Goal: Task Accomplishment & Management: Manage account settings

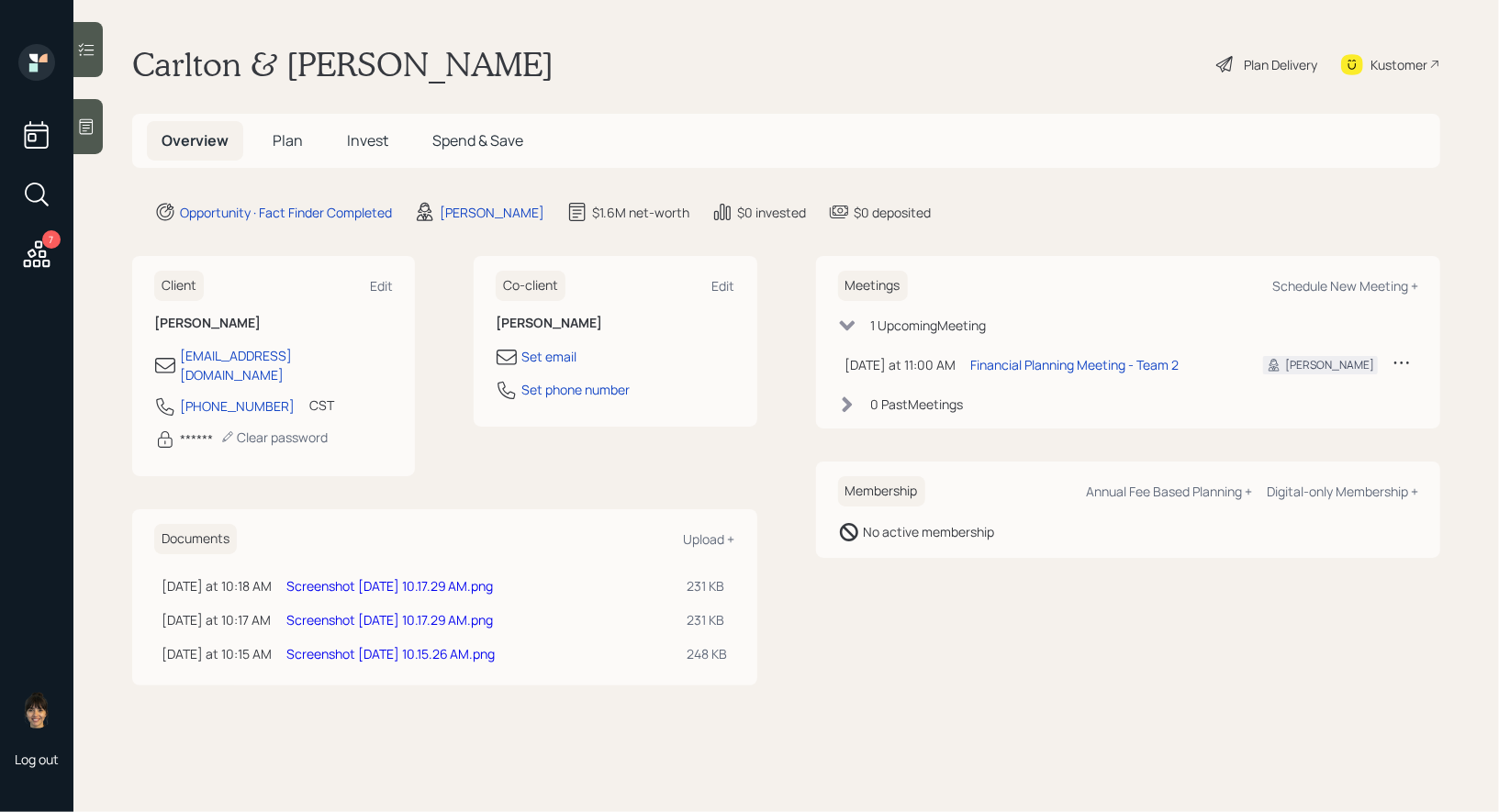
click at [1279, 60] on div "Plan Delivery" at bounding box center [1279, 64] width 73 height 19
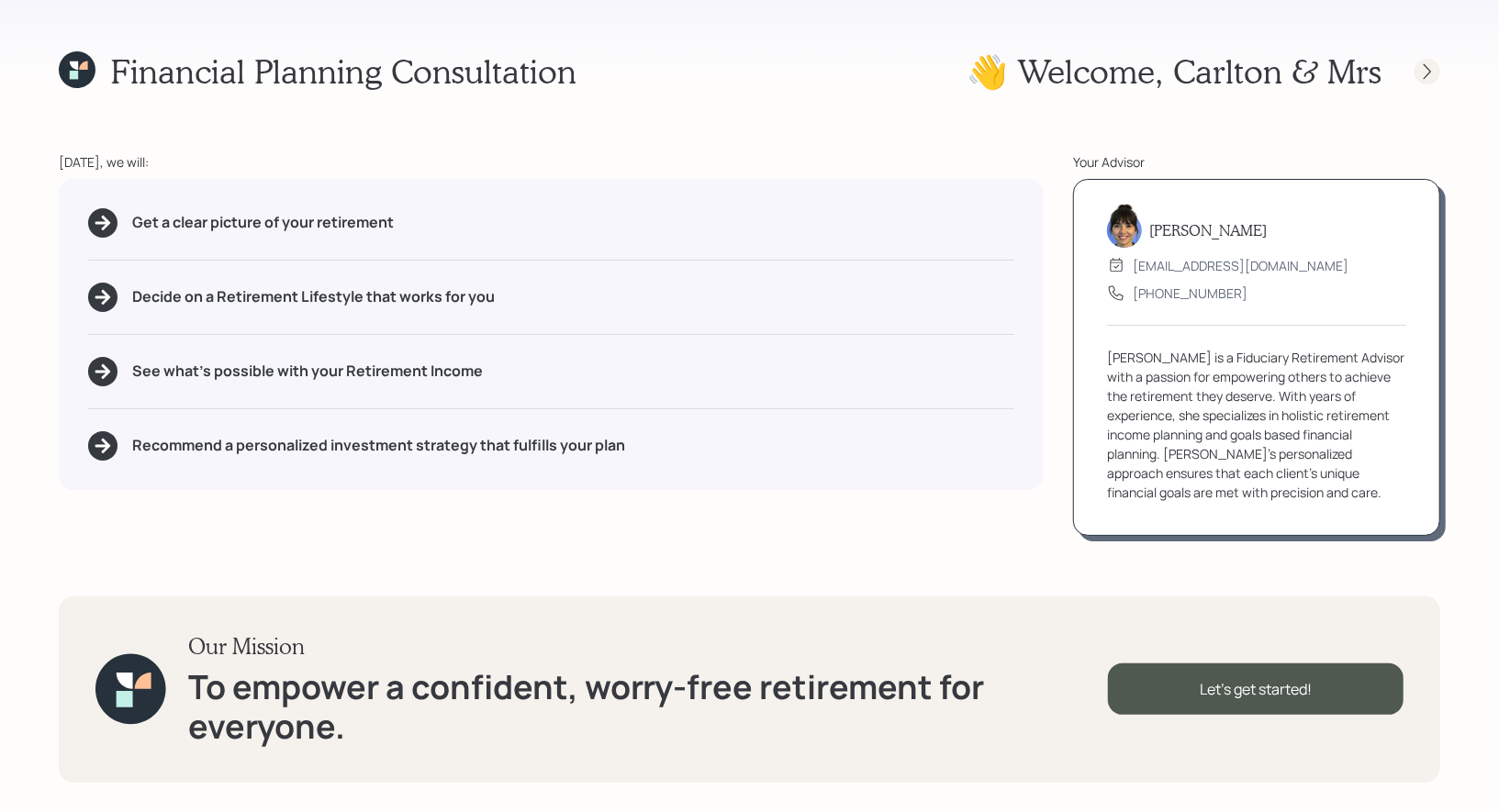
click at [1429, 68] on icon at bounding box center [1426, 71] width 18 height 18
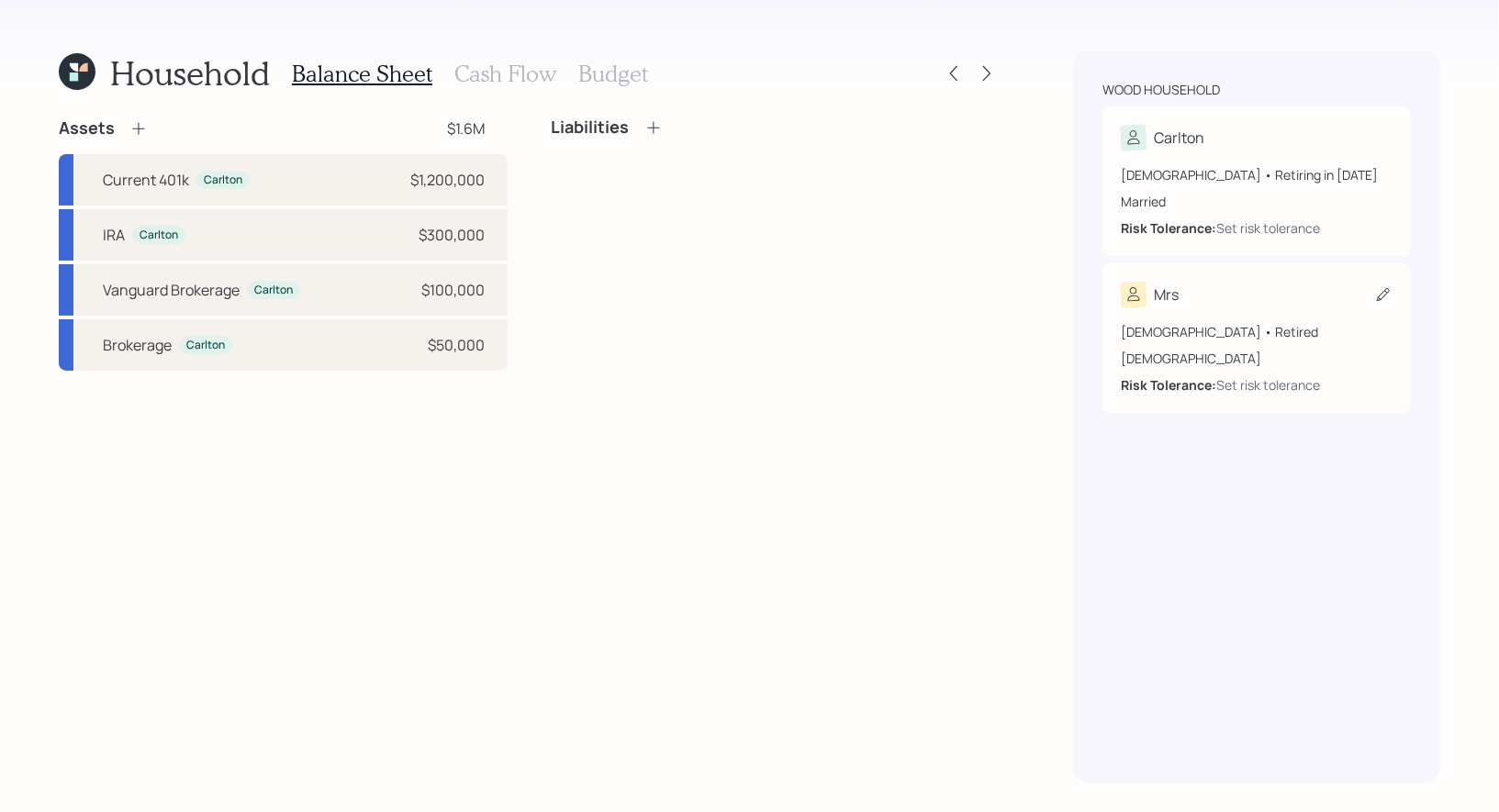
click at [1382, 290] on icon at bounding box center [1382, 294] width 18 height 18
select select "[DEMOGRAPHIC_DATA]"
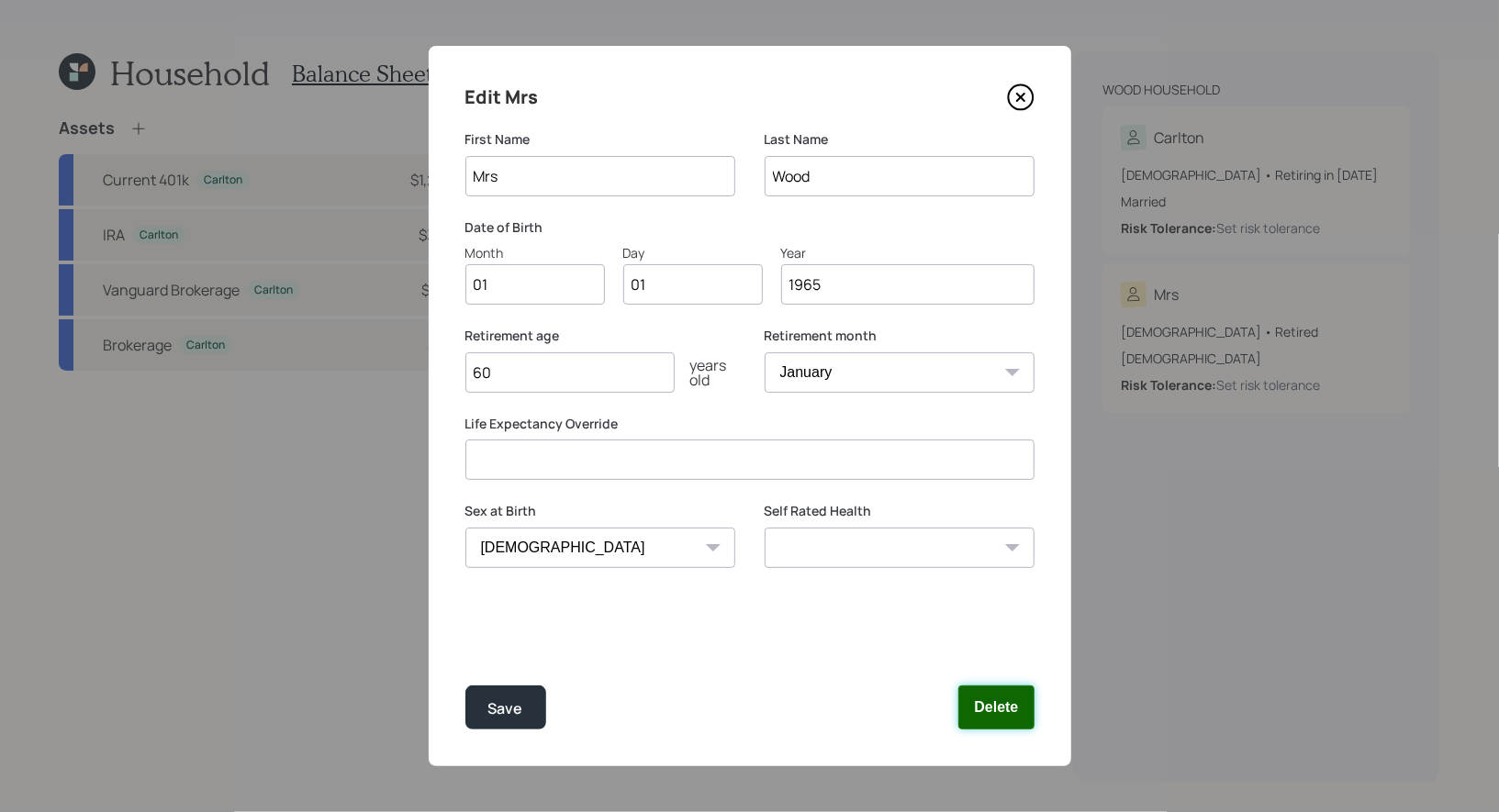
click at [997, 700] on button "Delete" at bounding box center [995, 707] width 75 height 44
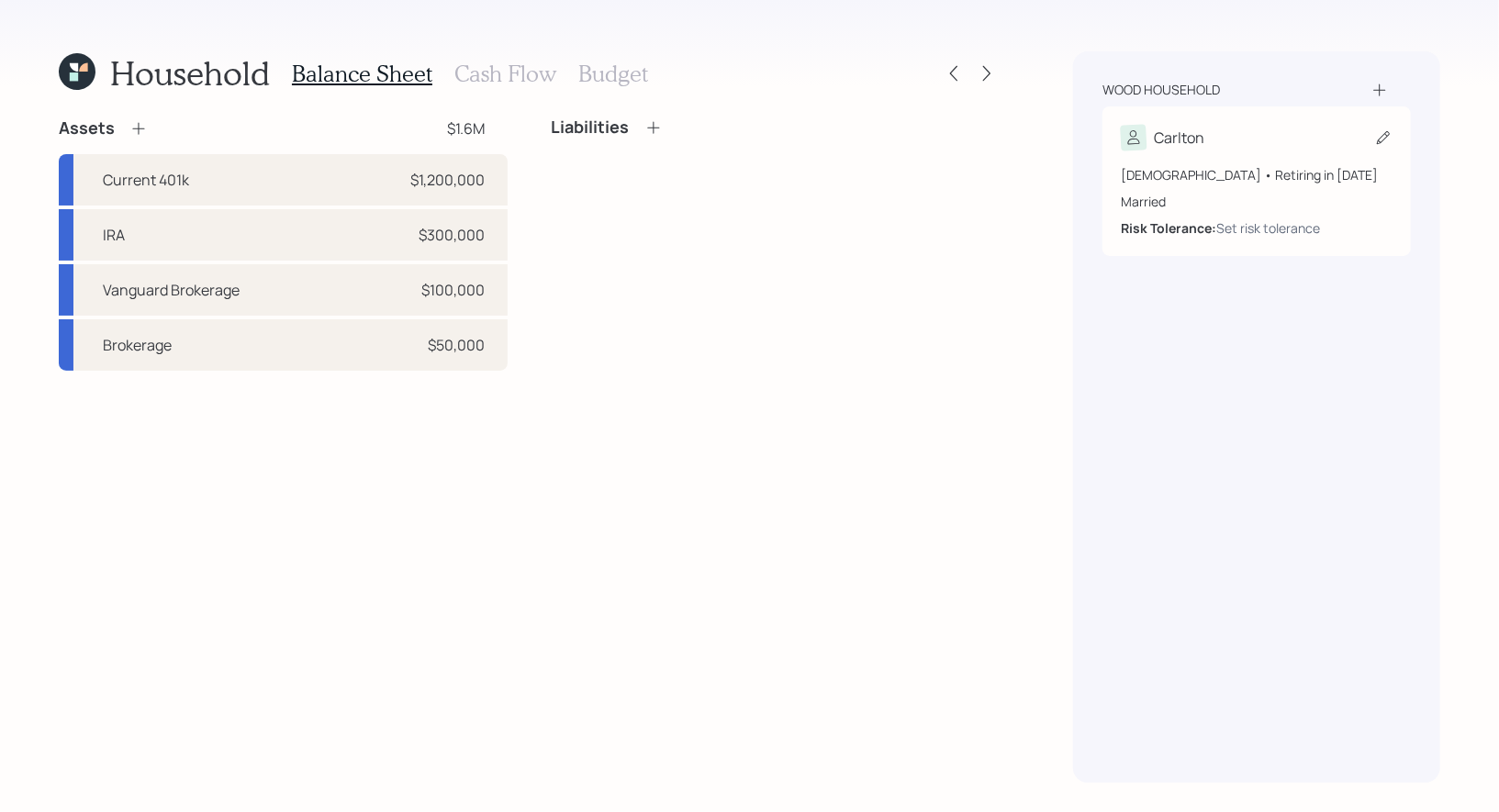
click at [1379, 136] on icon at bounding box center [1382, 137] width 18 height 18
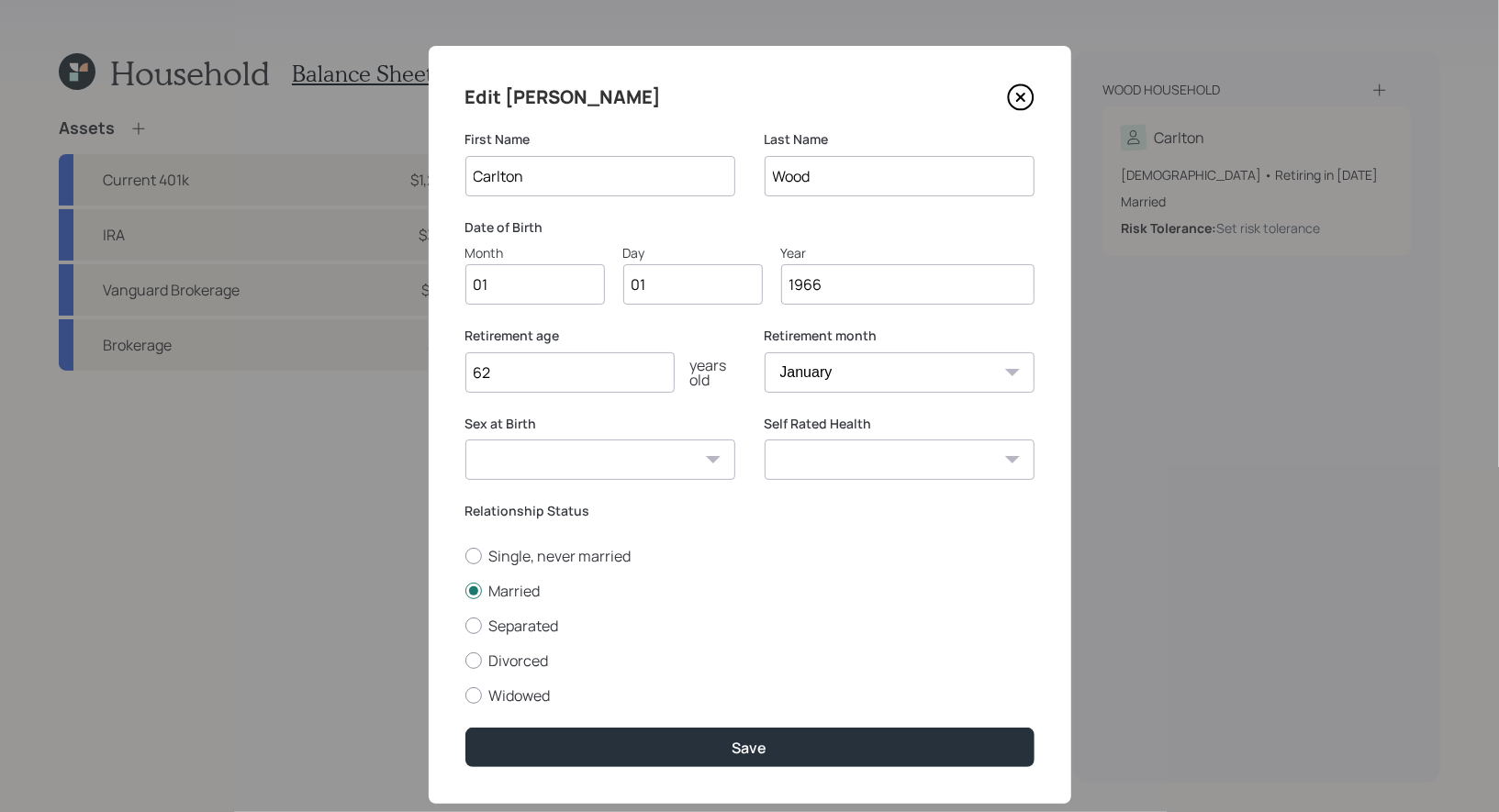
click at [549, 272] on input "01" at bounding box center [534, 284] width 139 height 41
click at [539, 280] on input "01" at bounding box center [534, 284] width 139 height 41
type input "07"
type input "0"
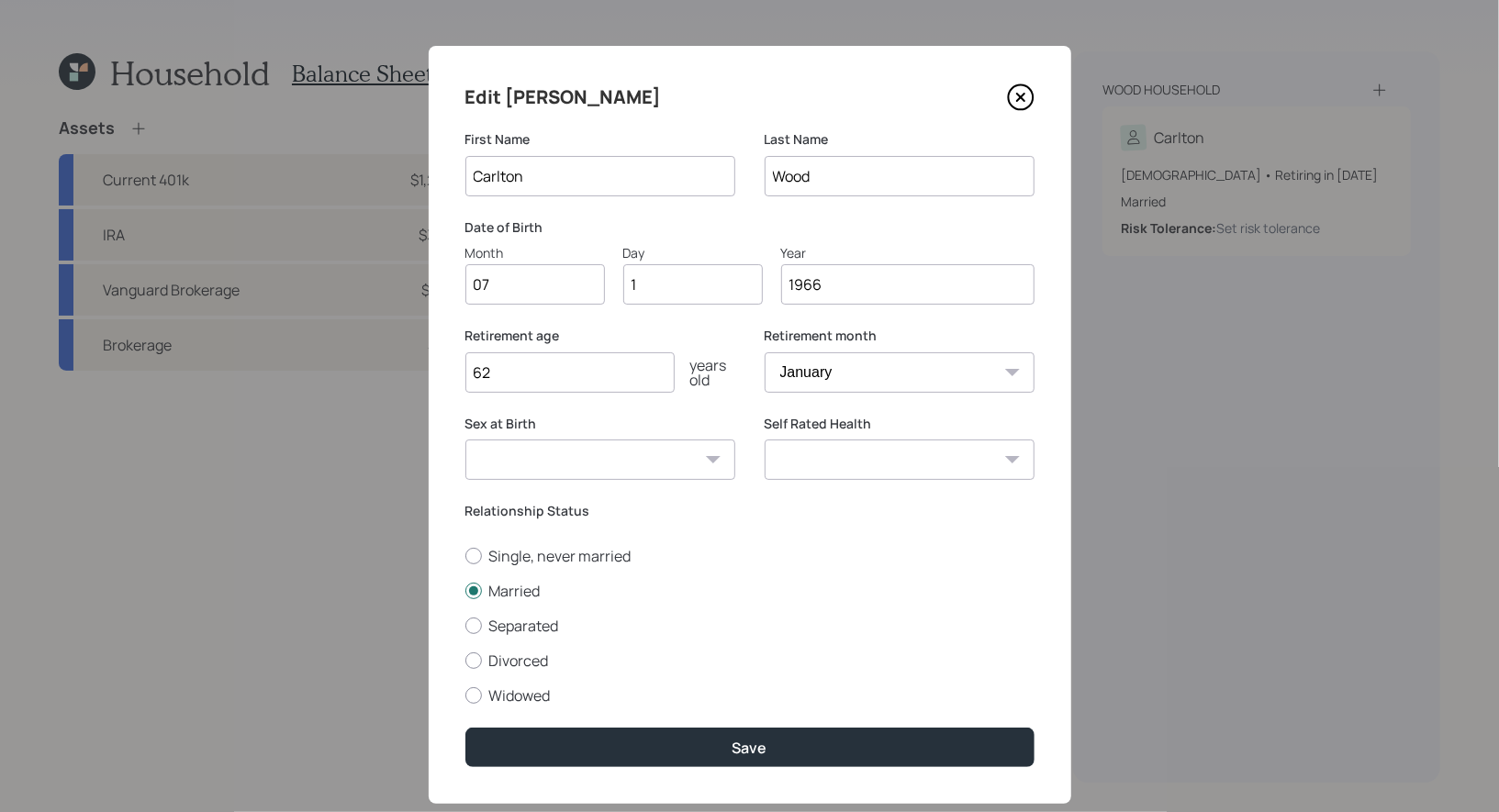
type input "16"
click at [838, 368] on select "January February March April May June July August September October November De…" at bounding box center [899, 372] width 270 height 41
select select "7"
click at [765, 352] on select "January February March April May June July August September October November De…" at bounding box center [899, 372] width 270 height 41
click at [670, 457] on select "[DEMOGRAPHIC_DATA] [DEMOGRAPHIC_DATA] Other / Prefer not to say" at bounding box center [600, 460] width 270 height 41
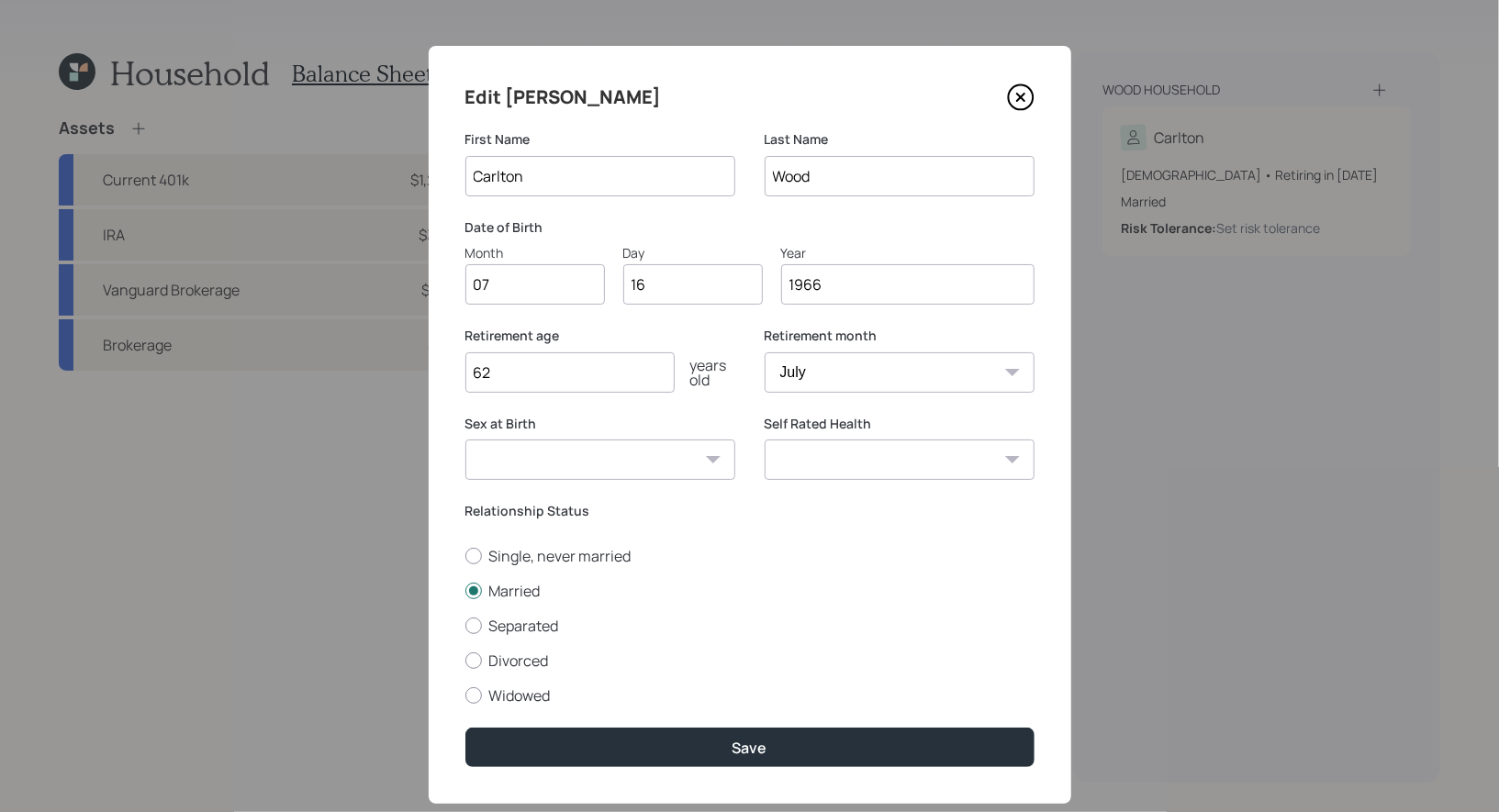
select select "[DEMOGRAPHIC_DATA]"
click at [465, 440] on select "[DEMOGRAPHIC_DATA] [DEMOGRAPHIC_DATA] Other / Prefer not to say" at bounding box center [600, 460] width 270 height 41
click at [847, 466] on select "Excellent Very Good Good Fair Poor" at bounding box center [899, 460] width 270 height 41
select select "excellent"
click at [765, 440] on select "Excellent Very Good Good Fair Poor" at bounding box center [899, 460] width 270 height 41
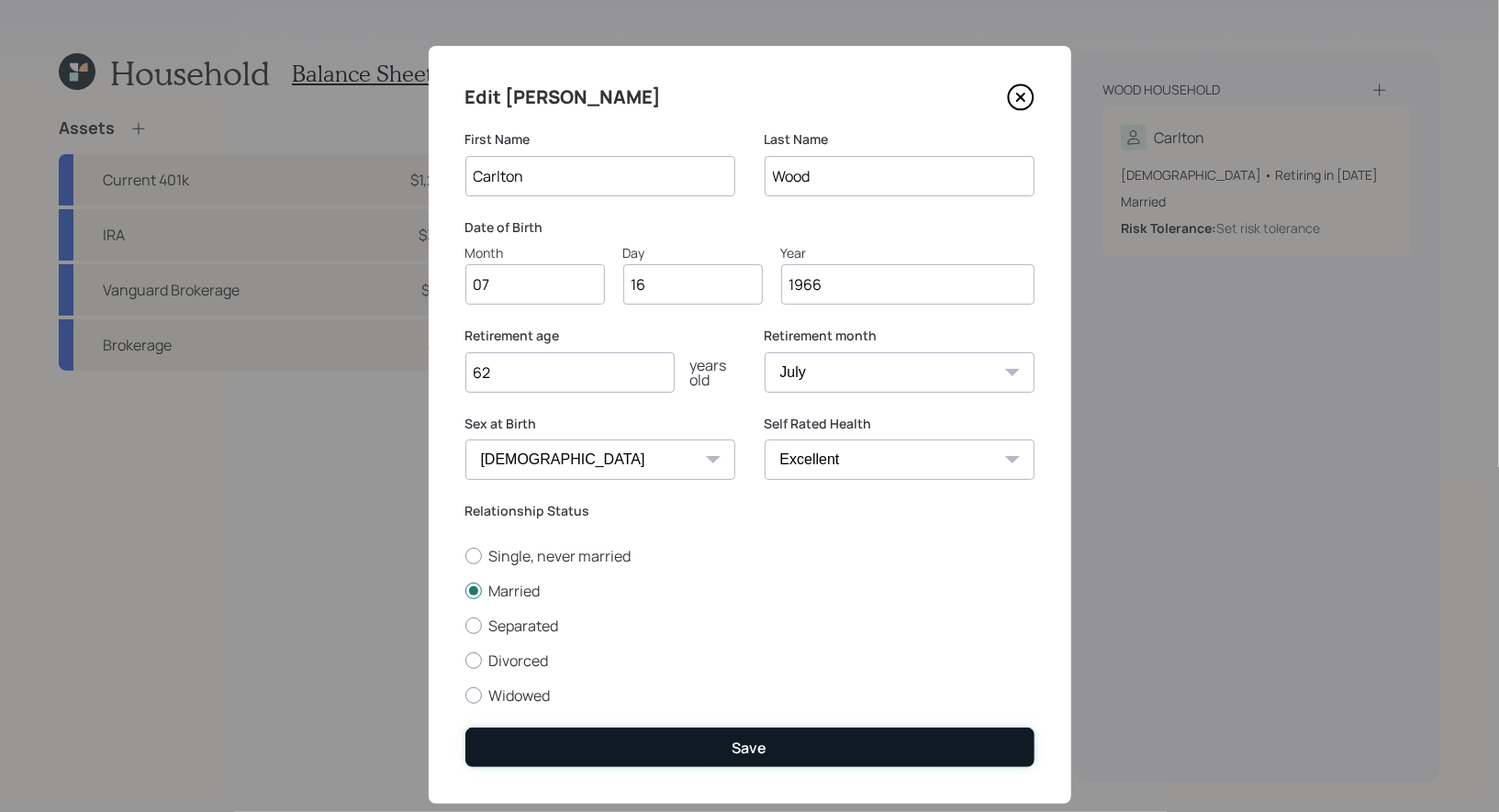
click at [718, 748] on button "Save" at bounding box center [750, 748] width 569 height 40
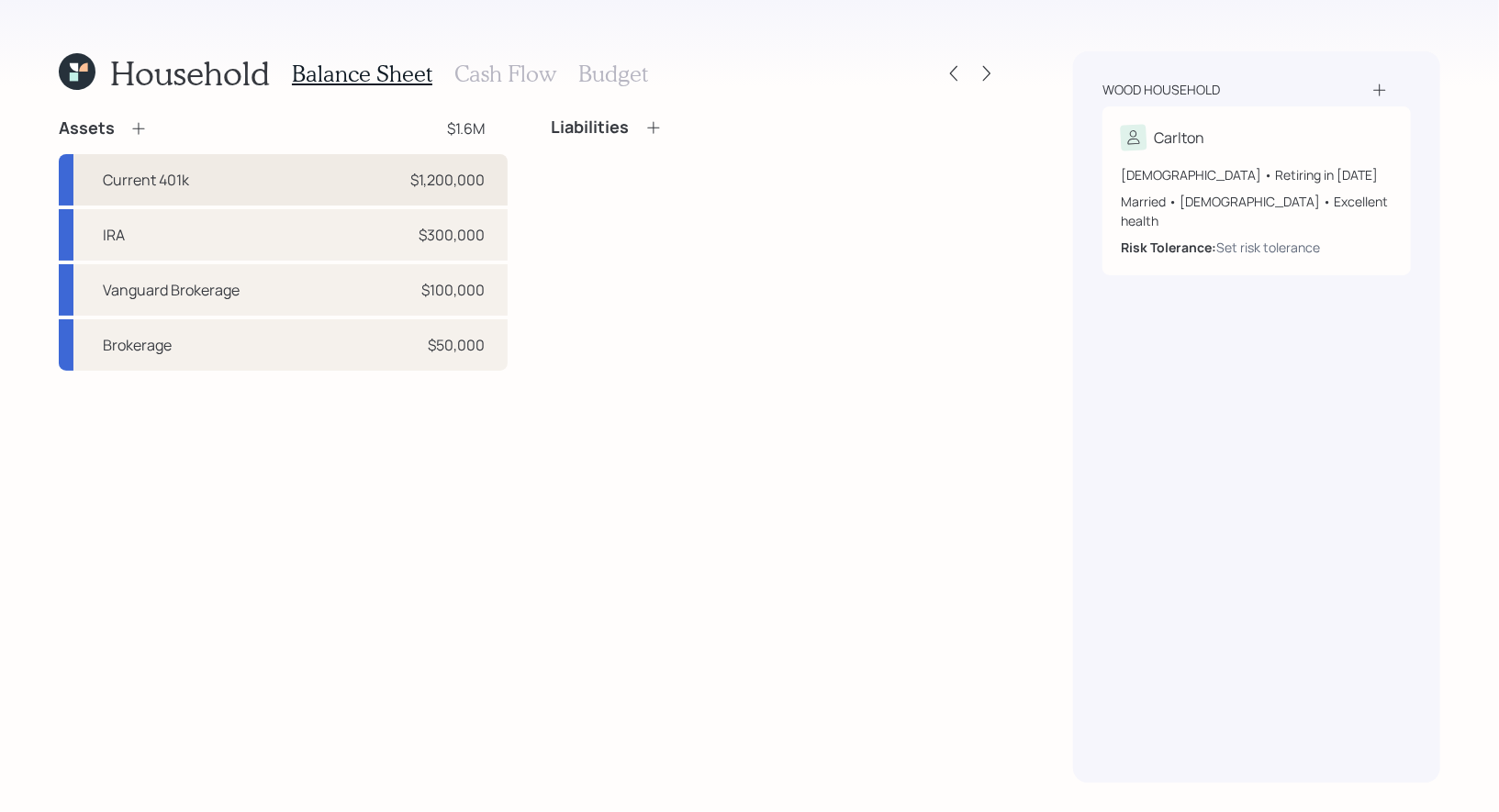
click at [316, 176] on div "Current 401k $1,200,000" at bounding box center [283, 180] width 449 height 51
select select "company_sponsored"
select select "balanced"
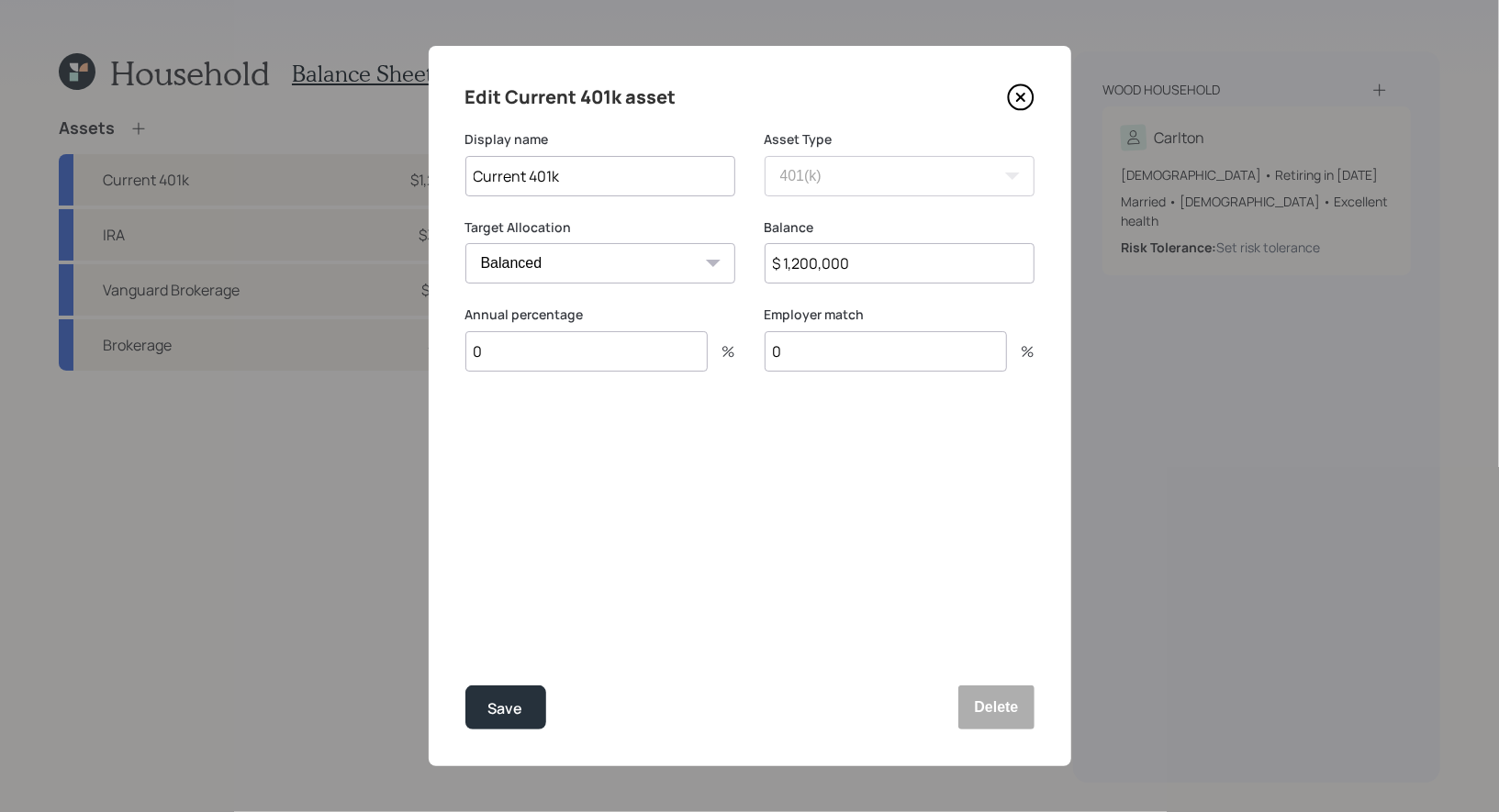
click at [537, 346] on input "0" at bounding box center [587, 352] width 243 height 41
type input "100"
click at [540, 442] on div "Select..." at bounding box center [583, 441] width 234 height 31
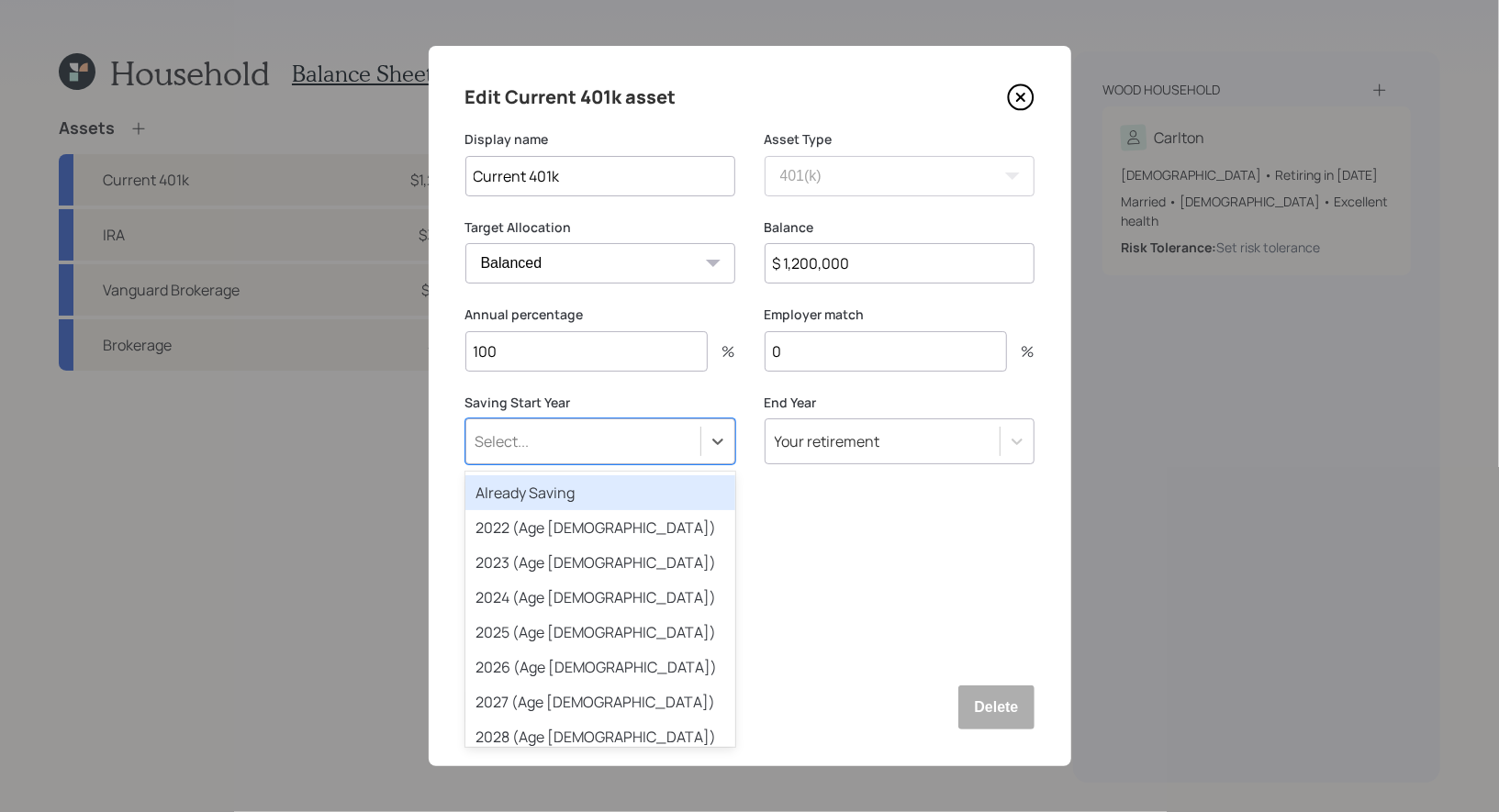
click at [538, 496] on div "Already Saving" at bounding box center [600, 493] width 270 height 35
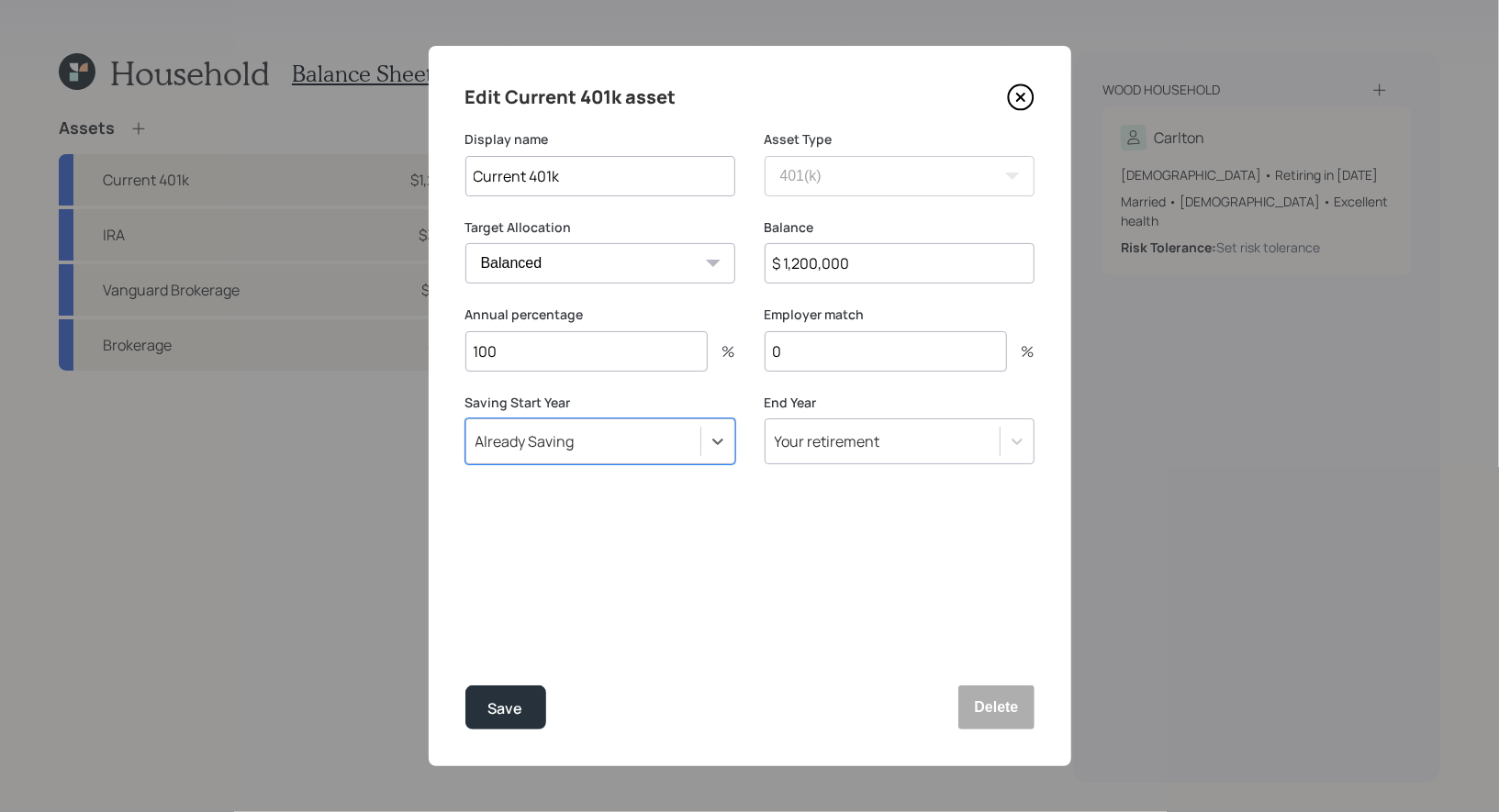
click at [819, 358] on input "0" at bounding box center [886, 352] width 243 height 41
type input "25"
click at [509, 713] on div "Save" at bounding box center [505, 709] width 35 height 25
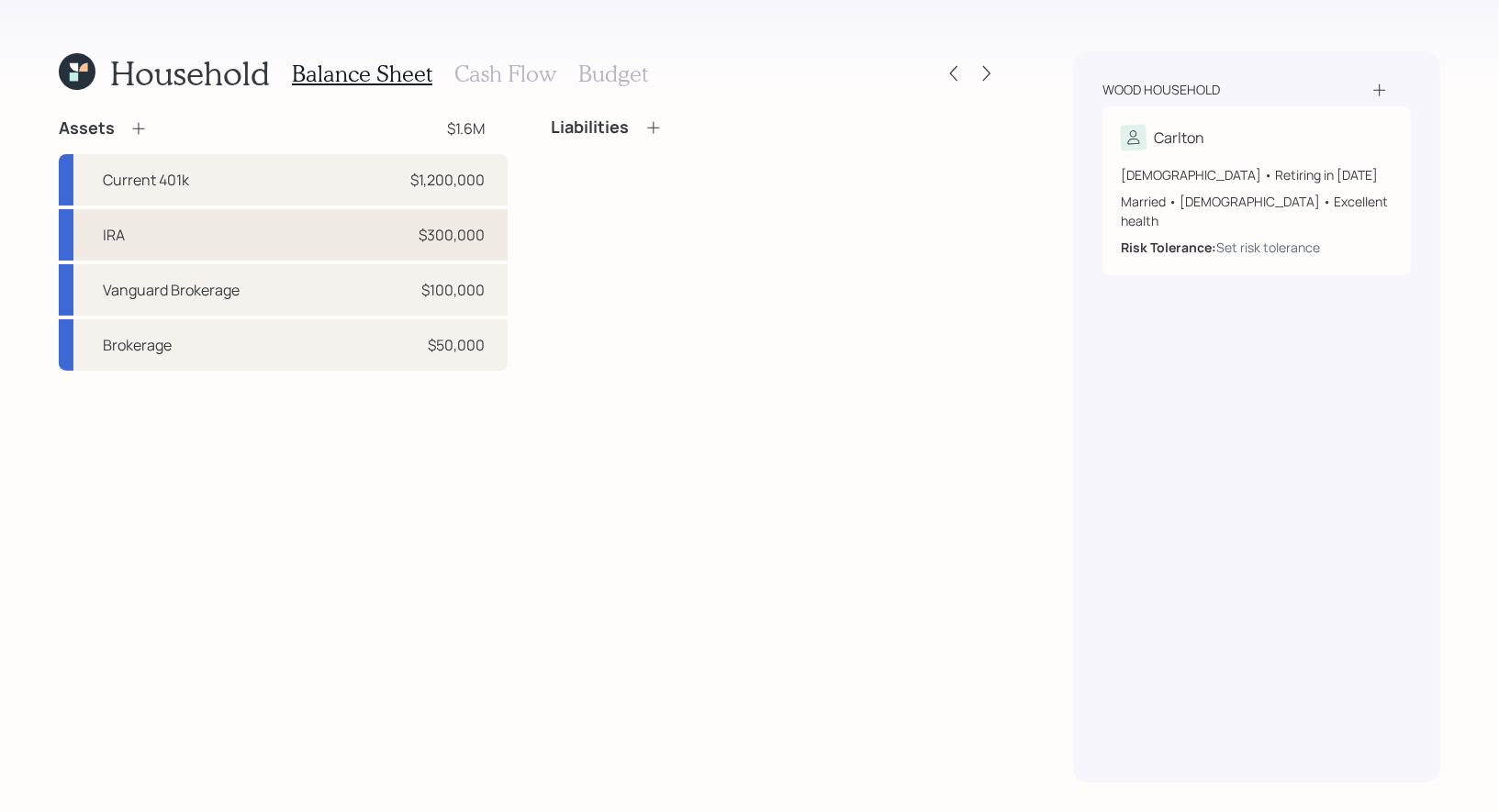
click at [293, 222] on div "IRA $300,000" at bounding box center [283, 235] width 449 height 51
select select "ira"
select select "balanced"
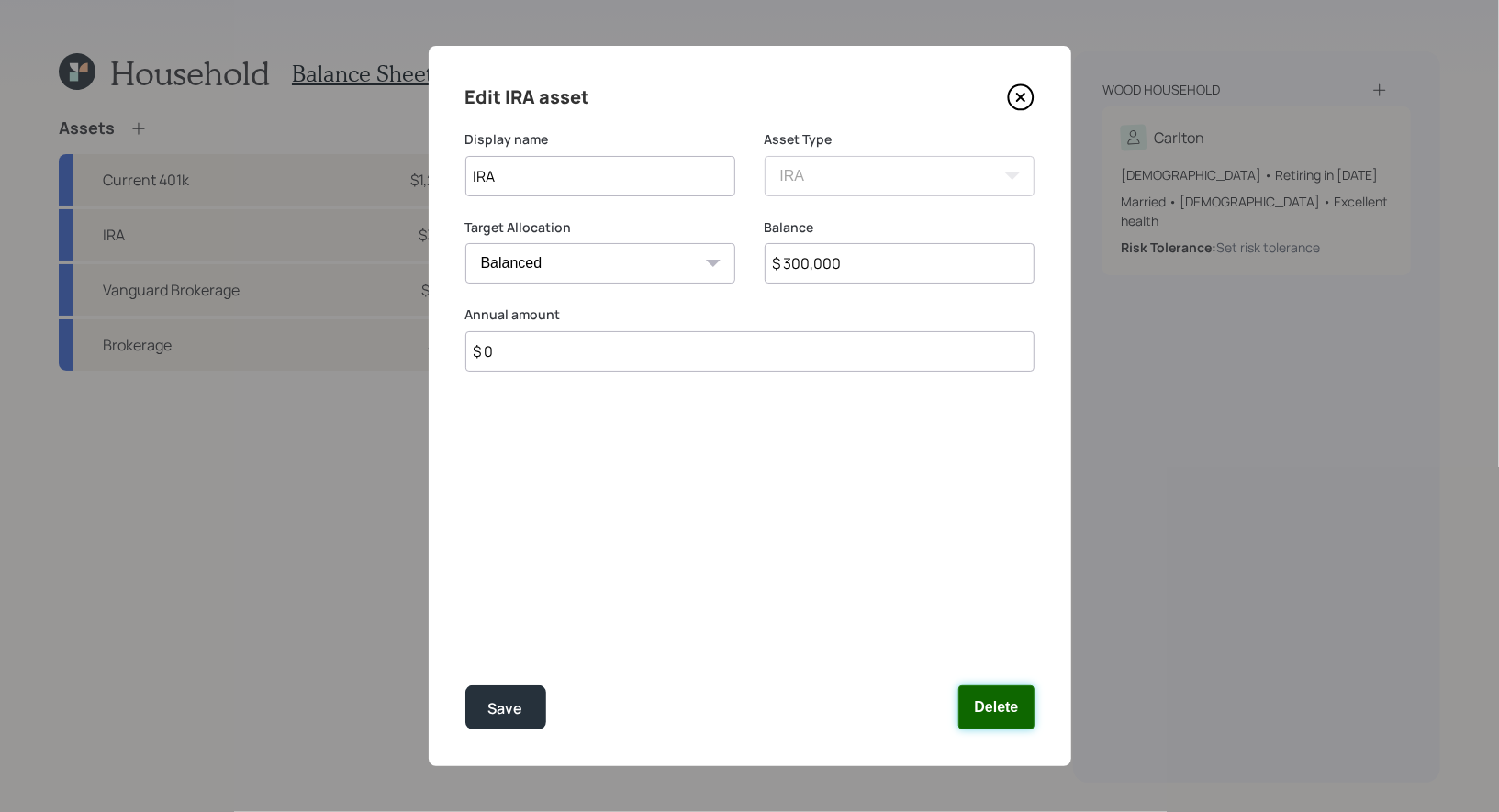
click at [1003, 710] on button "Delete" at bounding box center [995, 707] width 75 height 44
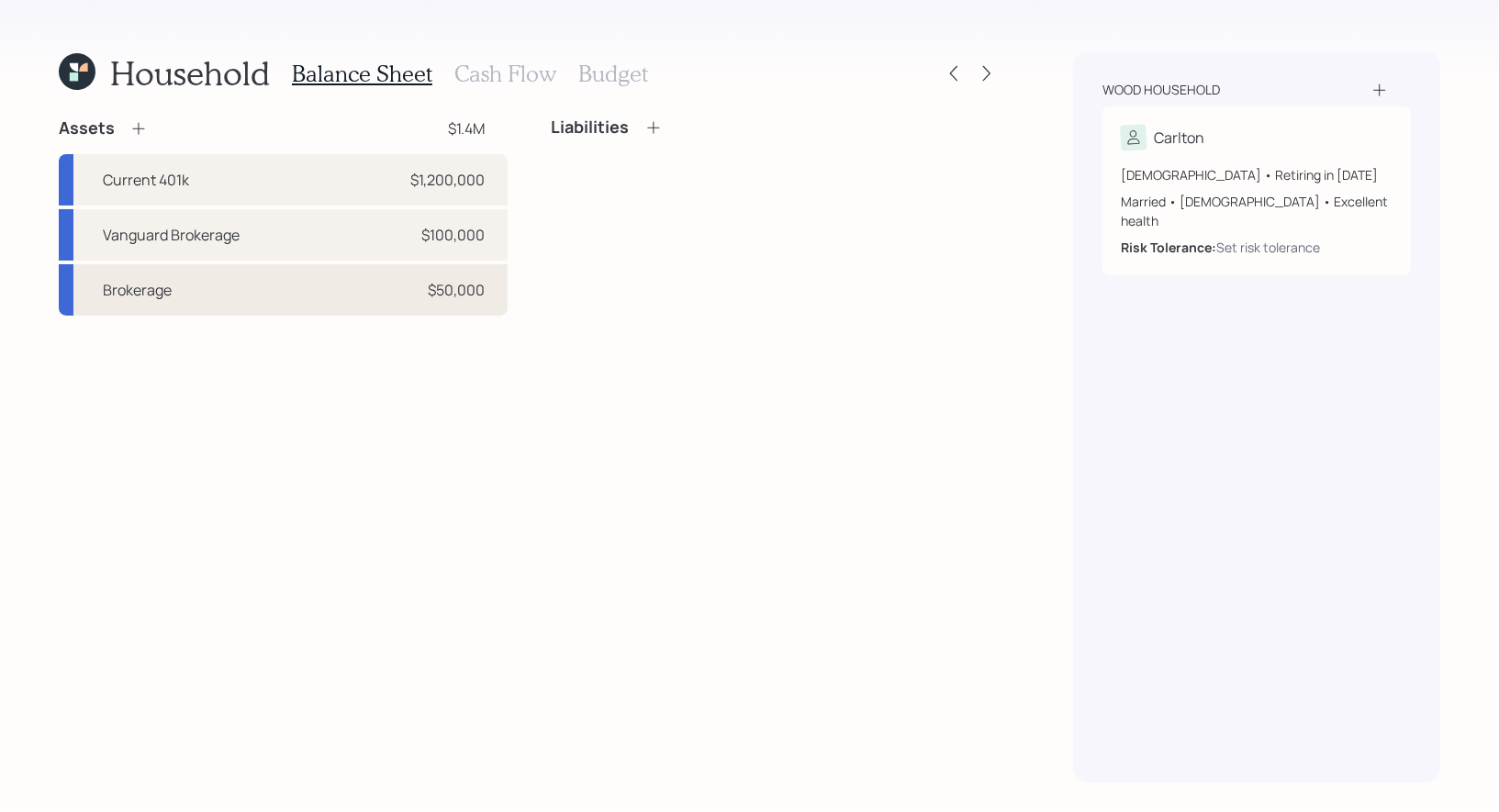
click at [339, 293] on div "Brokerage $50,000" at bounding box center [283, 290] width 449 height 51
select select "taxable"
select select "balanced"
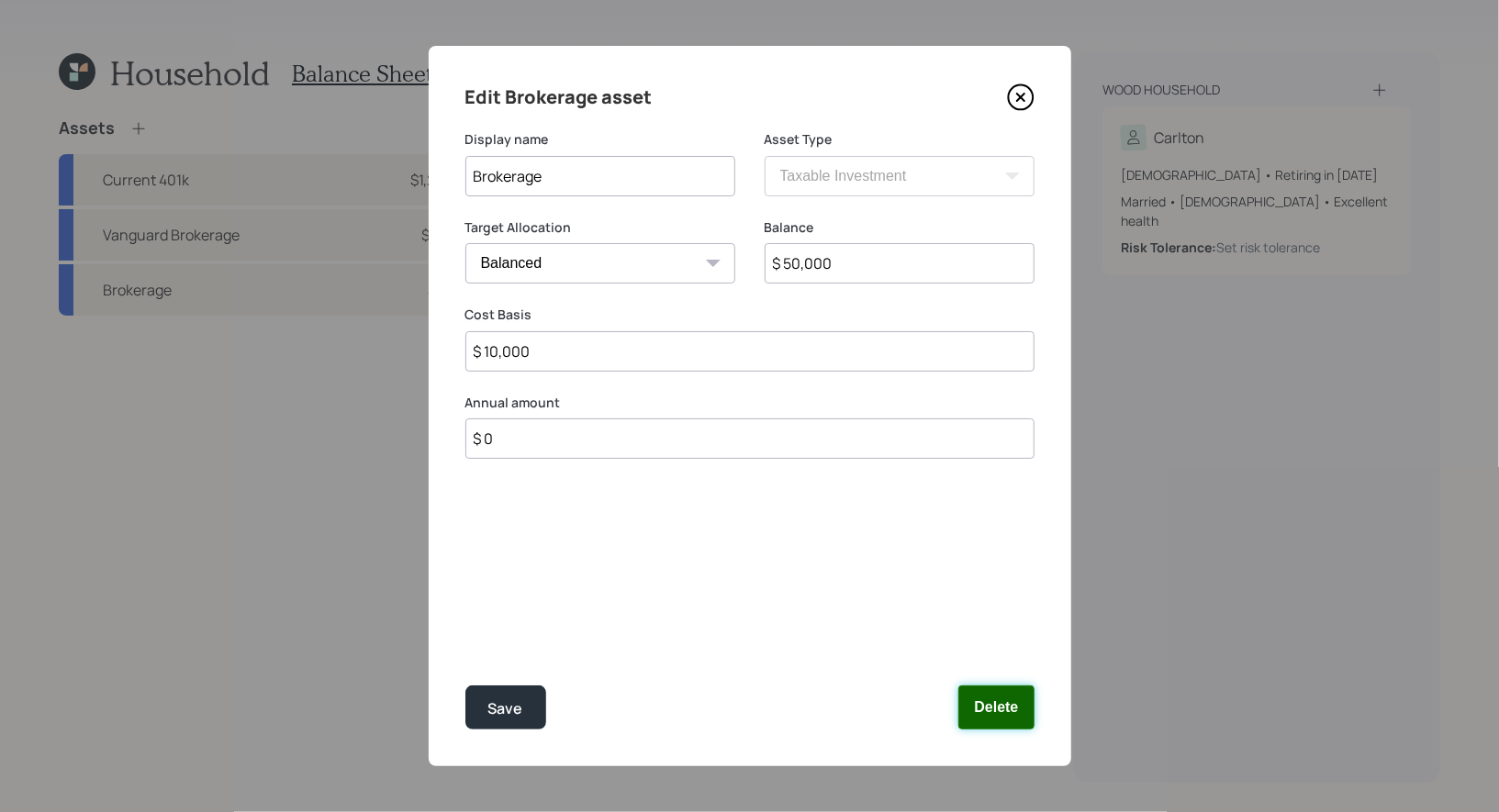
click at [995, 702] on button "Delete" at bounding box center [995, 707] width 75 height 44
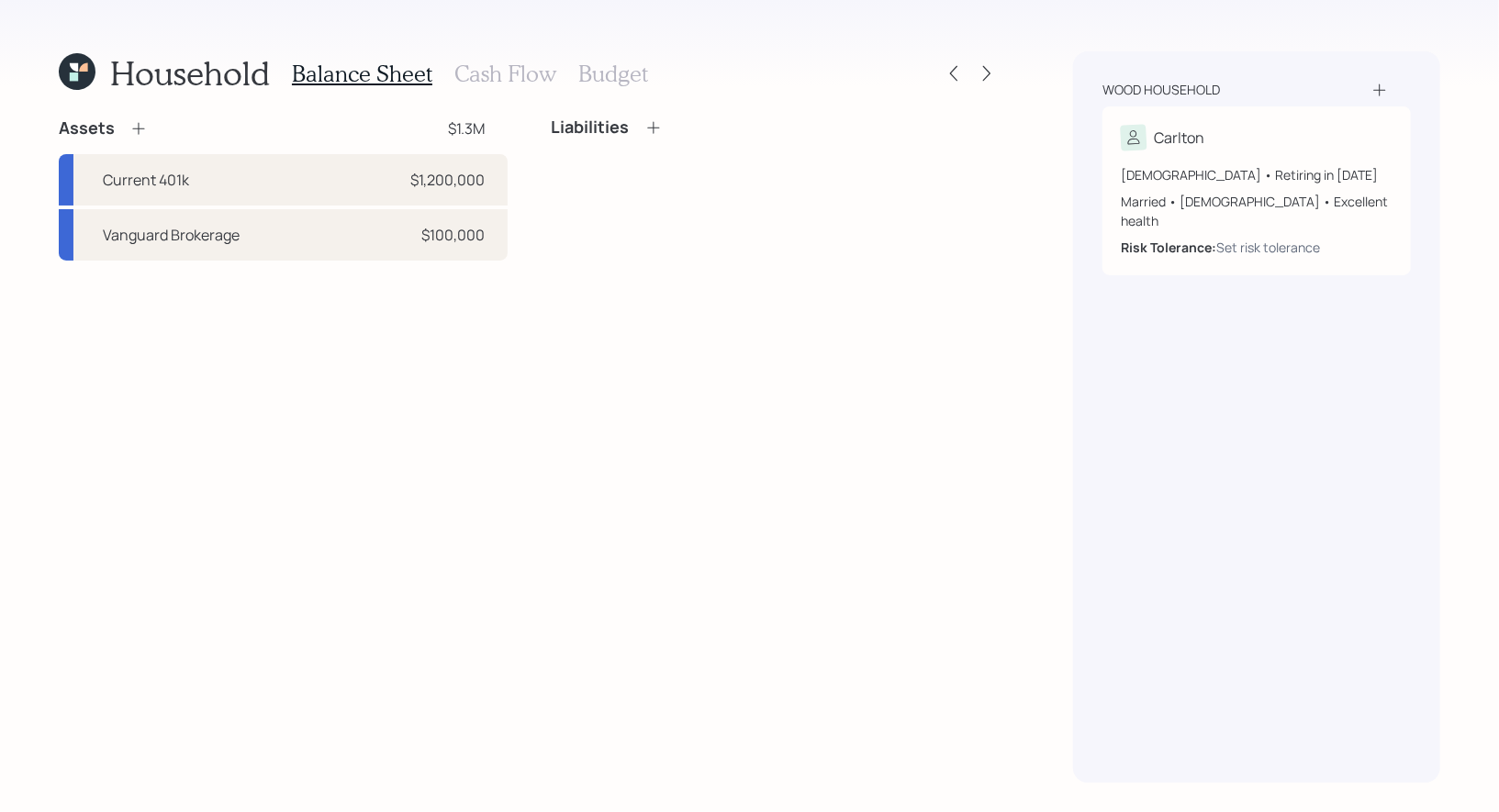
click at [137, 125] on icon at bounding box center [138, 128] width 18 height 18
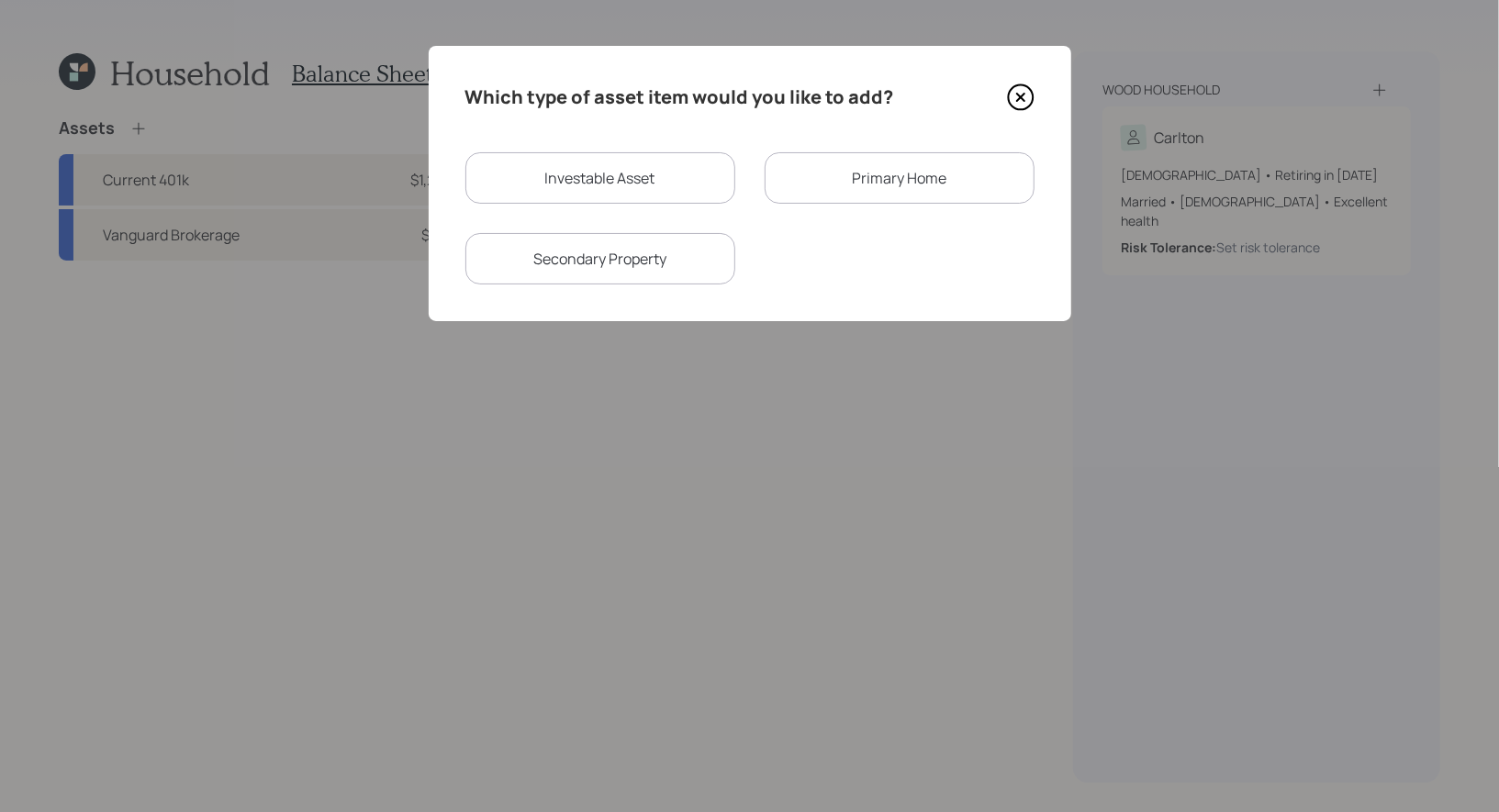
click at [820, 175] on div "Primary Home" at bounding box center [899, 178] width 270 height 51
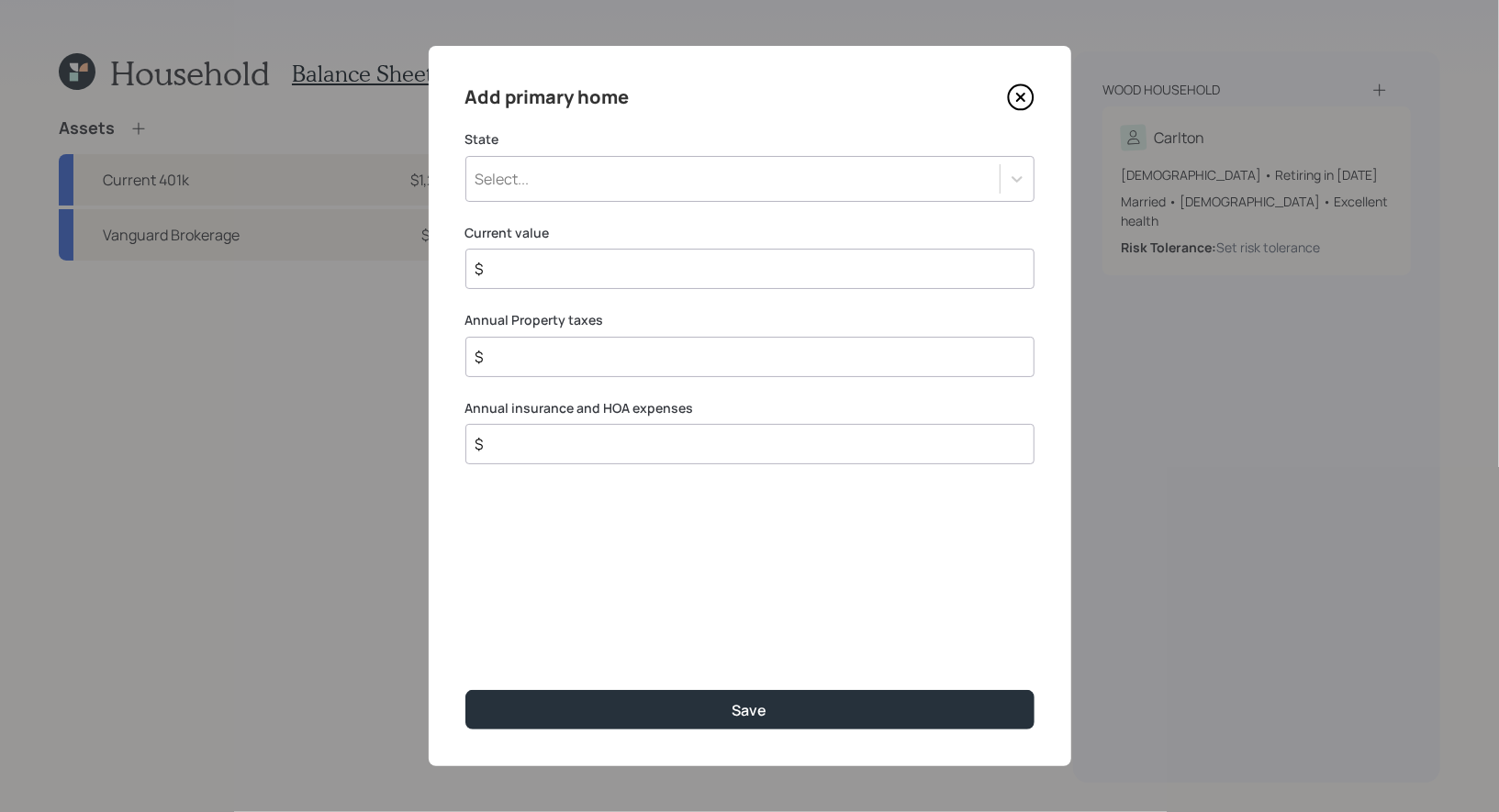
click at [651, 174] on div "Select..." at bounding box center [732, 178] width 533 height 31
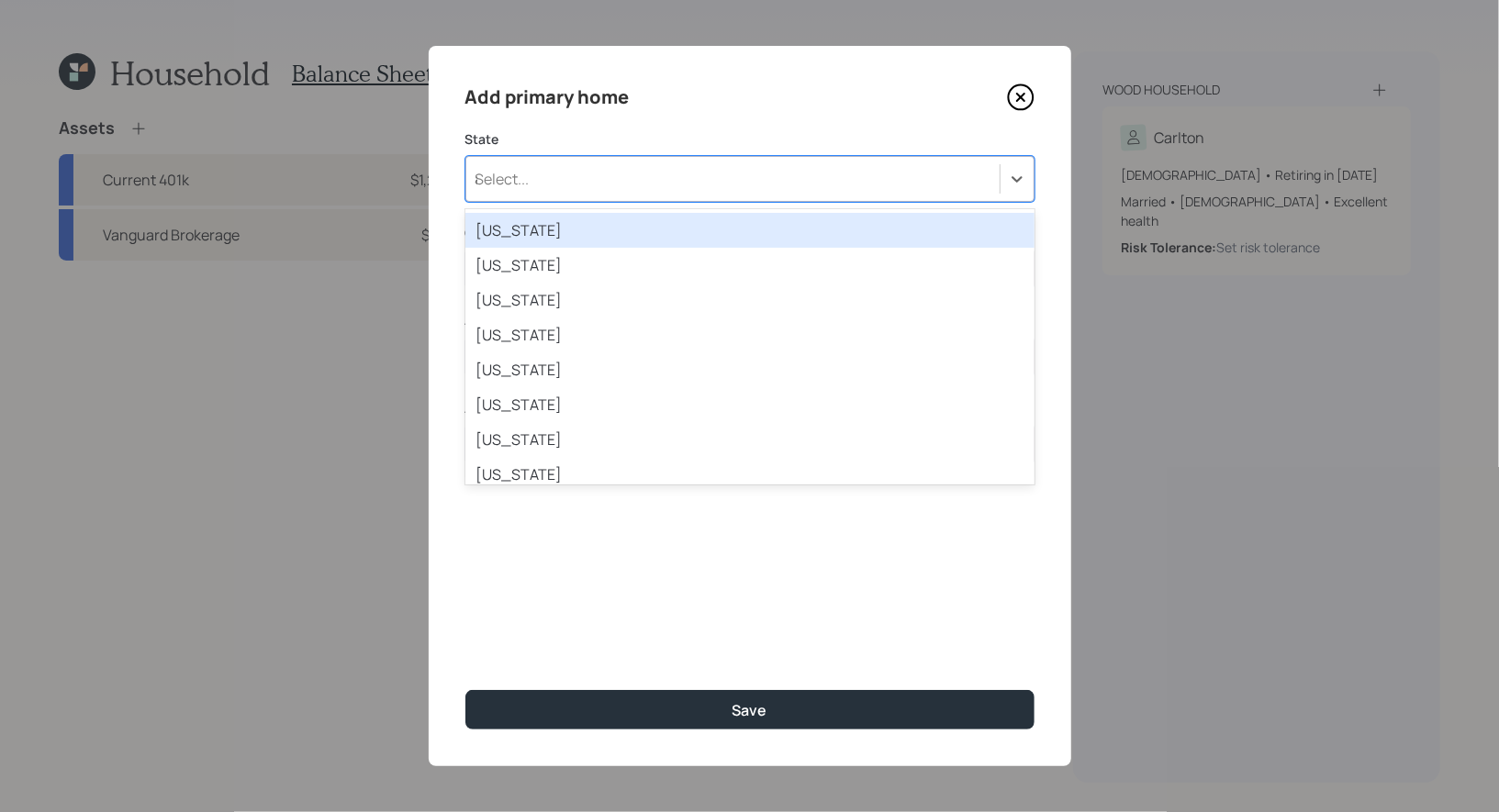
type input "al"
click at [585, 222] on div "[US_STATE]" at bounding box center [750, 230] width 569 height 35
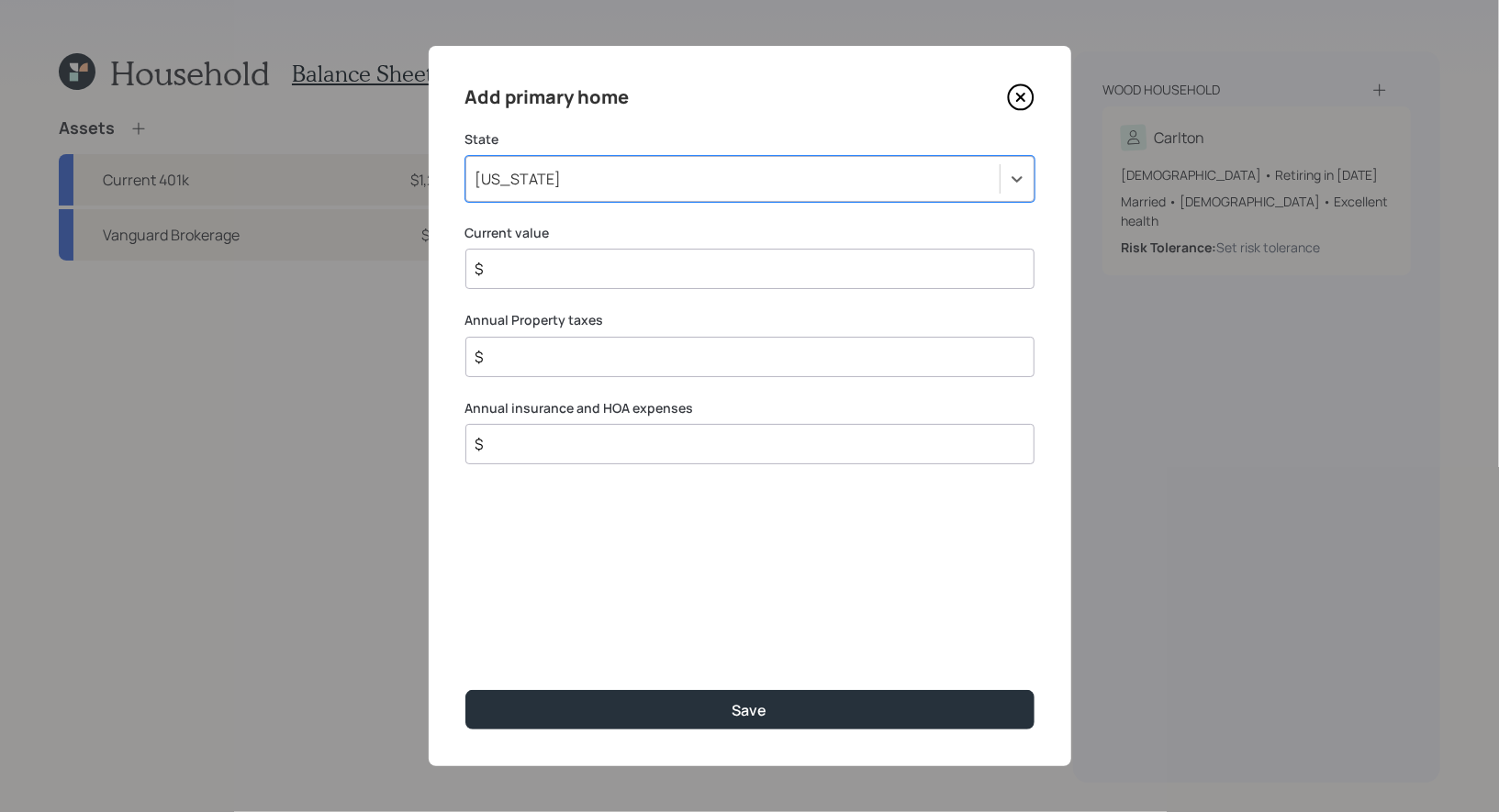
click at [543, 272] on input "$" at bounding box center [743, 268] width 538 height 22
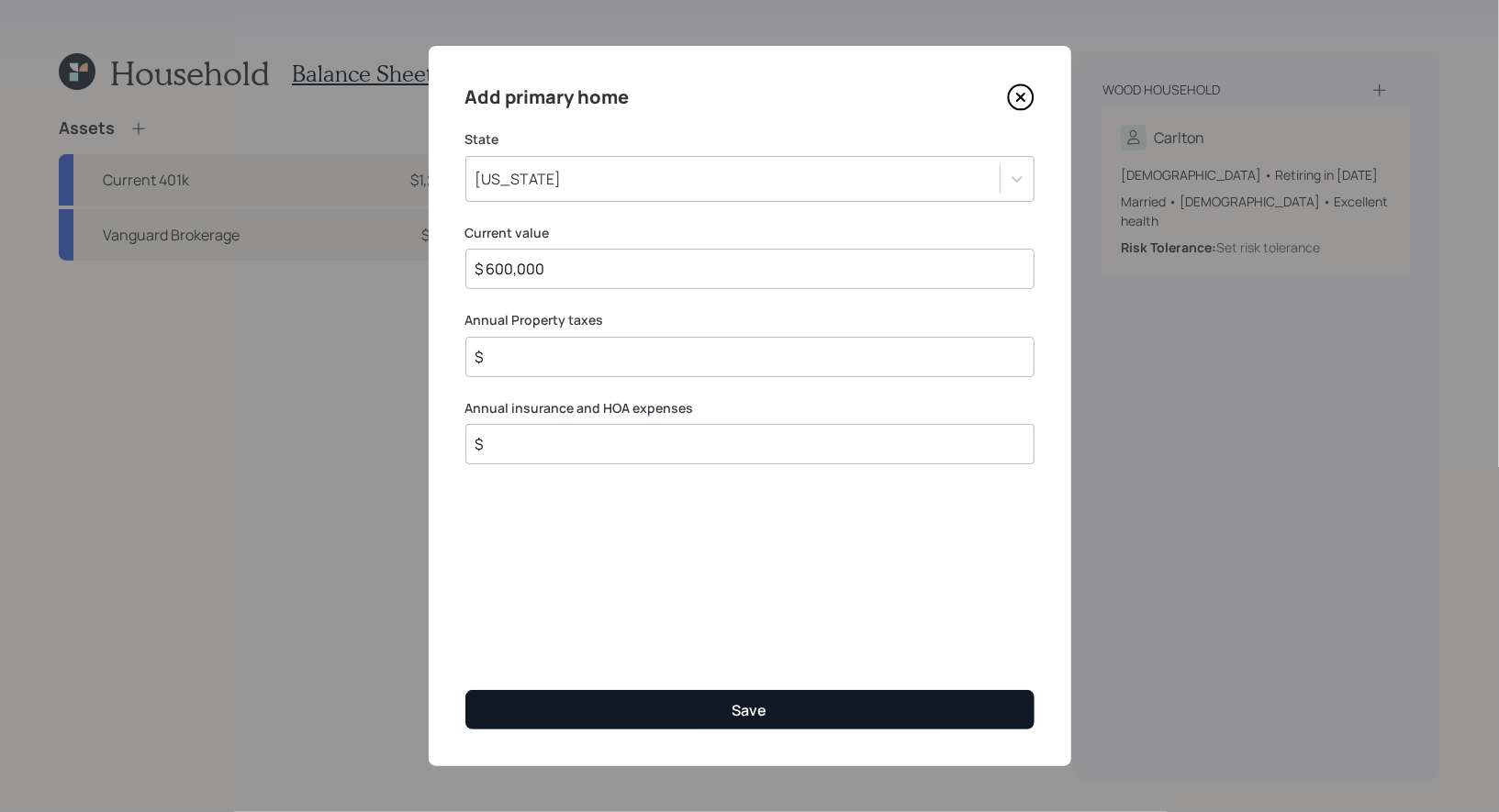
type input "$ 600,000"
click at [605, 708] on button "Save" at bounding box center [750, 710] width 569 height 40
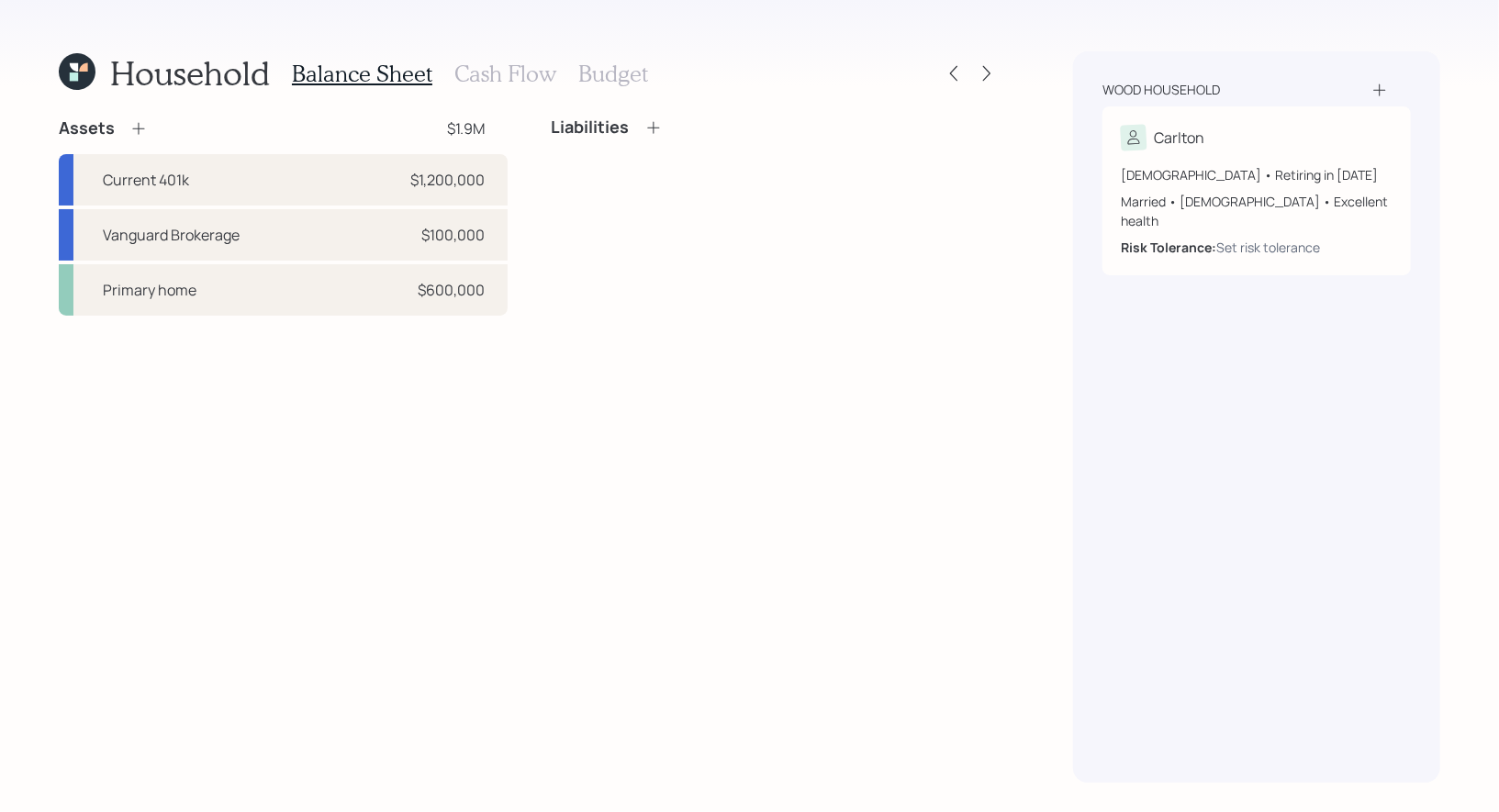
click at [653, 126] on icon at bounding box center [653, 127] width 12 height 12
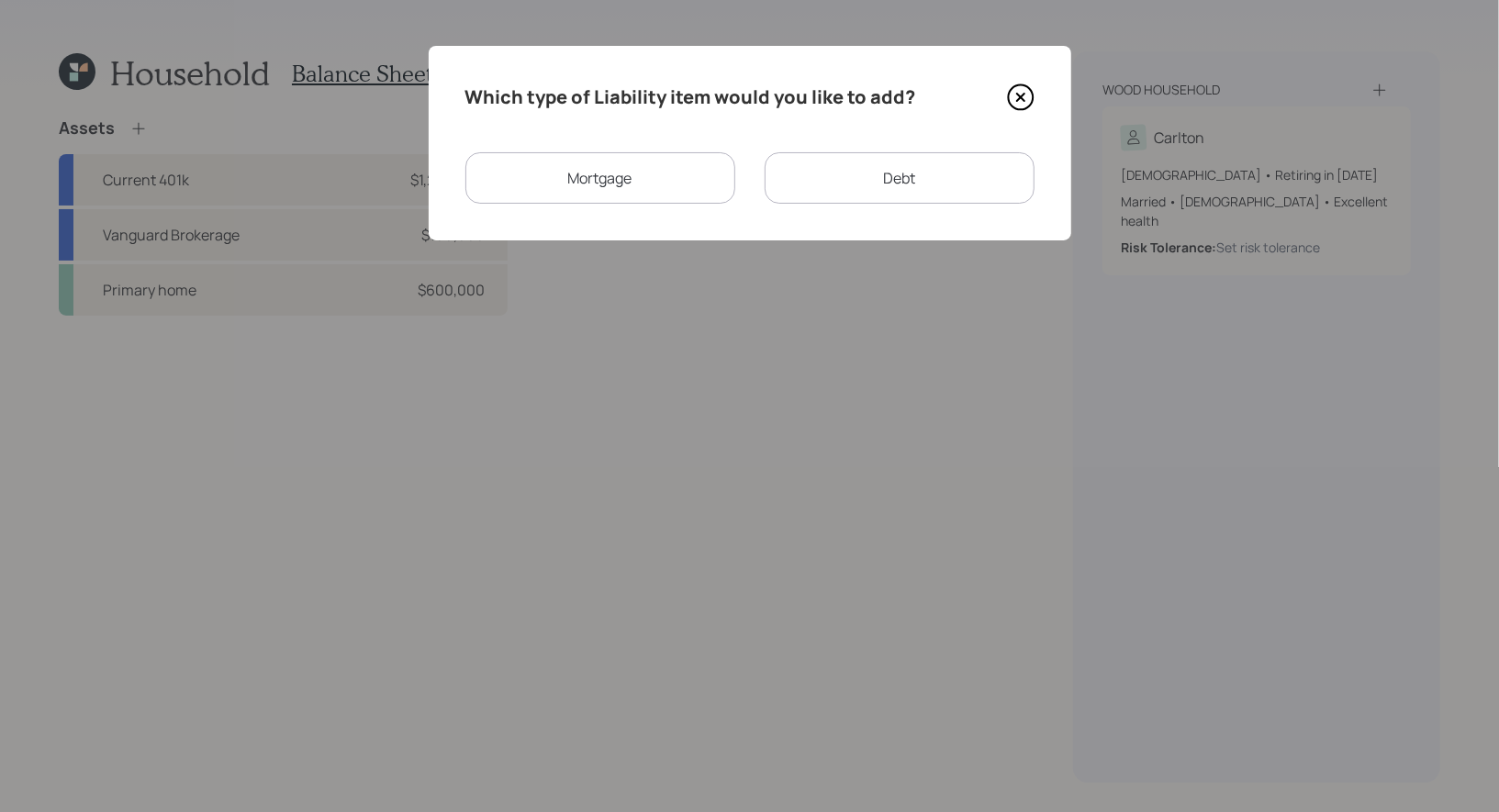
click at [615, 182] on div "Mortgage" at bounding box center [600, 178] width 270 height 51
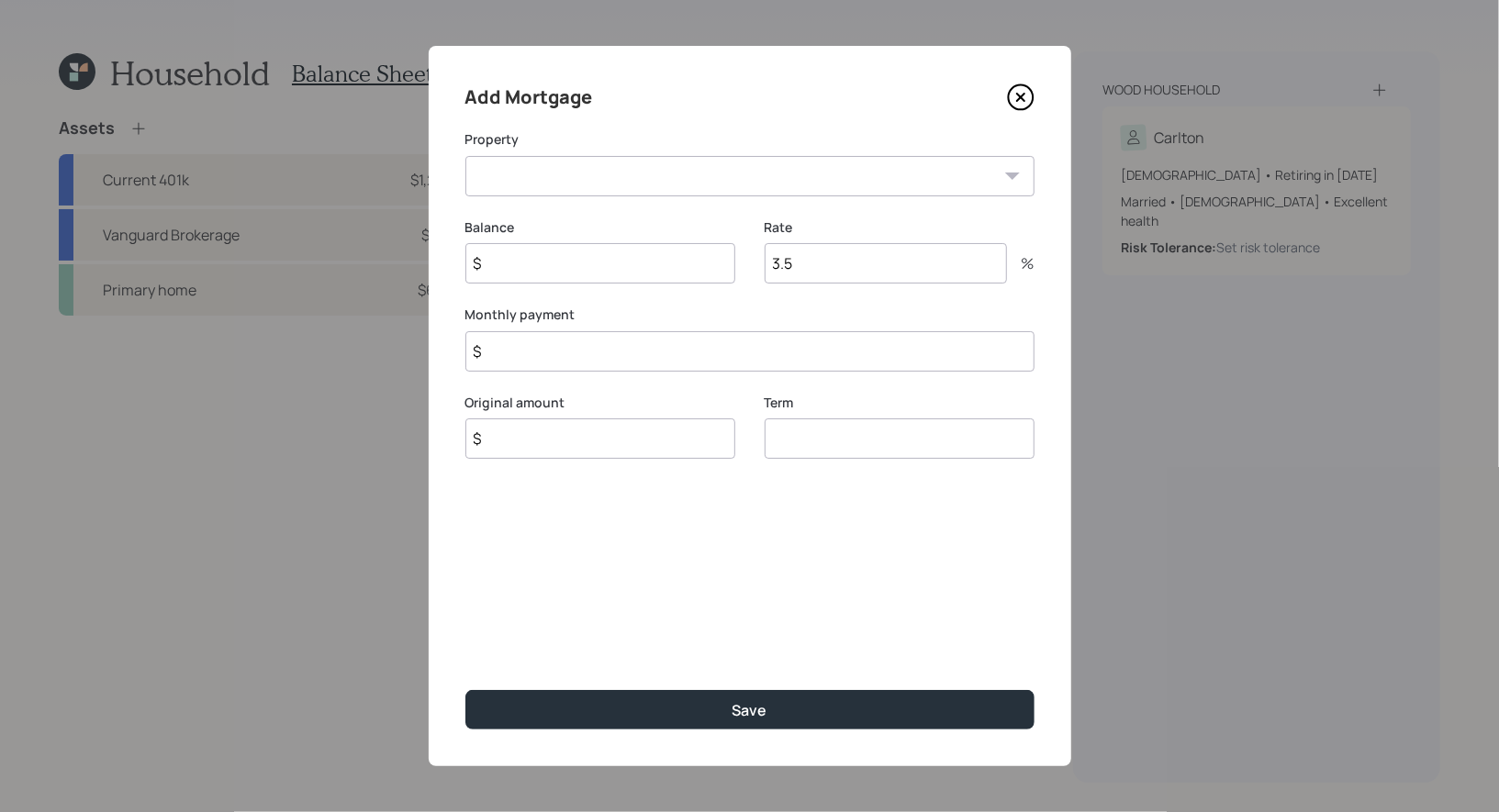
click at [606, 176] on select "AL Primary home" at bounding box center [750, 176] width 569 height 41
select select "21ffb23e-b905-400a-87f5-4b8a710c97e0"
click at [465, 156] on select "AL Primary home" at bounding box center [750, 176] width 569 height 41
click at [555, 266] on input "$" at bounding box center [600, 263] width 270 height 41
type input "$ 432,703"
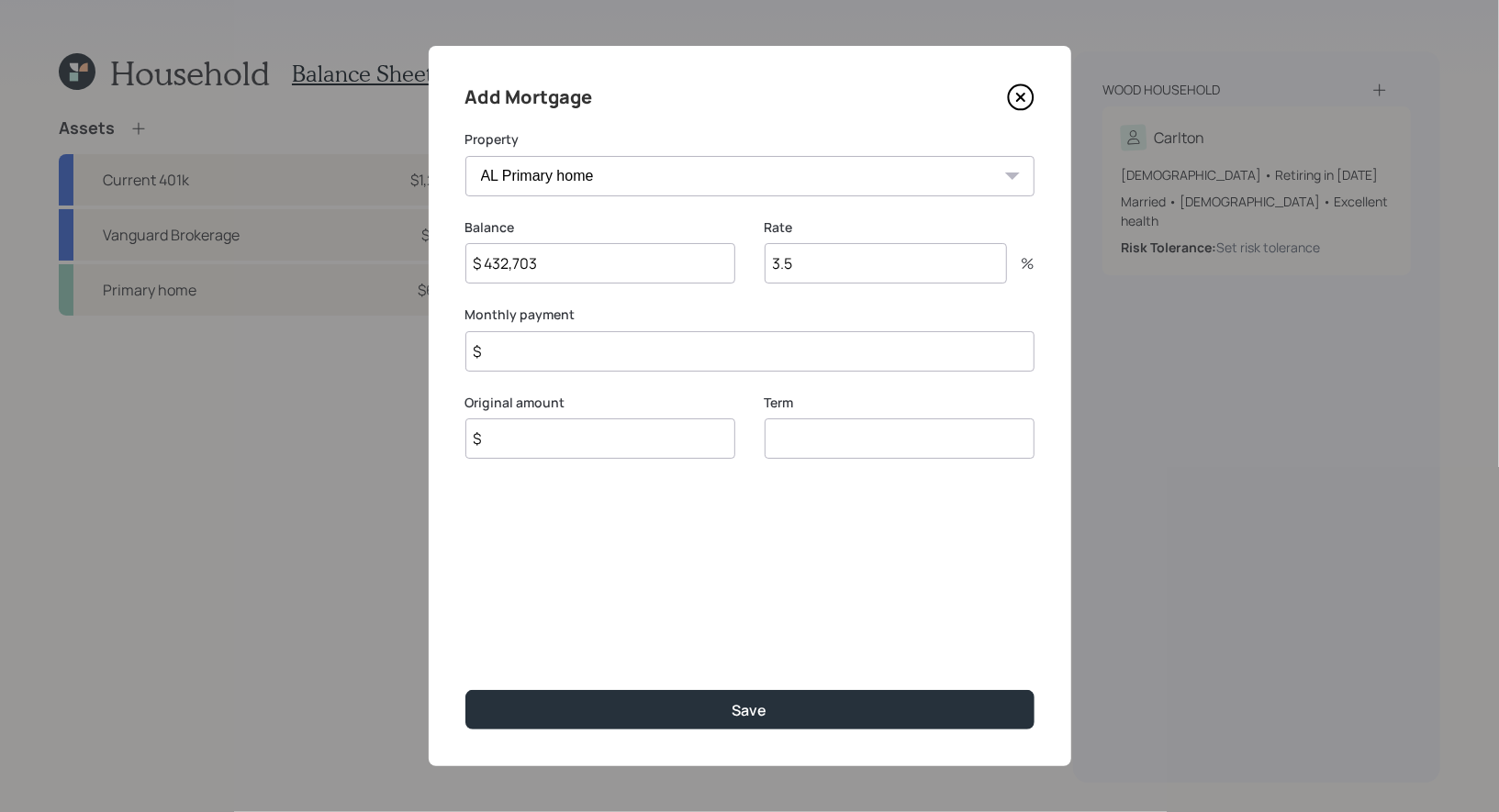
click at [504, 442] on input "$" at bounding box center [600, 439] width 270 height 41
type input "$ 450,000"
click at [836, 270] on input "3.5" at bounding box center [886, 263] width 243 height 41
type input "3"
click at [660, 360] on input "$" at bounding box center [750, 352] width 569 height 41
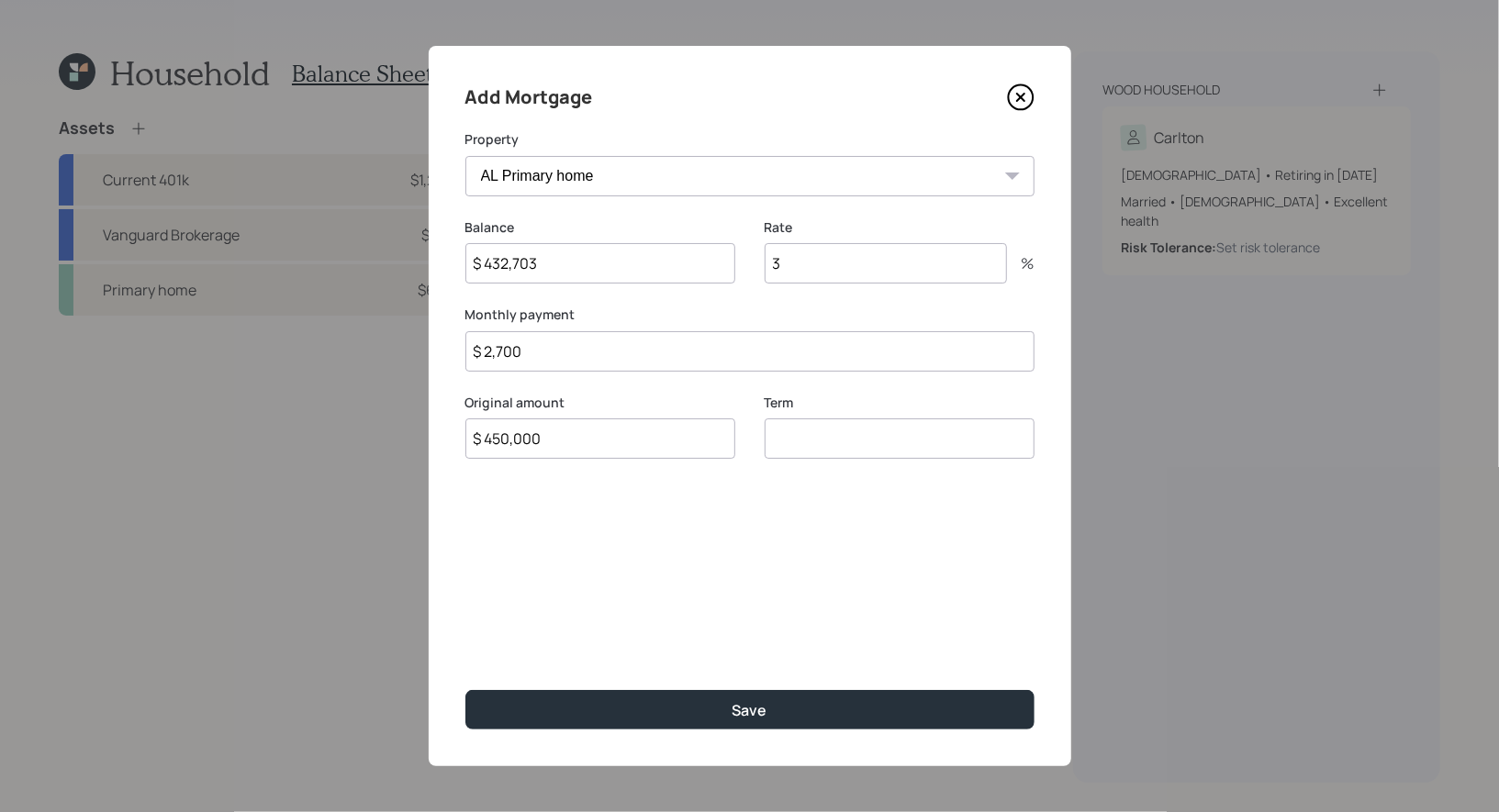
type input "$ 2,700"
click at [833, 440] on input "number" at bounding box center [899, 439] width 270 height 41
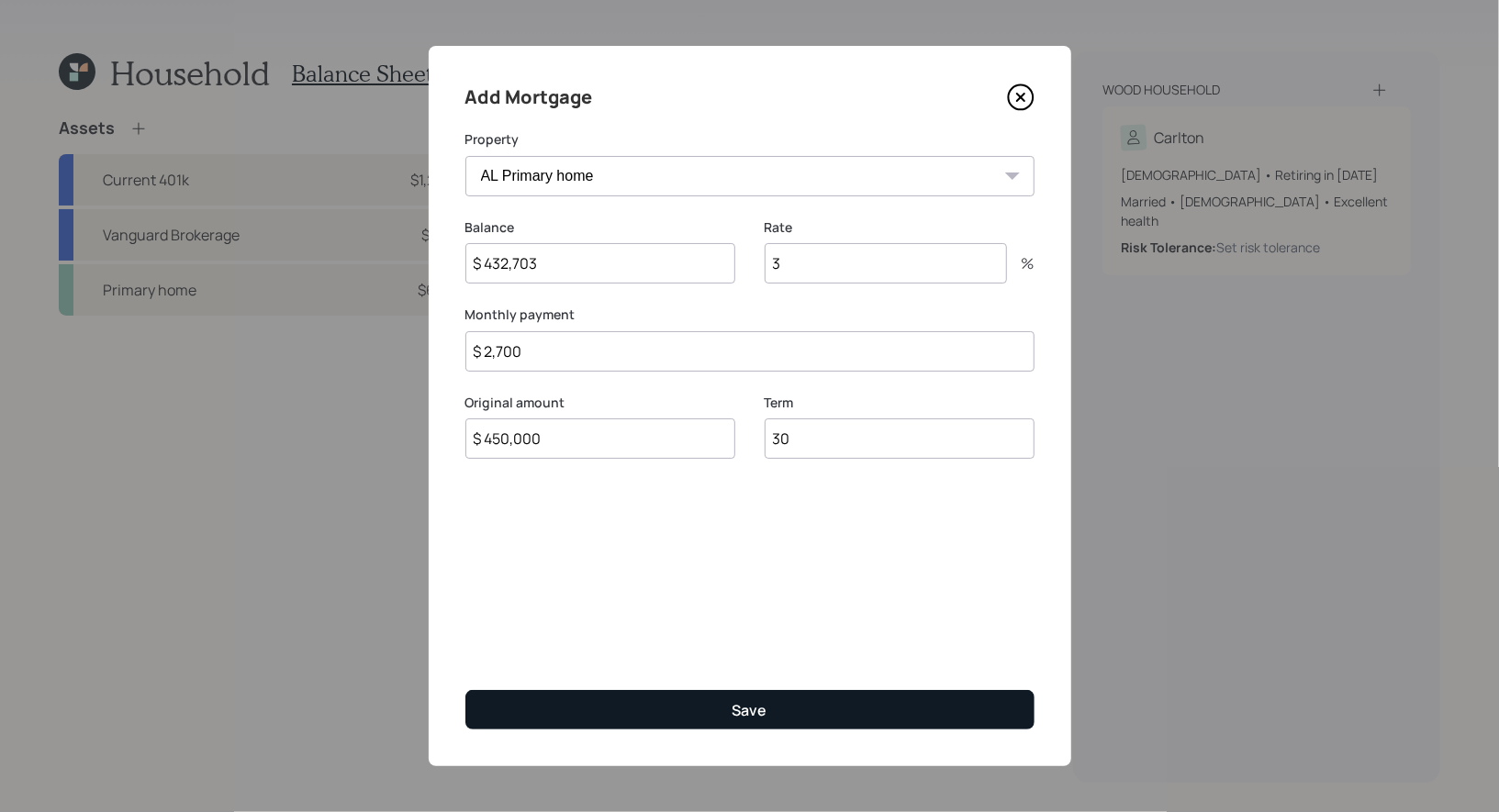
type input "30"
click at [754, 703] on div "Save" at bounding box center [750, 710] width 35 height 20
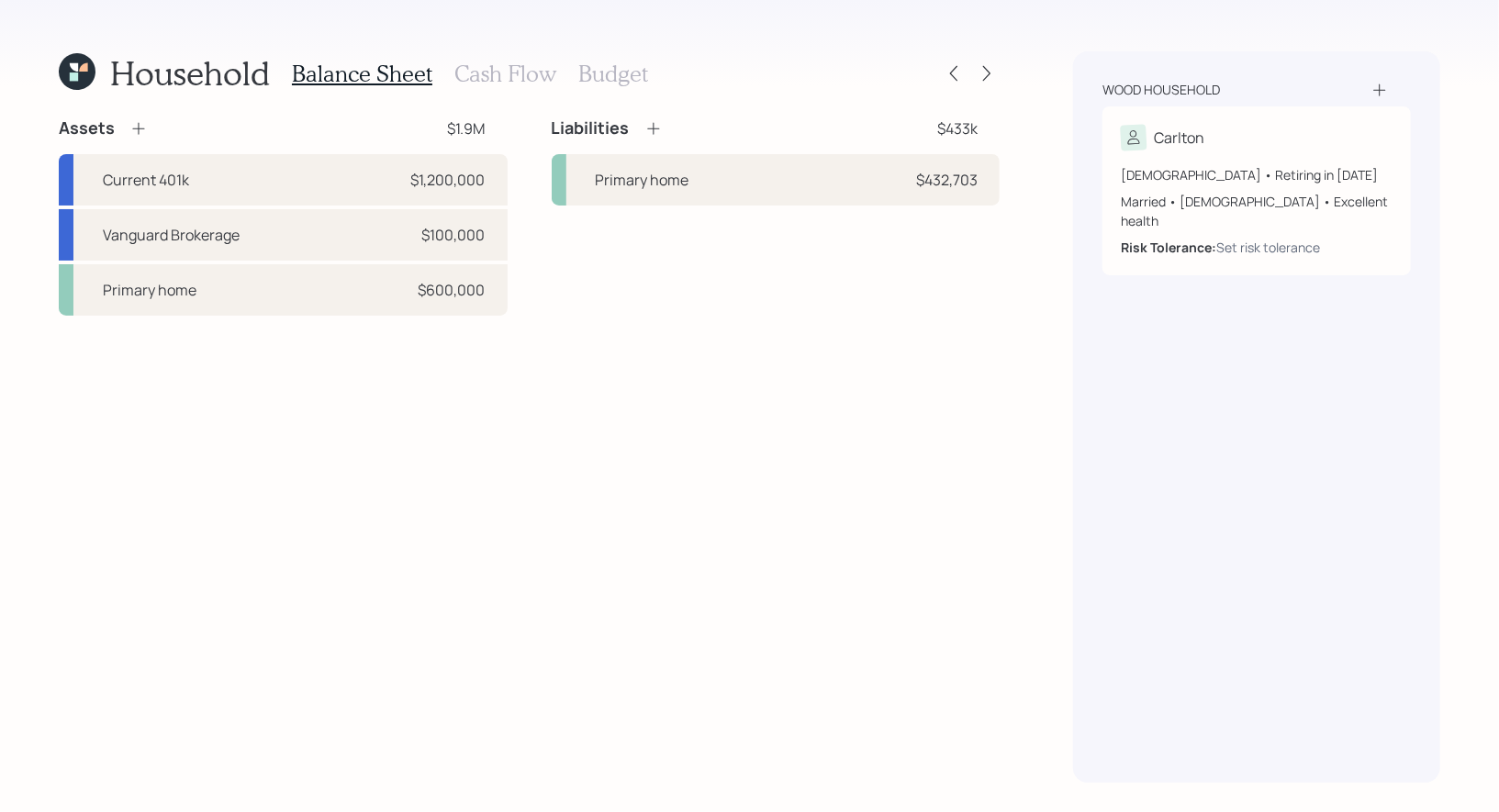
click at [656, 127] on icon at bounding box center [653, 128] width 18 height 18
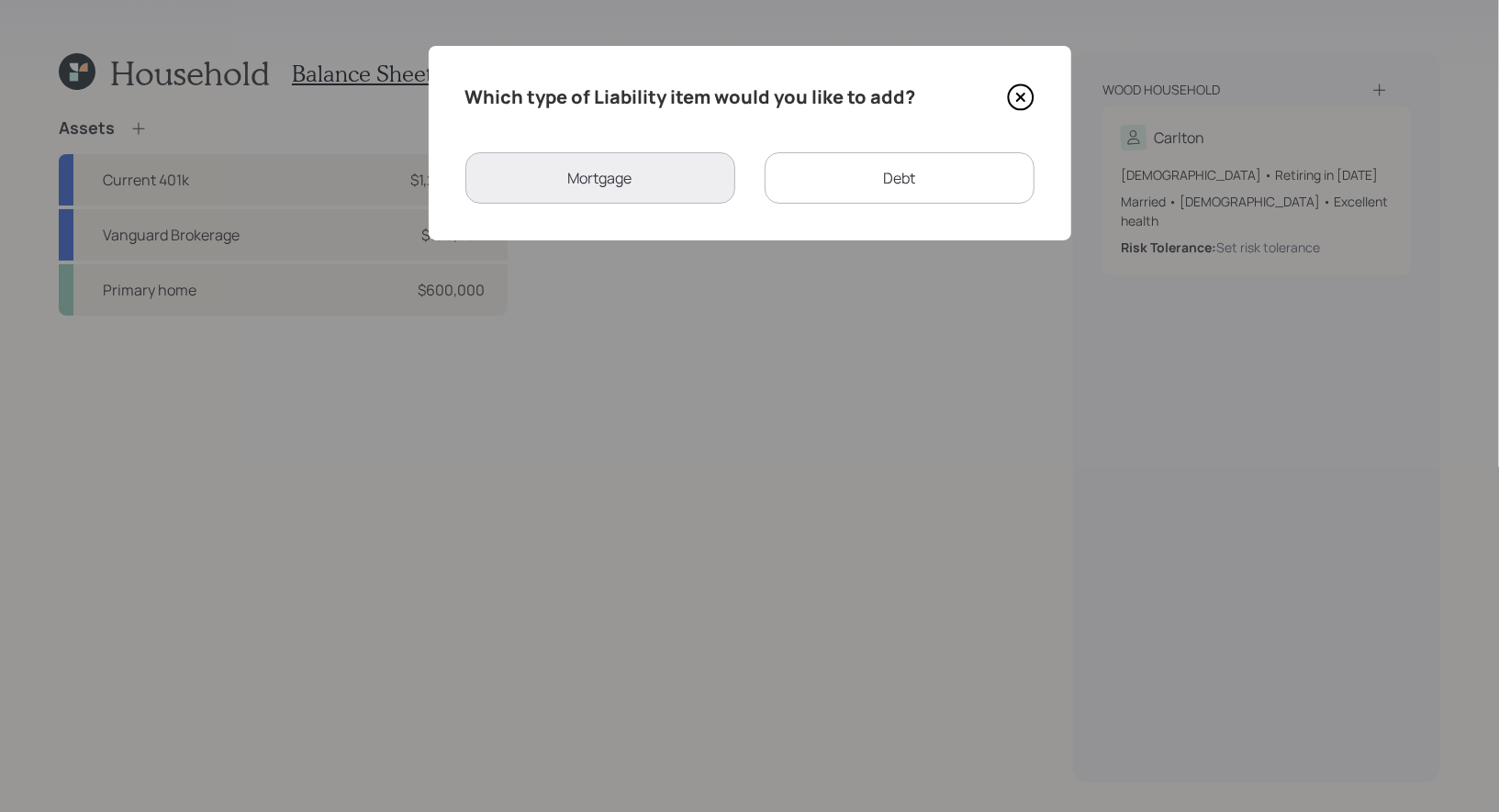
click at [844, 179] on div "Debt" at bounding box center [899, 178] width 270 height 51
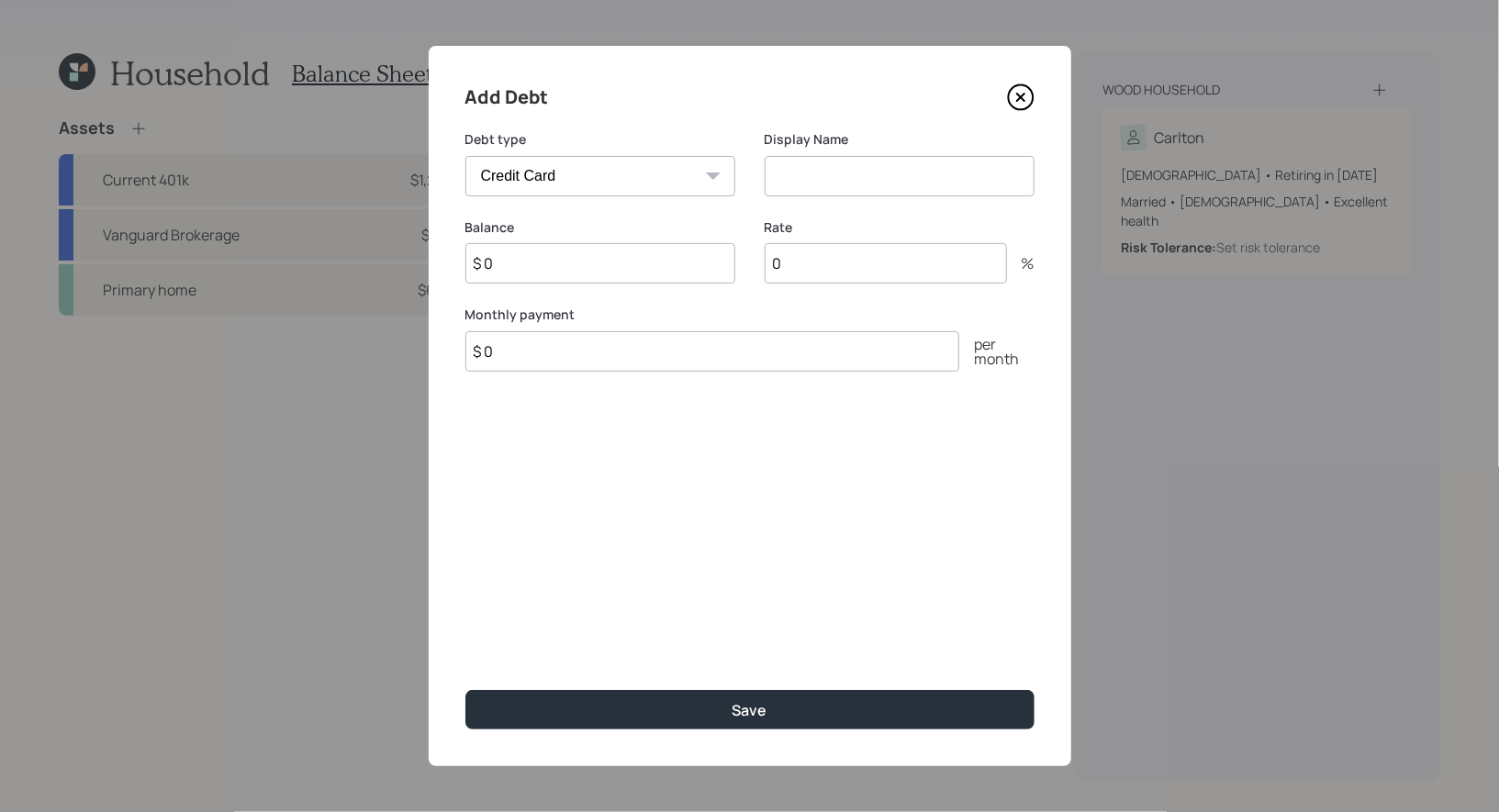
click at [601, 175] on select "Car Credit Card Medical Student Other" at bounding box center [600, 176] width 270 height 41
select select "car"
click at [465, 156] on select "Car Credit Card Medical Student Other" at bounding box center [600, 176] width 270 height 41
click at [814, 173] on input at bounding box center [899, 176] width 270 height 41
type input "Car Loan"
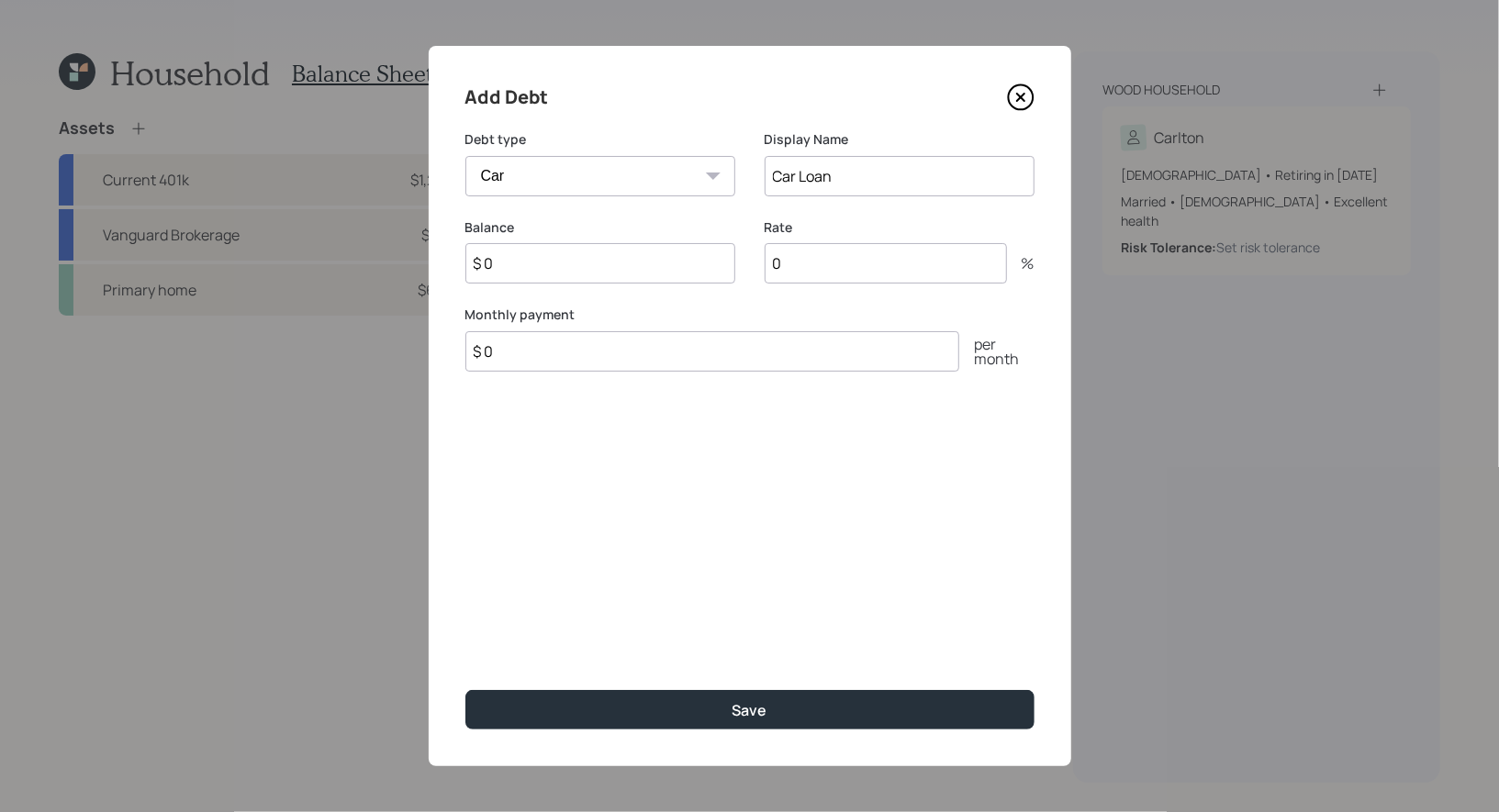
click at [511, 268] on input "$ 0" at bounding box center [600, 263] width 270 height 41
type input "$ 7,000"
click at [501, 352] on input "$ 0" at bounding box center [712, 352] width 494 height 41
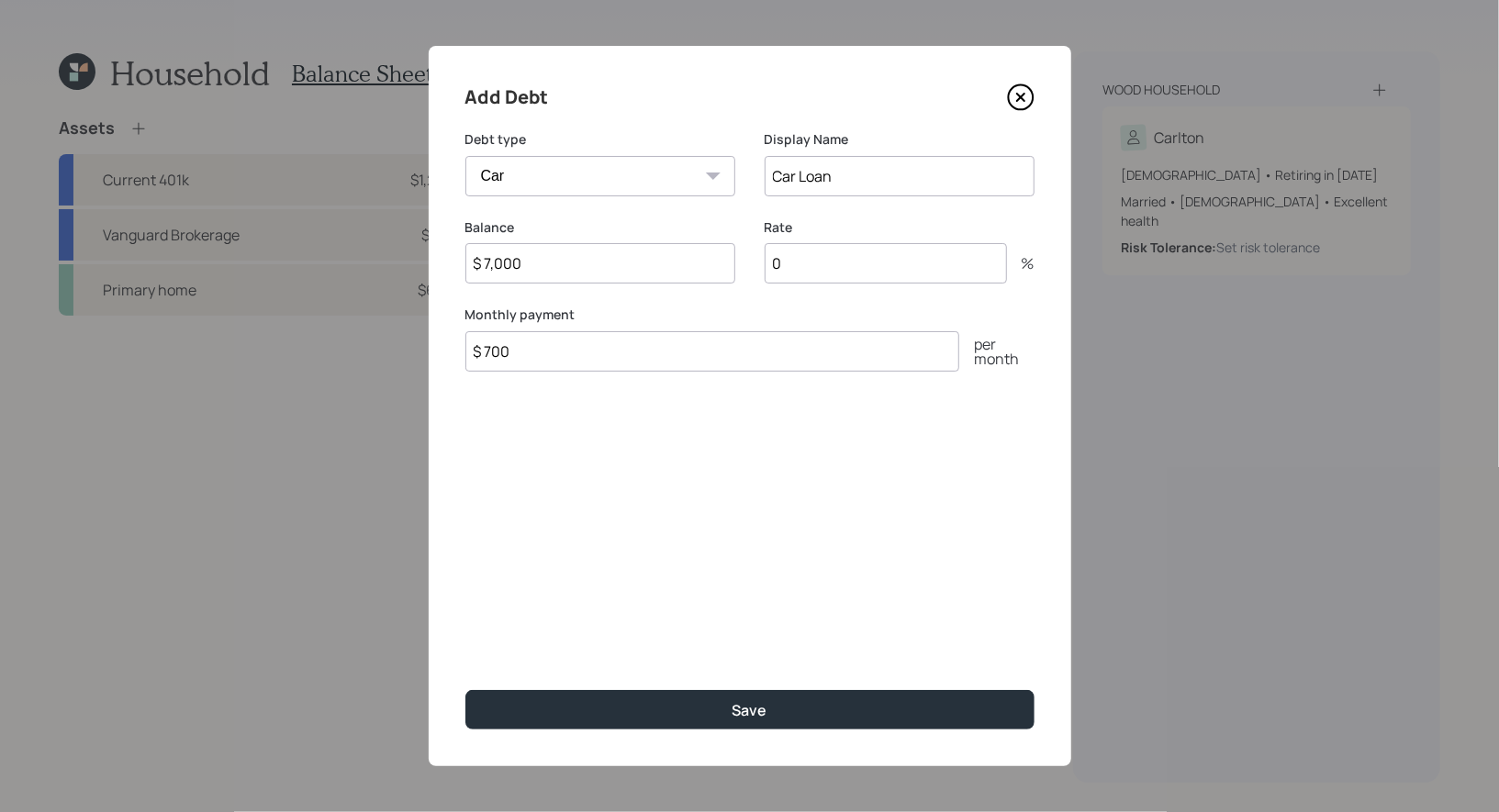
type input "$ 700"
click at [1022, 97] on icon at bounding box center [1020, 97] width 27 height 27
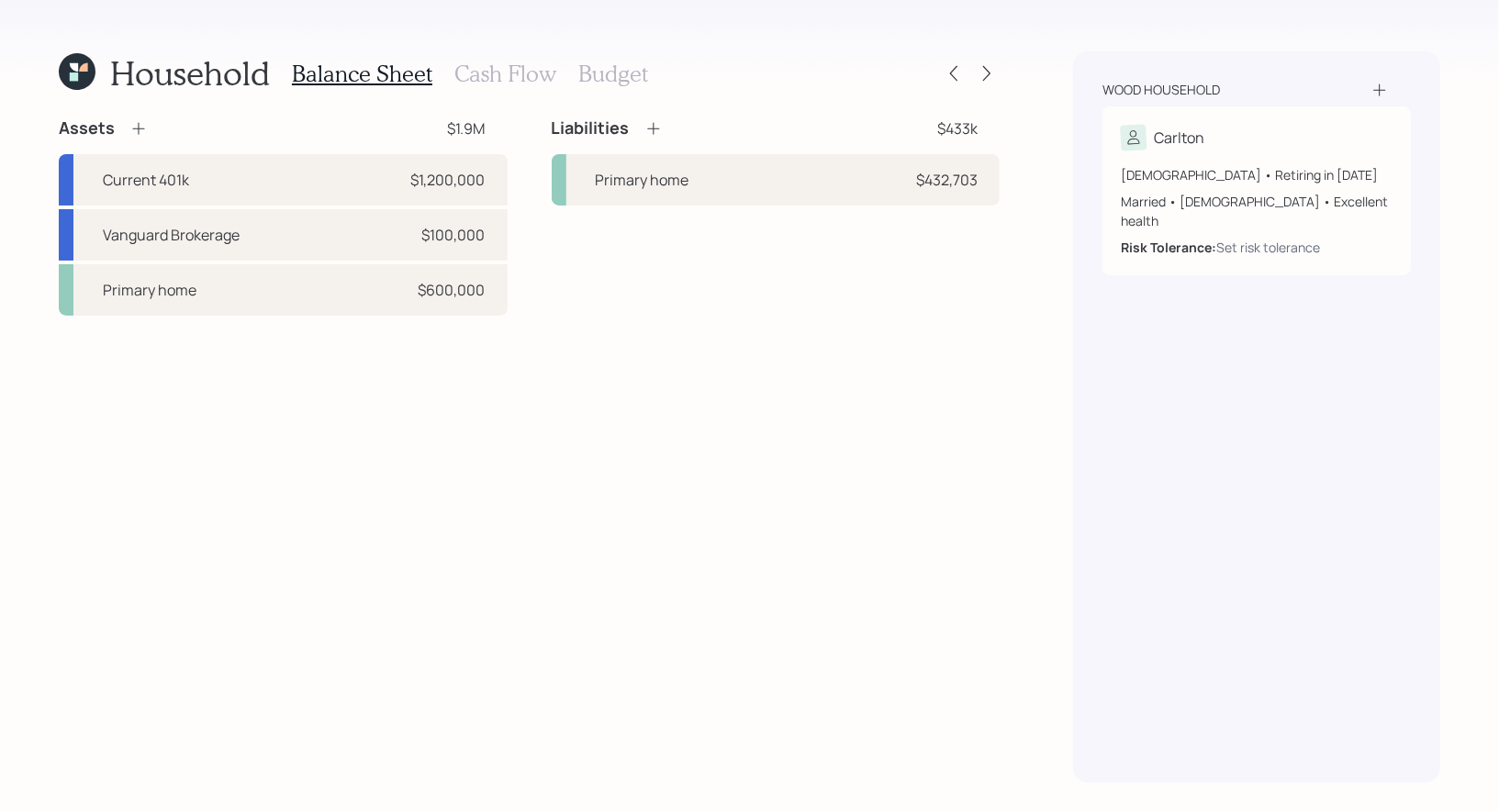
click at [509, 68] on h3 "Cash Flow" at bounding box center [504, 74] width 101 height 27
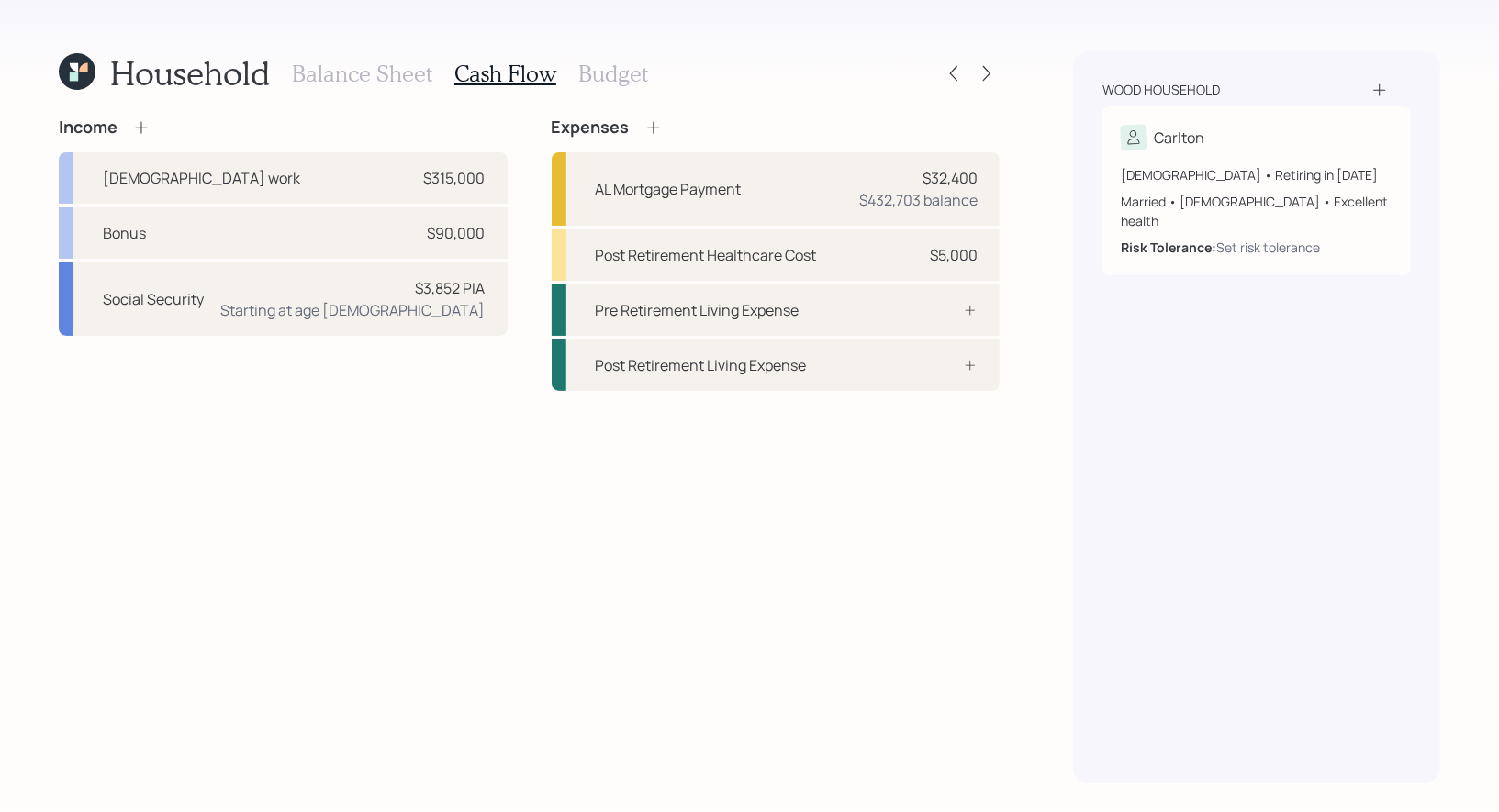
click at [654, 129] on icon at bounding box center [653, 127] width 18 height 18
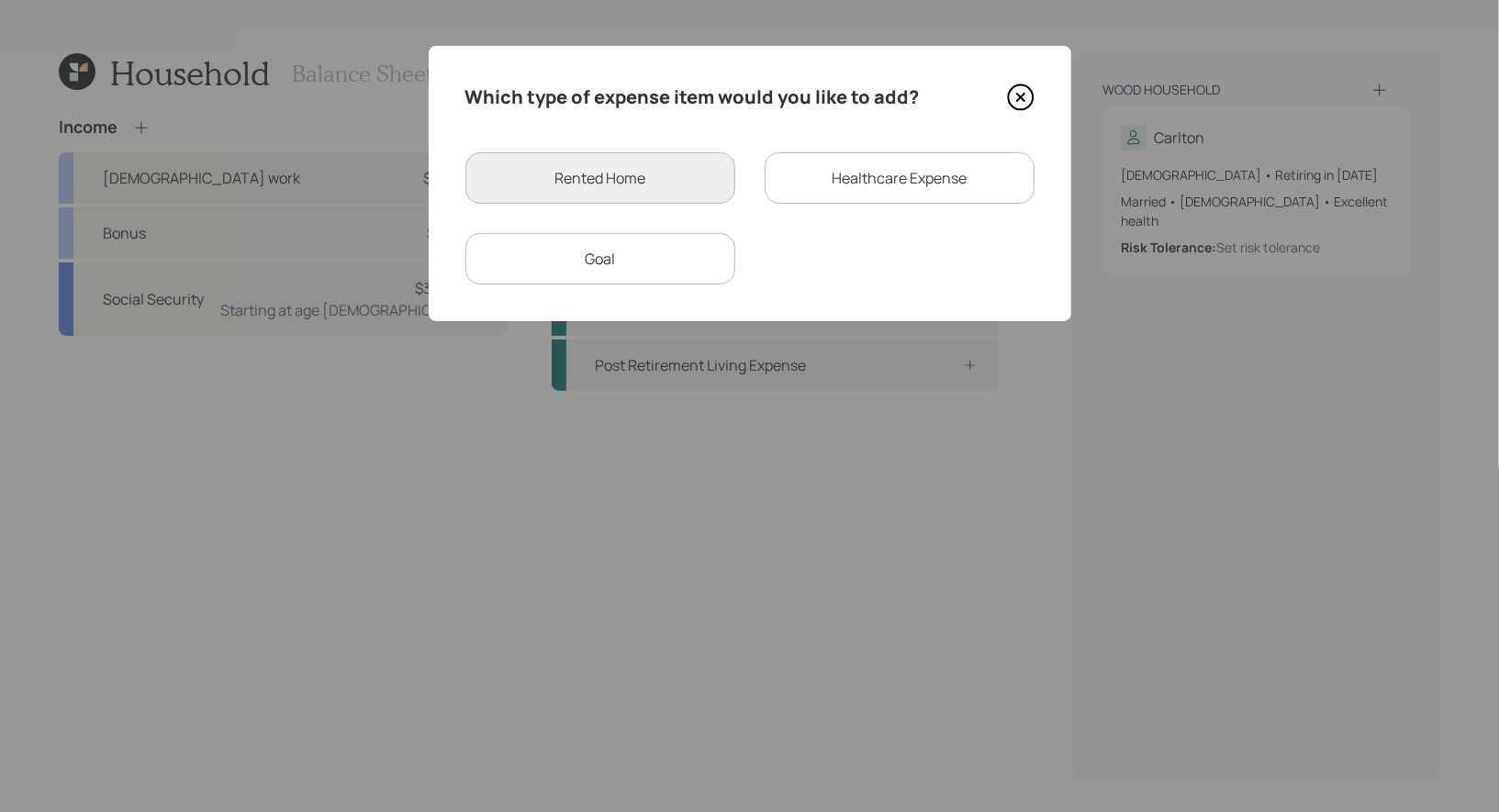
click at [601, 262] on div "Goal" at bounding box center [600, 259] width 270 height 51
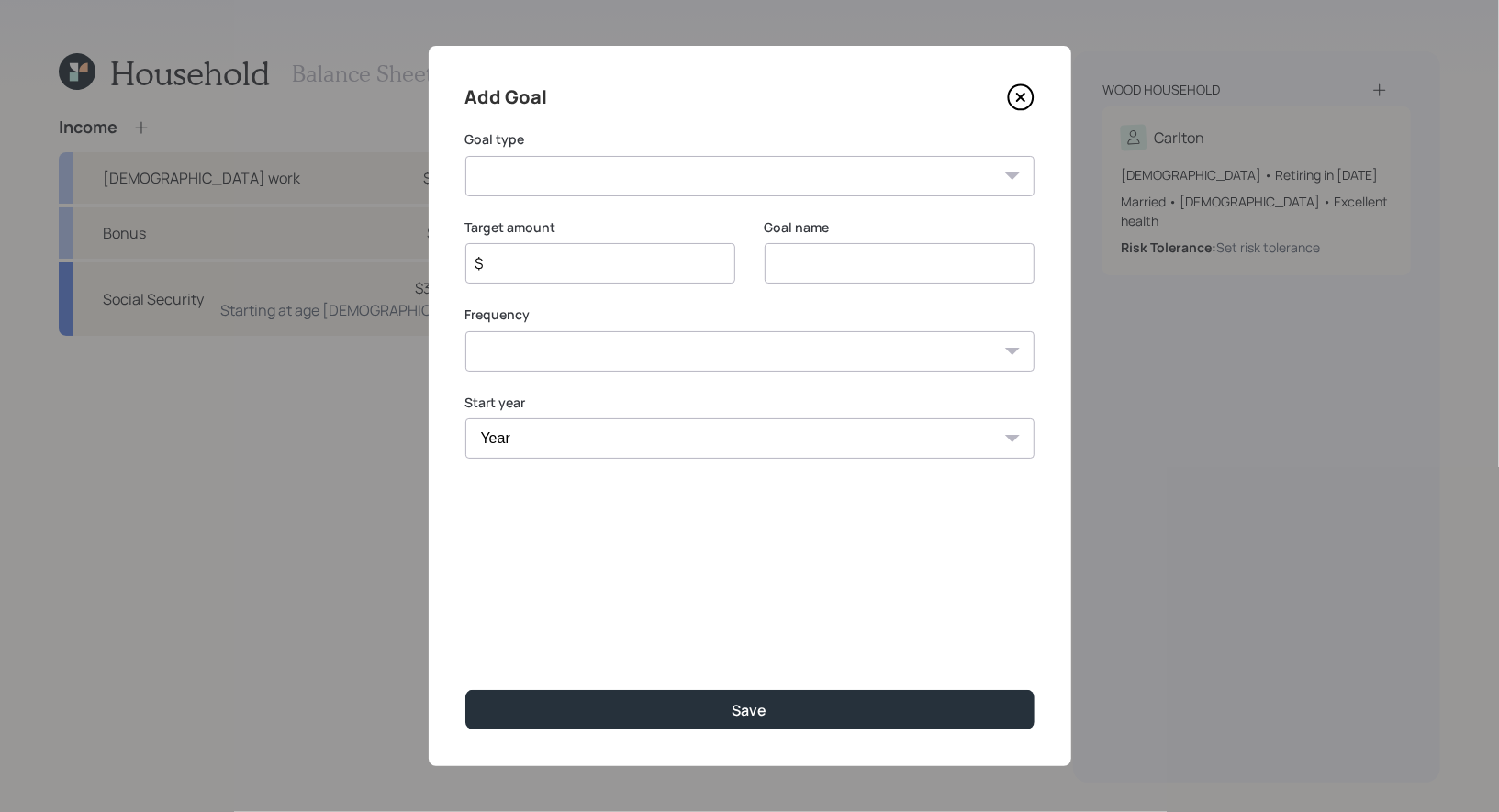
click at [617, 259] on input "$" at bounding box center [593, 262] width 239 height 22
type input "$ 7,000"
click at [841, 262] on input at bounding box center [899, 263] width 270 height 41
type input "Car"
click at [629, 181] on select "Create an emergency fund Donate to charity Purchase a home Make a purchase Supp…" at bounding box center [750, 176] width 569 height 41
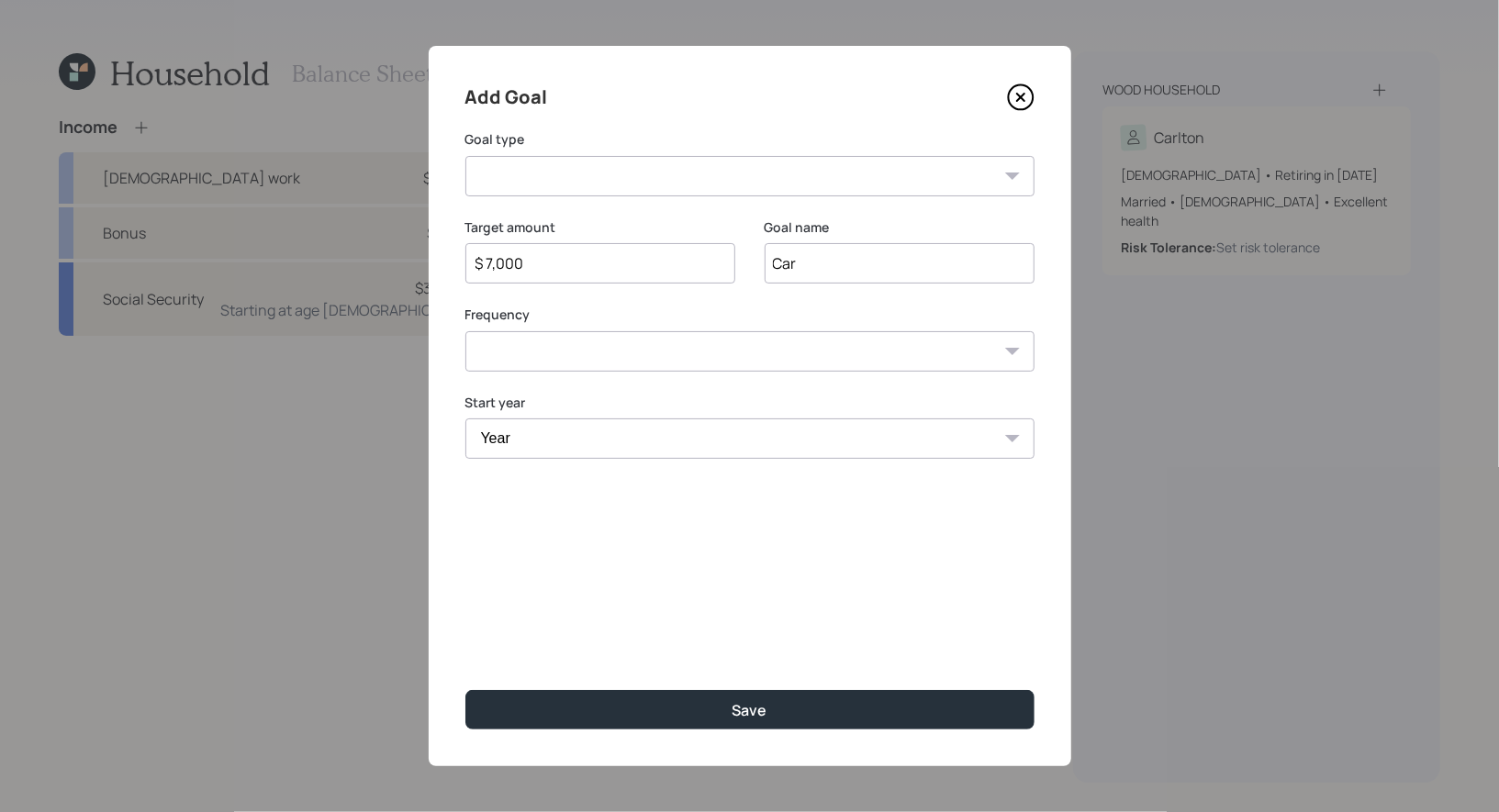
select select "other"
click at [465, 156] on select "Create an emergency fund Donate to charity Purchase a home Make a purchase Supp…" at bounding box center [750, 176] width 569 height 41
click at [648, 345] on select "One time Every 1 year Every 2 years Every 3 years Every 4 years Every 5 years E…" at bounding box center [750, 352] width 569 height 41
select select "0"
click at [465, 332] on select "One time Every 1 year Every 2 years Every 3 years Every 4 years Every 5 years E…" at bounding box center [750, 352] width 569 height 41
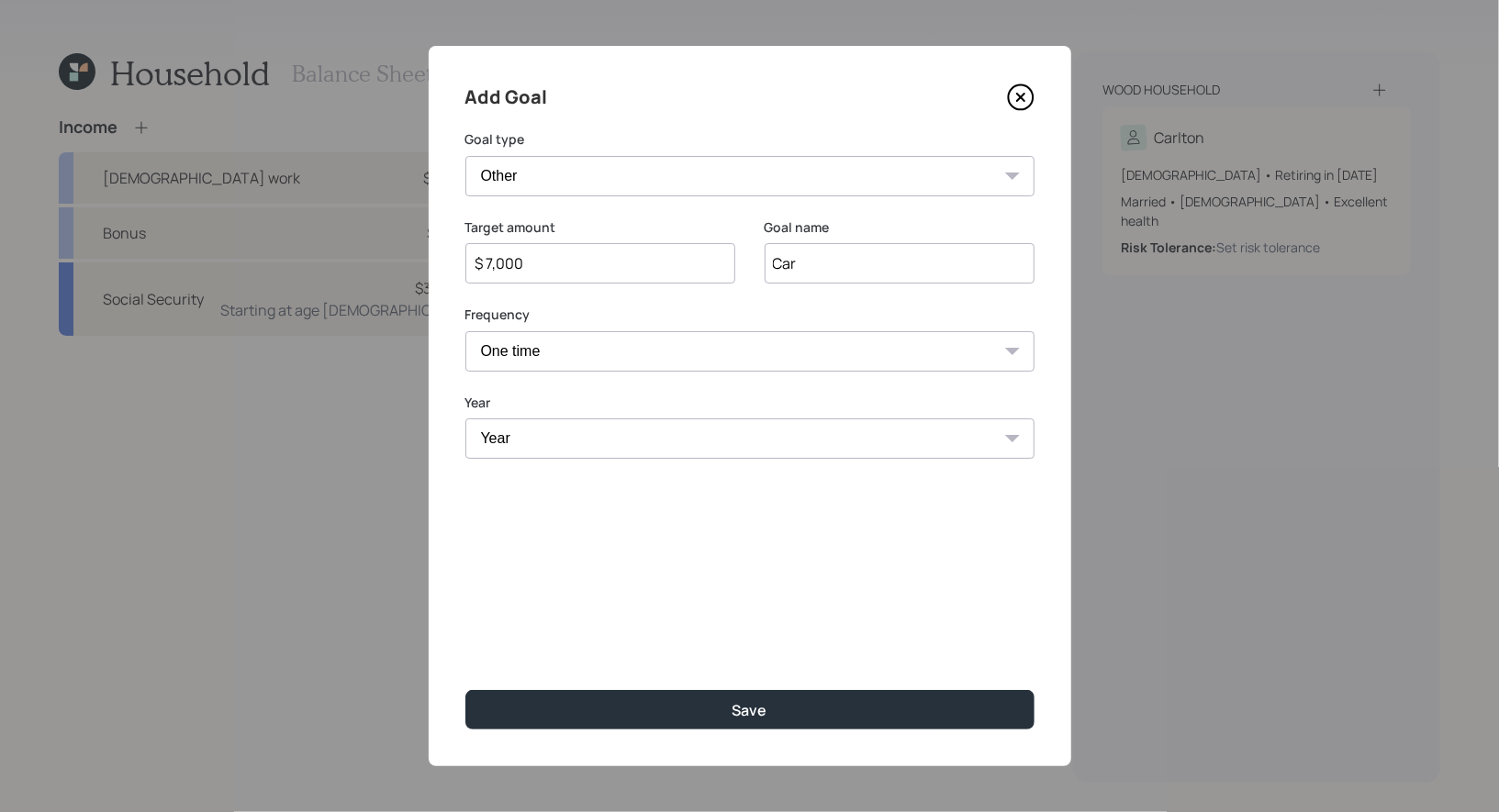
click at [588, 441] on select "Year [DATE] 2026 2027 2028 2029 2030 2031 2032 2033 2034 2035 2036 2037 2038 20…" at bounding box center [750, 439] width 569 height 41
select select "2025"
click at [465, 419] on select "Year [DATE] 2026 2027 2028 2029 2030 2031 2032 2033 2034 2035 2036 2037 2038 20…" at bounding box center [750, 439] width 569 height 41
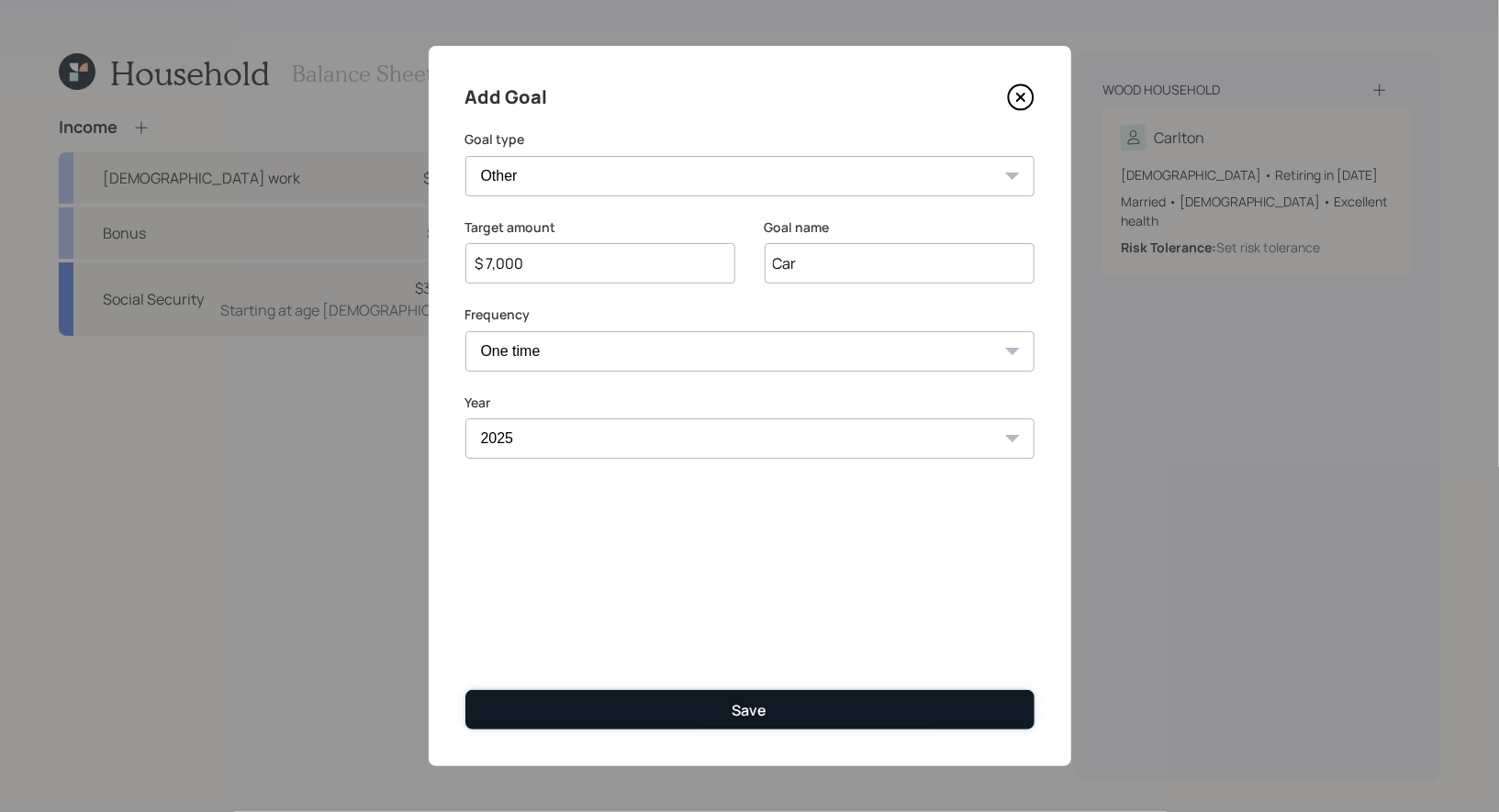
click at [708, 708] on button "Save" at bounding box center [750, 710] width 569 height 40
type input "$"
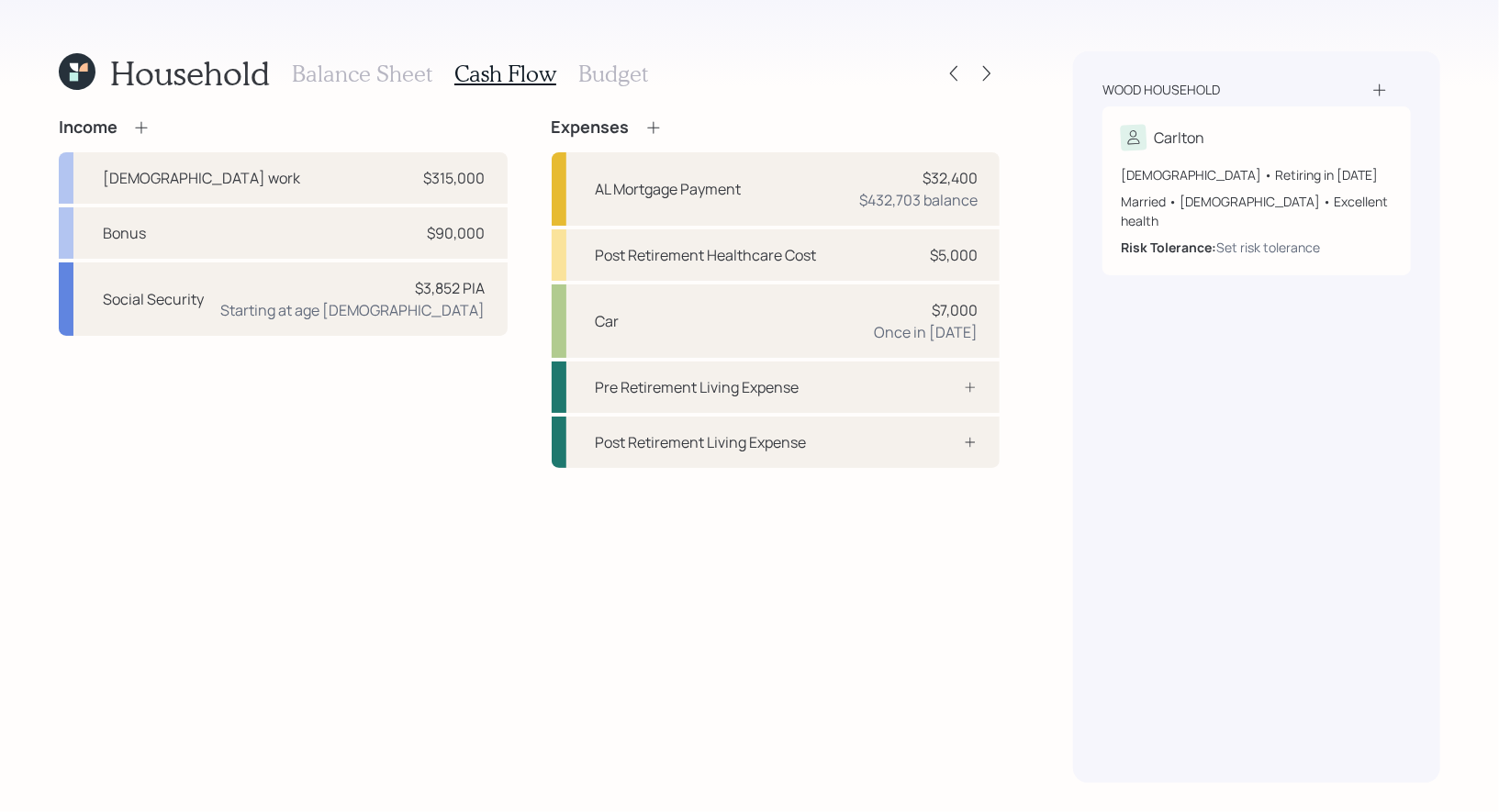
click at [361, 74] on h3 "Balance Sheet" at bounding box center [362, 74] width 140 height 27
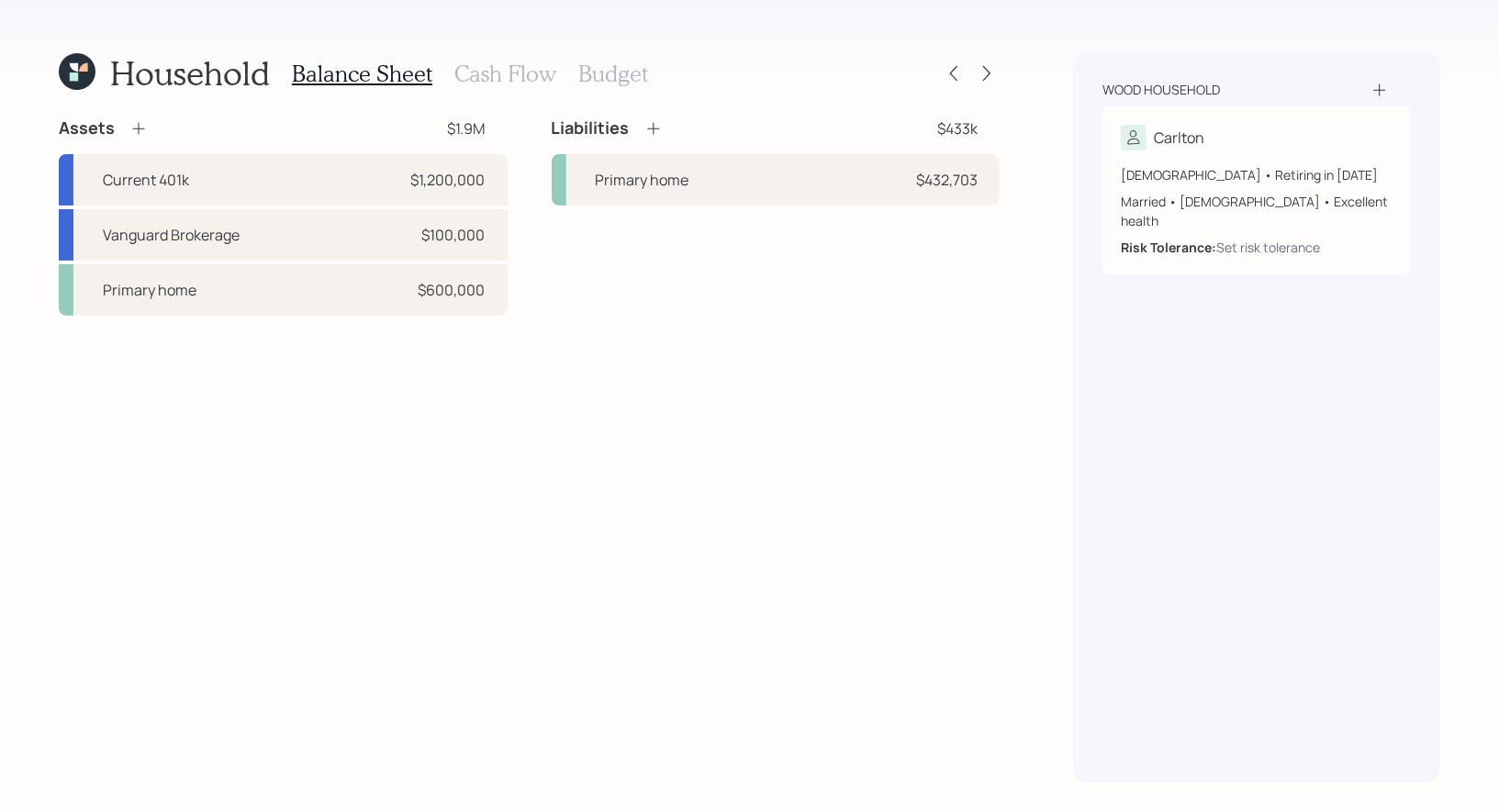
click at [479, 68] on h3 "Cash Flow" at bounding box center [504, 74] width 101 height 27
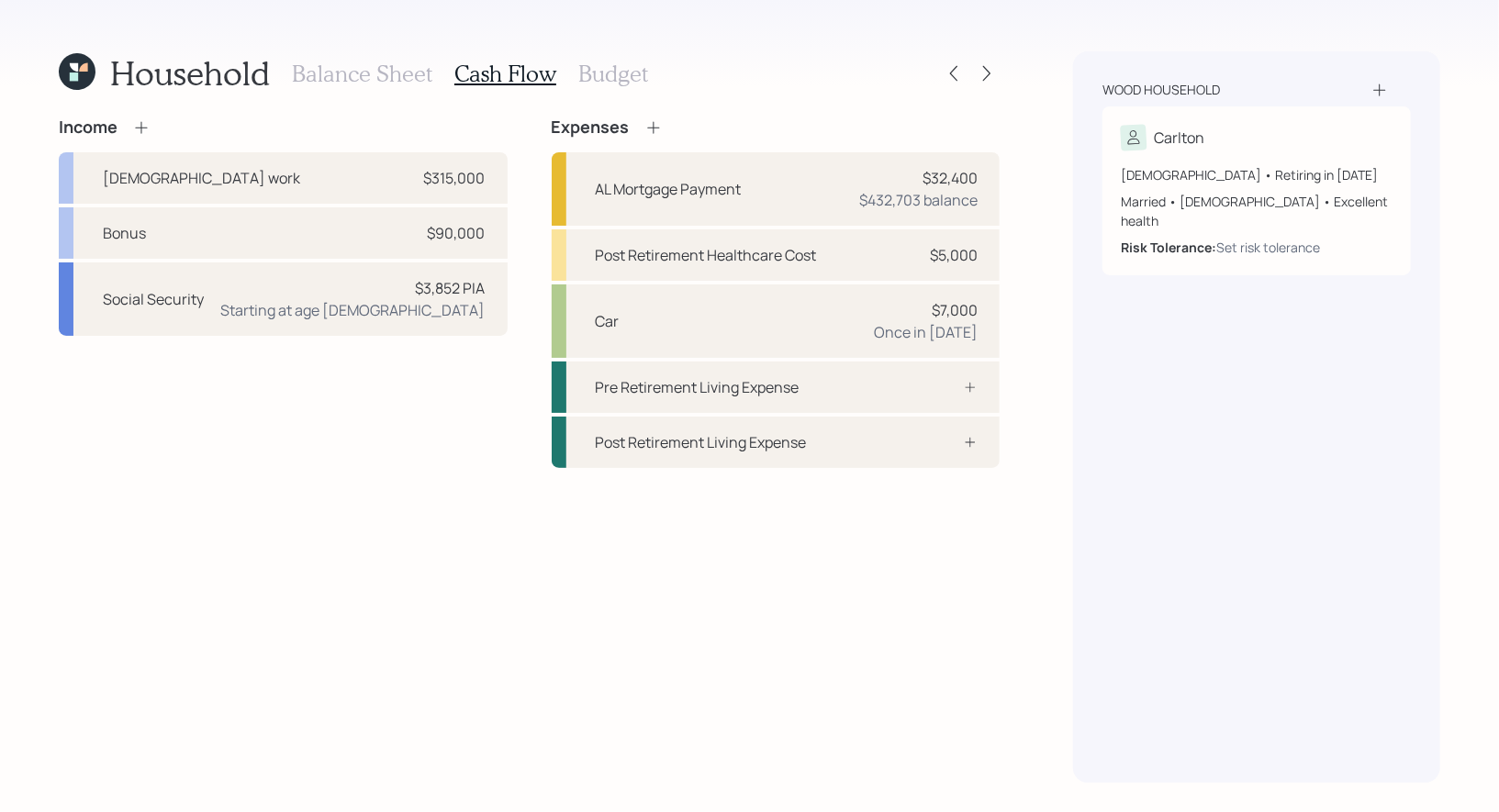
click at [649, 121] on icon at bounding box center [653, 127] width 18 height 18
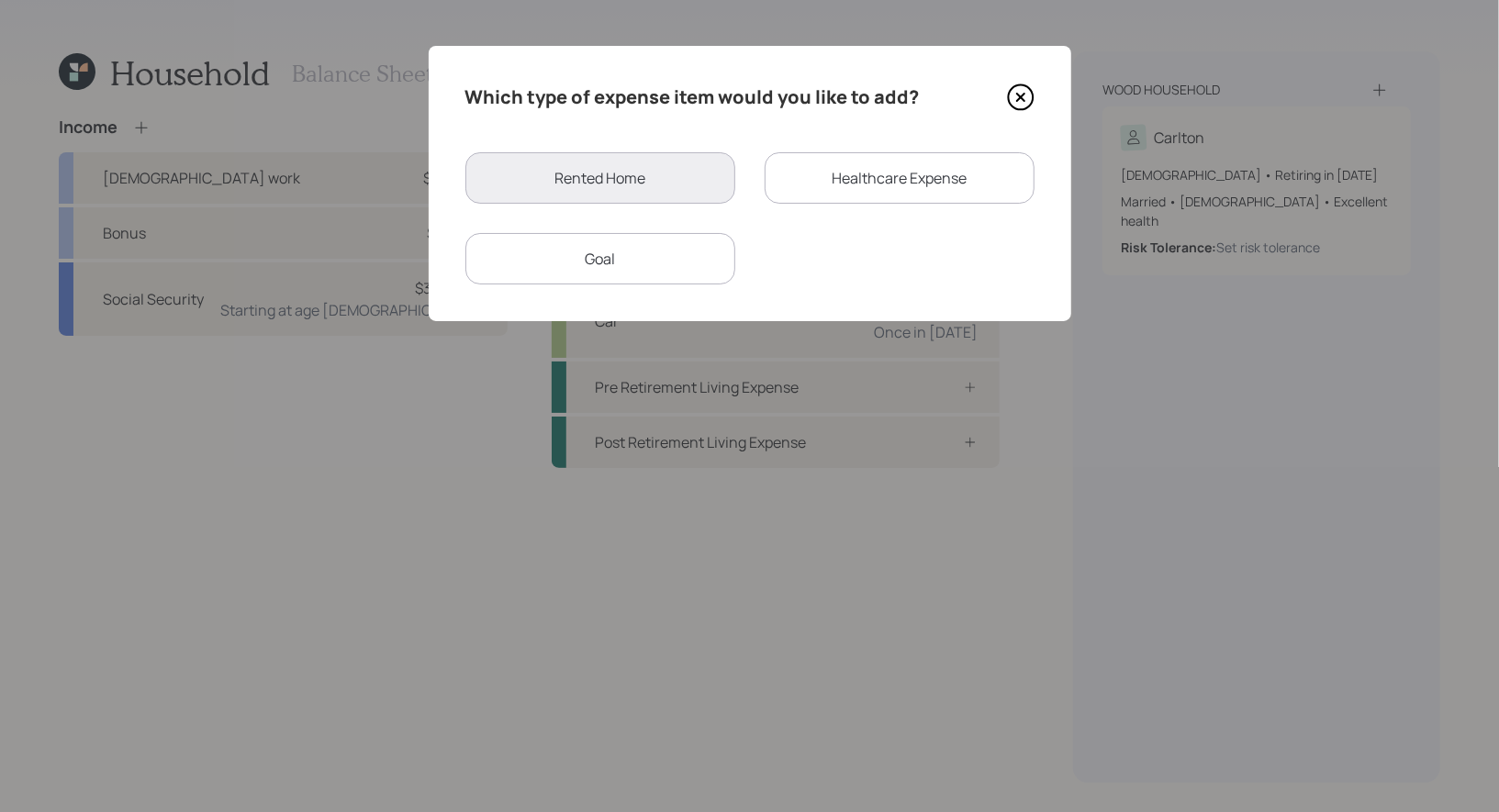
click at [625, 265] on div "Goal" at bounding box center [600, 259] width 270 height 51
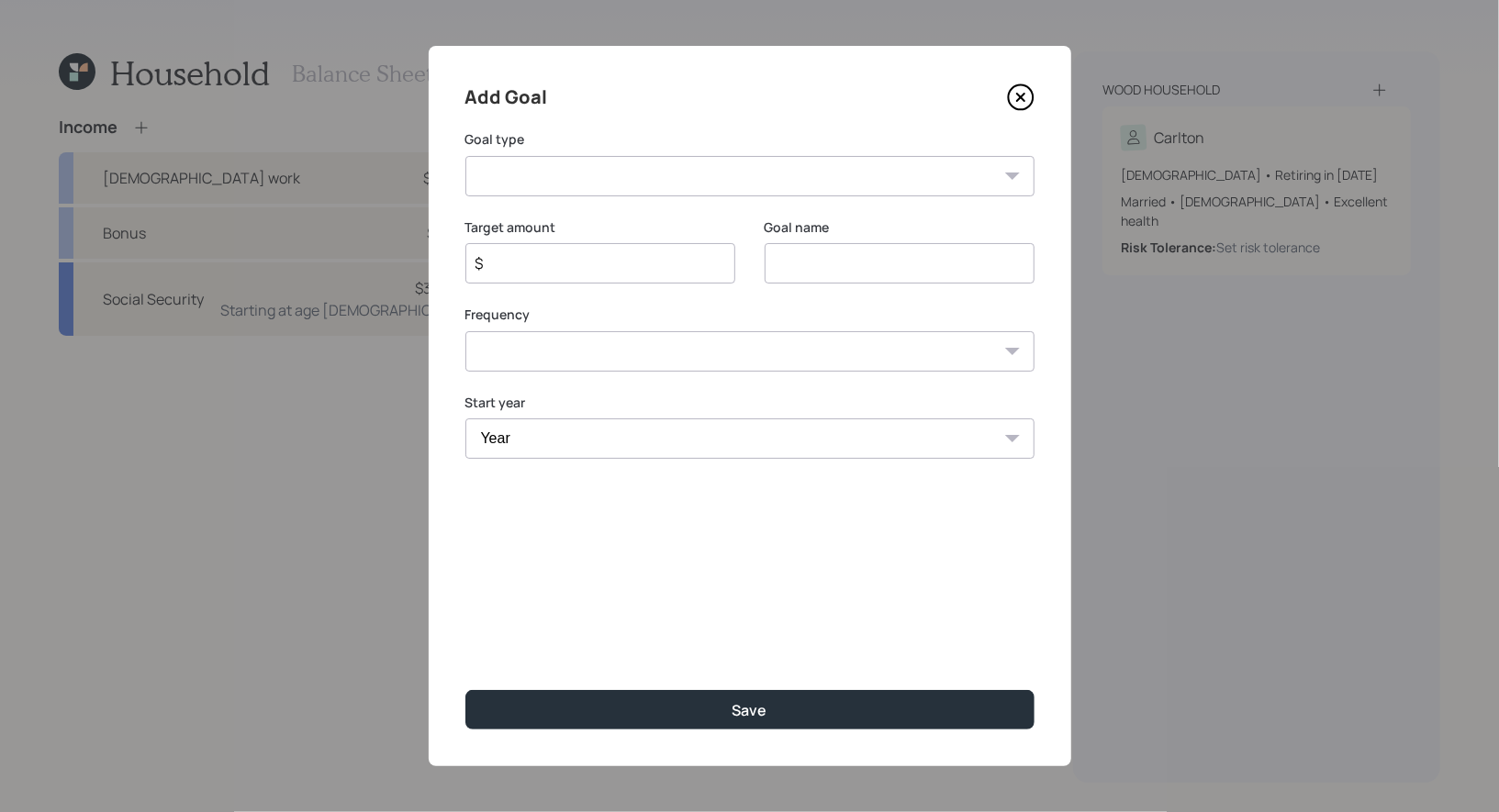
click at [650, 273] on input "$" at bounding box center [593, 262] width 239 height 22
type input "$ 31,200"
click at [892, 265] on input at bounding box center [899, 263] width 270 height 41
type input "Alimony"
click at [616, 357] on select "One time Every 1 year Every 2 years Every 3 years Every 4 years Every 5 years E…" at bounding box center [750, 352] width 569 height 41
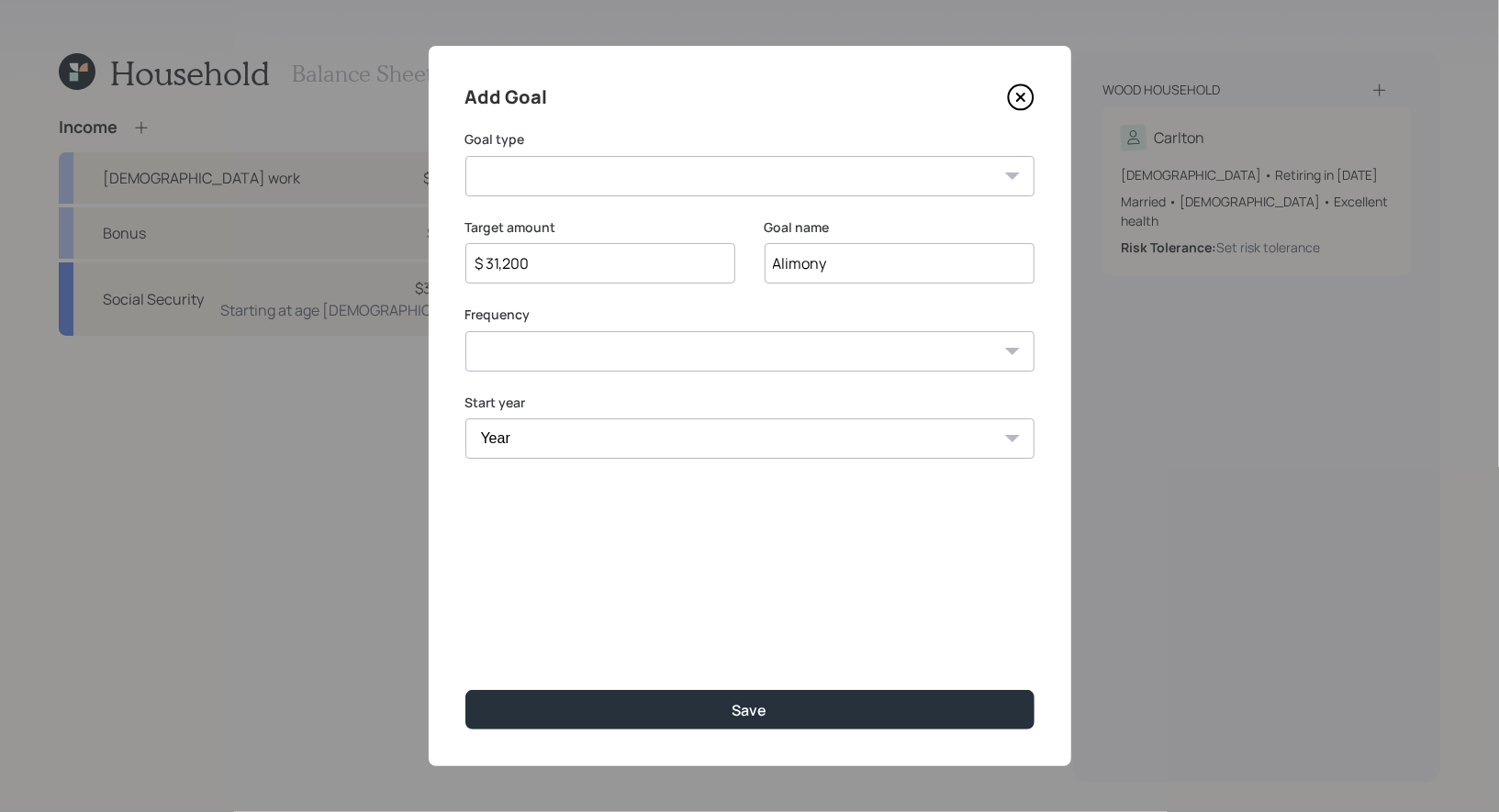
select select "1"
click at [465, 332] on select "One time Every 1 year Every 2 years Every 3 years Every 4 years Every 5 years E…" at bounding box center [750, 352] width 569 height 41
click at [558, 437] on select "Year [DATE] 2026 2027 2028 2029 2030 2031 2032 2033 2034 2035 2036 2037 2038 20…" at bounding box center [600, 439] width 270 height 41
select select "2025"
click at [465, 419] on select "Year [DATE] 2026 2027 2028 2029 2030 2031 2032 2033 2034 2035 2036 2037 2038 20…" at bounding box center [600, 439] width 270 height 41
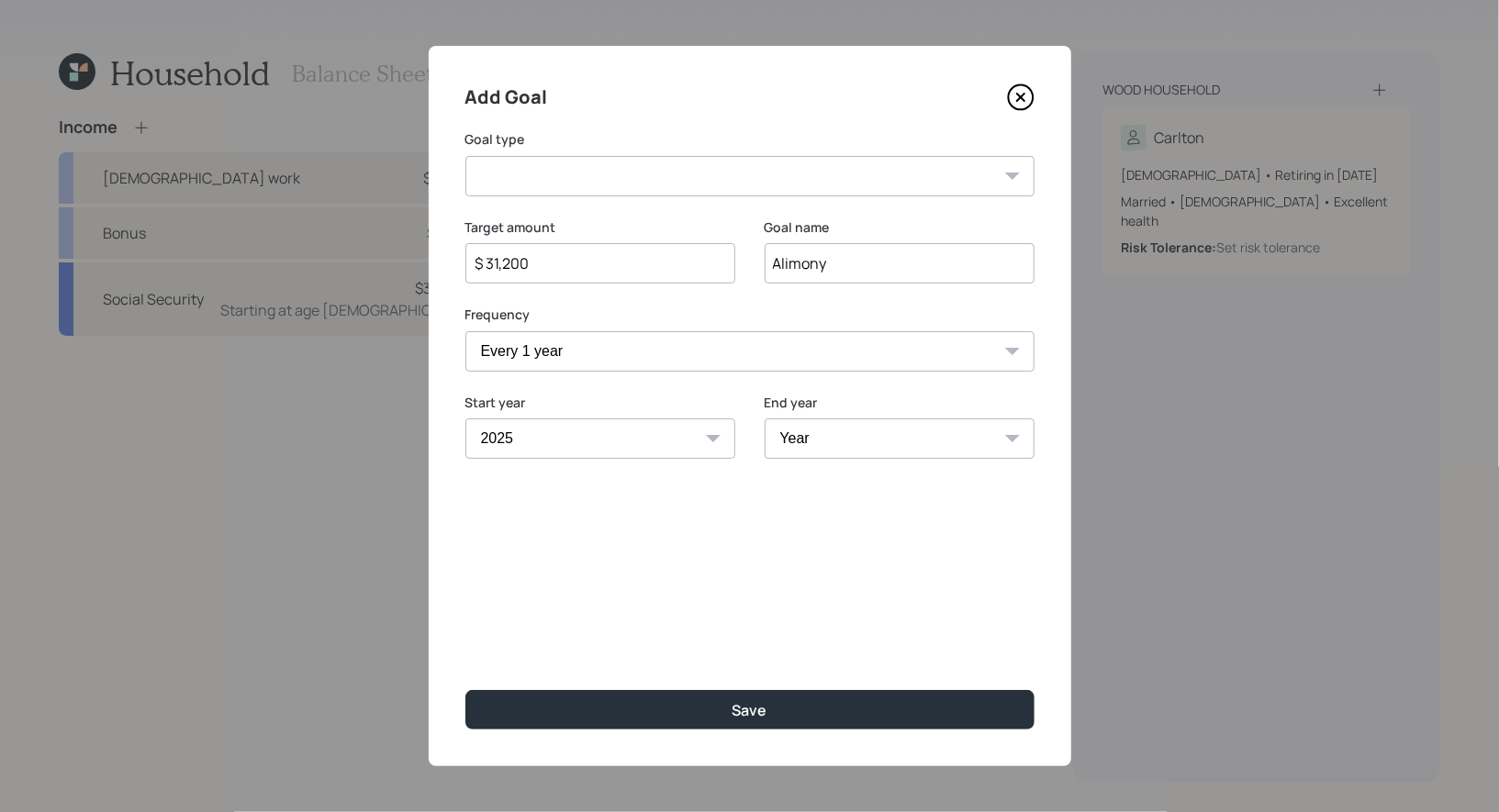
click at [884, 446] on select "Year [DATE] 2026 2027 2028 2029 2030 2031 2032 2033 2034 2035 2036 2037 2038 20…" at bounding box center [899, 439] width 270 height 41
select select "2028"
click at [765, 419] on select "Year [DATE] 2026 2027 2028 2029 2030 2031 2032 2033 2034 2035 2036 2037 2038 20…" at bounding box center [899, 439] width 270 height 41
click at [586, 181] on select "Create an emergency fund Donate to charity Purchase a home Make a purchase Supp…" at bounding box center [750, 176] width 569 height 41
select select "other"
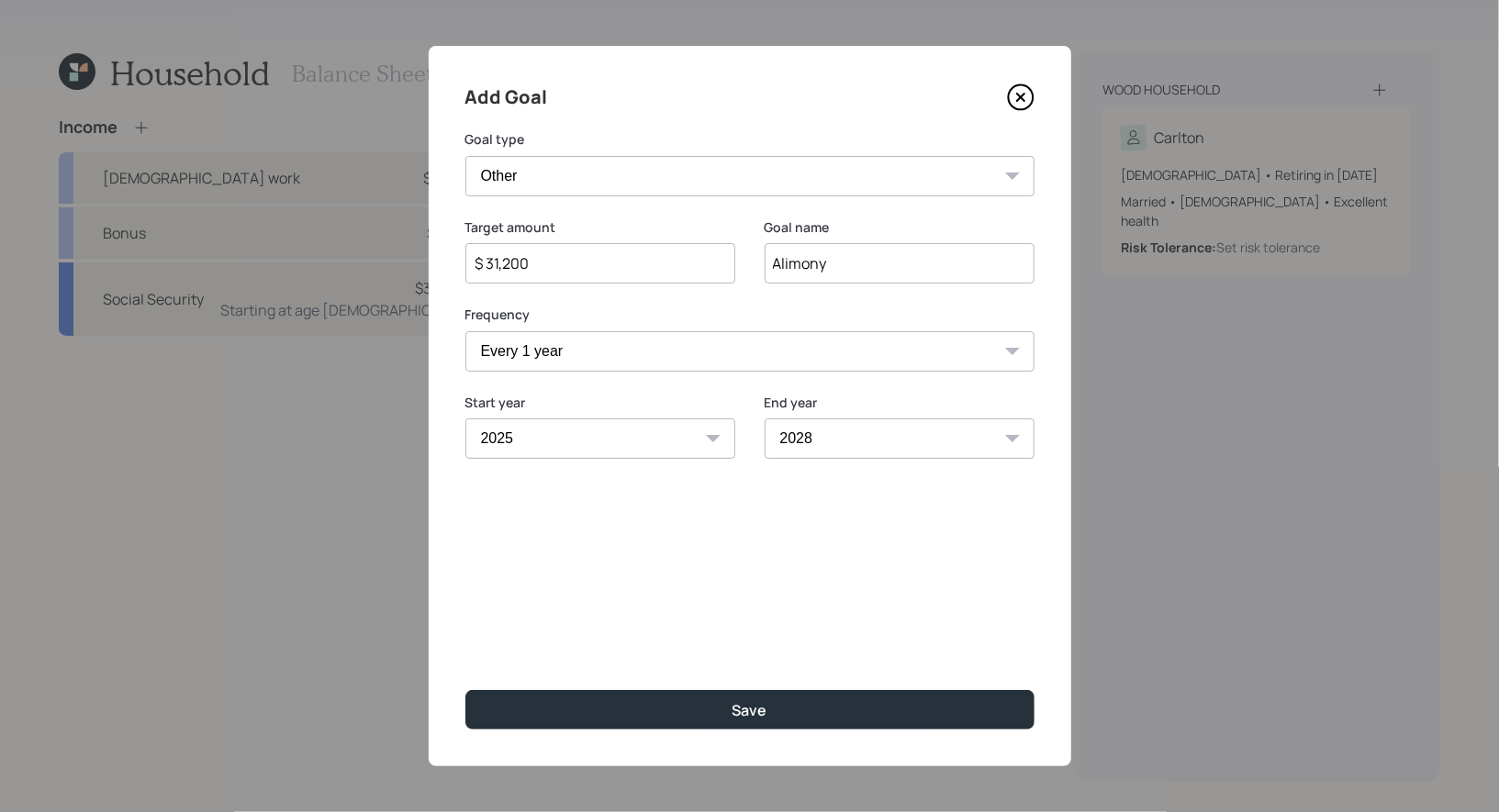
click at [465, 156] on select "Create an emergency fund Donate to charity Purchase a home Make a purchase Supp…" at bounding box center [750, 176] width 569 height 41
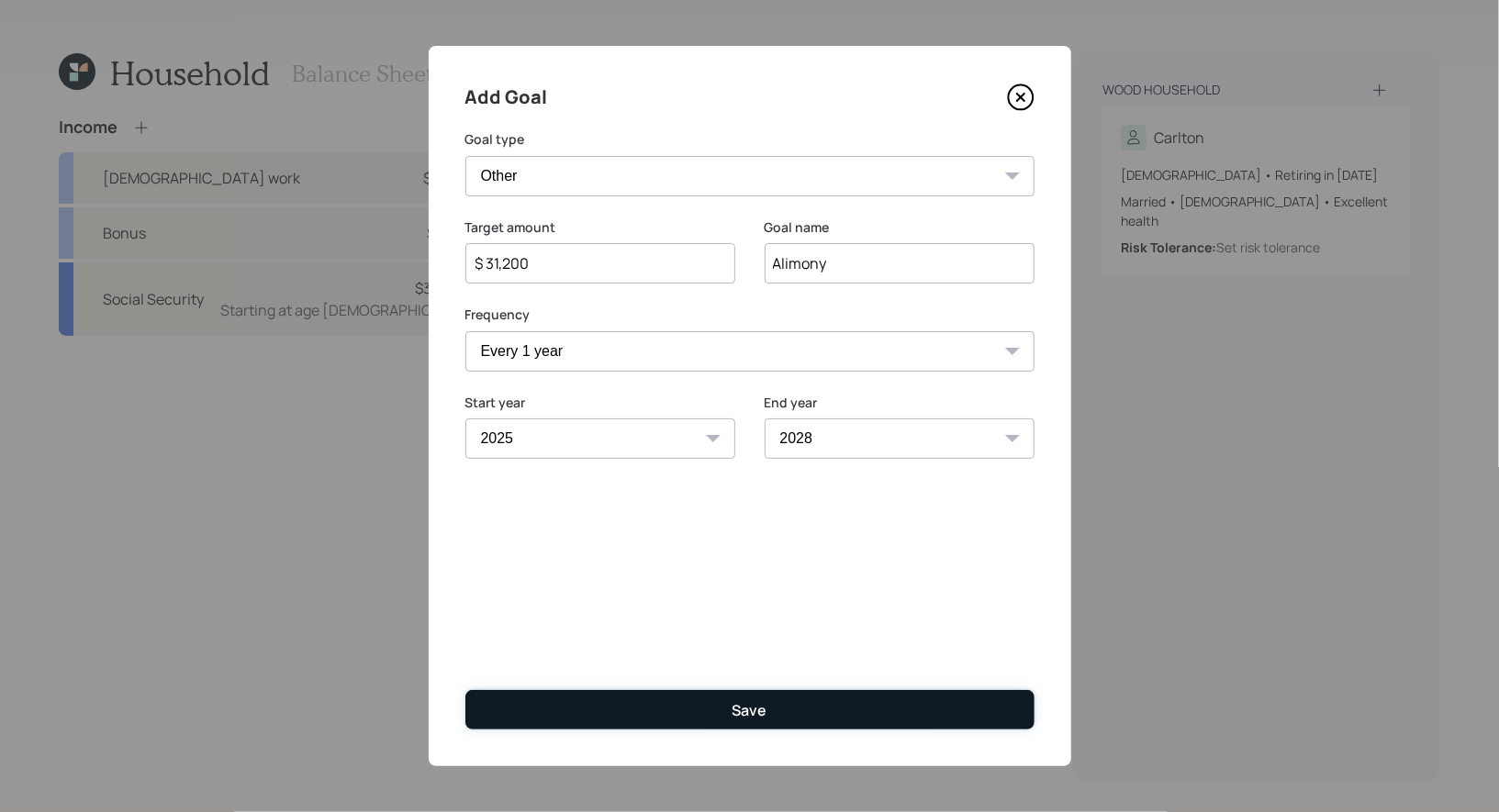
click at [683, 716] on button "Save" at bounding box center [750, 710] width 569 height 40
type input "$"
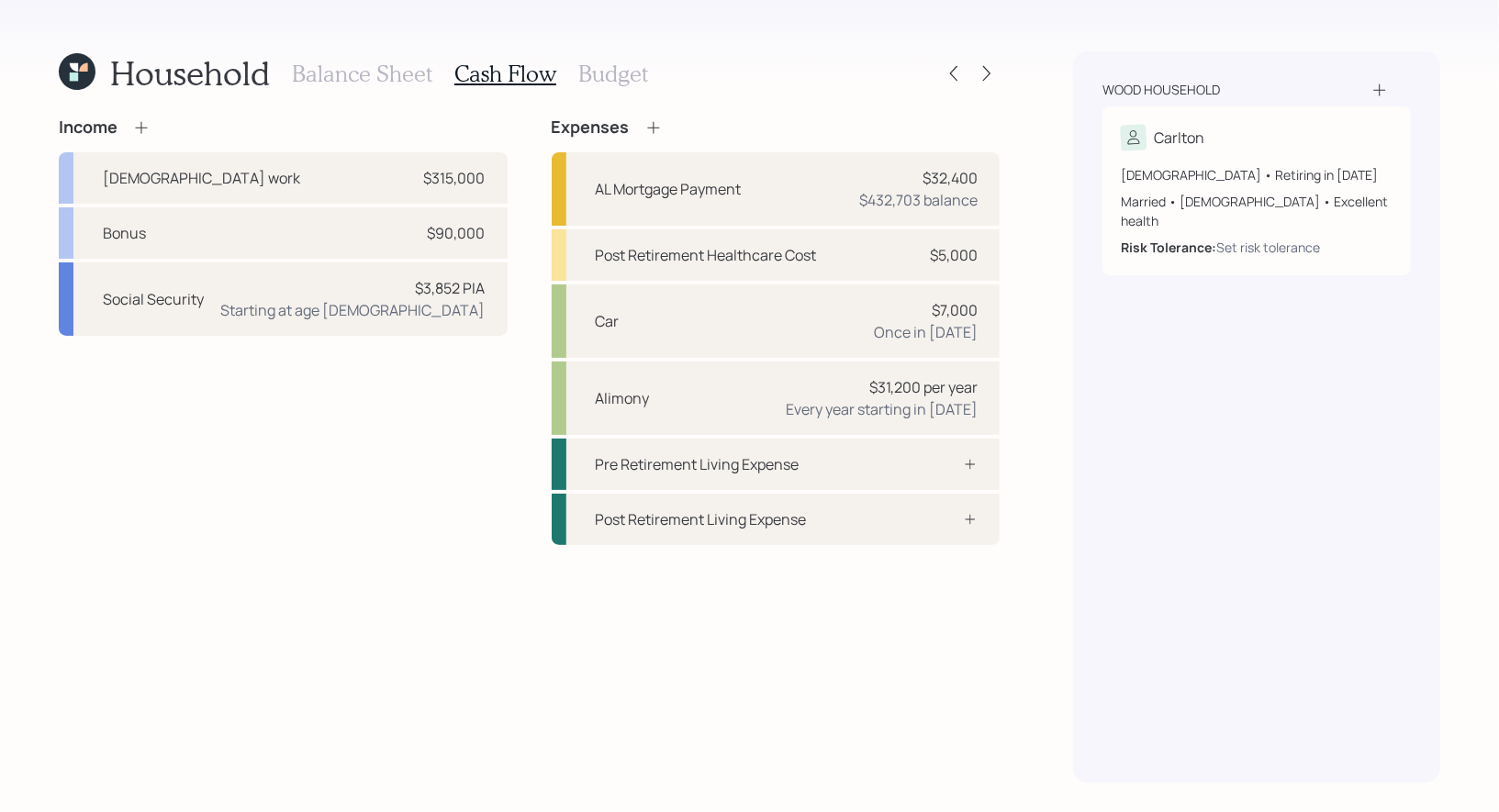
click at [358, 73] on h3 "Balance Sheet" at bounding box center [362, 74] width 140 height 27
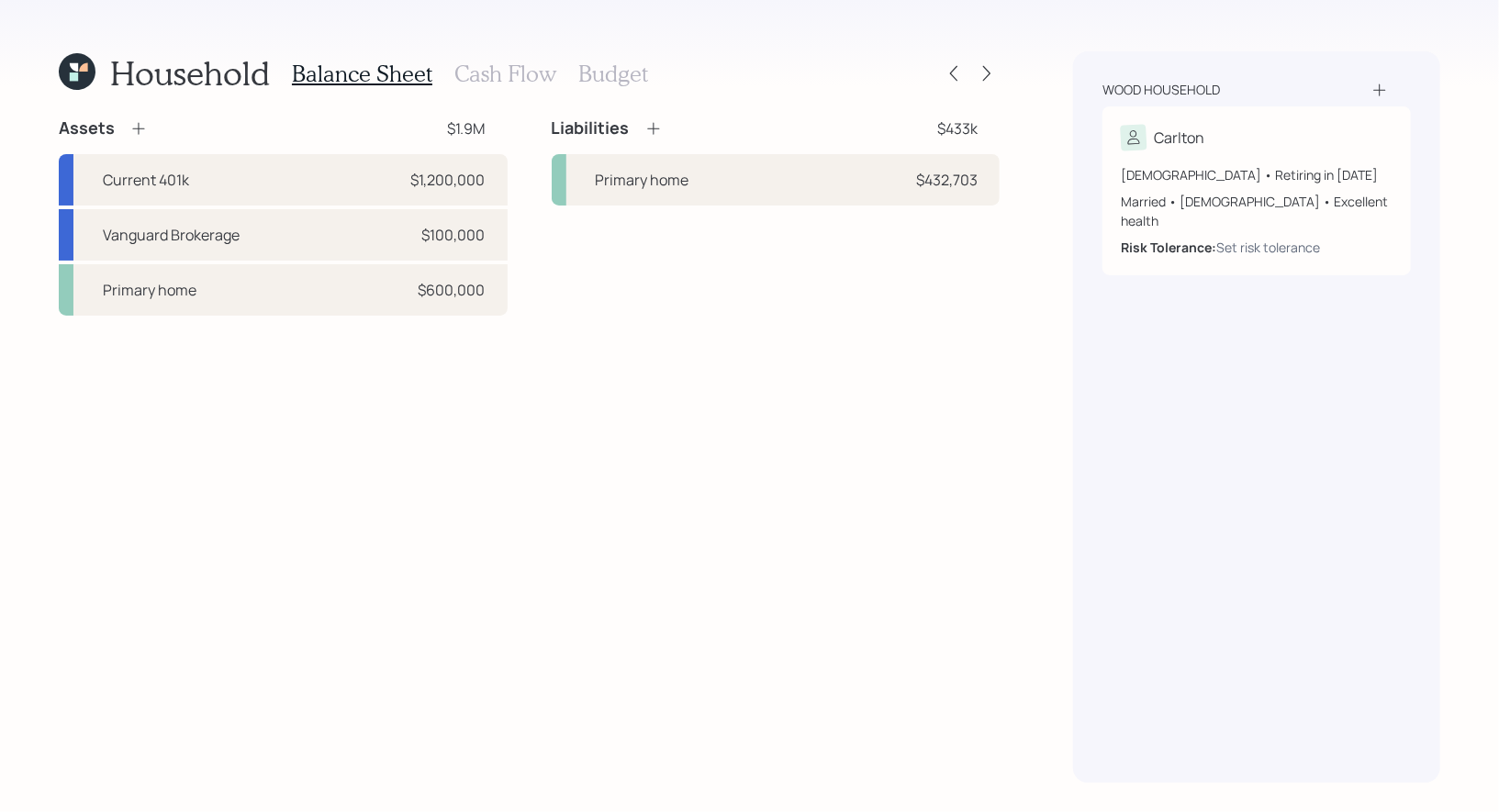
click at [513, 70] on h3 "Cash Flow" at bounding box center [504, 74] width 101 height 27
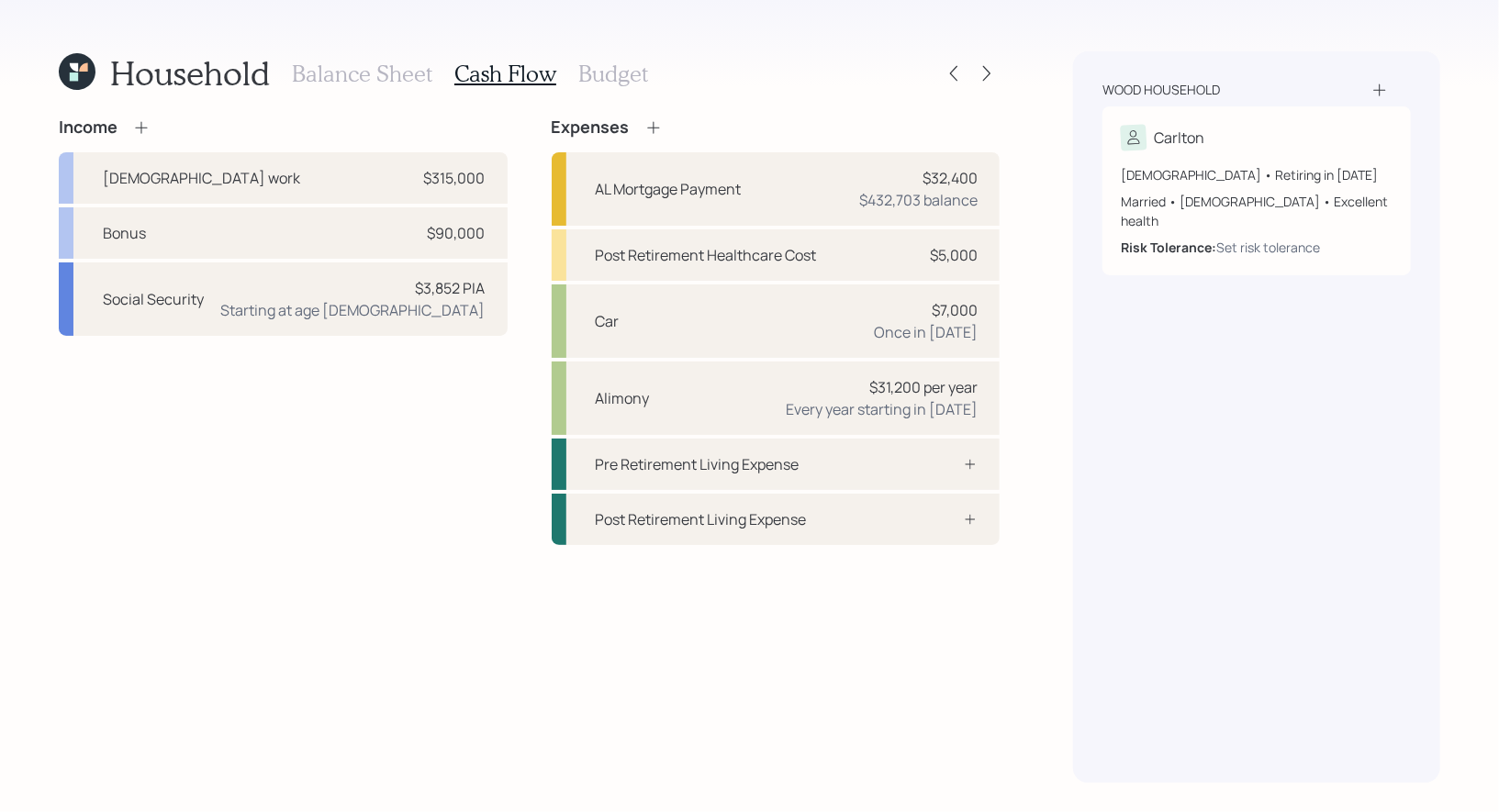
click at [328, 72] on h3 "Balance Sheet" at bounding box center [362, 74] width 140 height 27
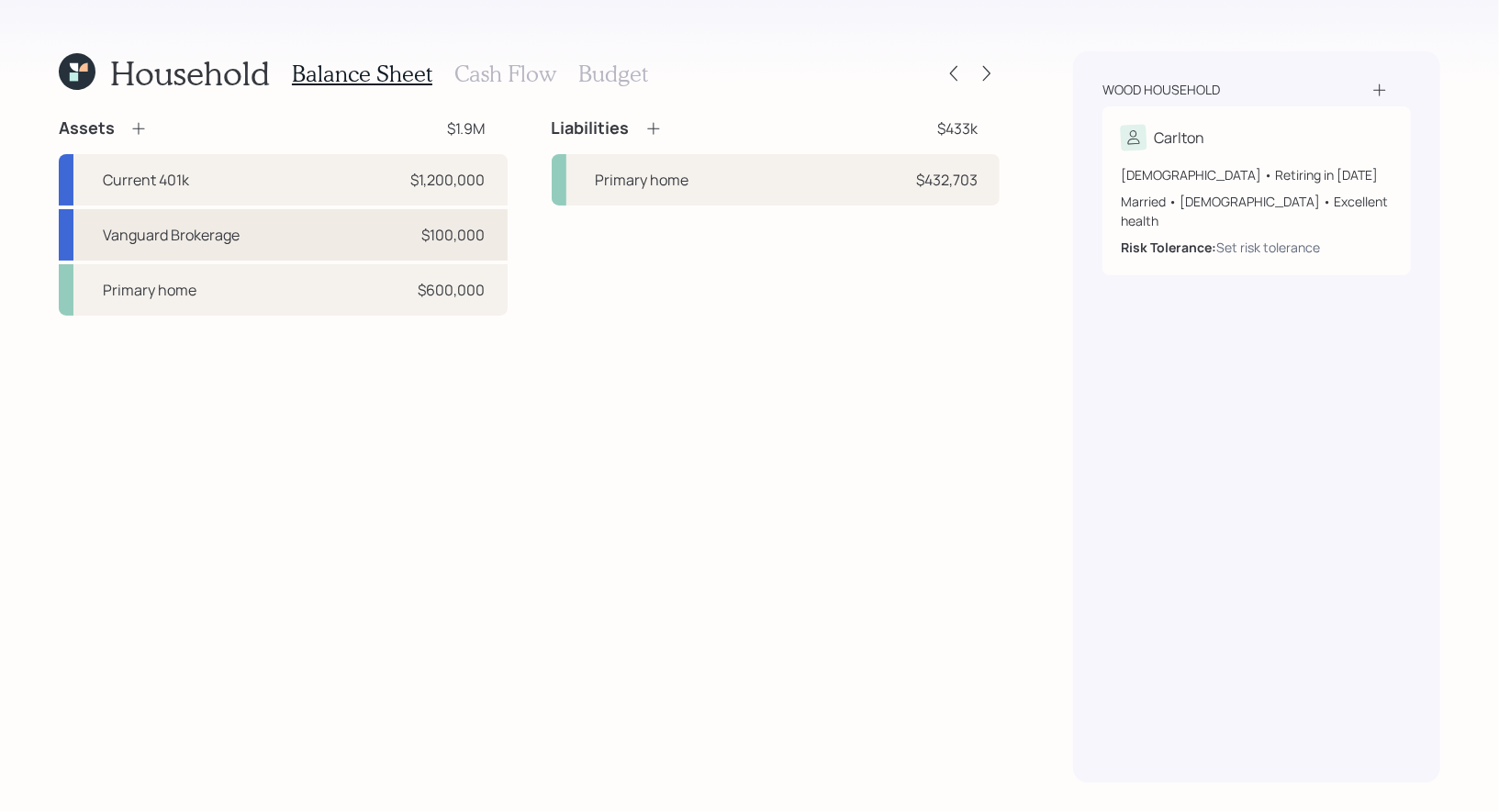
click at [287, 234] on div "Vanguard Brokerage $100,000" at bounding box center [283, 235] width 449 height 51
select select "taxable"
select select "balanced"
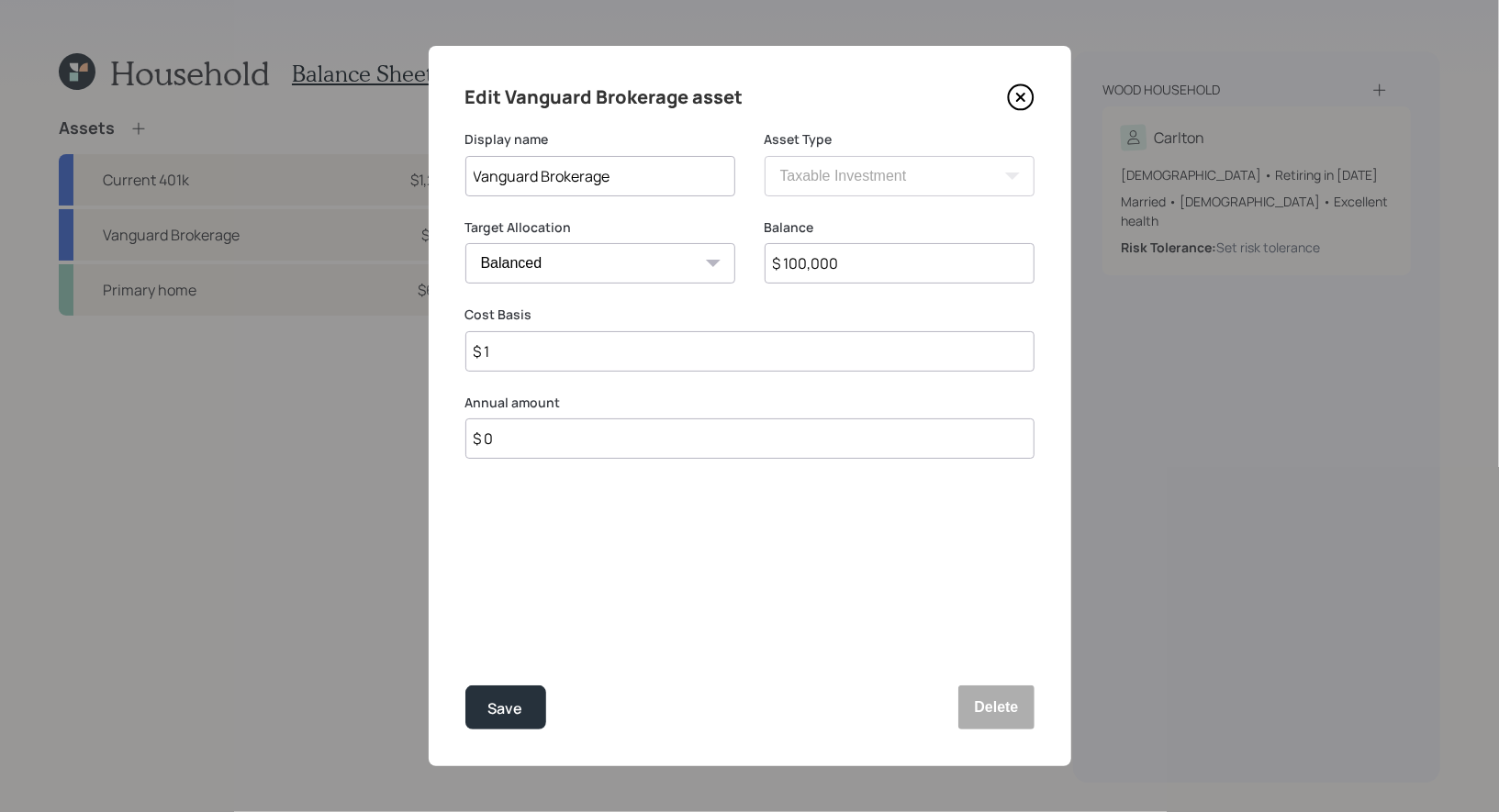
click at [513, 444] on input "$ 0" at bounding box center [750, 439] width 569 height 41
type input "$ 45,000"
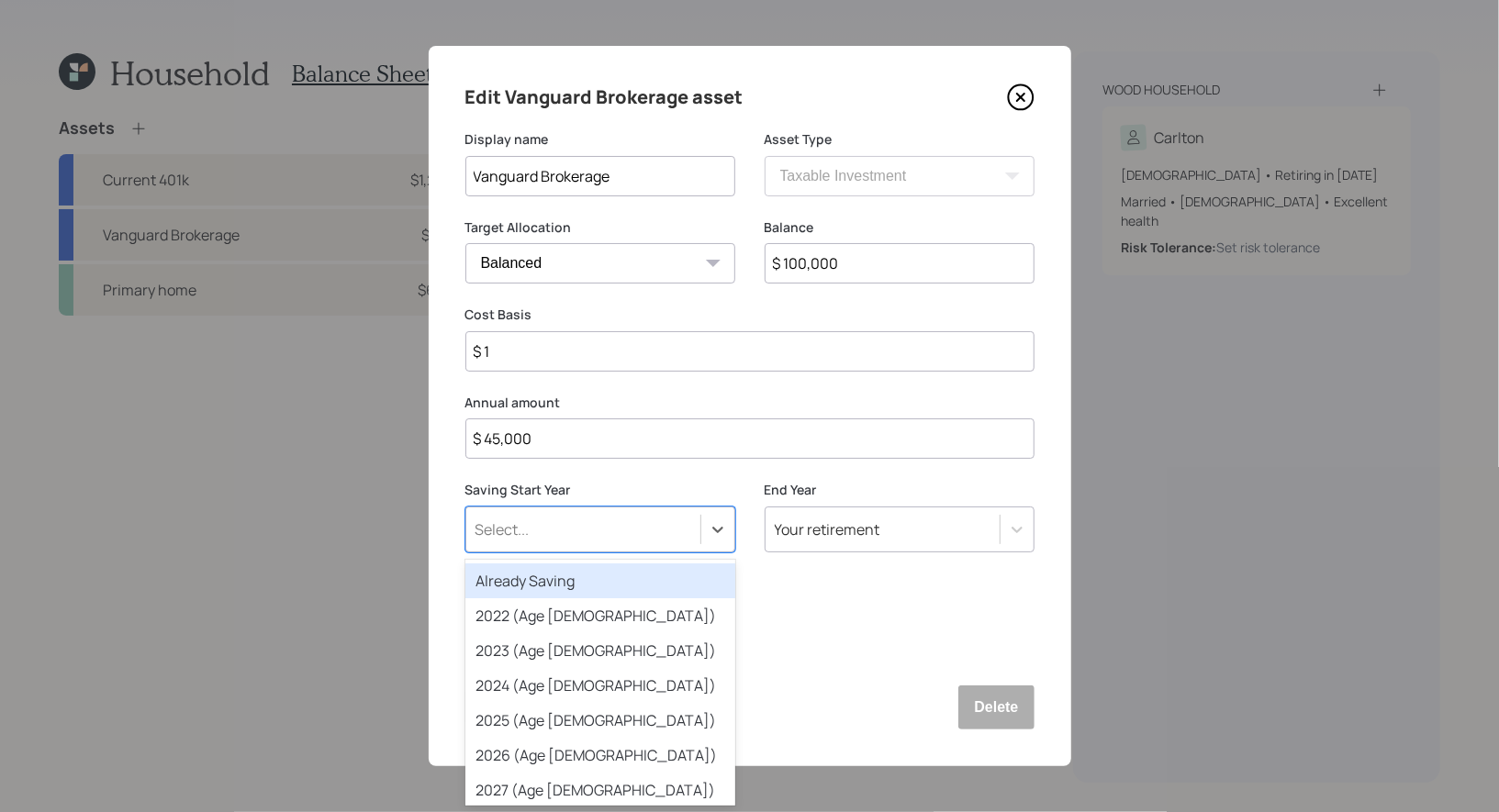
click at [525, 529] on div "Select..." at bounding box center [502, 529] width 54 height 20
click at [524, 576] on div "Already Saving" at bounding box center [600, 581] width 270 height 35
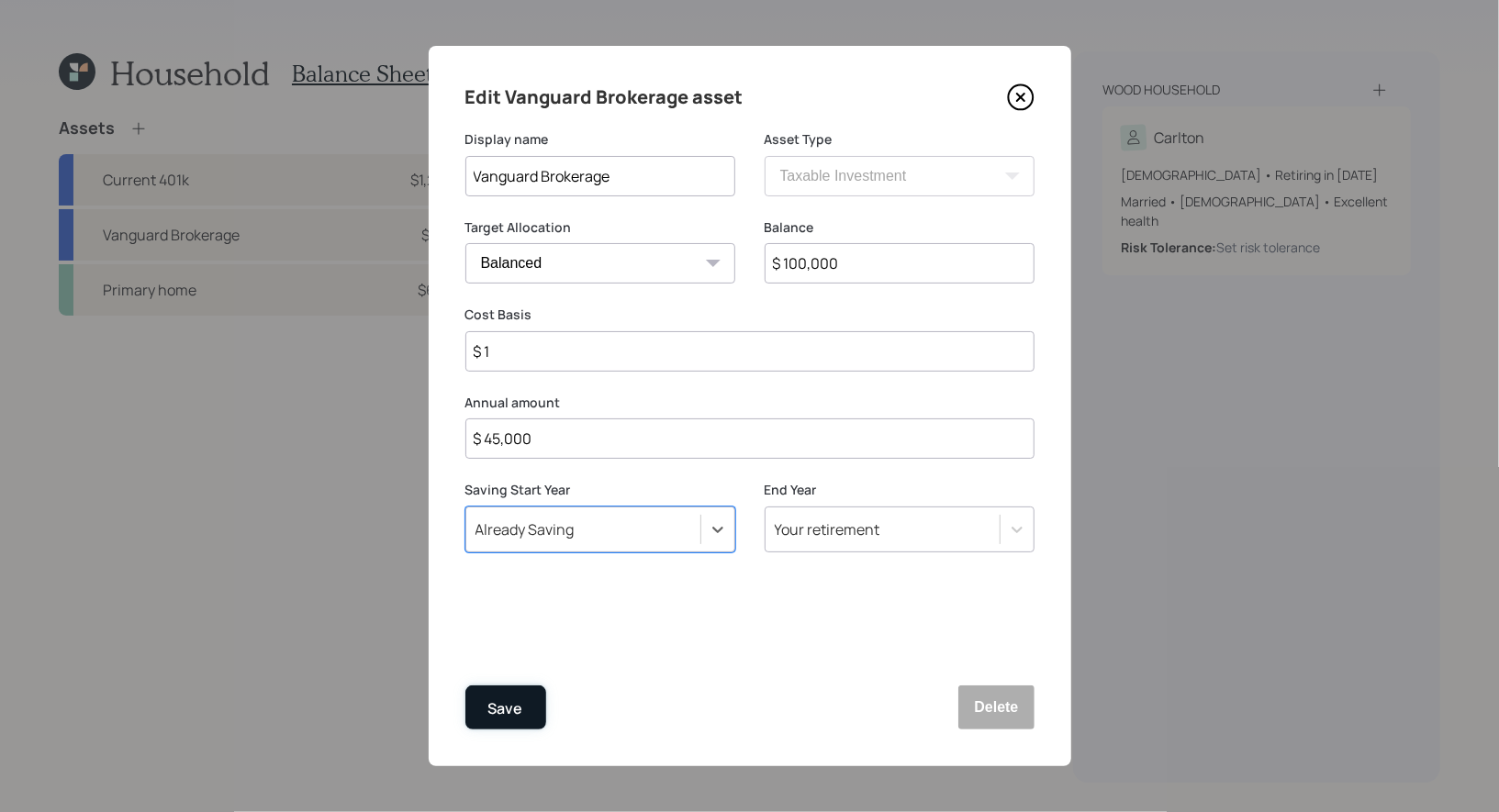
click at [497, 706] on div "Save" at bounding box center [505, 709] width 35 height 25
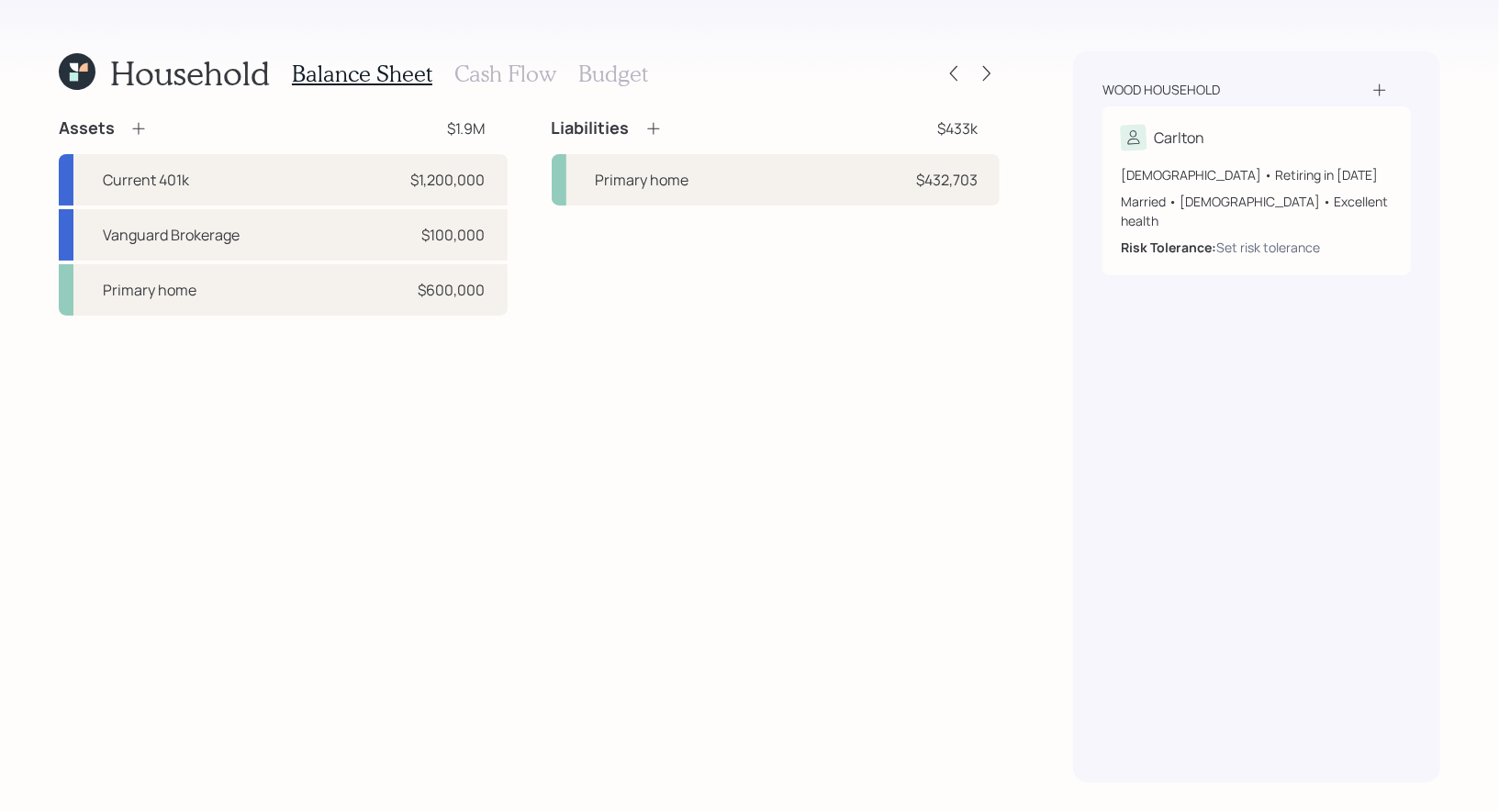
click at [520, 77] on h3 "Cash Flow" at bounding box center [504, 74] width 101 height 27
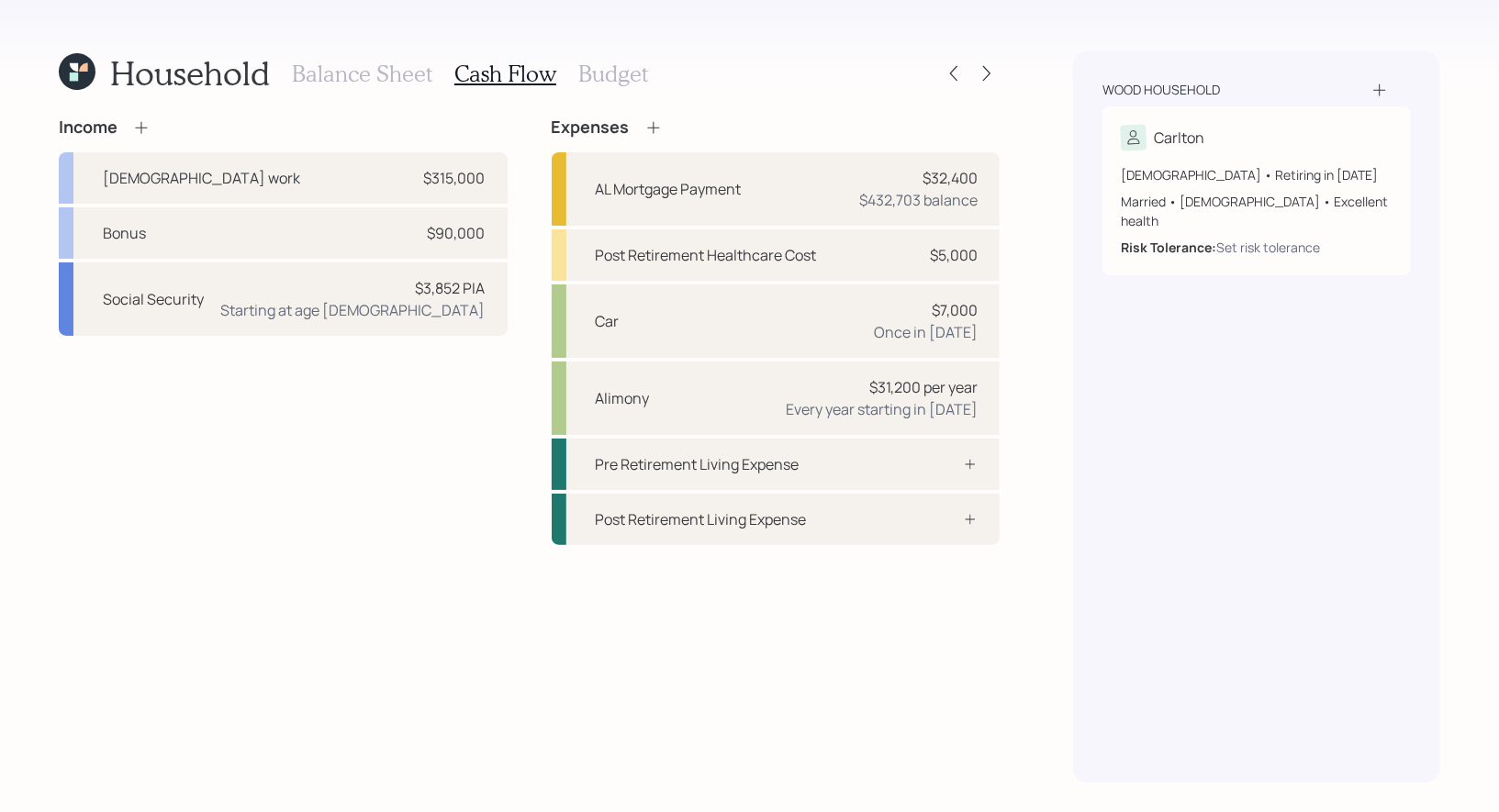
click at [607, 69] on h3 "Budget" at bounding box center [613, 74] width 70 height 27
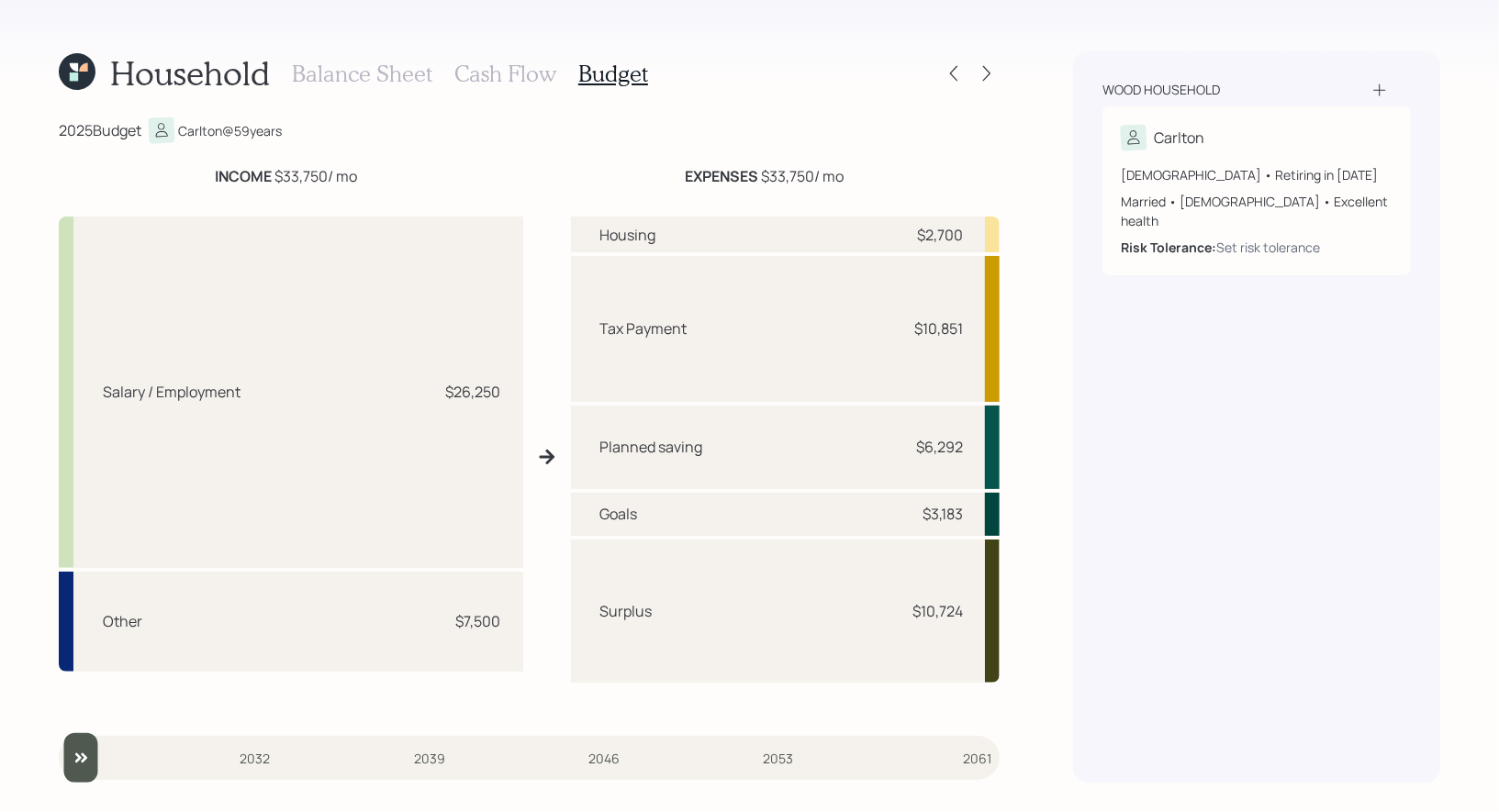
click at [520, 73] on h3 "Cash Flow" at bounding box center [504, 74] width 101 height 27
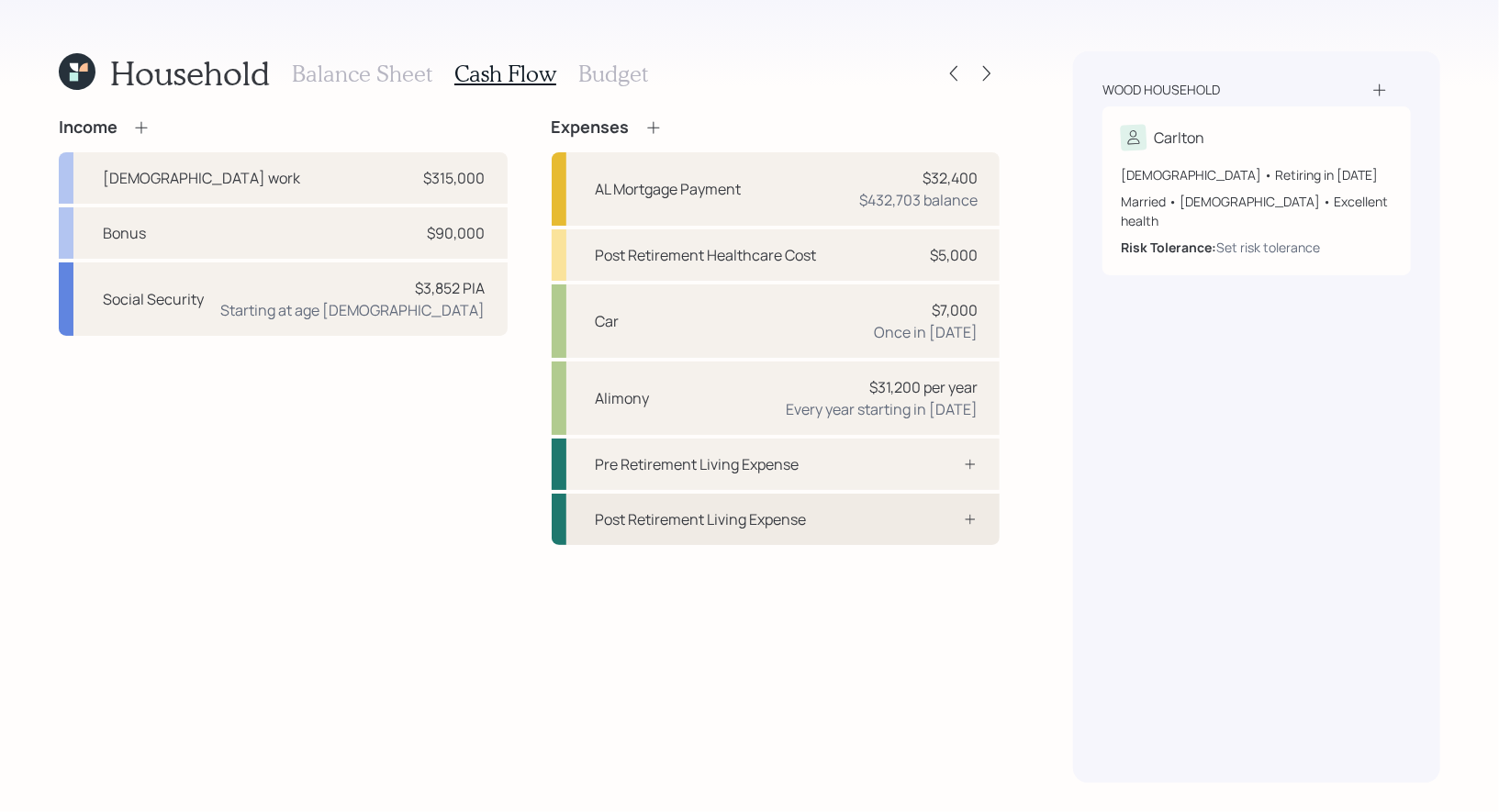
click at [695, 519] on div "Post Retirement Living Expense" at bounding box center [701, 519] width 211 height 22
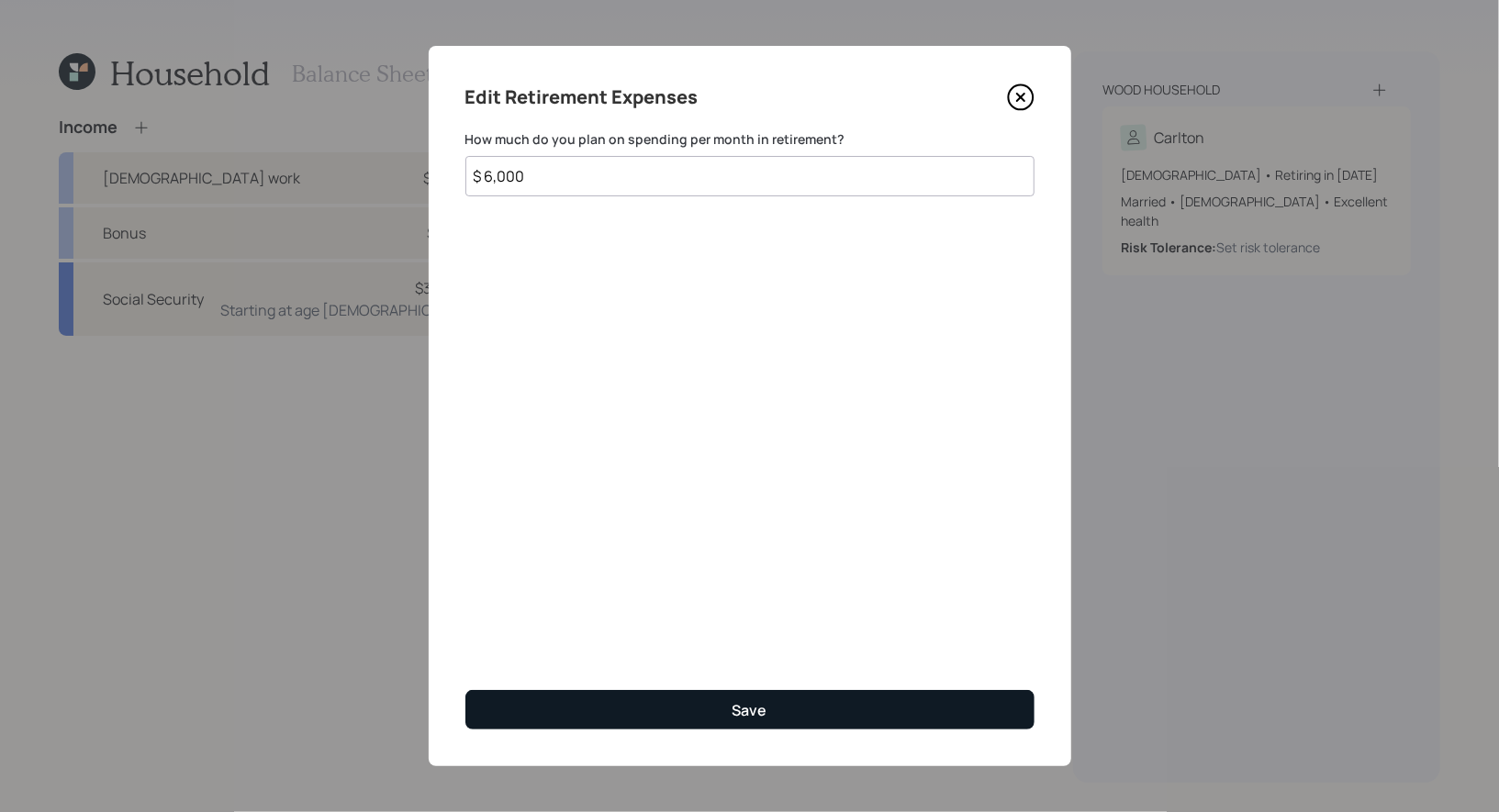
type input "$ 6,000"
click at [674, 711] on button "Save" at bounding box center [750, 710] width 569 height 40
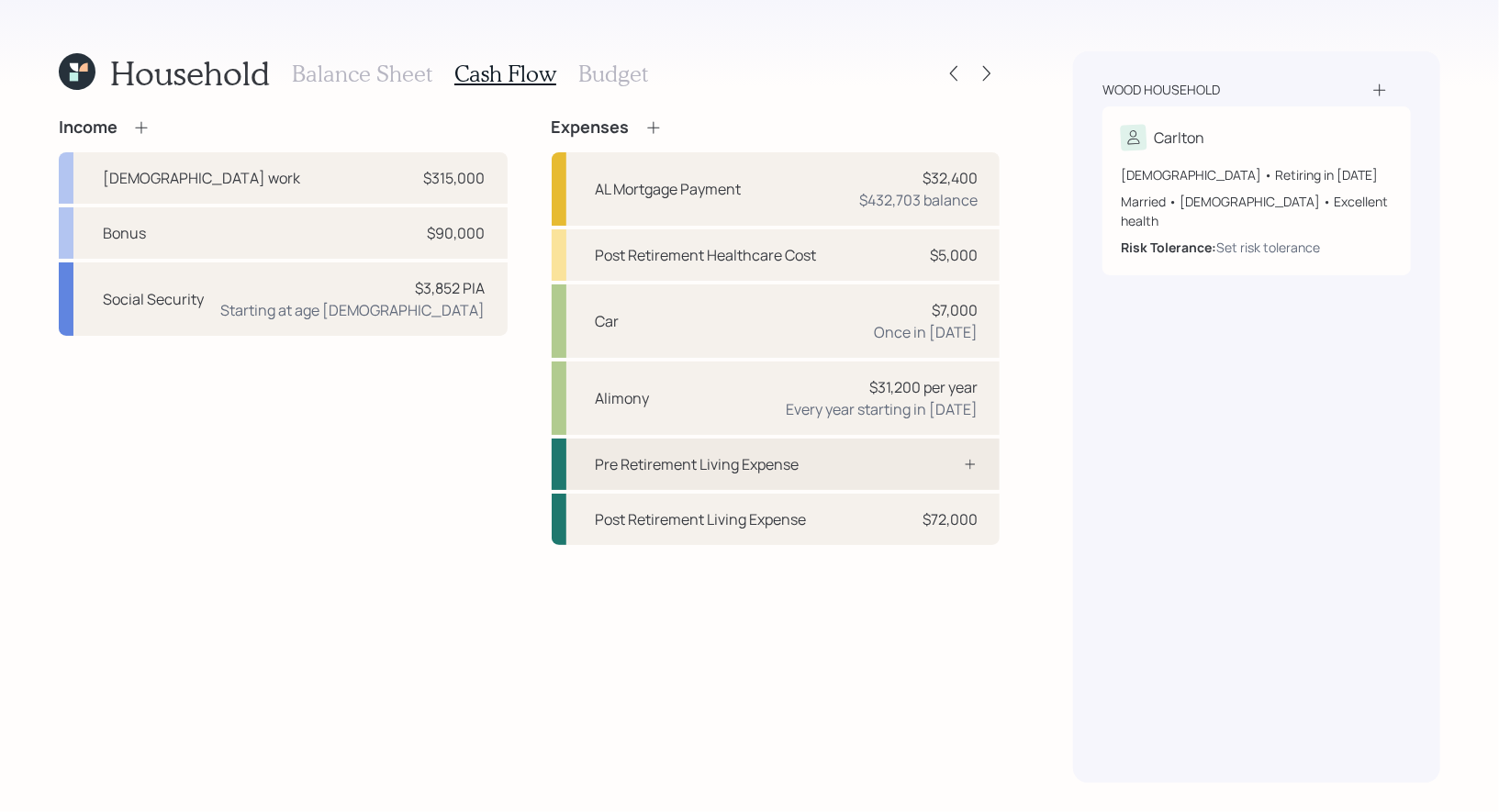
click at [736, 464] on div "Pre Retirement Living Expense" at bounding box center [697, 463] width 204 height 22
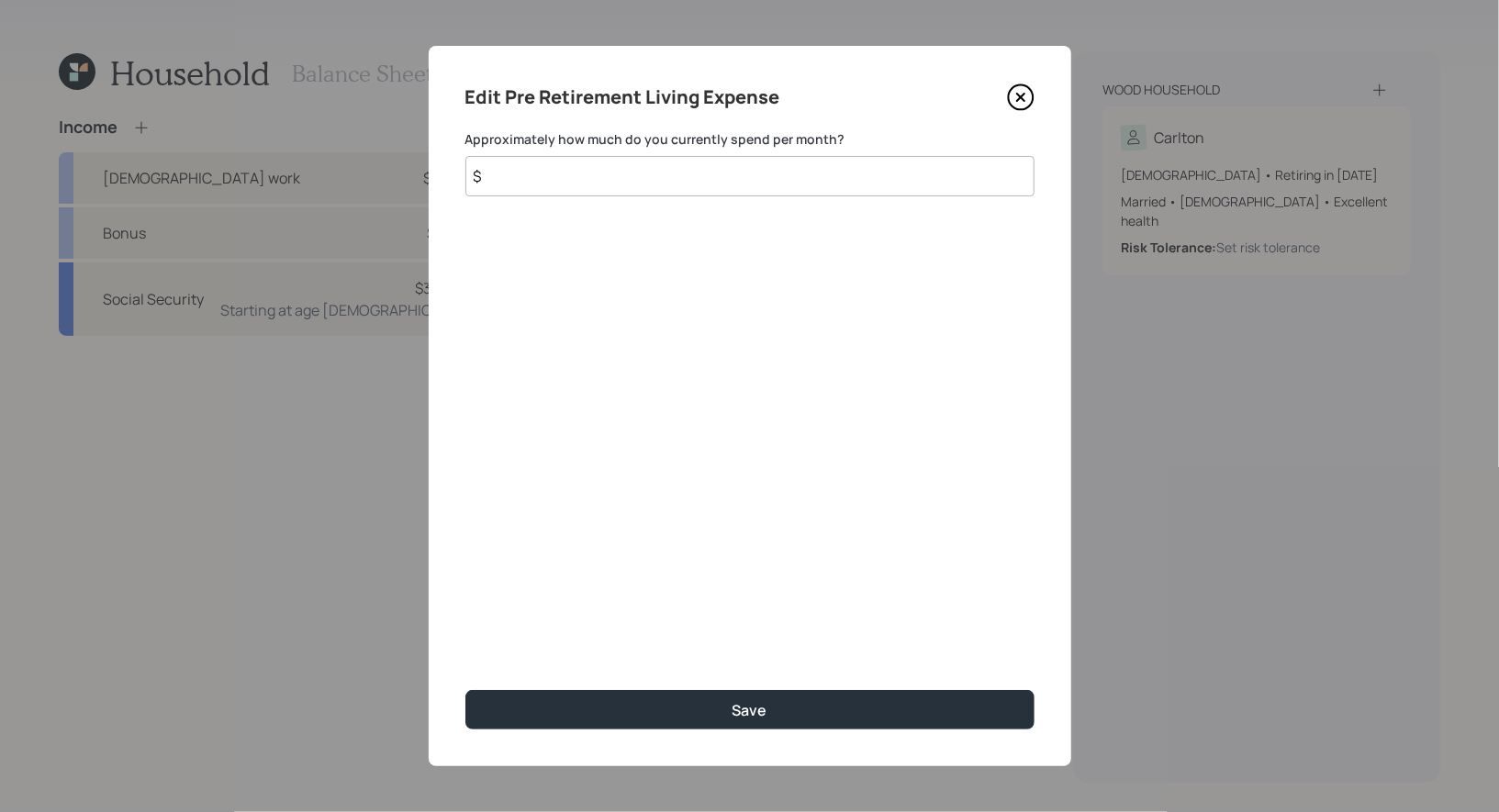
click at [569, 184] on input "$" at bounding box center [750, 176] width 569 height 41
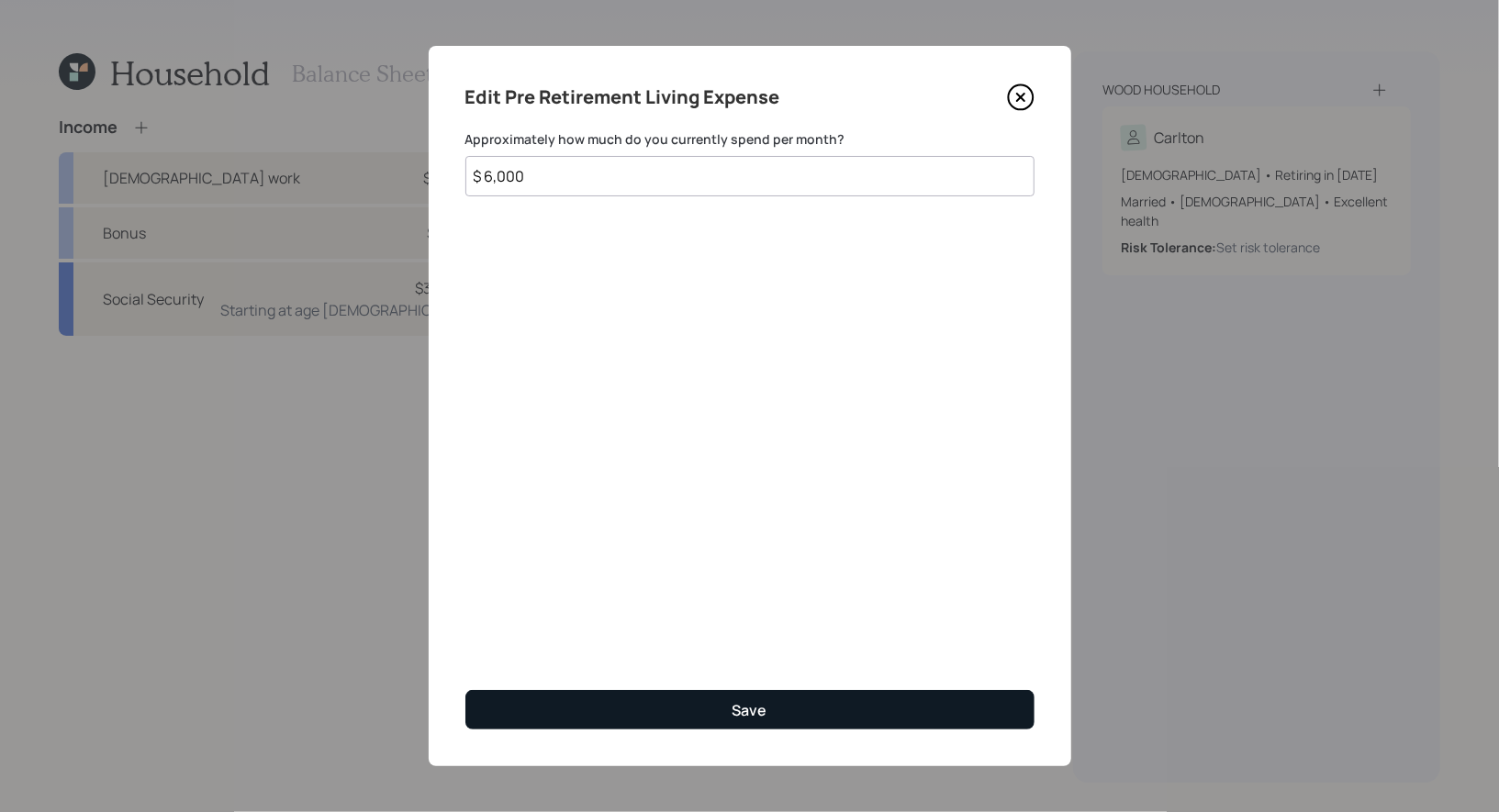
type input "$ 6,000"
click at [655, 713] on button "Save" at bounding box center [750, 710] width 569 height 40
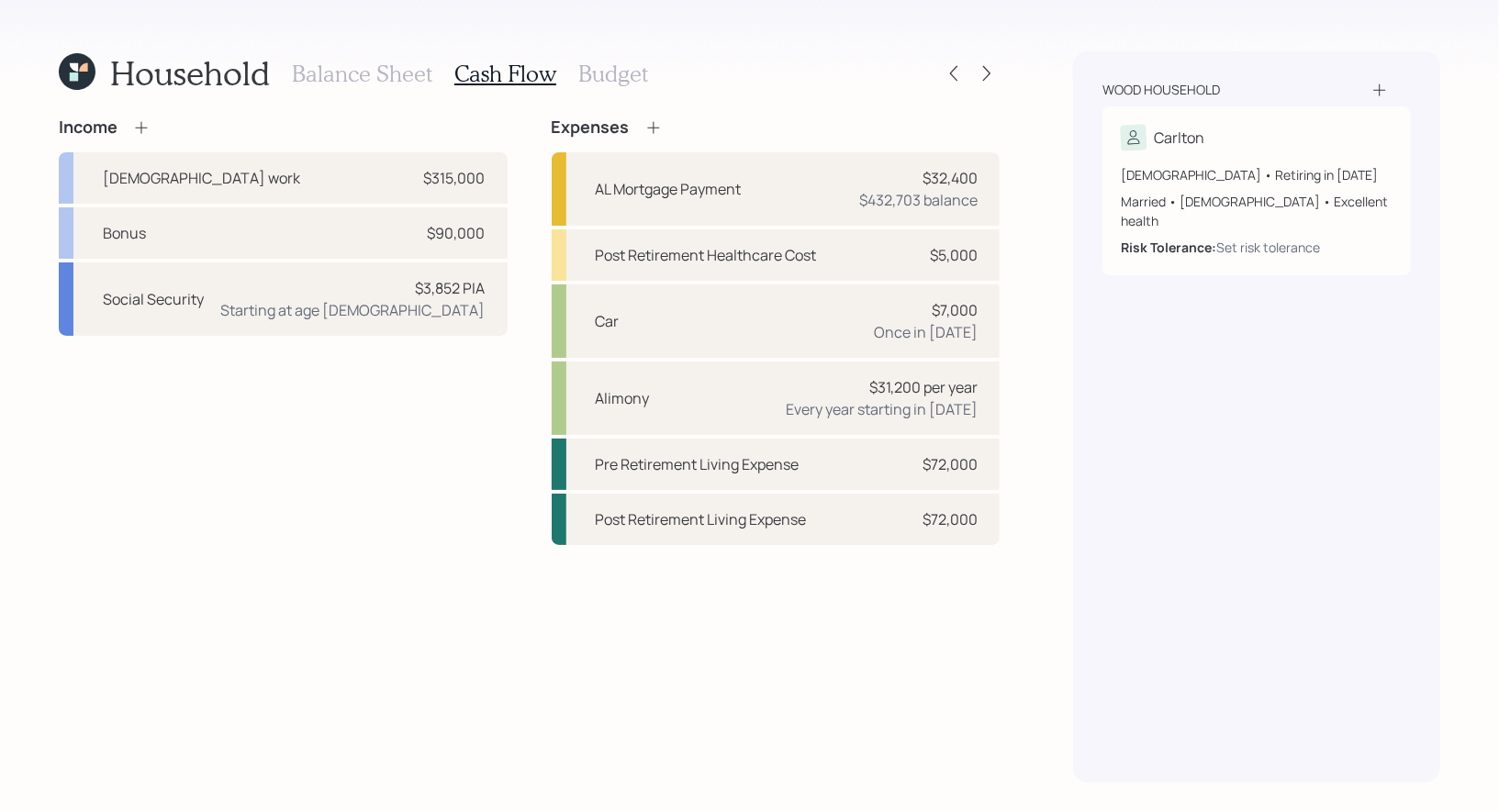
click at [607, 72] on h3 "Budget" at bounding box center [613, 74] width 70 height 27
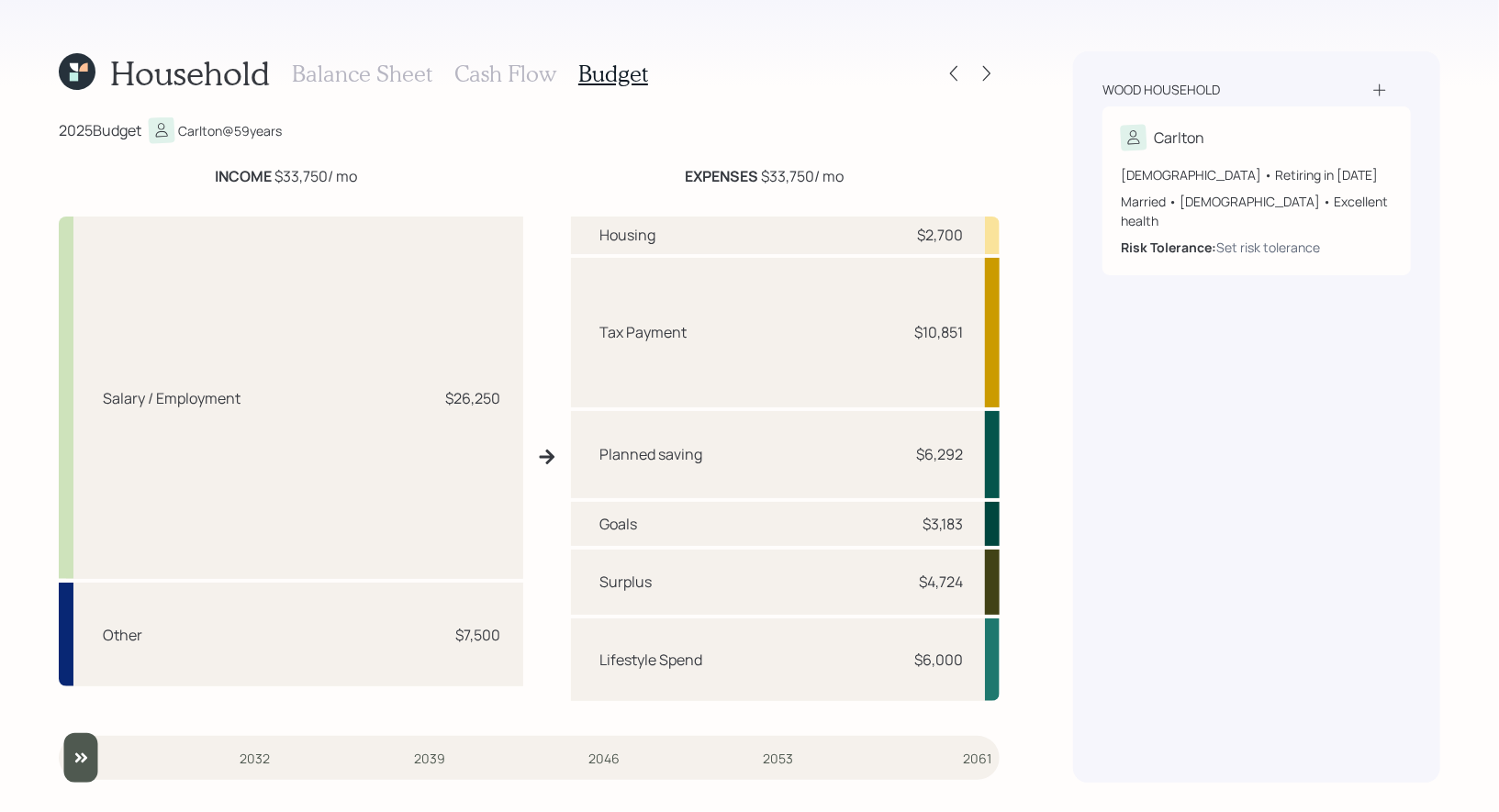
click at [500, 68] on h3 "Cash Flow" at bounding box center [504, 74] width 101 height 27
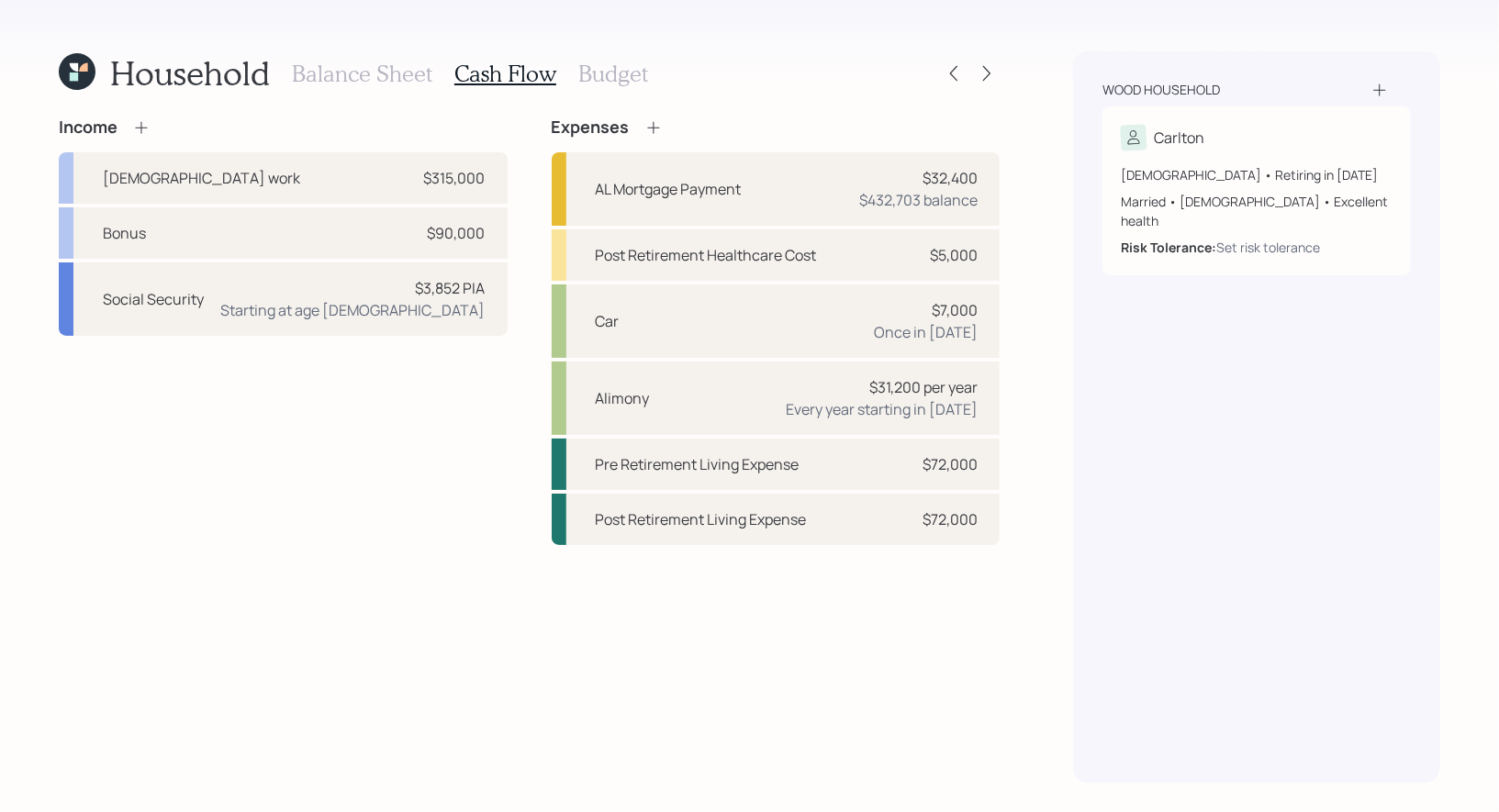
click at [656, 128] on icon at bounding box center [653, 127] width 18 height 18
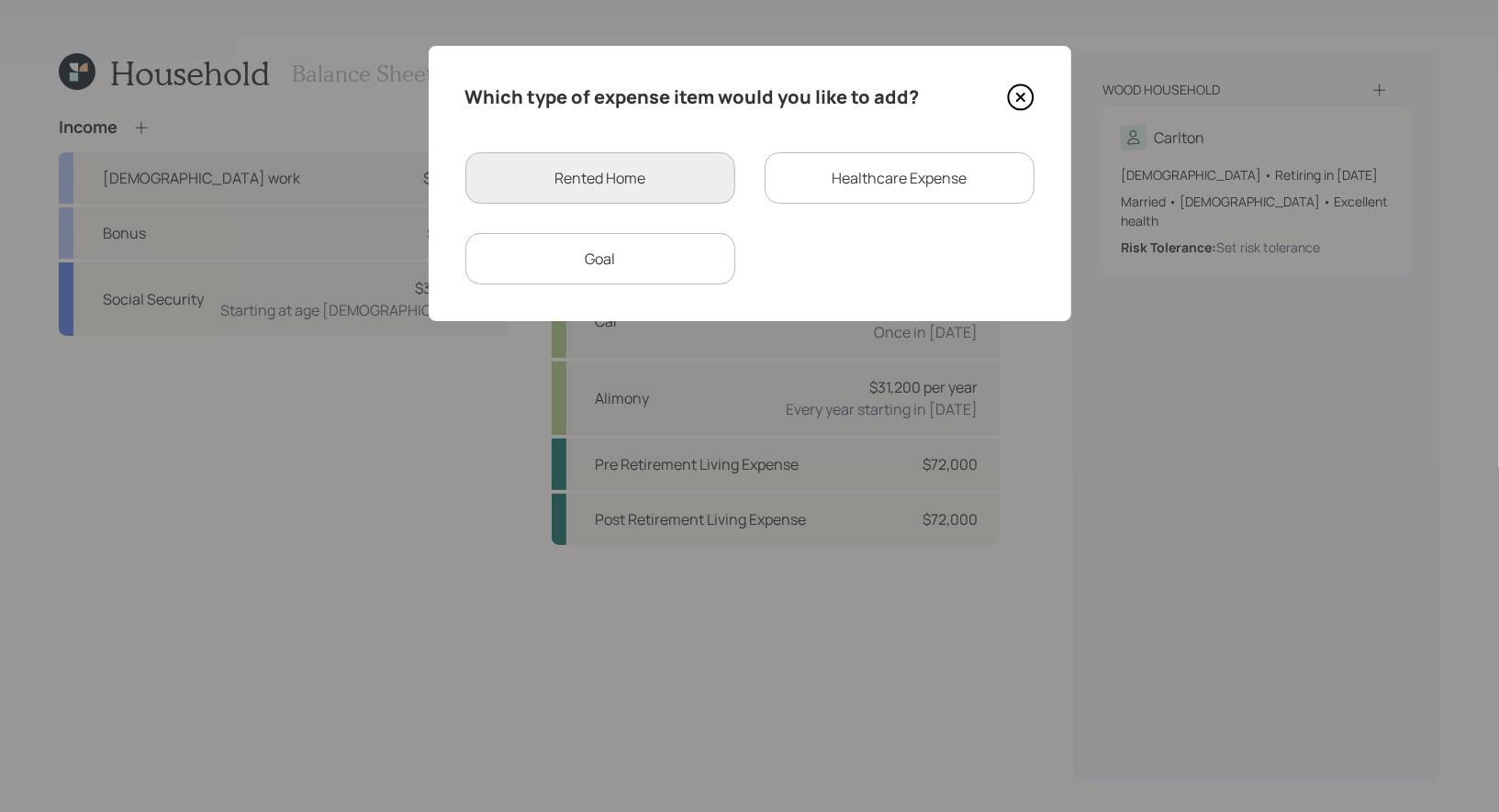
click at [619, 253] on div "Goal" at bounding box center [600, 259] width 270 height 51
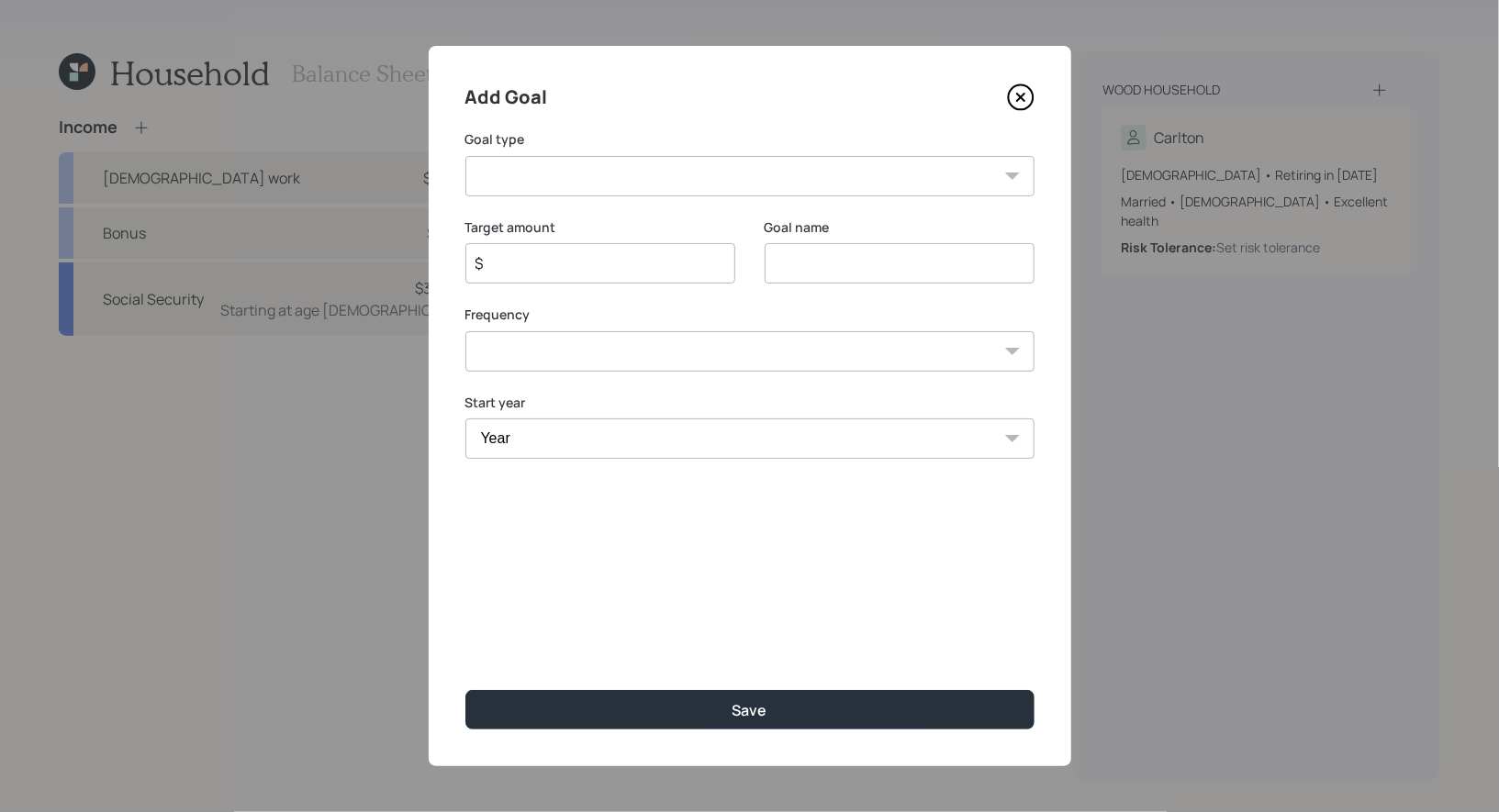
click at [791, 268] on input at bounding box center [899, 263] width 270 height 41
type input "Travel"
click at [691, 168] on select "Create an emergency fund Donate to charity Purchase a home Make a purchase Supp…" at bounding box center [750, 176] width 569 height 41
select select "other"
click at [465, 156] on select "Create an emergency fund Donate to charity Purchase a home Make a purchase Supp…" at bounding box center [750, 176] width 569 height 41
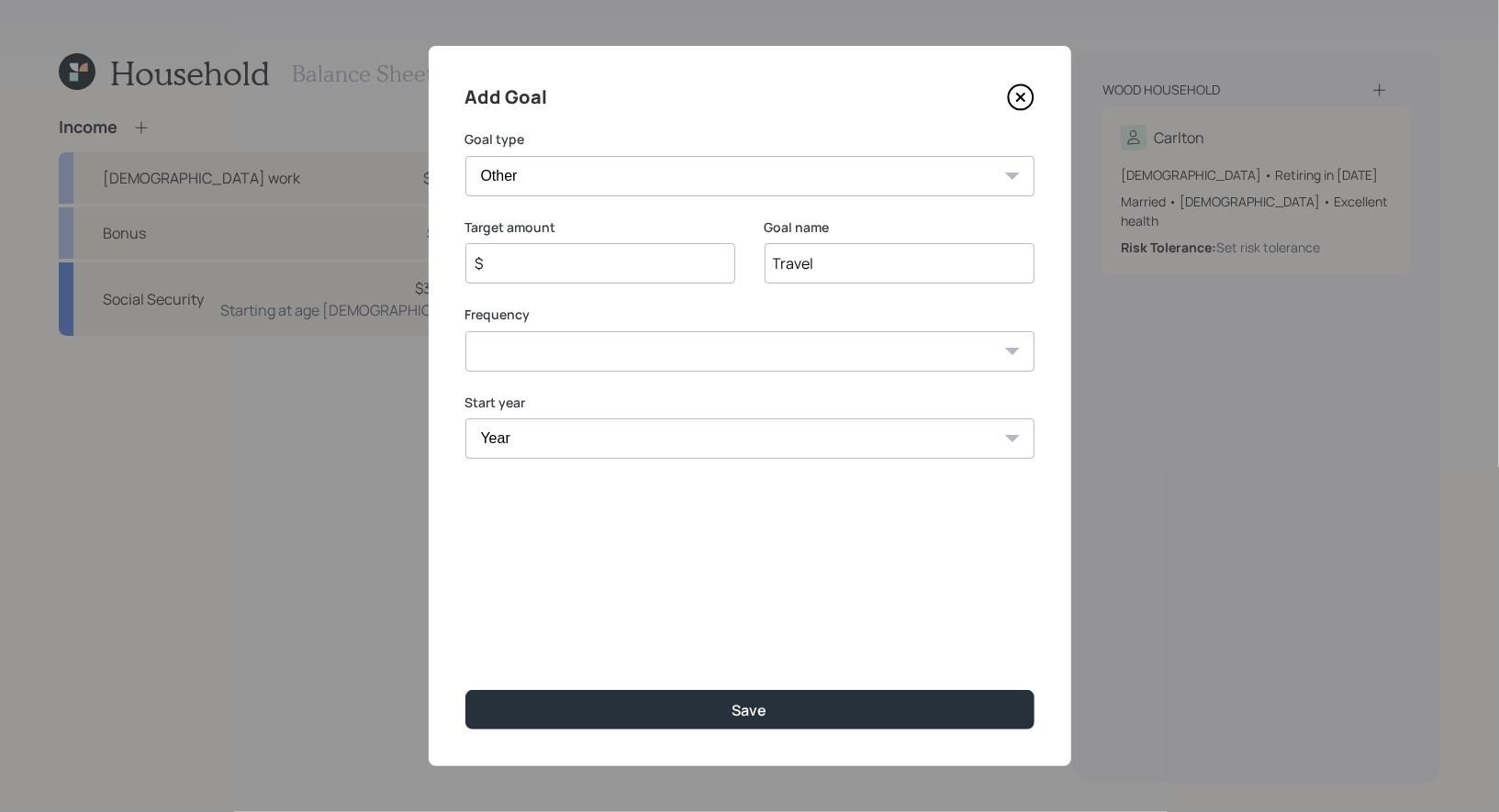
click at [557, 263] on input "$" at bounding box center [593, 262] width 239 height 22
type input "$ 7,000"
click at [587, 352] on select "One time Every 1 year Every 2 years Every 3 years Every 4 years Every 5 years E…" at bounding box center [750, 352] width 569 height 41
select select "1"
click at [465, 332] on select "One time Every 1 year Every 2 years Every 3 years Every 4 years Every 5 years E…" at bounding box center [750, 352] width 569 height 41
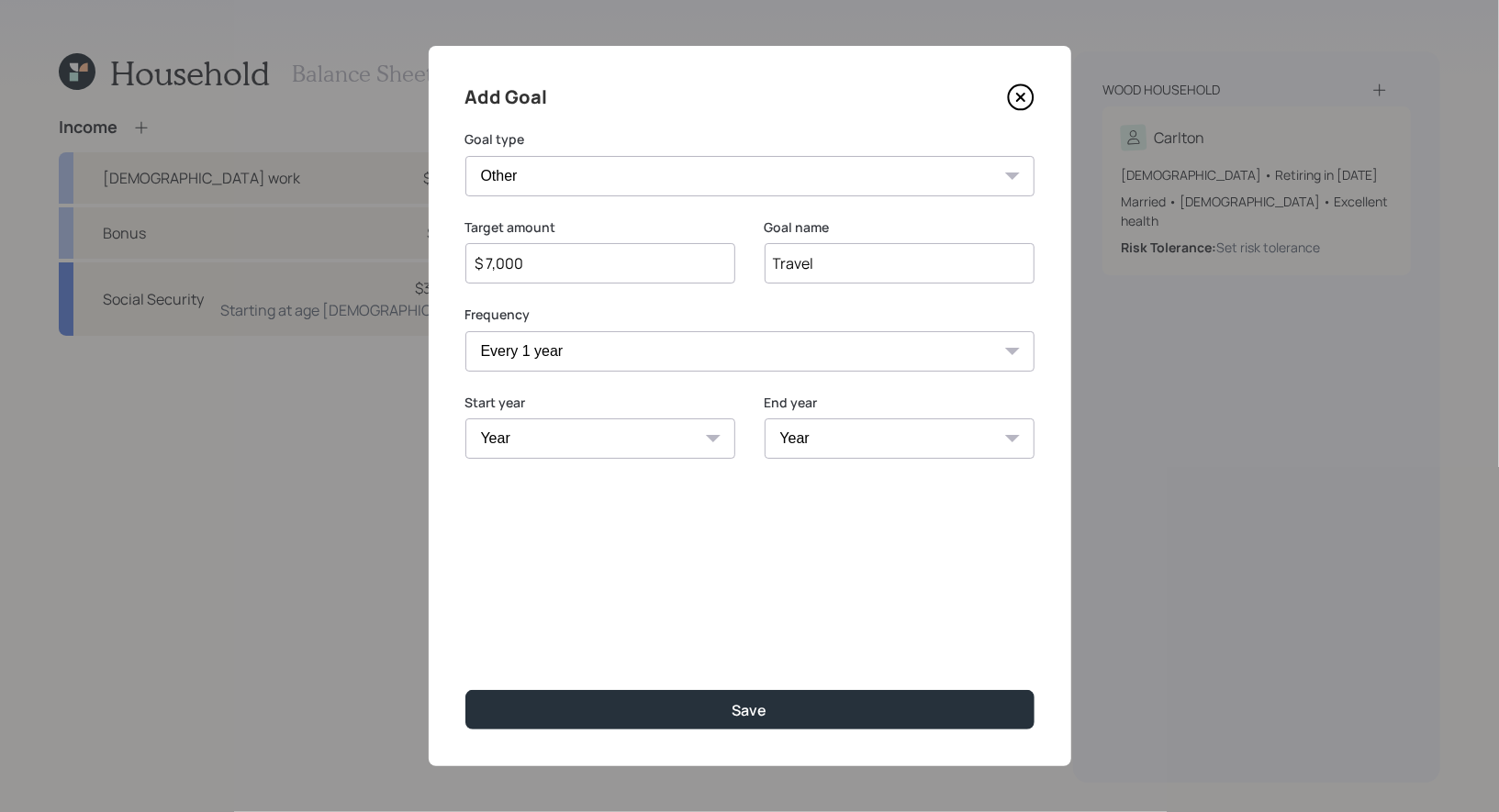
click at [561, 440] on select "Year [DATE] 2026 2027 2028 2029 2030 2031 2032 2033 2034 2035 2036 2037 2038 20…" at bounding box center [600, 439] width 270 height 41
select select "2025"
click at [465, 419] on select "Year [DATE] 2026 2027 2028 2029 2030 2031 2032 2033 2034 2035 2036 2037 2038 20…" at bounding box center [600, 439] width 270 height 41
click at [828, 442] on select "Year [DATE] 2026 2027 2028 2029 2030 2031 2032 2033 2034 2035 2036 2037 2038 20…" at bounding box center [899, 439] width 270 height 41
select select "2055"
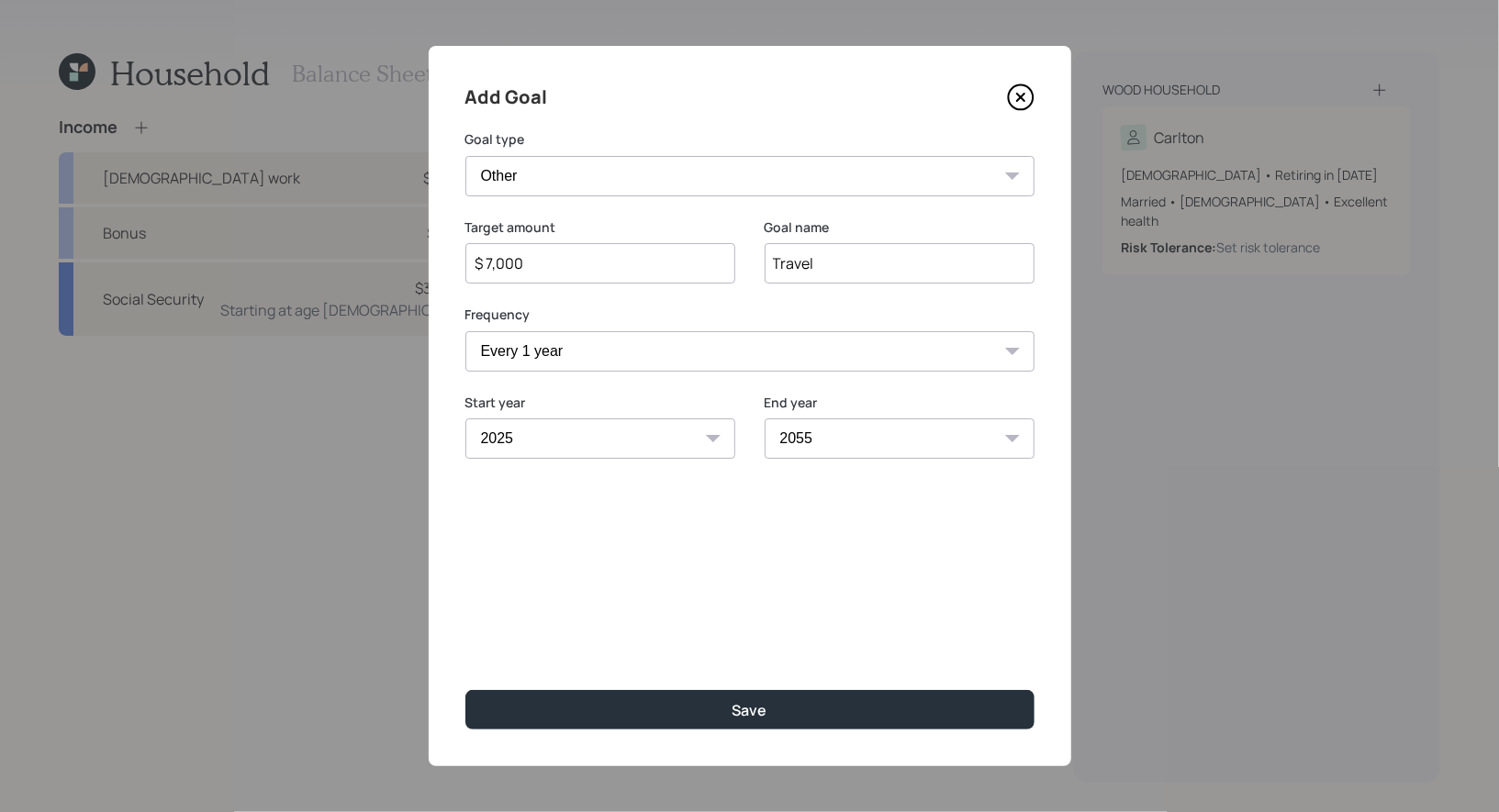
click at [765, 419] on select "Year [DATE] 2026 2027 2028 2029 2030 2031 2032 2033 2034 2035 2036 2037 2038 20…" at bounding box center [899, 439] width 270 height 41
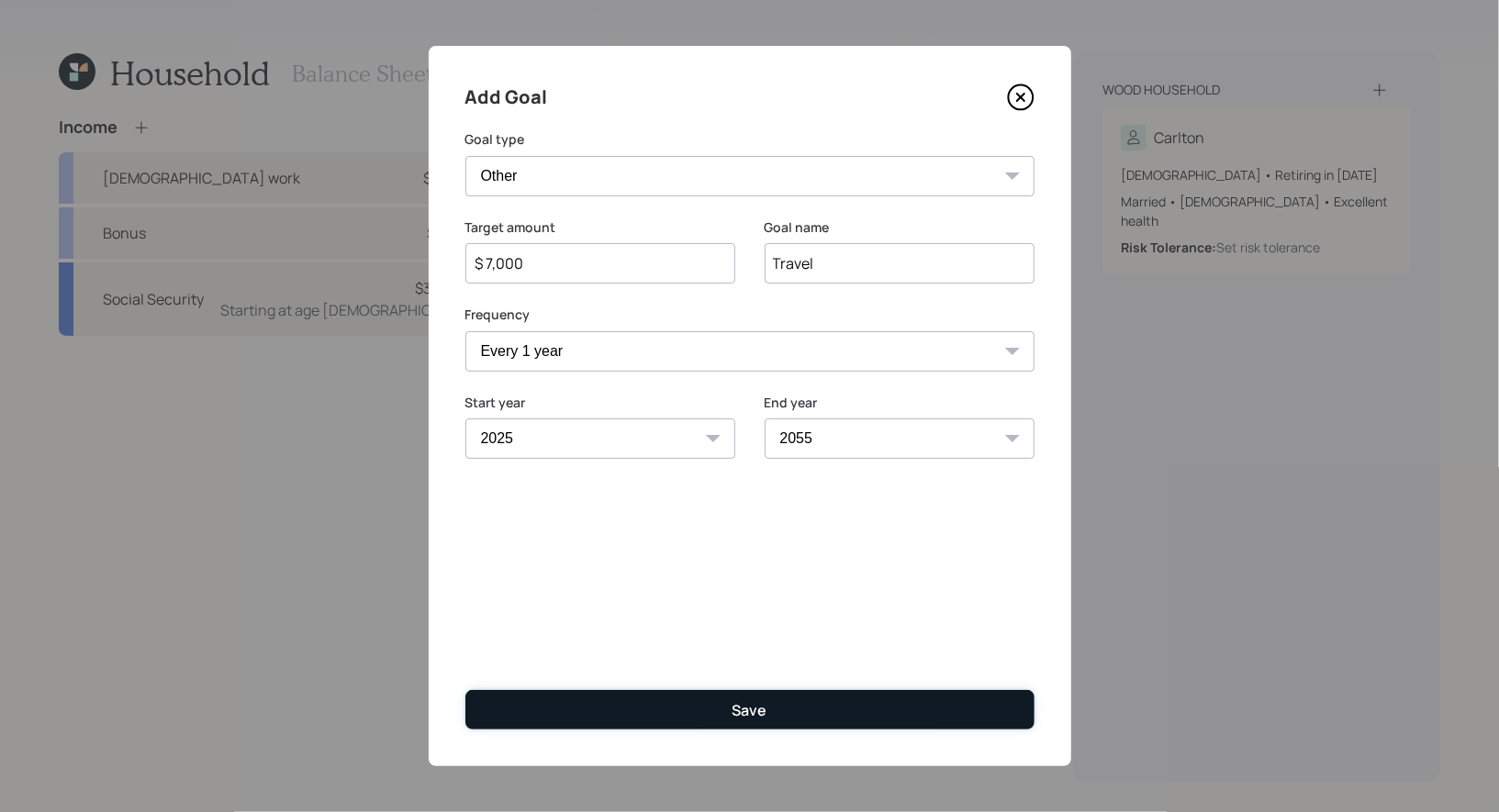
click at [741, 707] on div "Save" at bounding box center [750, 710] width 35 height 20
type input "$"
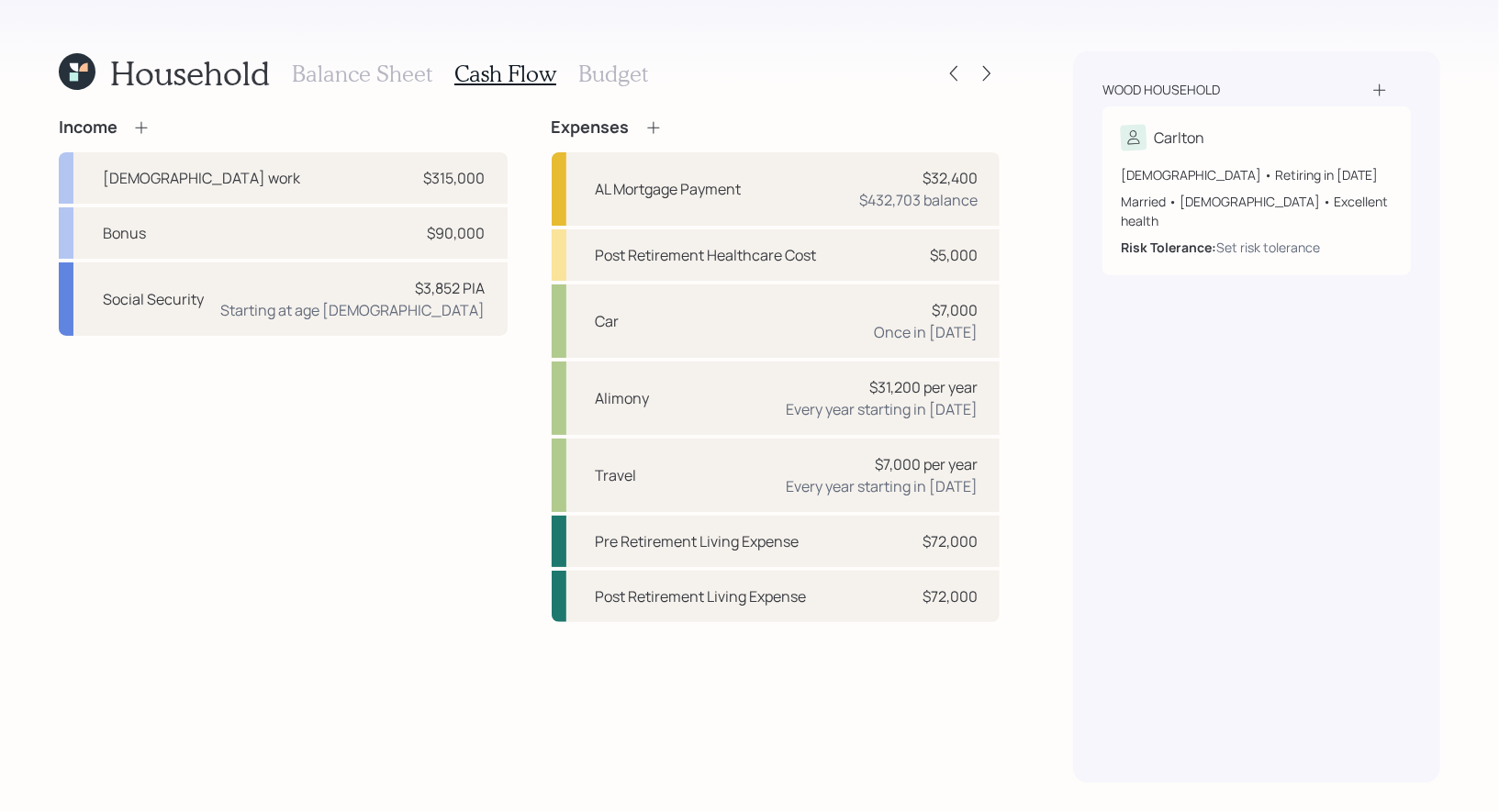
click at [651, 123] on icon at bounding box center [653, 127] width 18 height 18
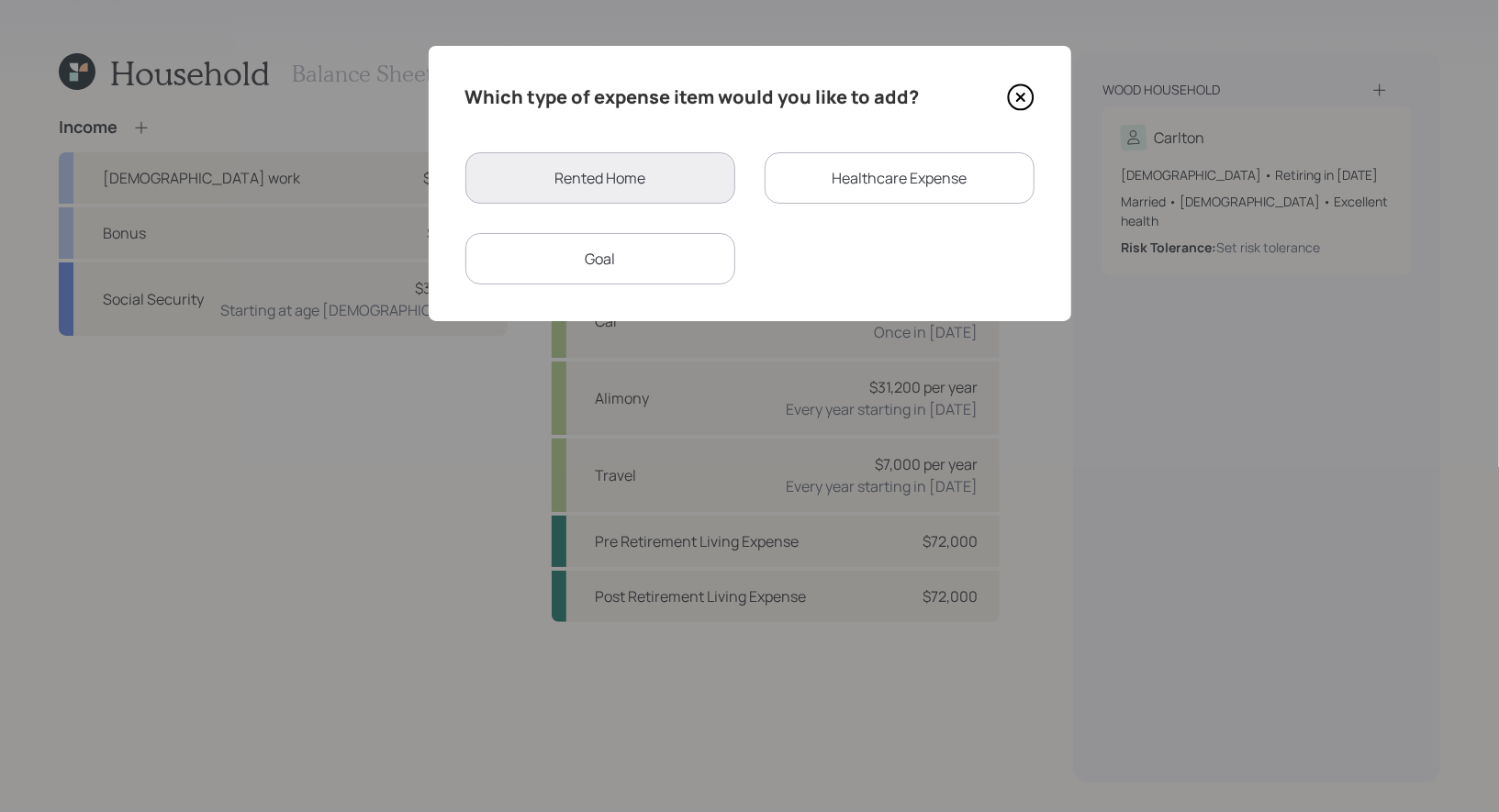
click at [861, 183] on div "Healthcare Expense" at bounding box center [899, 178] width 270 height 51
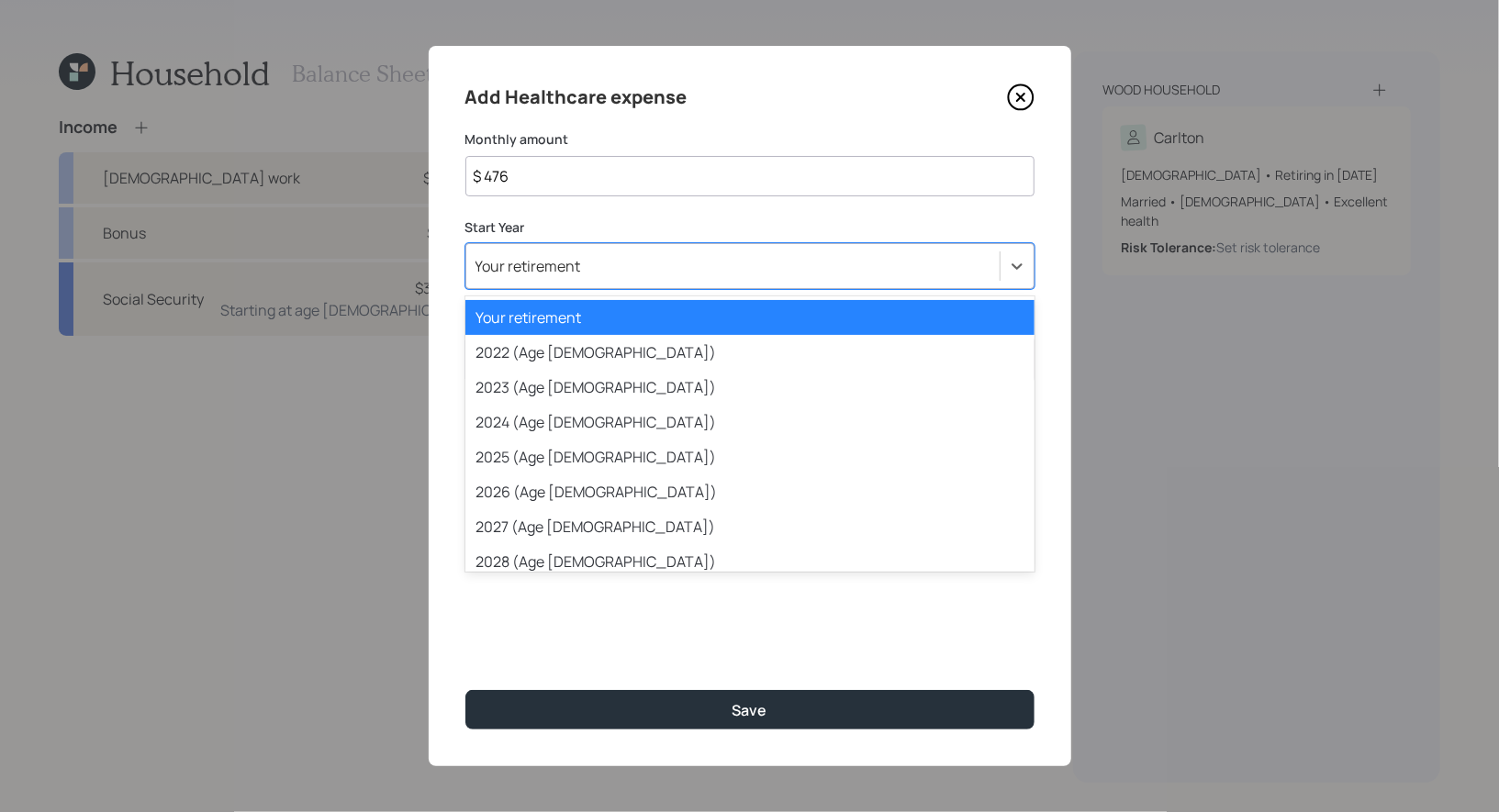
click at [606, 268] on div "Your retirement" at bounding box center [732, 265] width 533 height 31
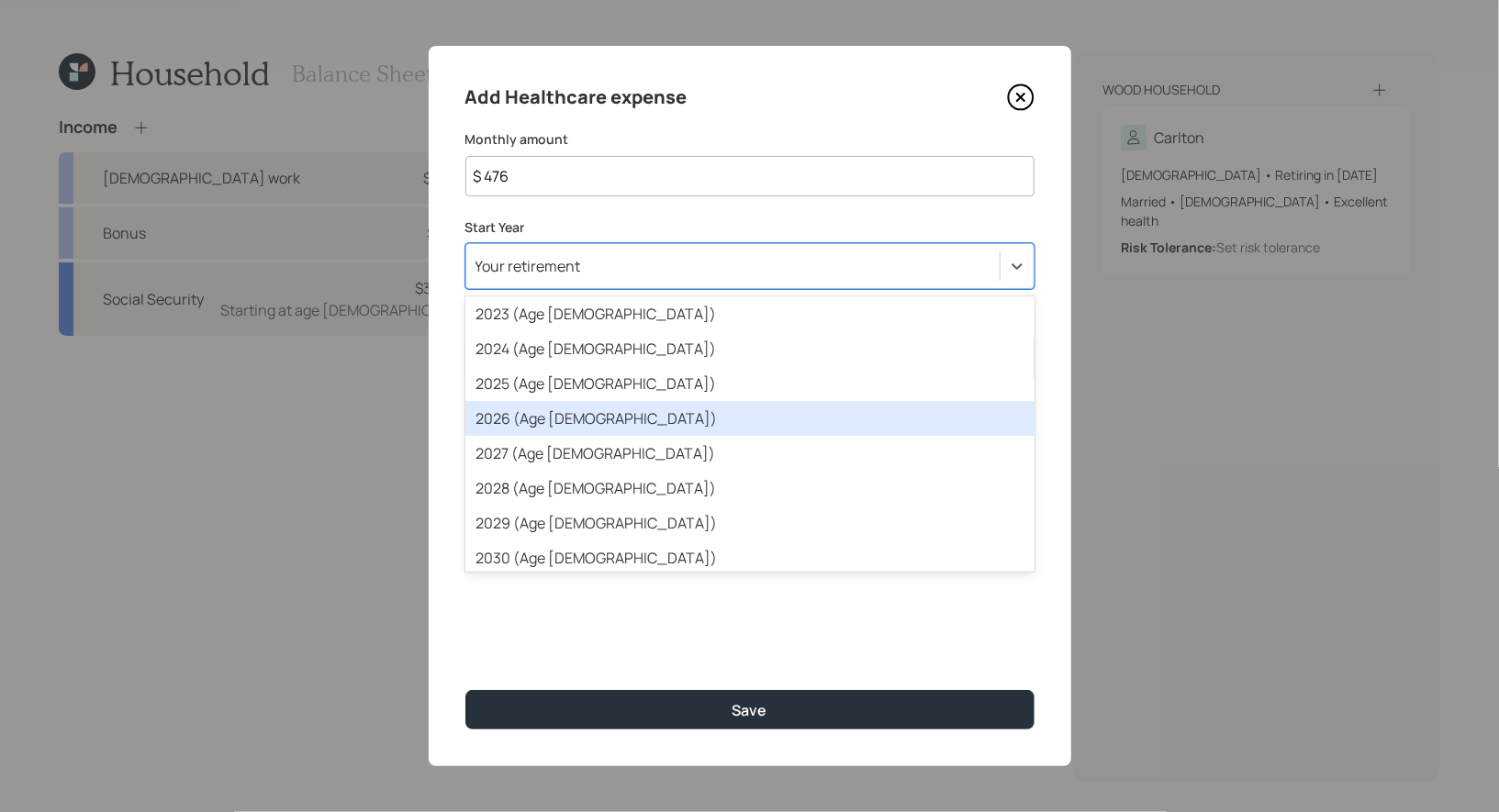
scroll to position [82, 0]
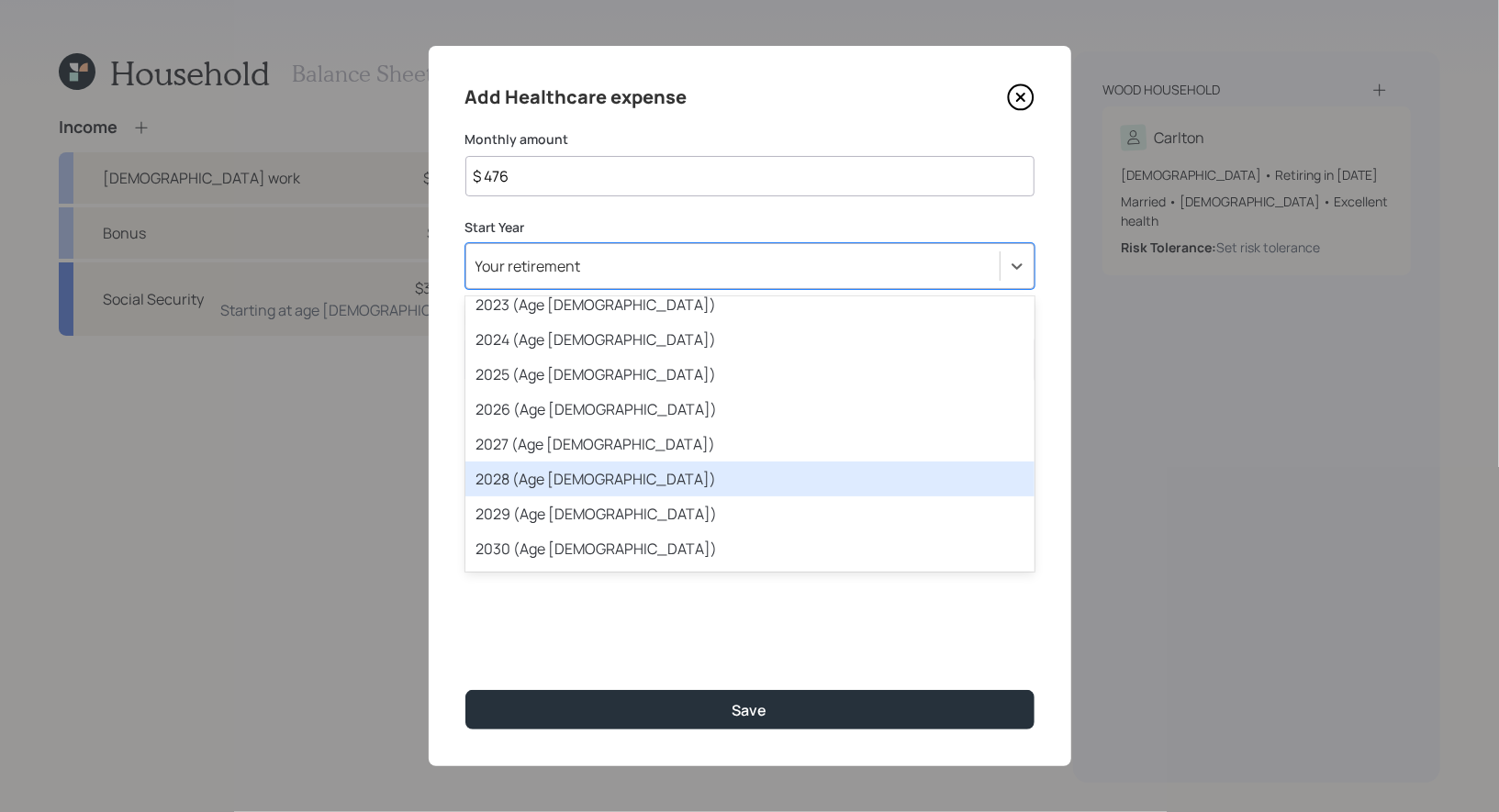
click at [589, 485] on div "2028 (Age [DEMOGRAPHIC_DATA])" at bounding box center [750, 478] width 569 height 35
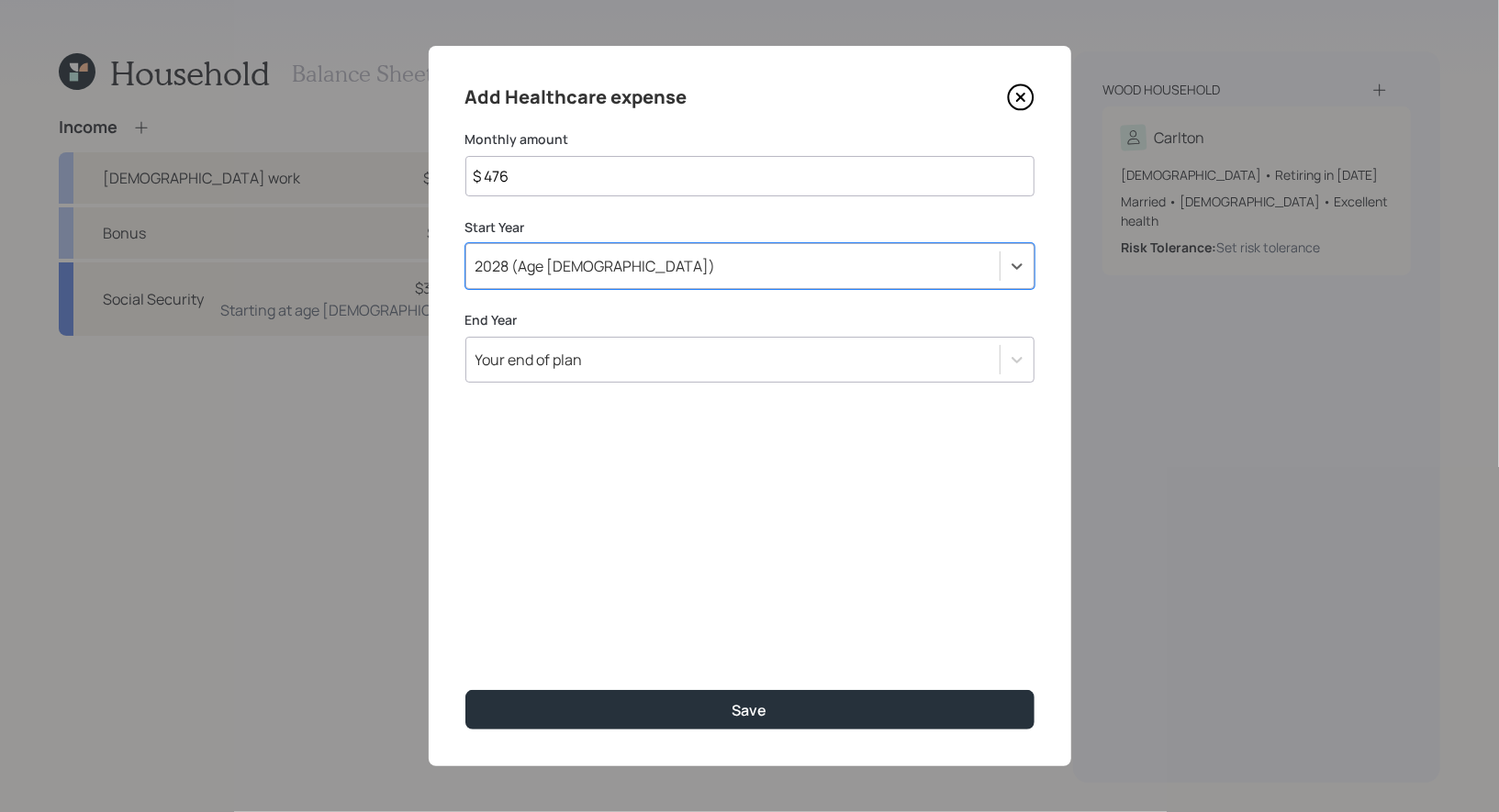
click at [587, 359] on div "Your end of plan" at bounding box center [732, 359] width 533 height 31
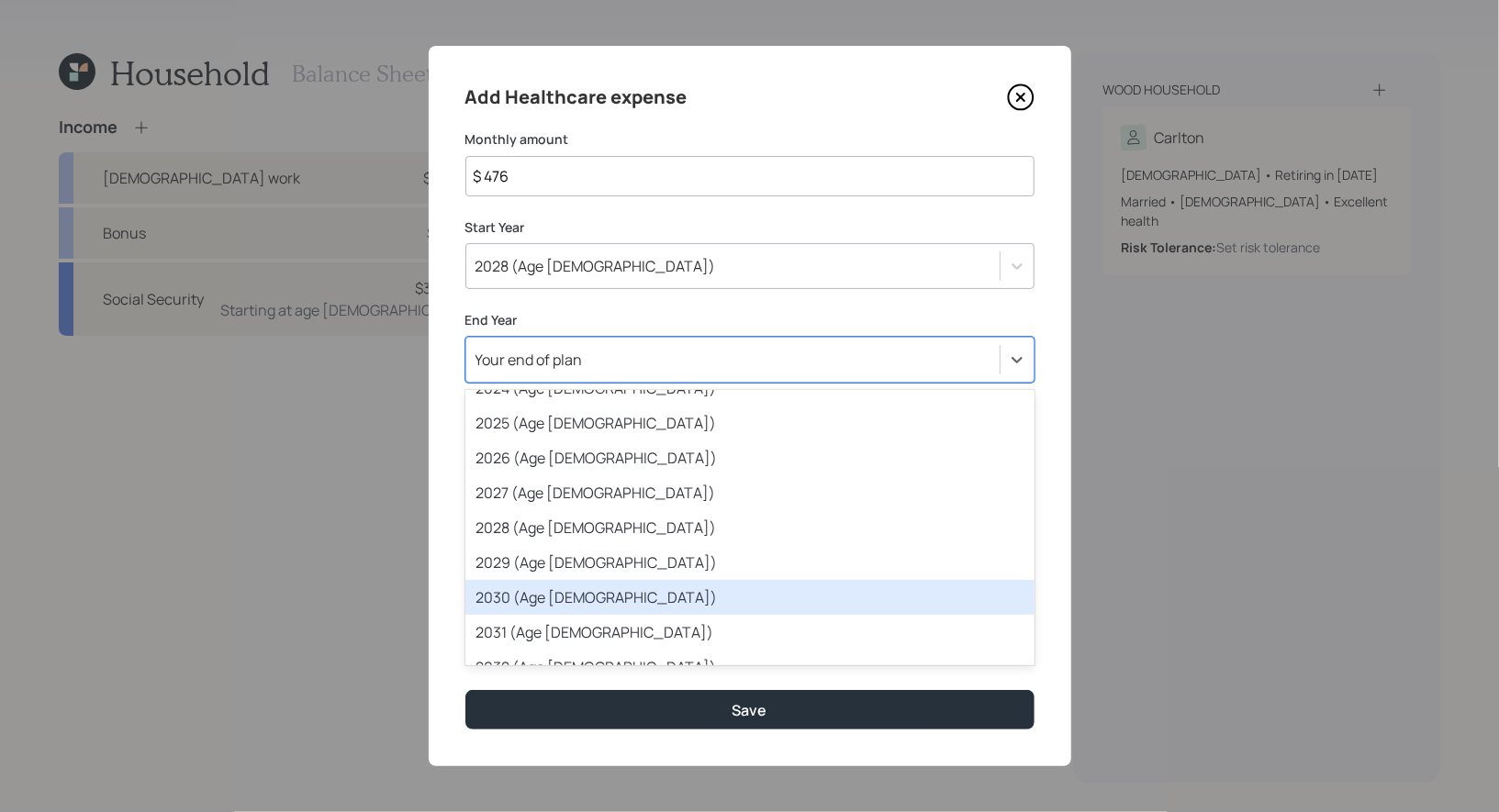
scroll to position [204, 0]
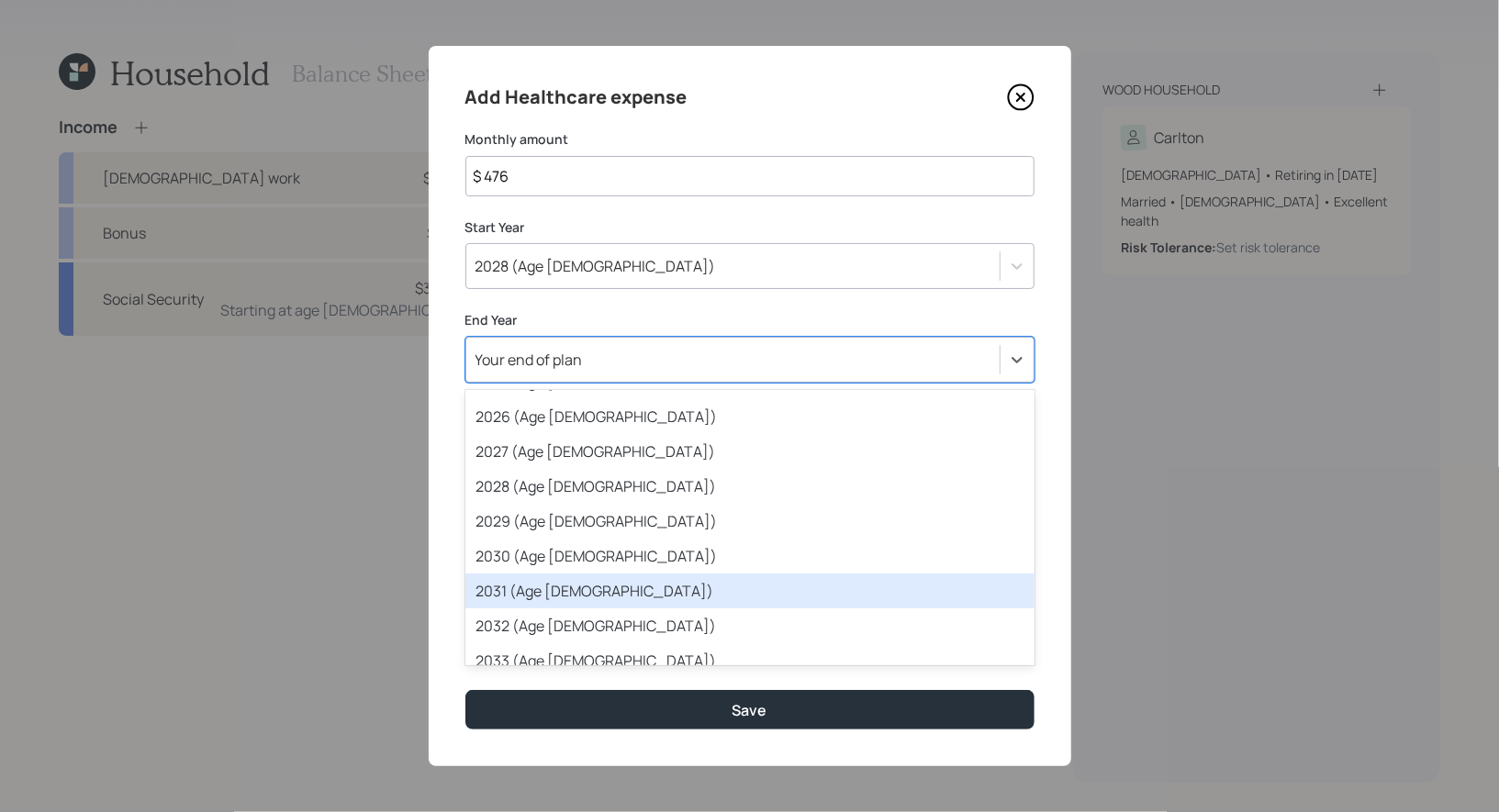
click at [594, 593] on div "2031 (Age [DEMOGRAPHIC_DATA])" at bounding box center [750, 590] width 569 height 35
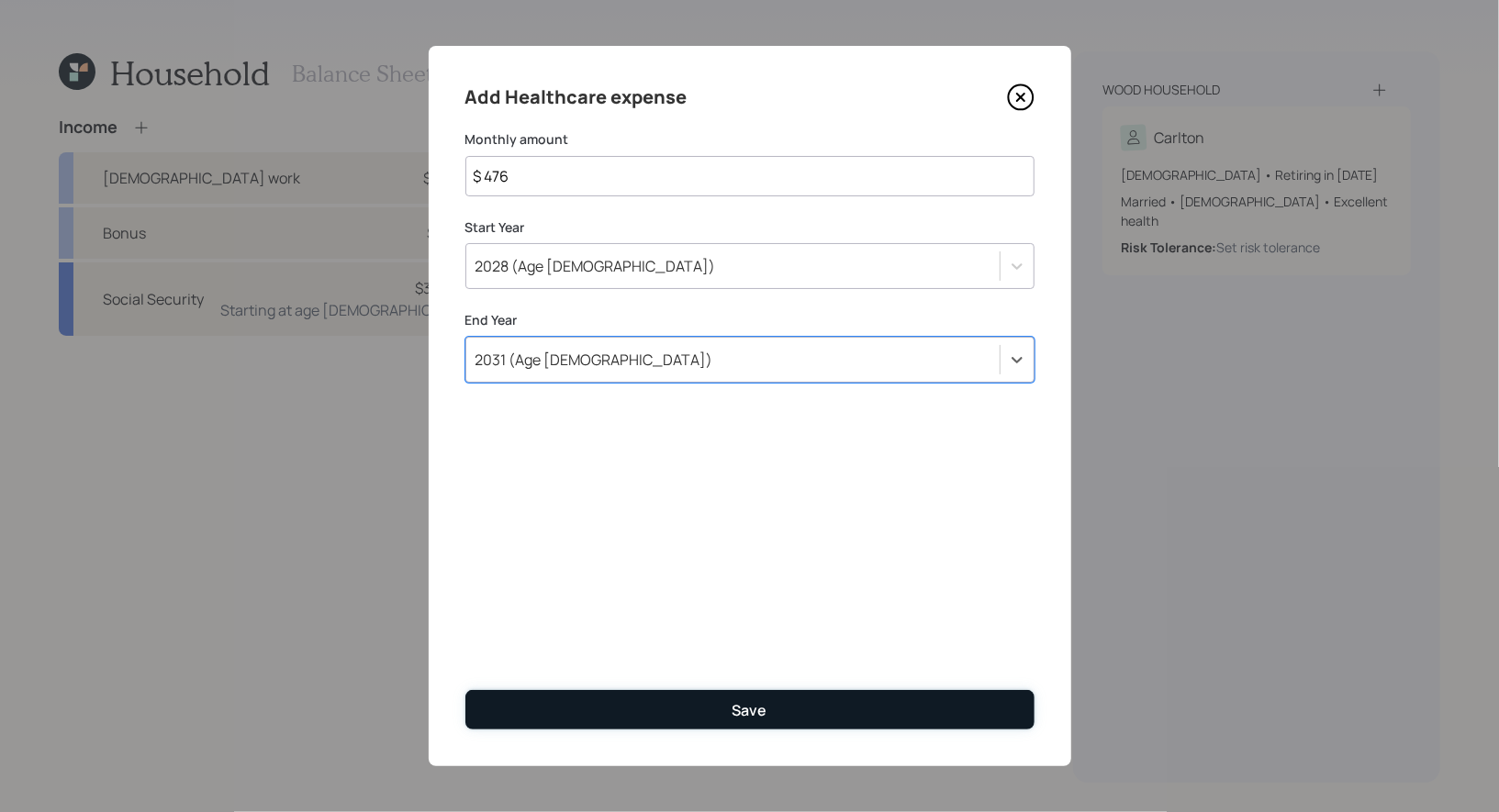
click at [594, 708] on button "Save" at bounding box center [750, 710] width 569 height 40
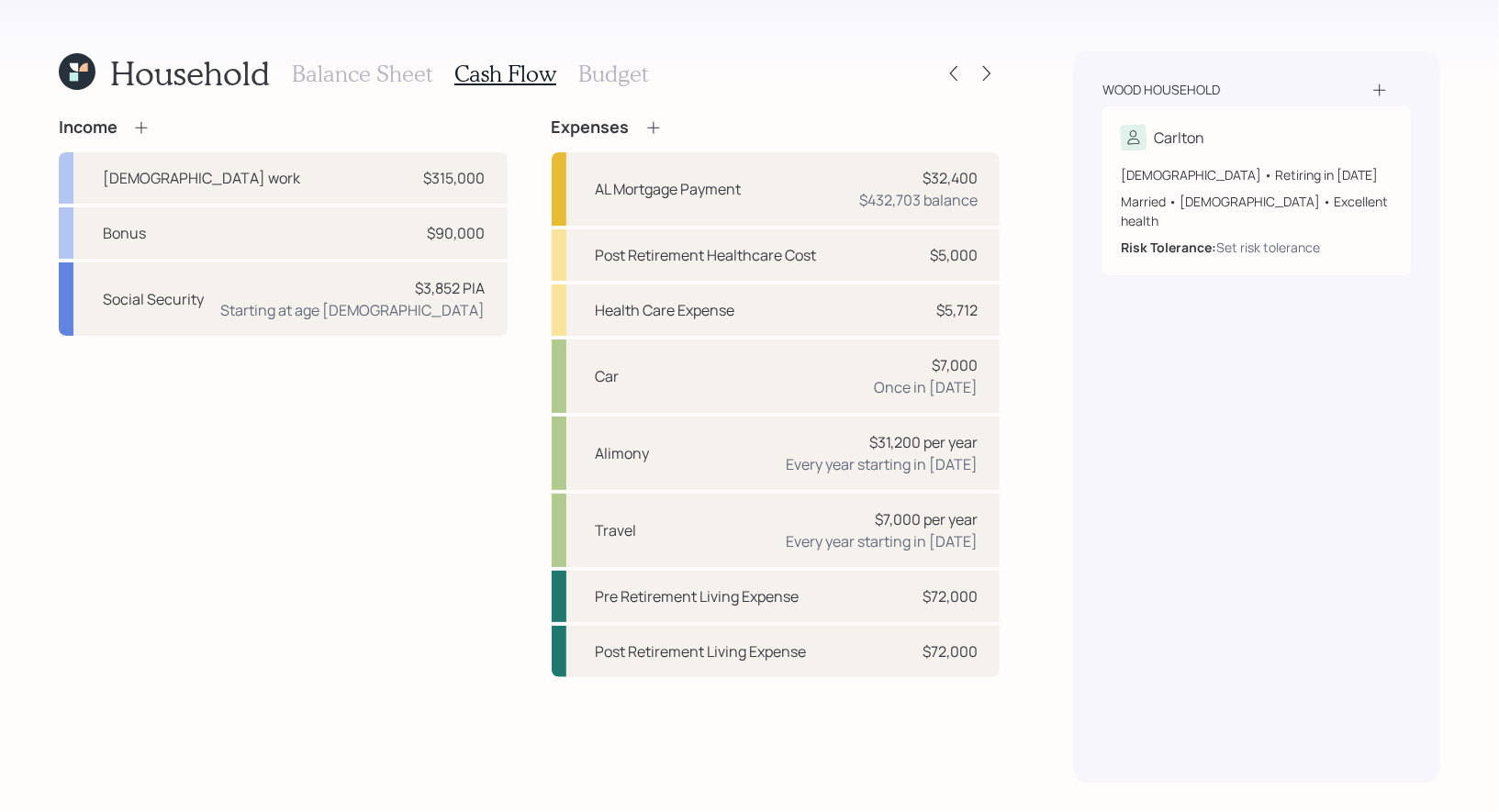
click at [994, 106] on div "Household Balance Sheet Cash Flow Budget Income [DEMOGRAPHIC_DATA] work $315,00…" at bounding box center [529, 417] width 941 height 731
click at [988, 76] on icon at bounding box center [985, 73] width 18 height 18
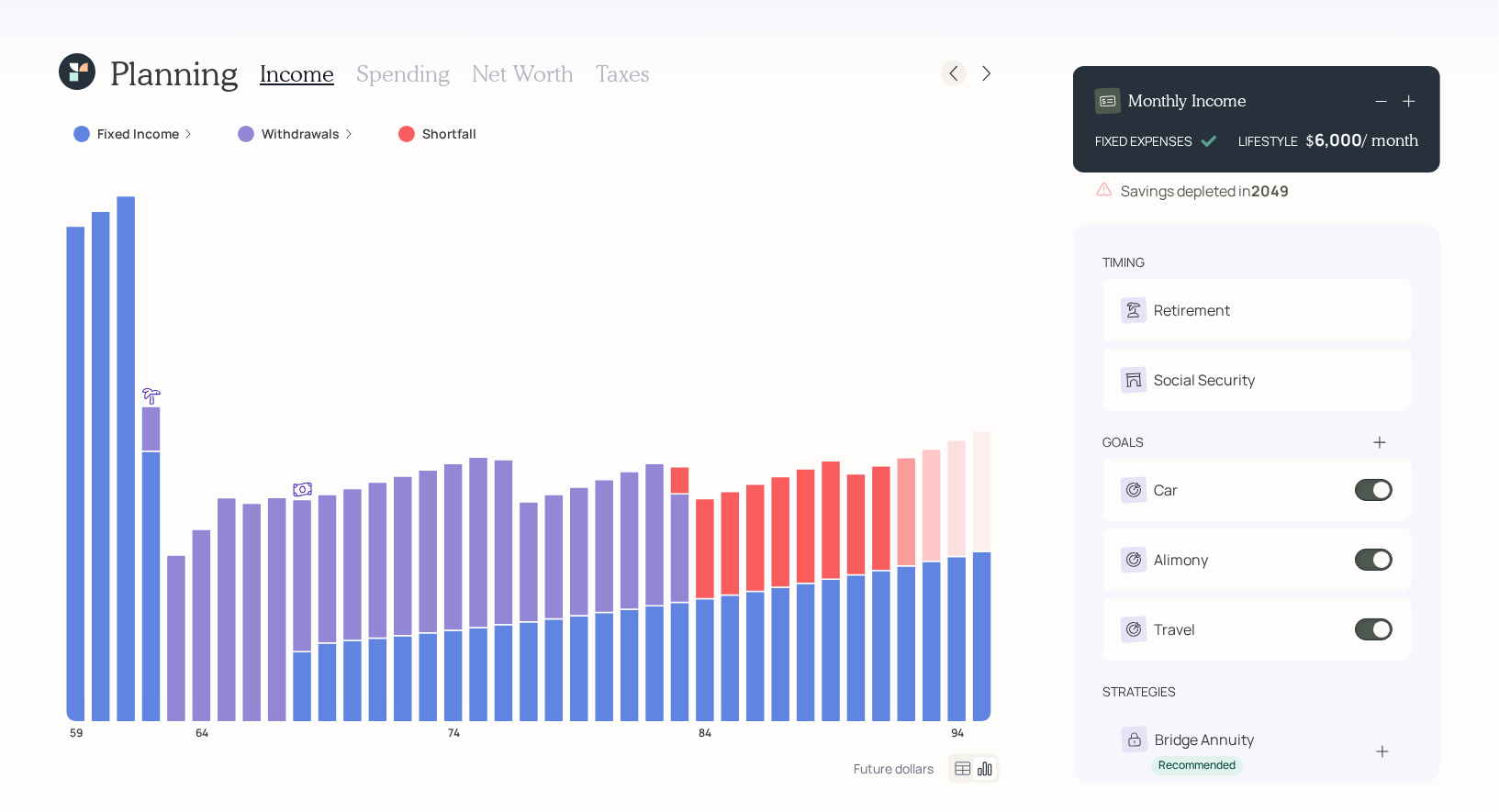
click at [955, 78] on icon at bounding box center [953, 74] width 8 height 15
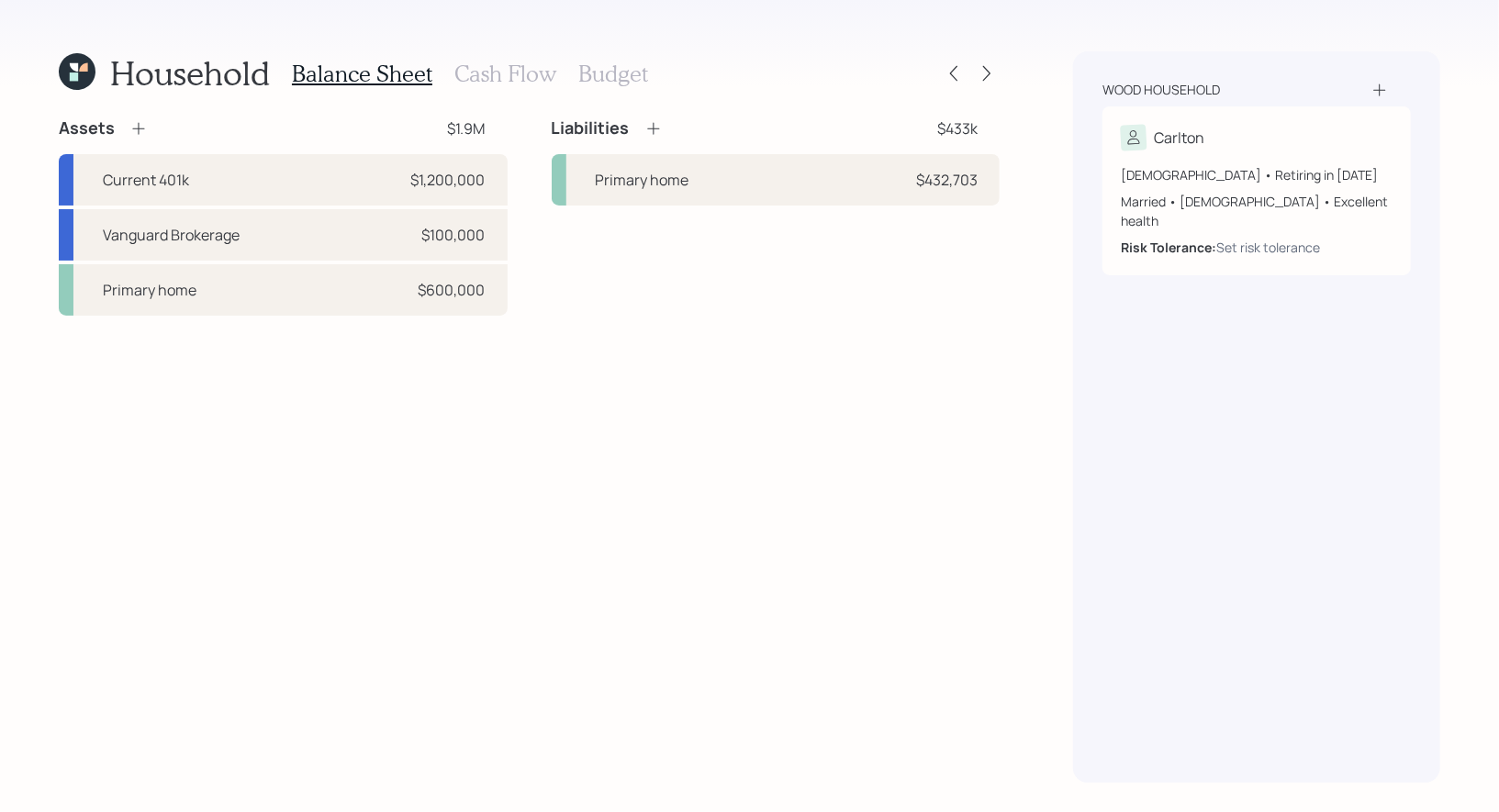
click at [502, 76] on h3 "Cash Flow" at bounding box center [504, 74] width 101 height 27
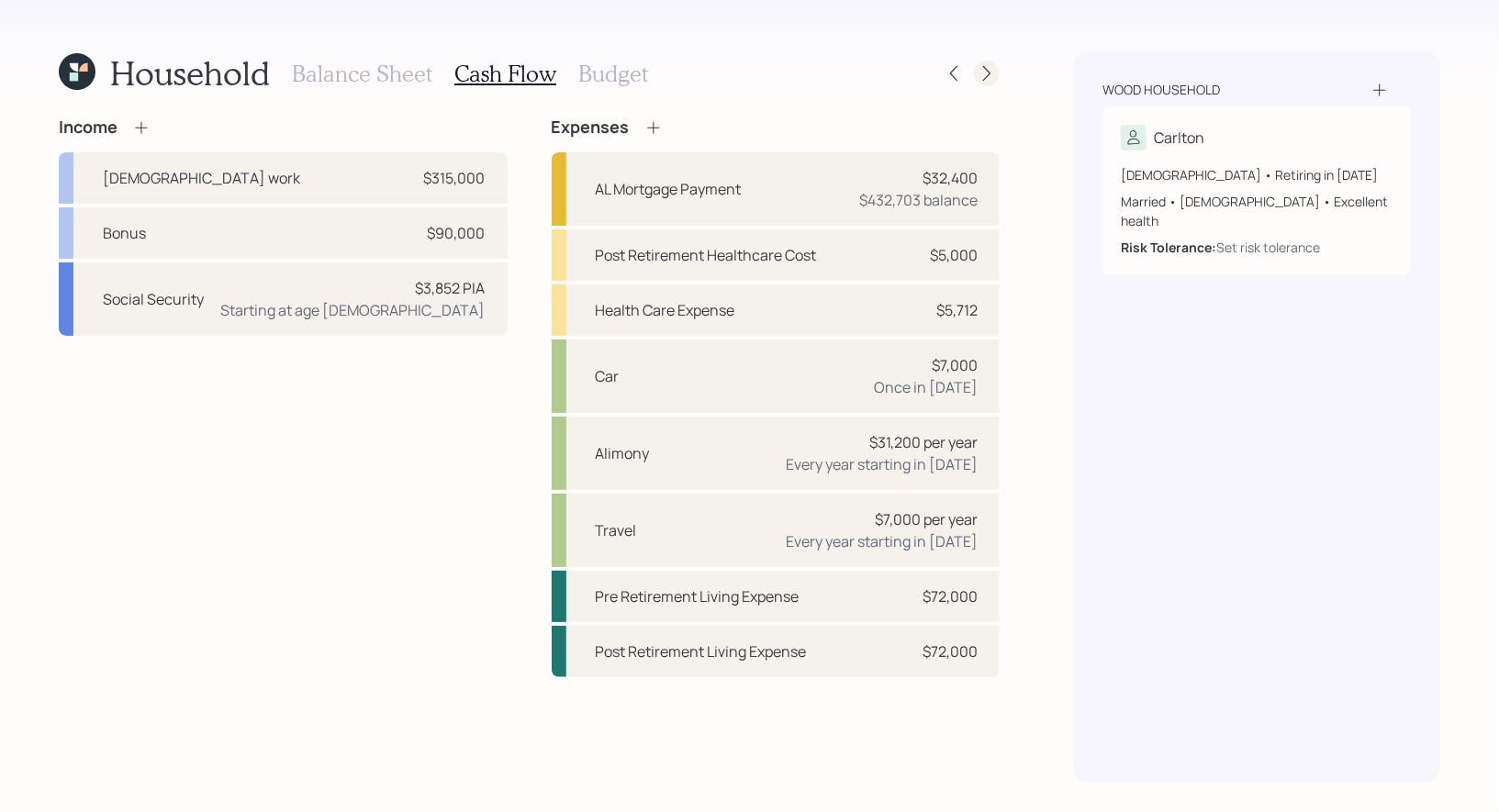
click at [993, 73] on icon at bounding box center [985, 73] width 18 height 18
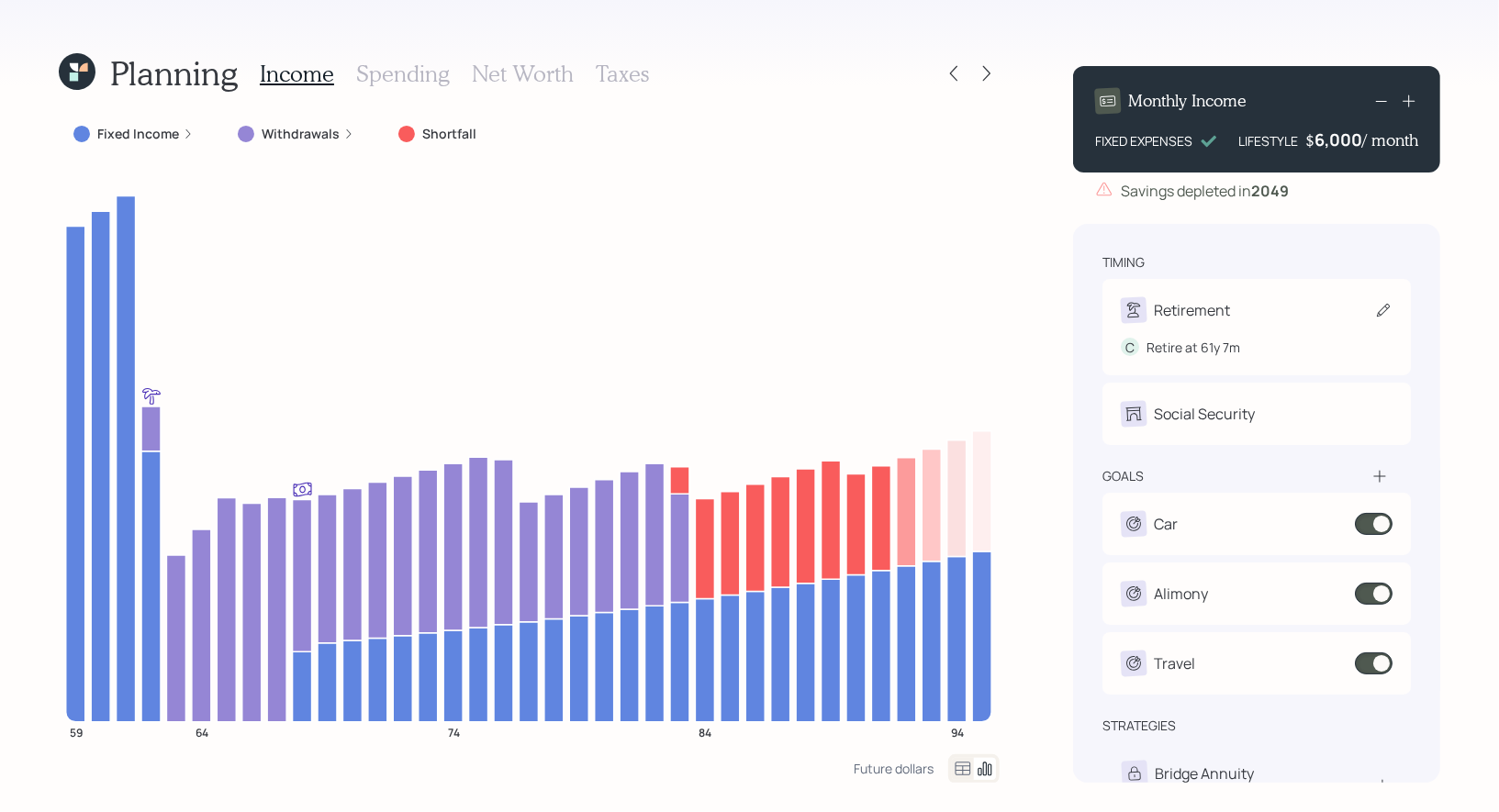
click at [1388, 310] on icon at bounding box center [1382, 310] width 18 height 18
select select "7"
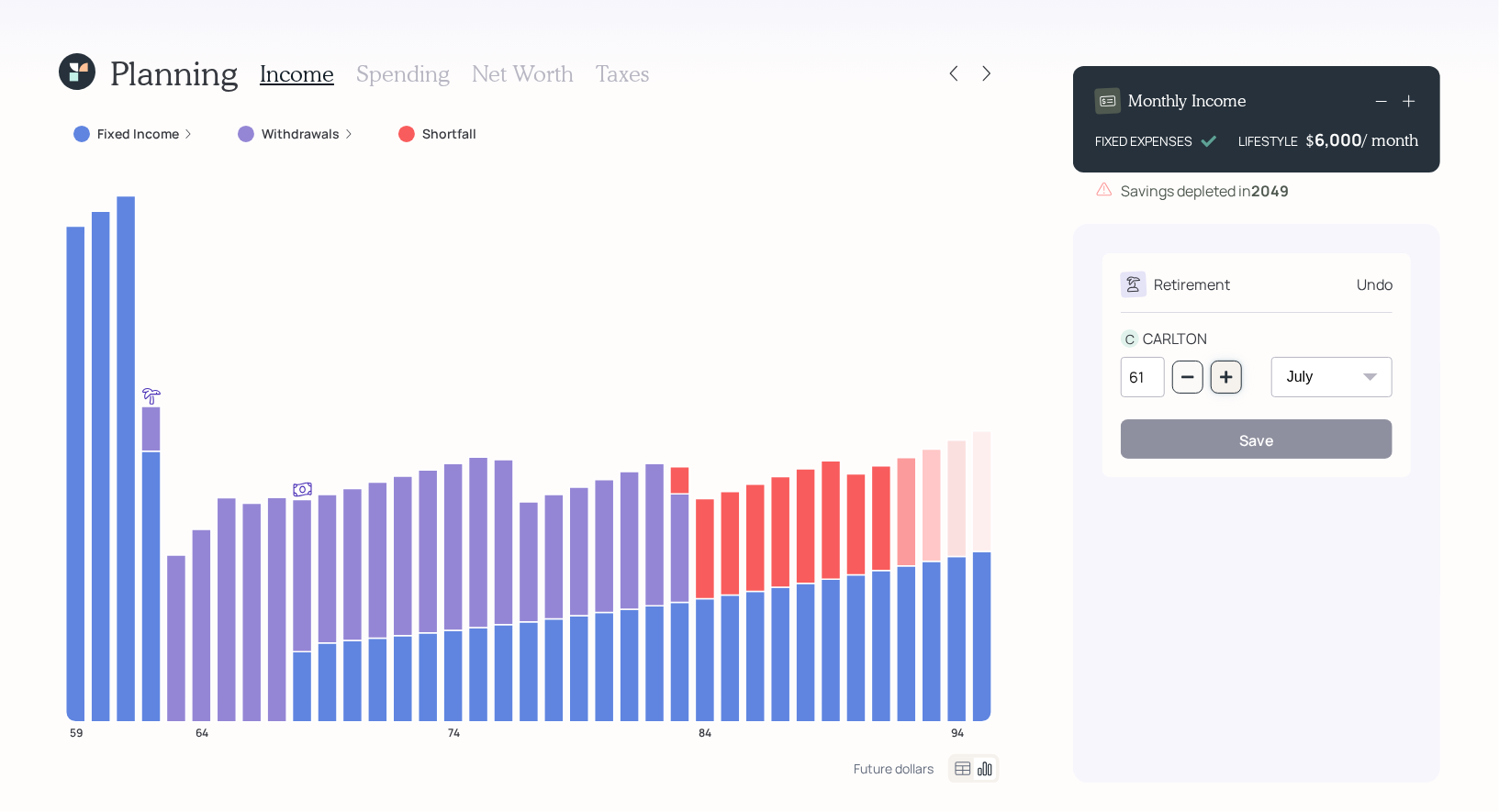
click at [1234, 378] on icon "button" at bounding box center [1225, 376] width 14 height 14
type input "63"
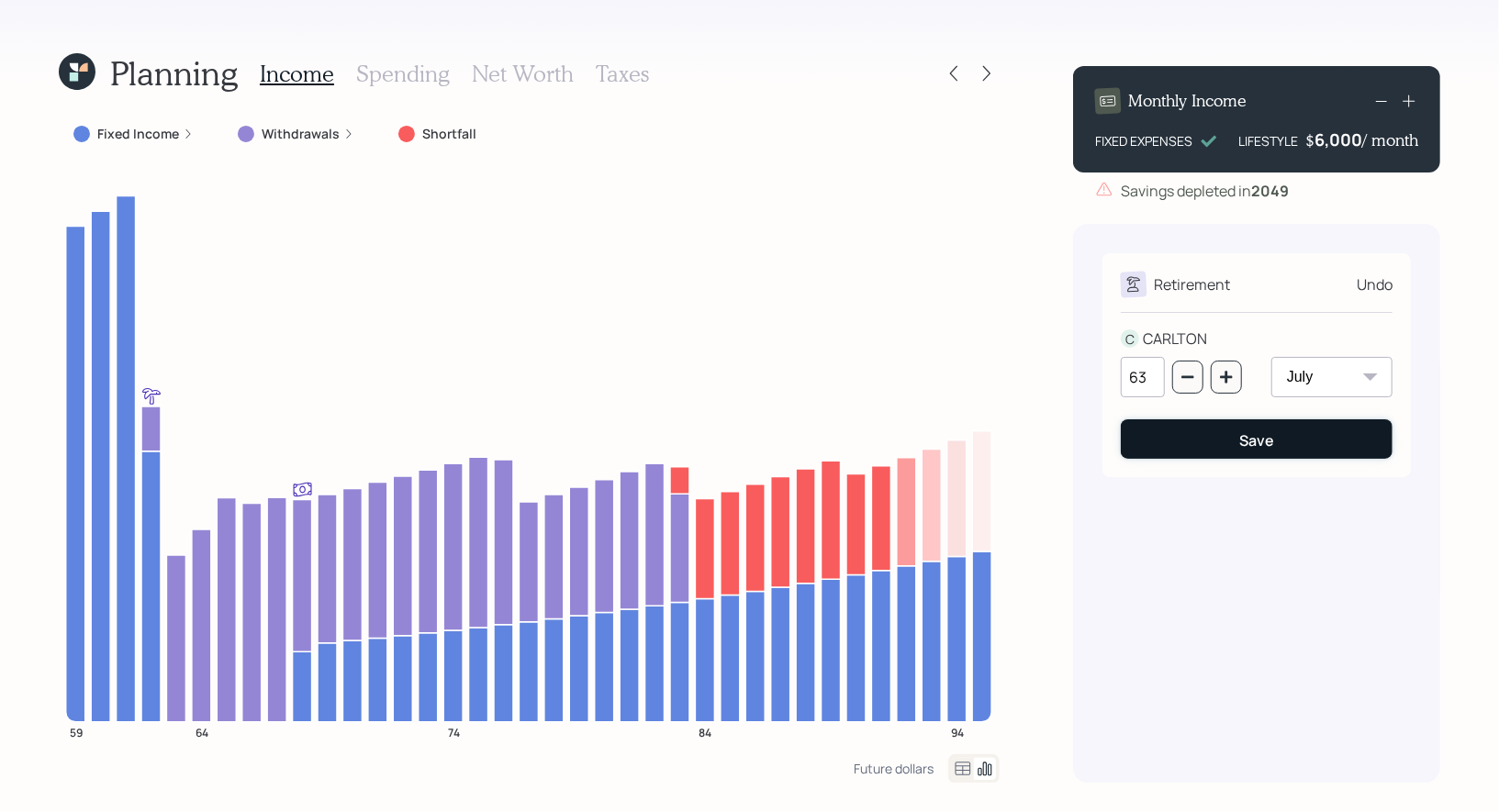
click at [1228, 441] on button "Save" at bounding box center [1255, 440] width 272 height 40
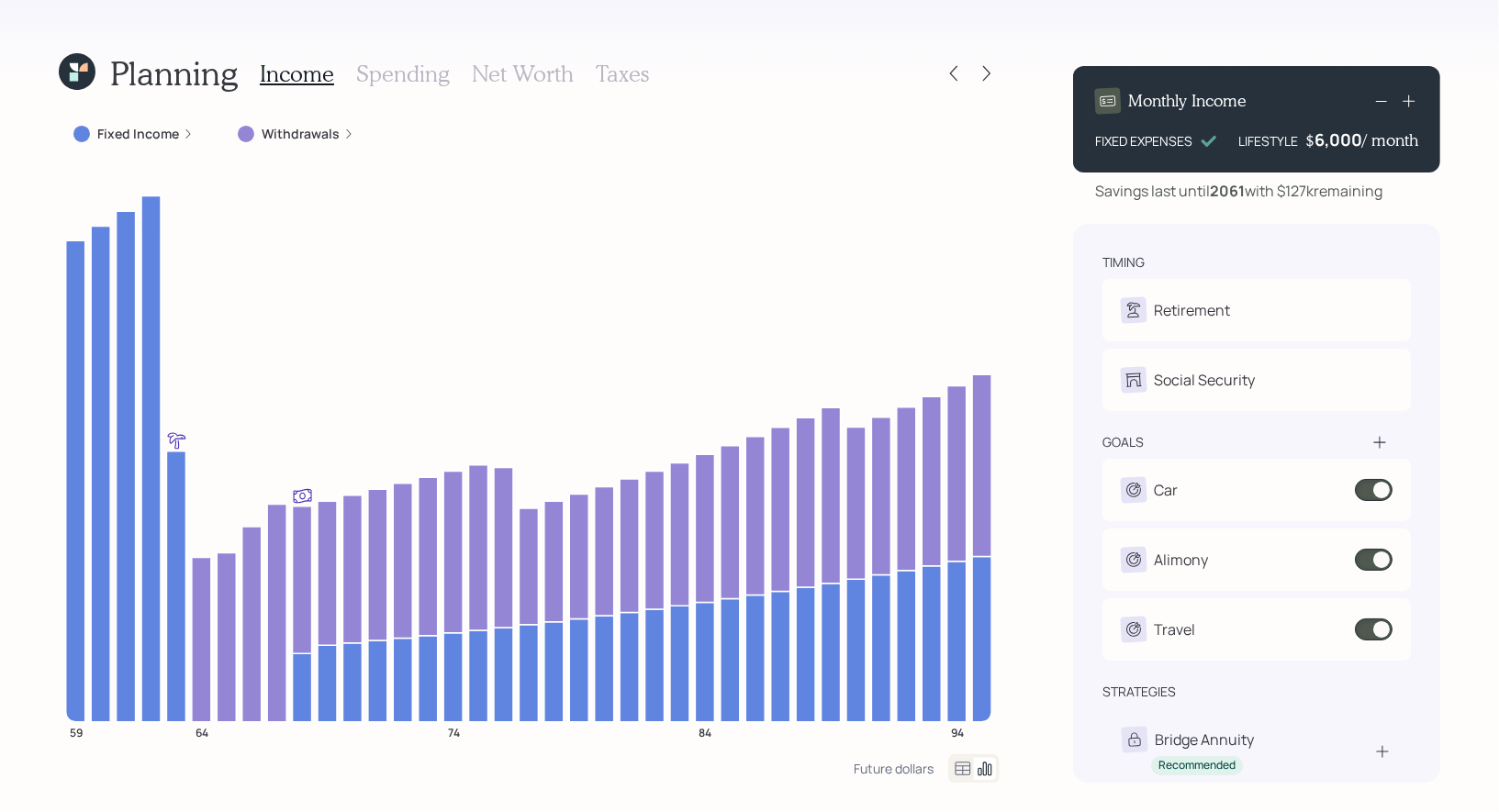
click at [525, 74] on h3 "Net Worth" at bounding box center [522, 74] width 101 height 27
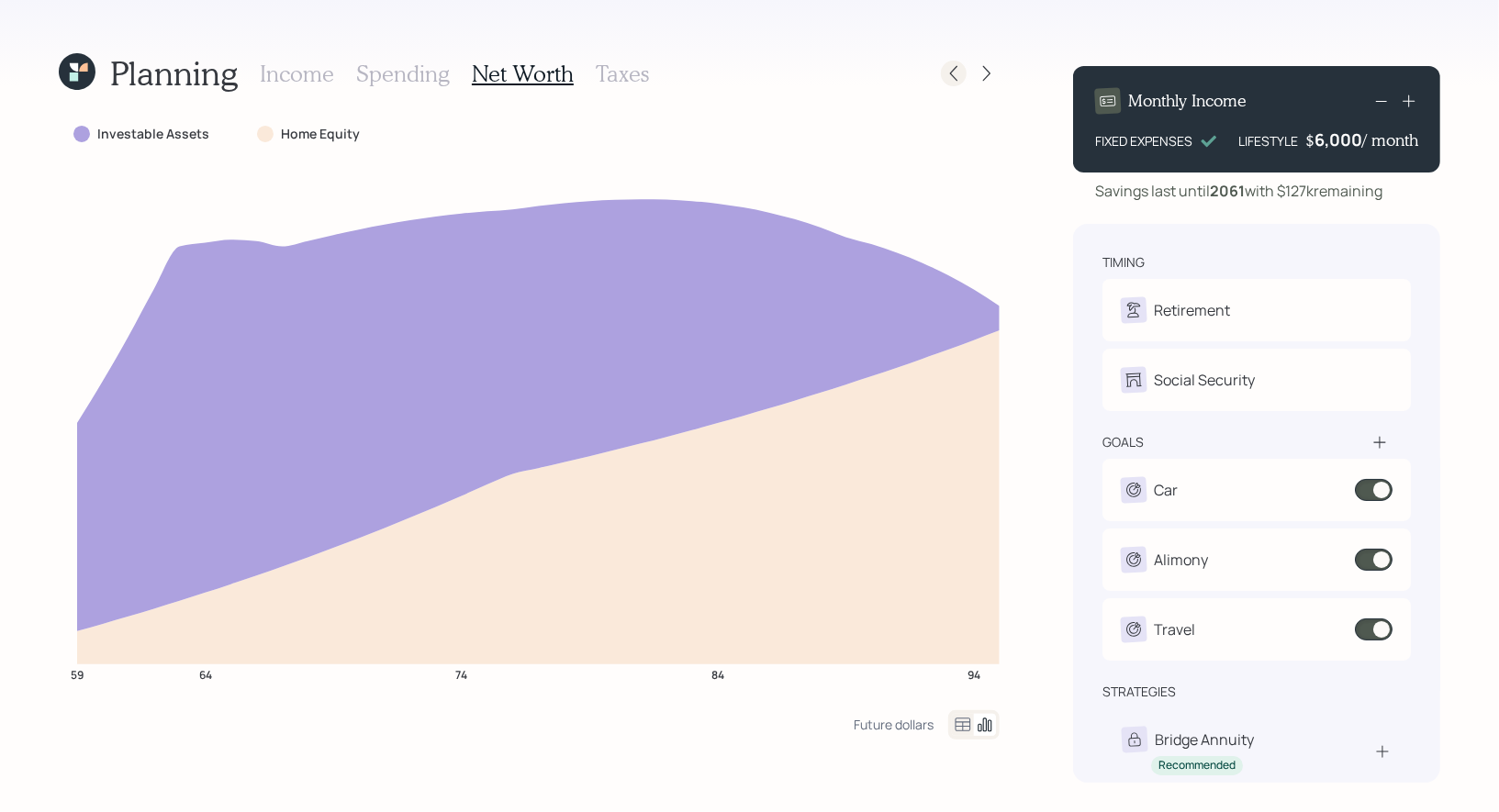
click at [949, 77] on icon at bounding box center [953, 73] width 18 height 18
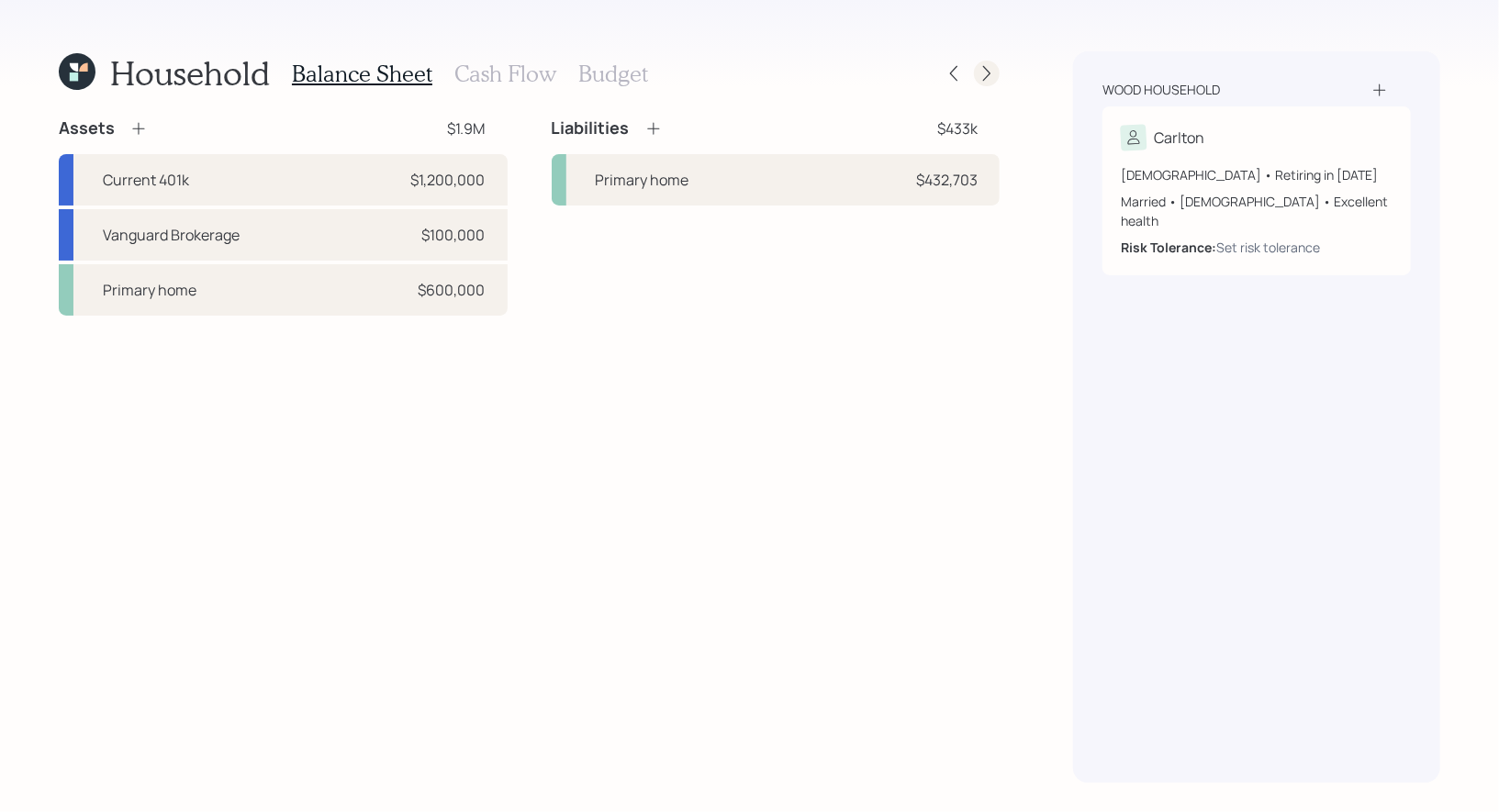
click at [987, 75] on icon at bounding box center [986, 74] width 8 height 15
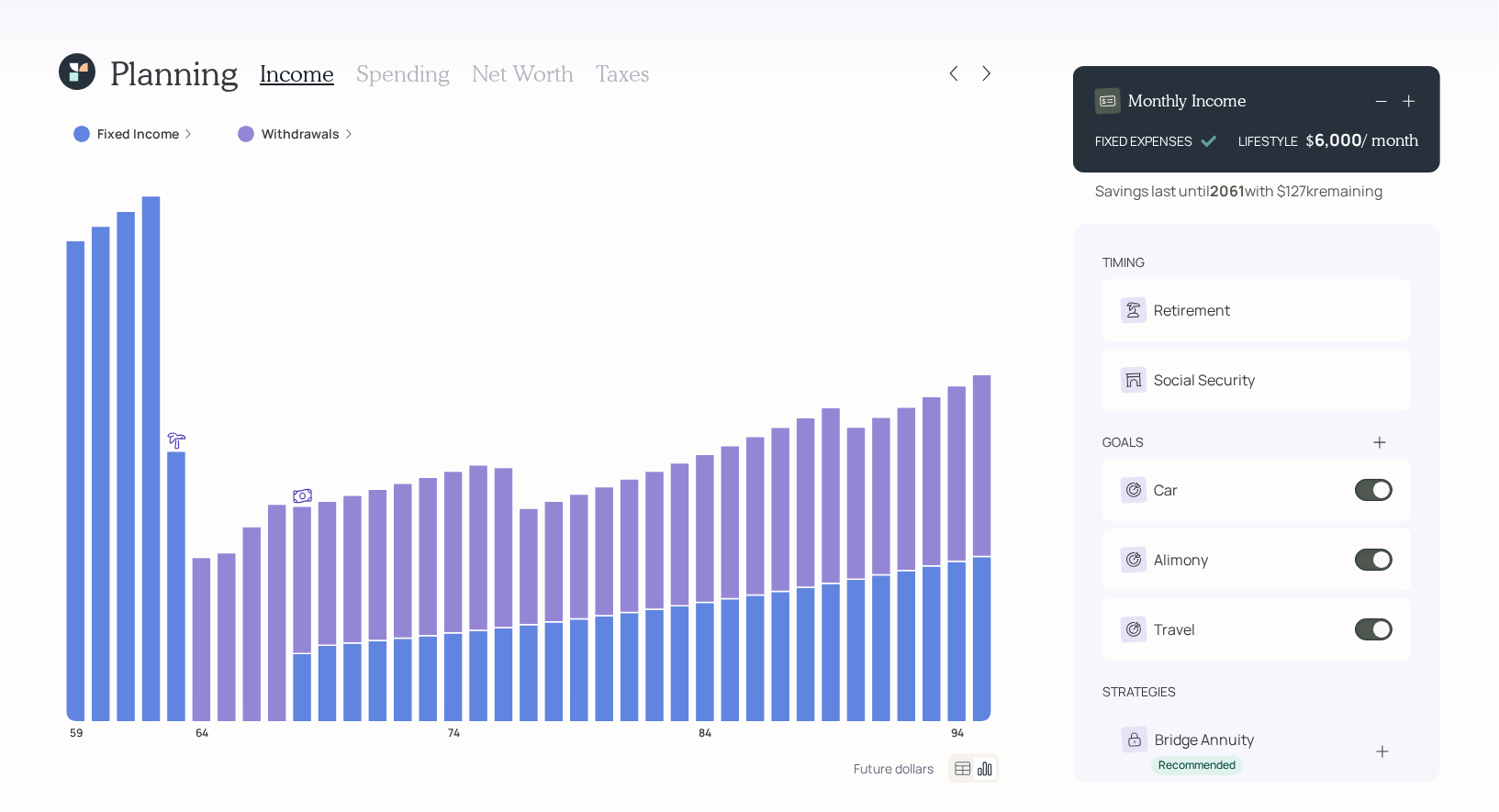
click at [298, 131] on label "Withdrawals" at bounding box center [300, 134] width 78 height 18
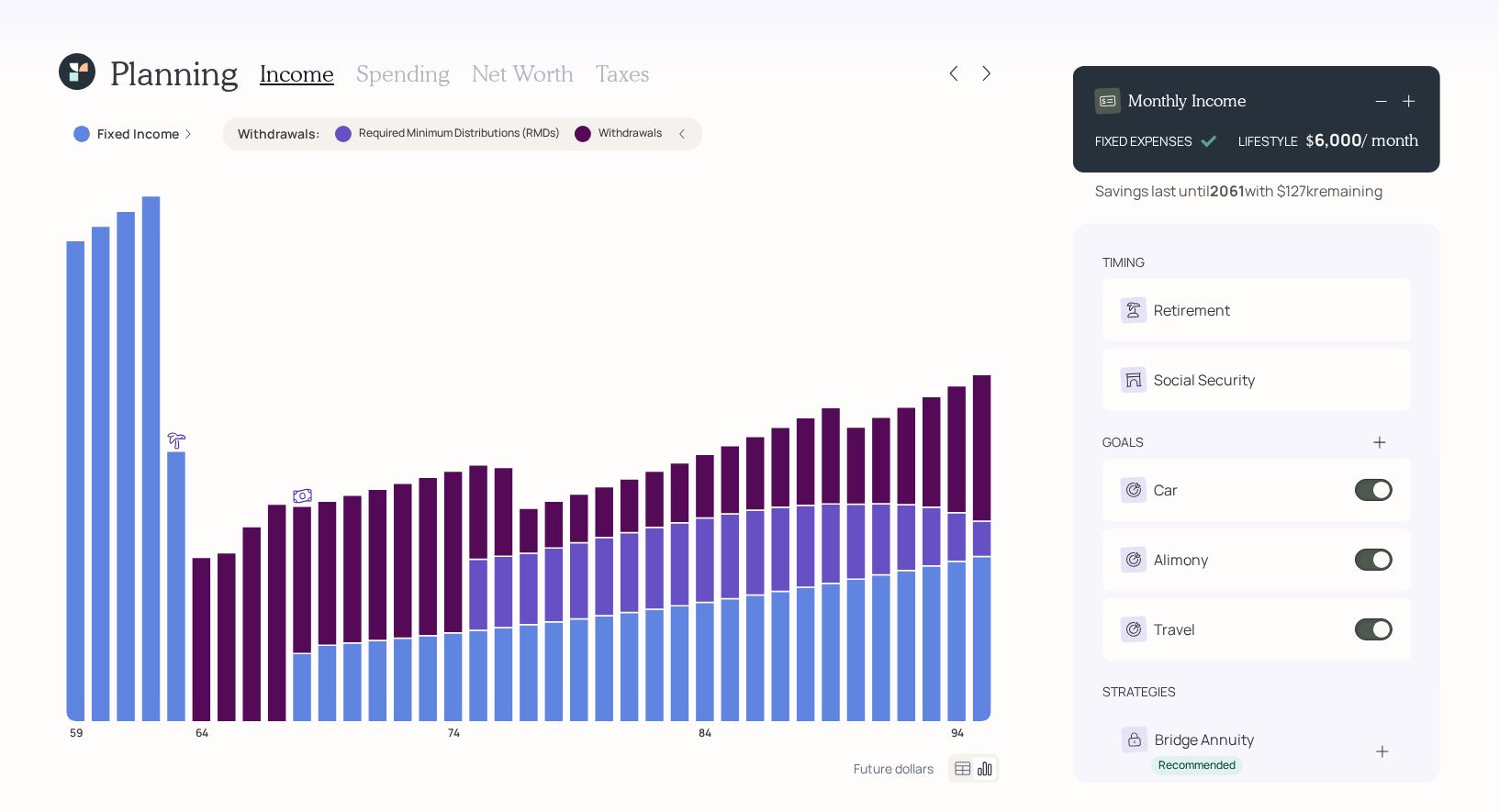
click at [620, 73] on h3 "Taxes" at bounding box center [623, 74] width 53 height 27
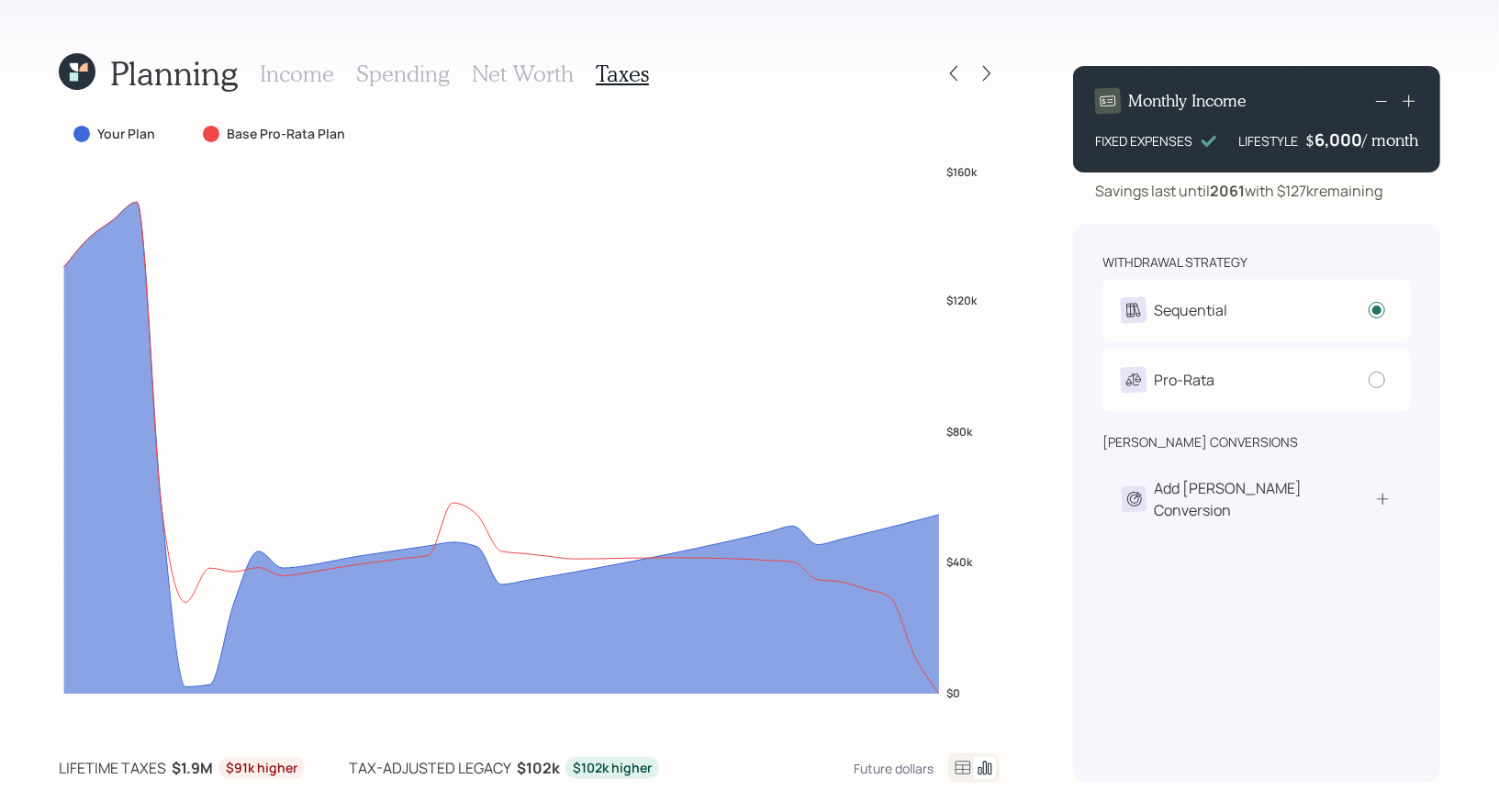
click at [490, 78] on h3 "Net Worth" at bounding box center [522, 74] width 101 height 27
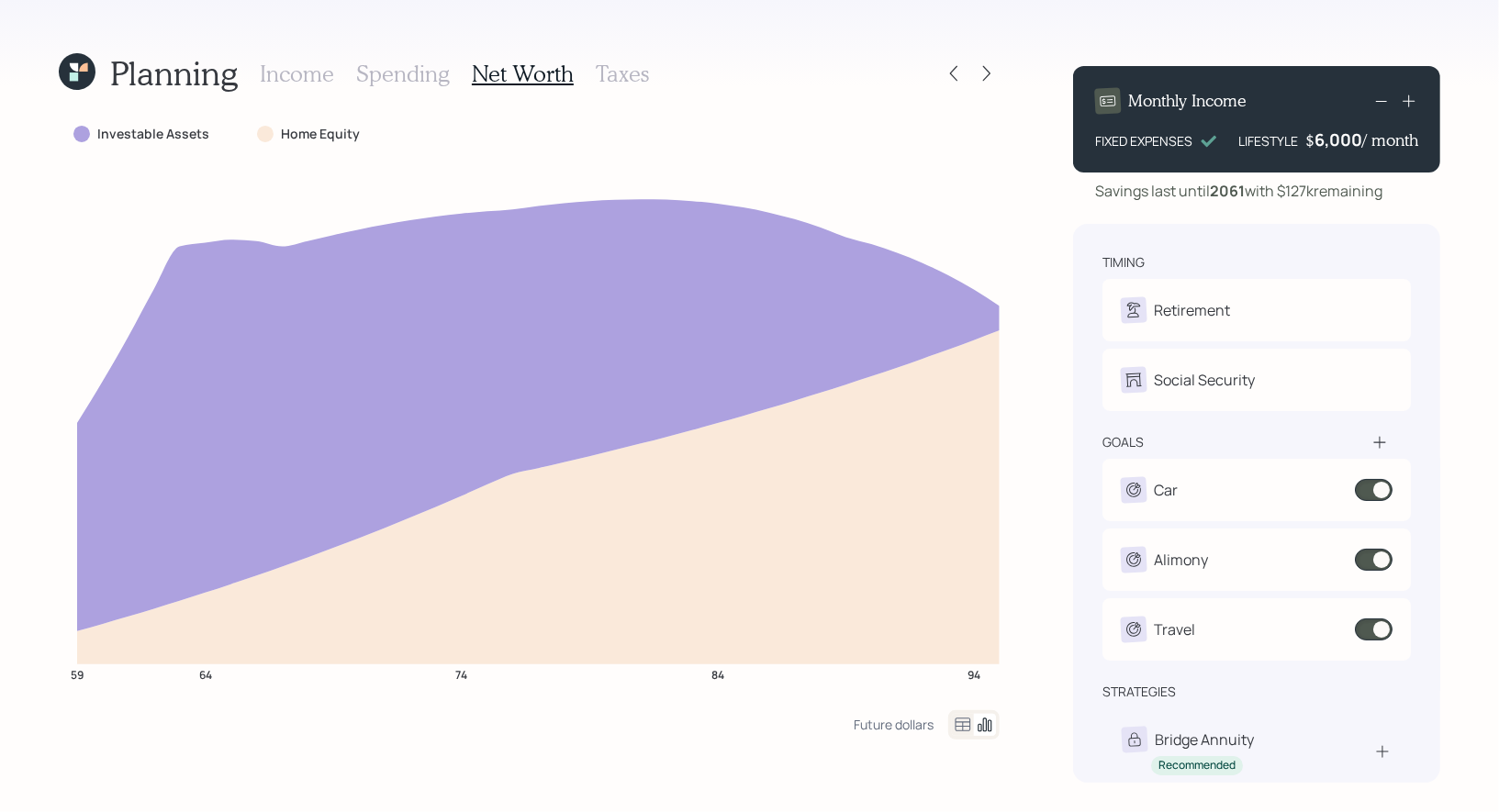
click at [616, 69] on h3 "Taxes" at bounding box center [623, 74] width 53 height 27
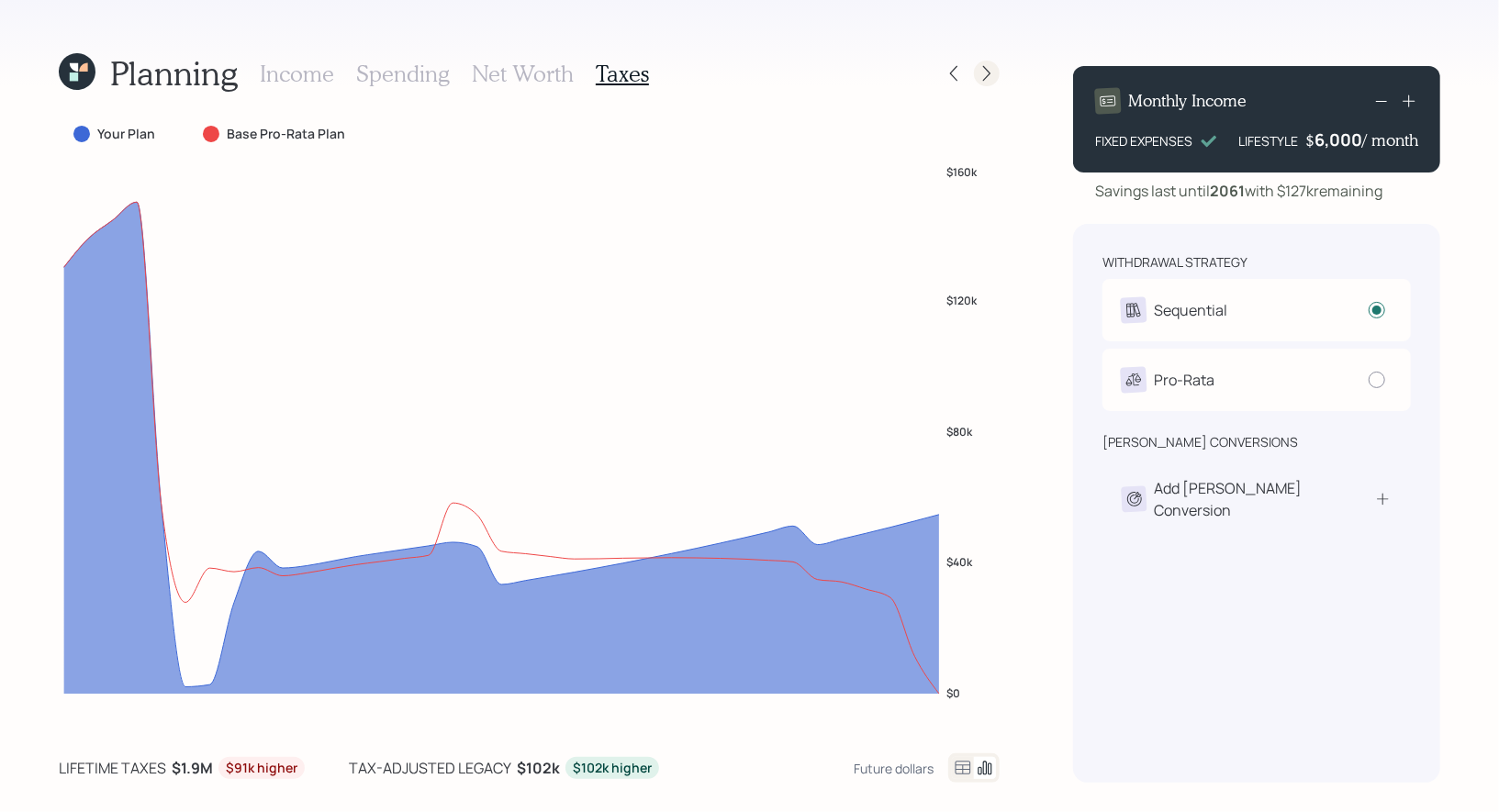
click at [993, 74] on icon at bounding box center [985, 73] width 18 height 18
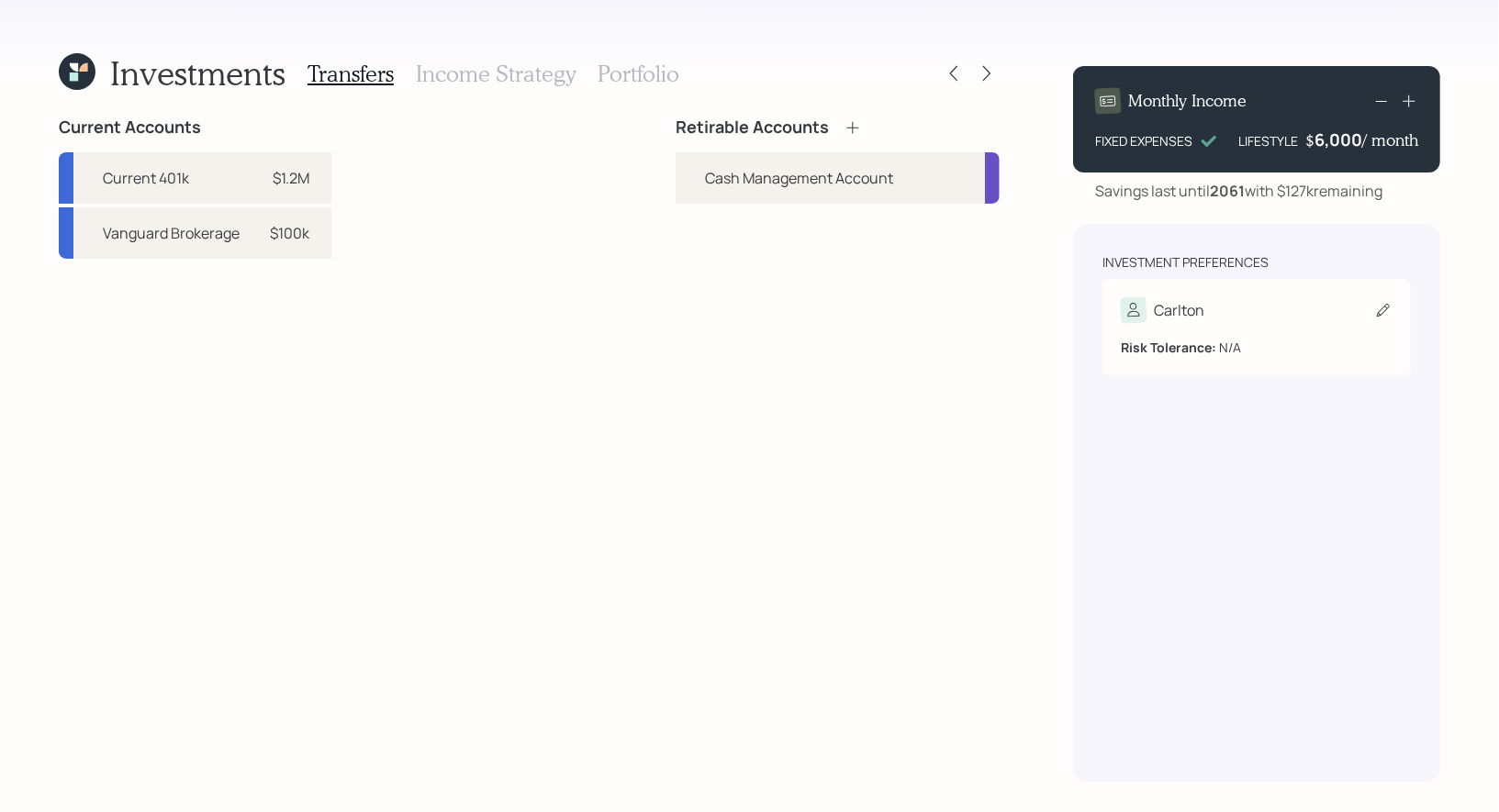
click at [1344, 314] on div "Carlton" at bounding box center [1255, 310] width 272 height 26
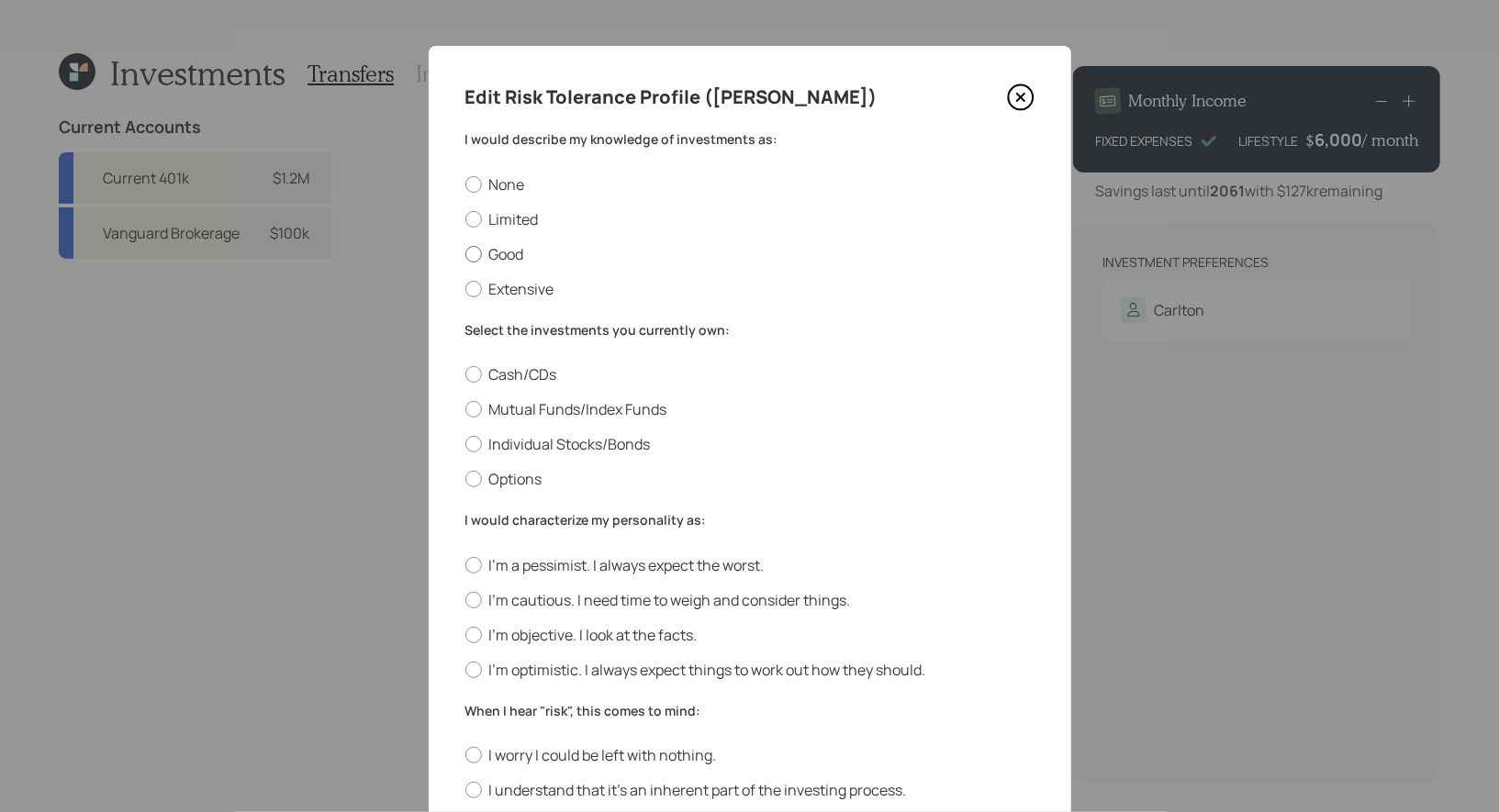
click at [516, 249] on label "Good" at bounding box center [750, 254] width 569 height 20
click at [465, 253] on input "Good" at bounding box center [464, 253] width 1 height 1
radio input "true"
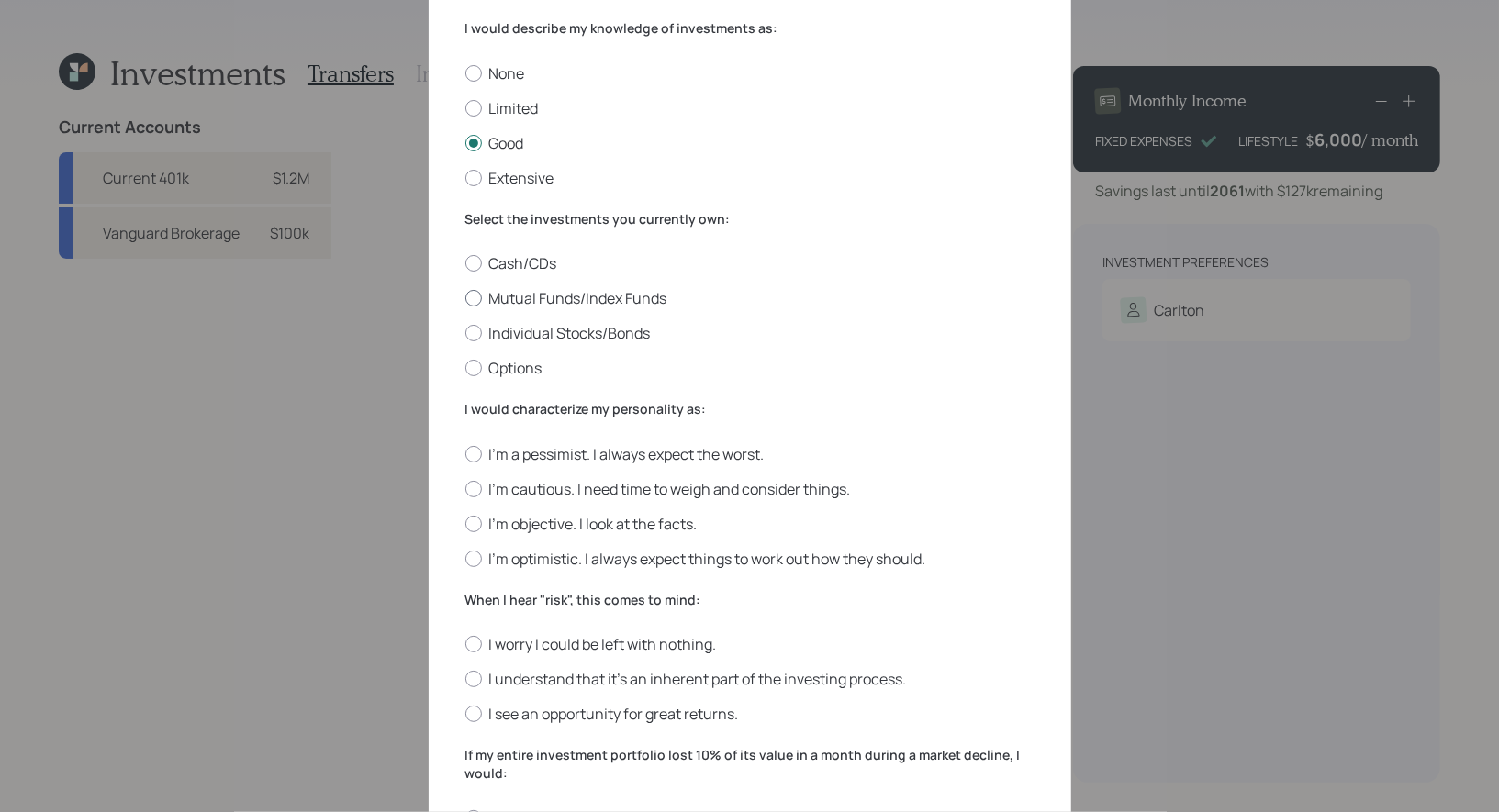
scroll to position [113, 0]
click at [661, 295] on label "Mutual Funds/Index Funds" at bounding box center [750, 296] width 569 height 20
click at [465, 297] on input "Mutual Funds/Index Funds" at bounding box center [464, 297] width 1 height 1
radio input "true"
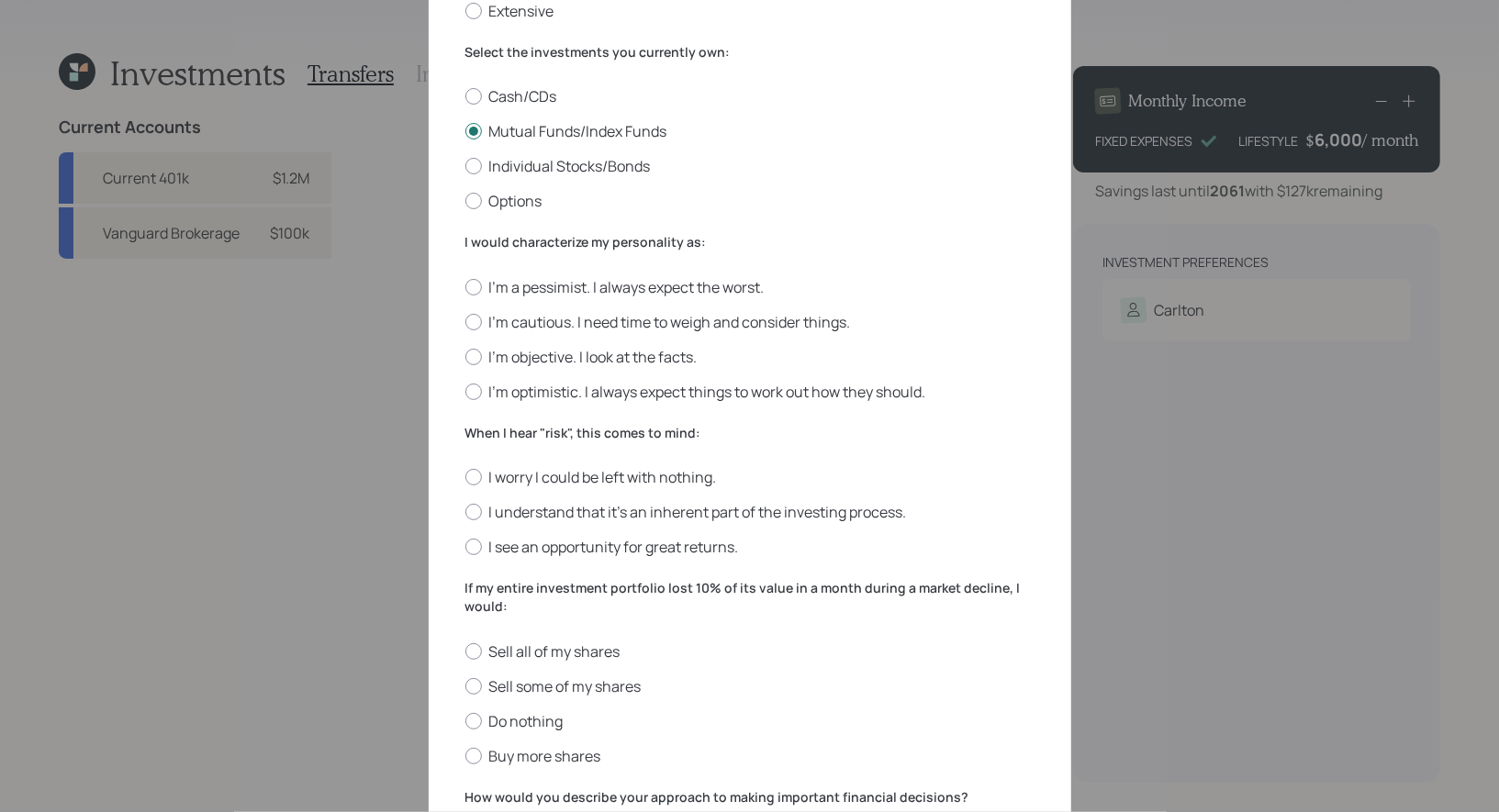
scroll to position [284, 0]
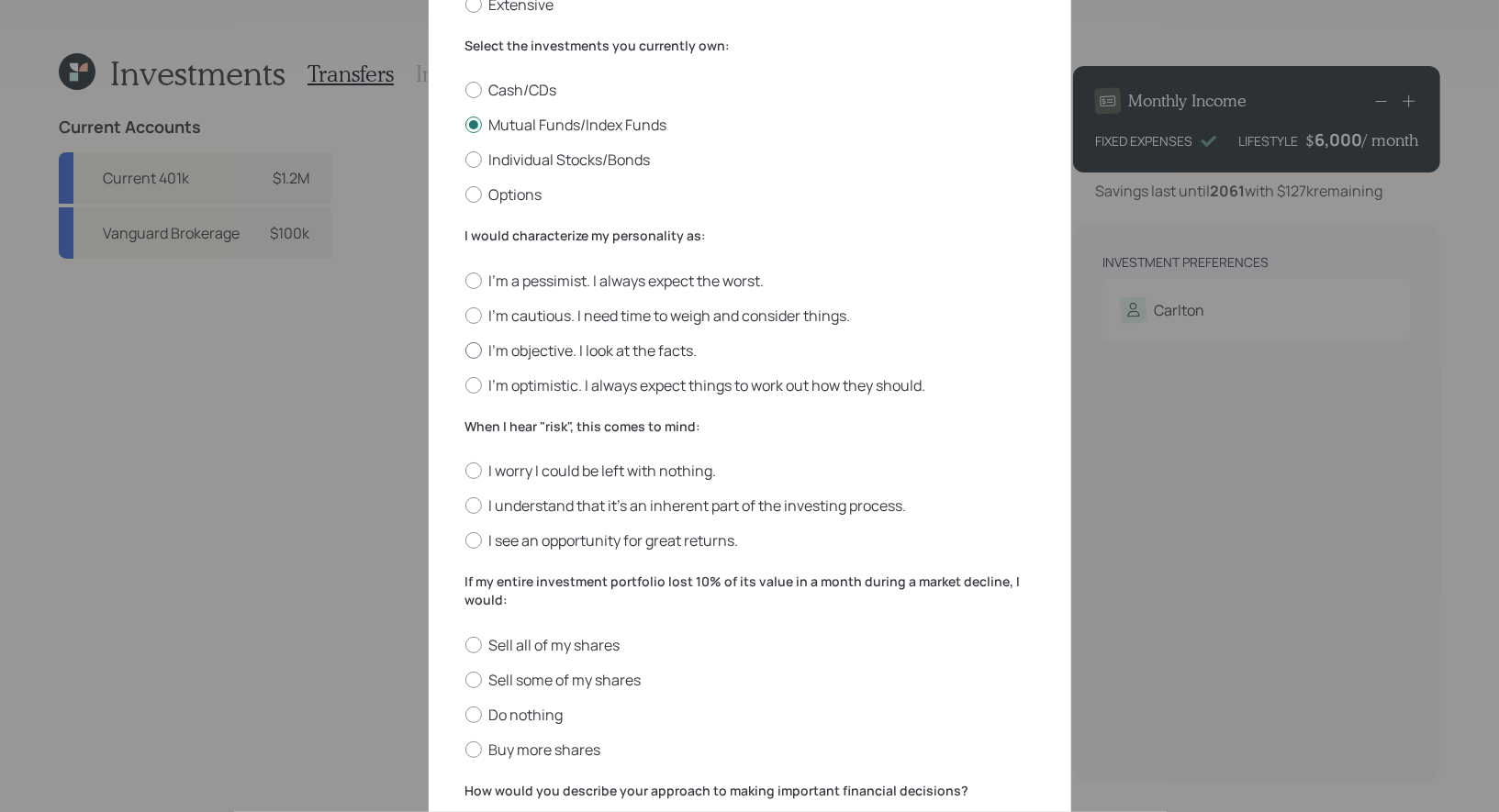
click at [673, 347] on label "I'm objective. I look at the facts." at bounding box center [750, 350] width 569 height 20
click at [465, 350] on input "I'm objective. I look at the facts." at bounding box center [464, 350] width 1 height 1
radio input "true"
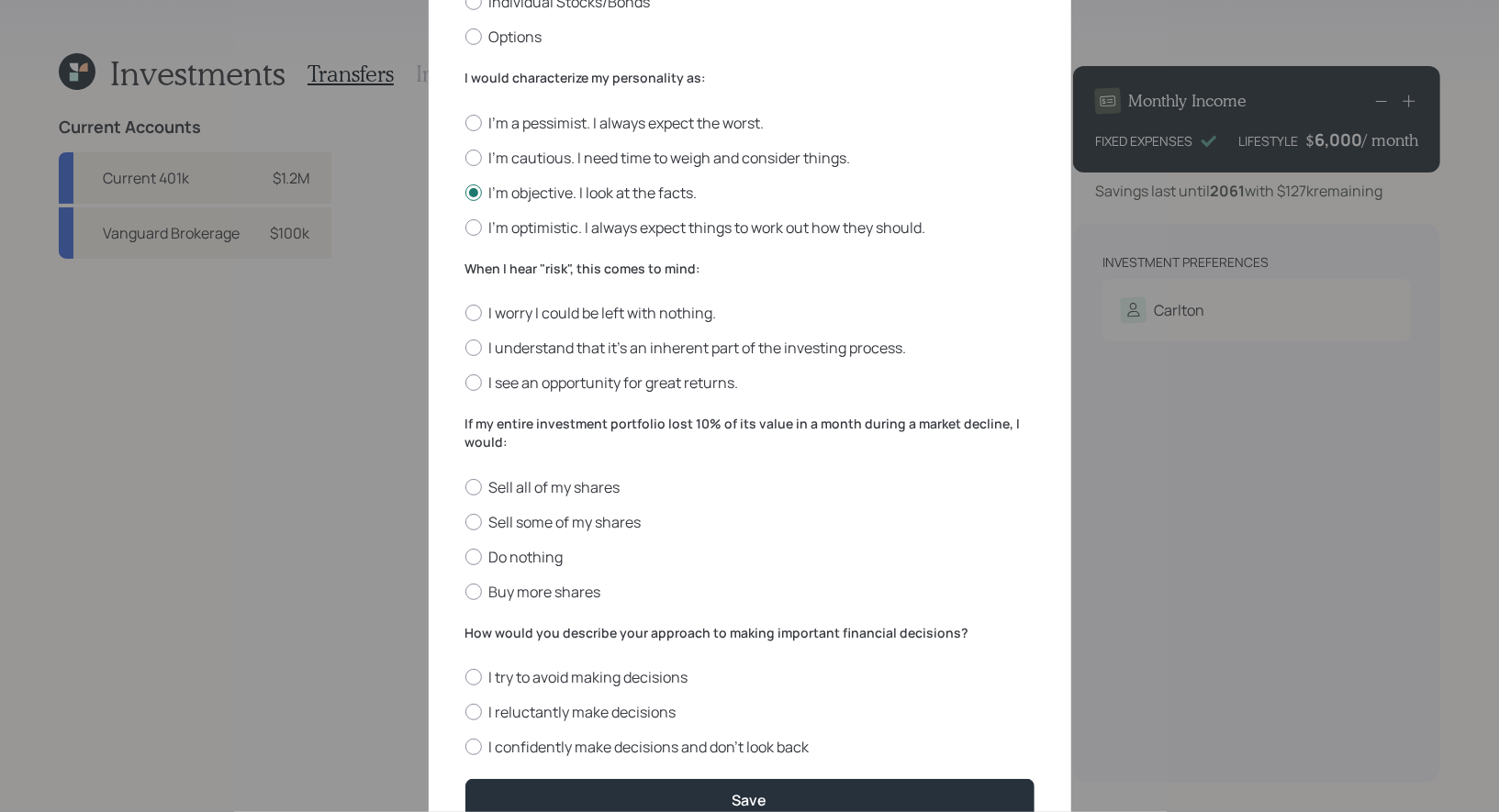
scroll to position [443, 0]
click at [755, 350] on label "I understand that it’s an inherent part of the investing process." at bounding box center [750, 346] width 569 height 20
click at [465, 348] on input "I understand that it’s an inherent part of the investing process." at bounding box center [464, 347] width 1 height 1
radio input "true"
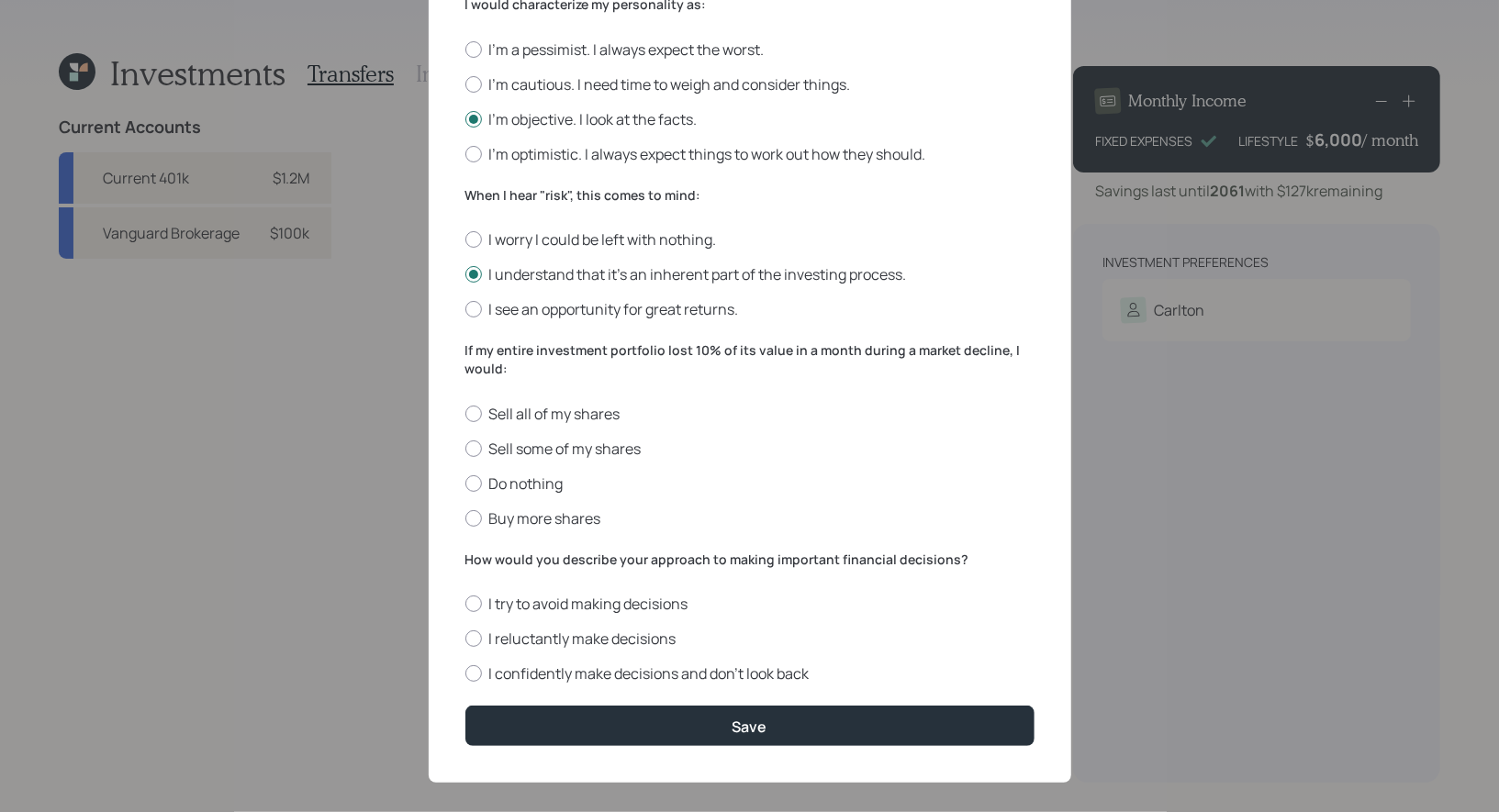
scroll to position [535, 0]
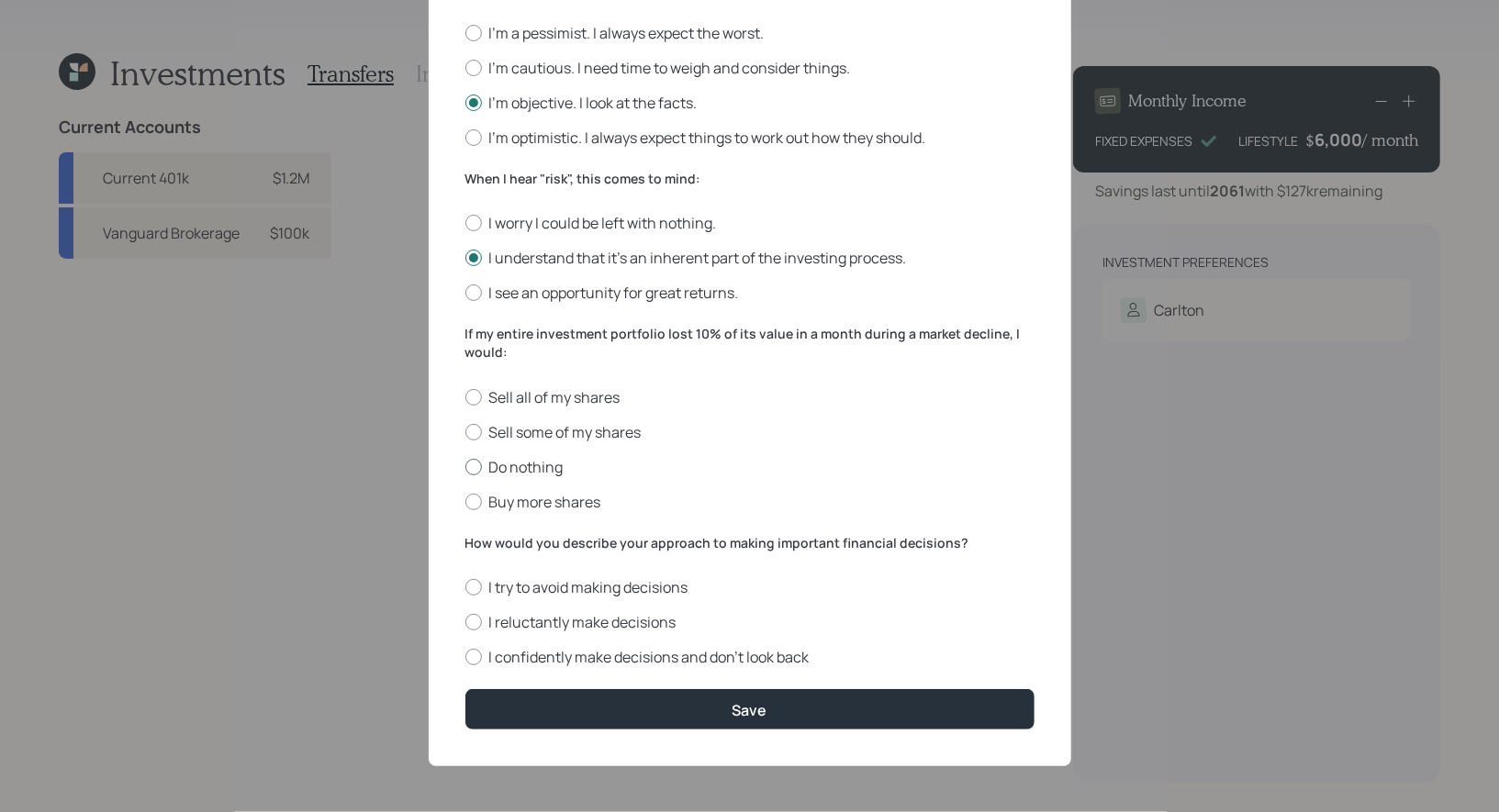
click at [553, 469] on label "Do nothing" at bounding box center [750, 466] width 569 height 20
click at [465, 467] on input "Do nothing" at bounding box center [464, 466] width 1 height 1
radio input "true"
click at [617, 652] on label "I confidently make decisions and don’t look back" at bounding box center [750, 657] width 569 height 20
click at [465, 657] on input "I confidently make decisions and don’t look back" at bounding box center [464, 657] width 1 height 1
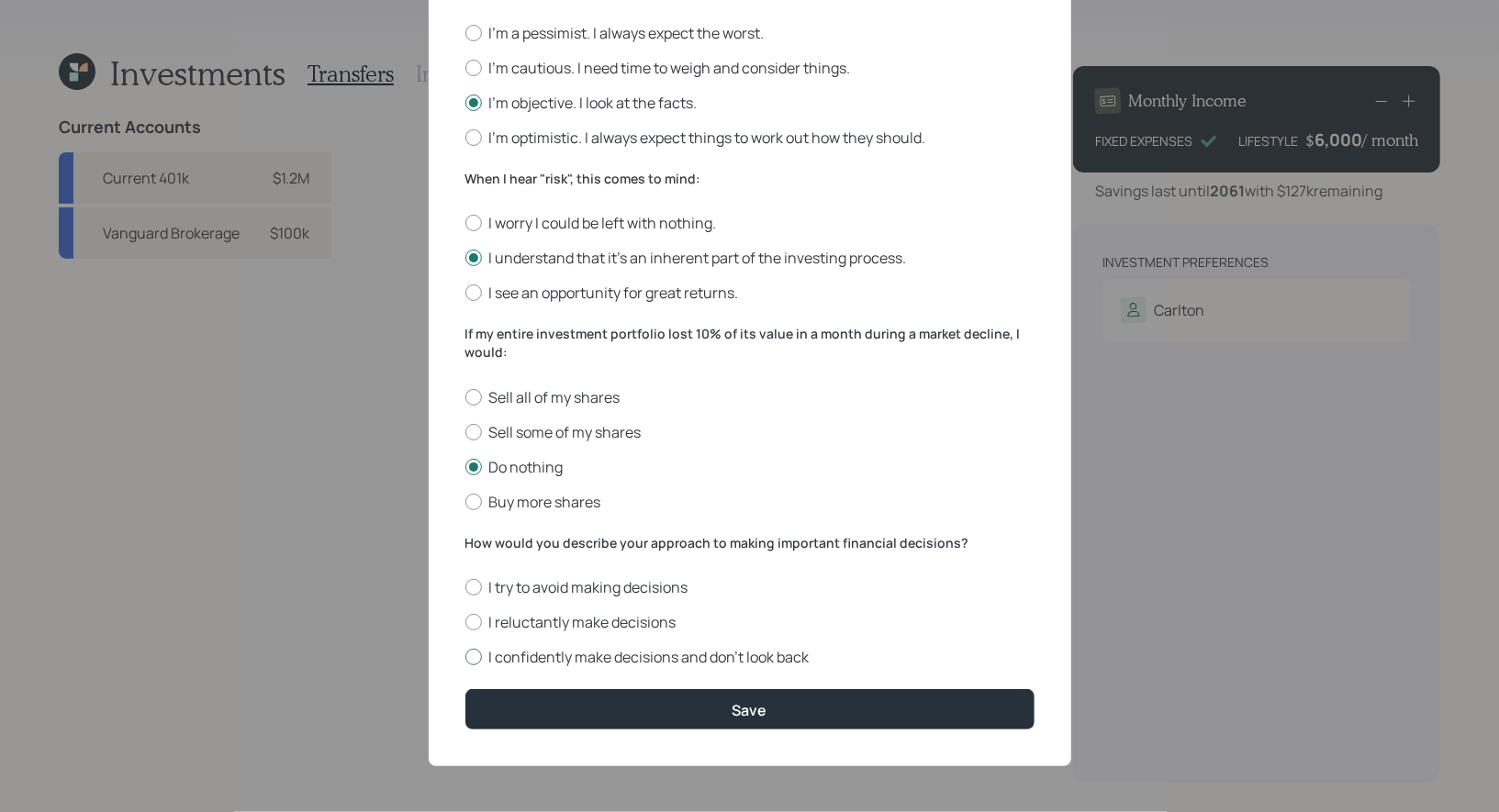
radio input "true"
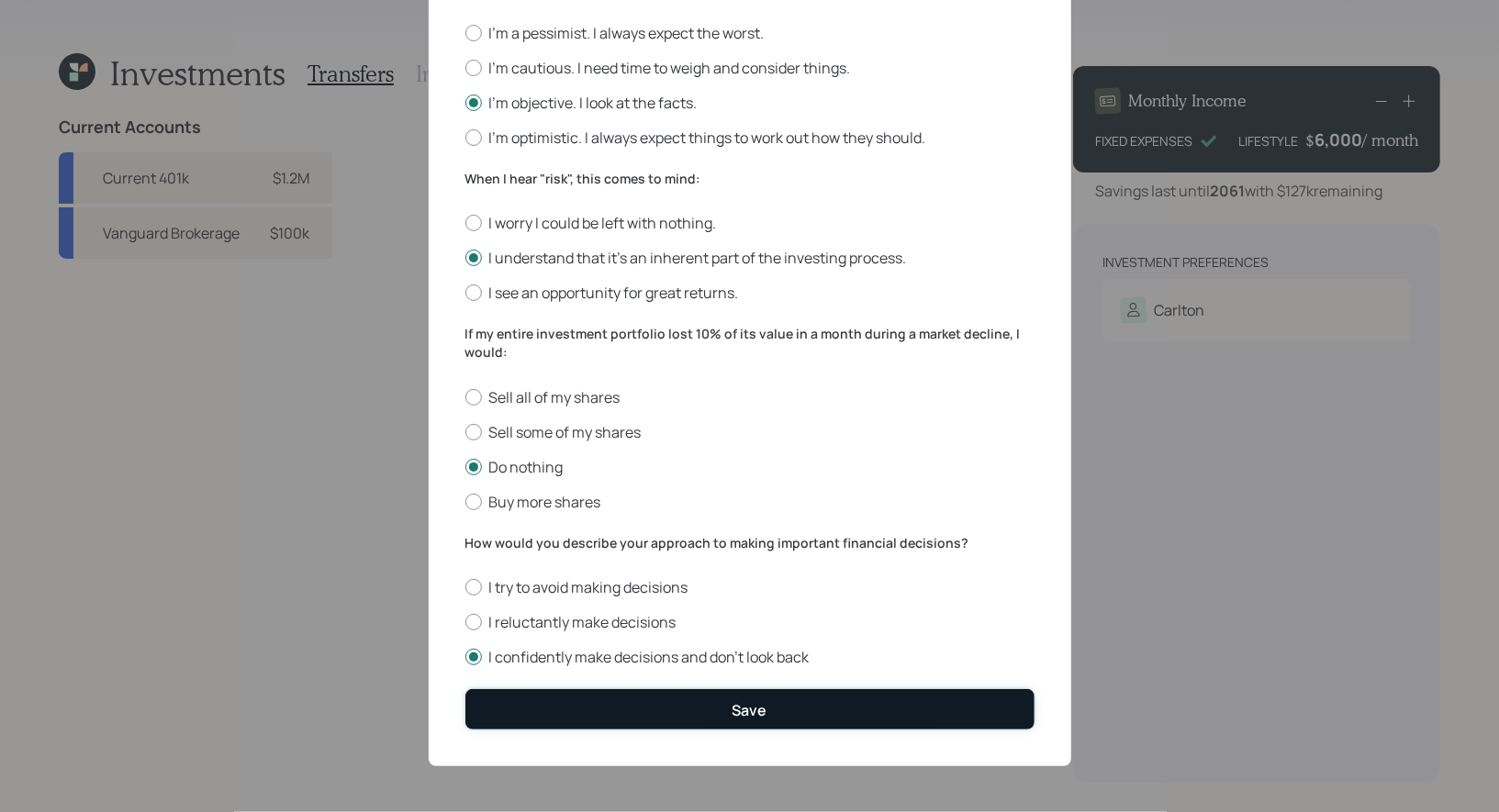
click at [637, 713] on button "Save" at bounding box center [750, 709] width 569 height 40
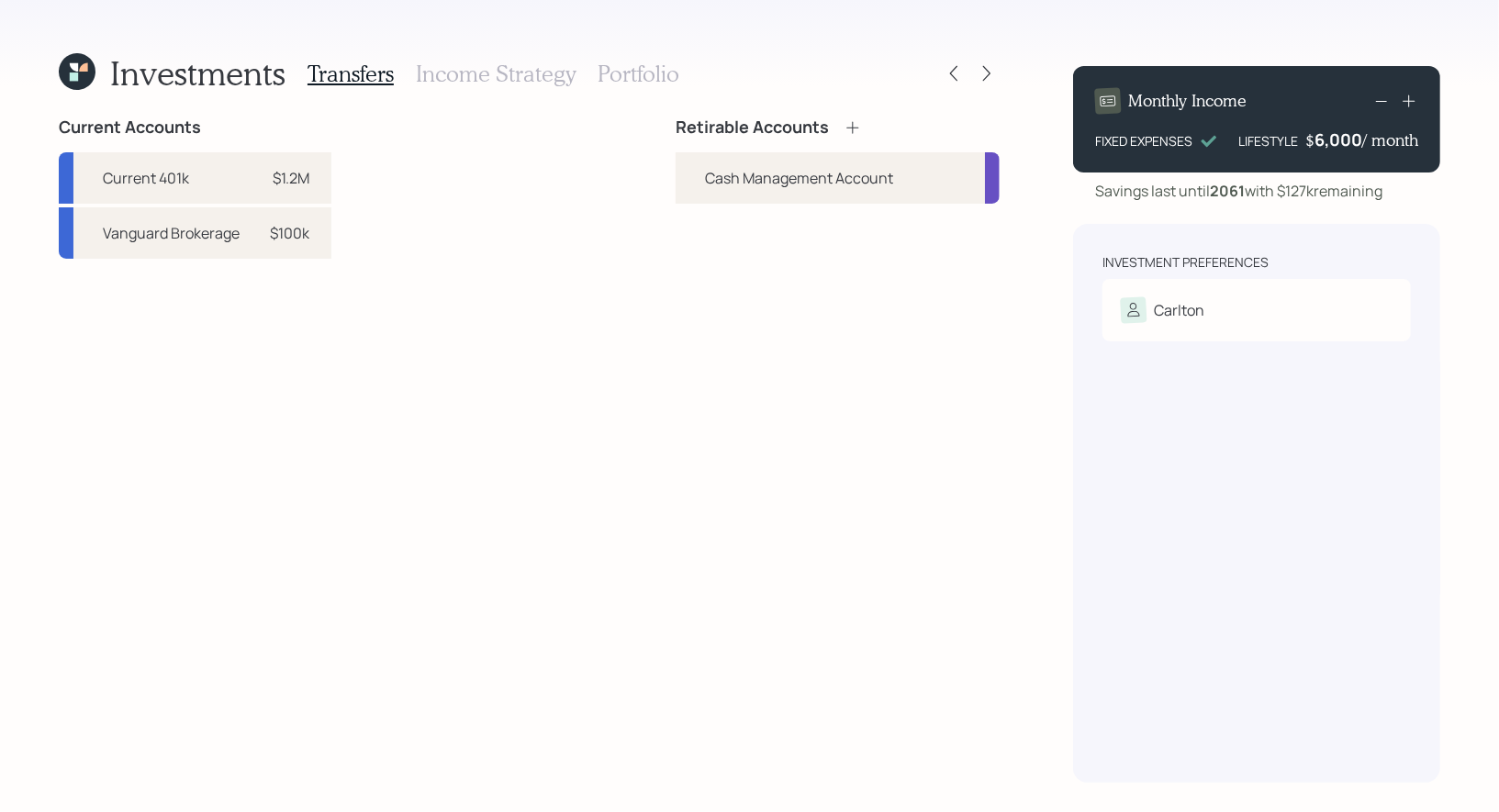
click at [855, 125] on icon at bounding box center [852, 127] width 18 height 18
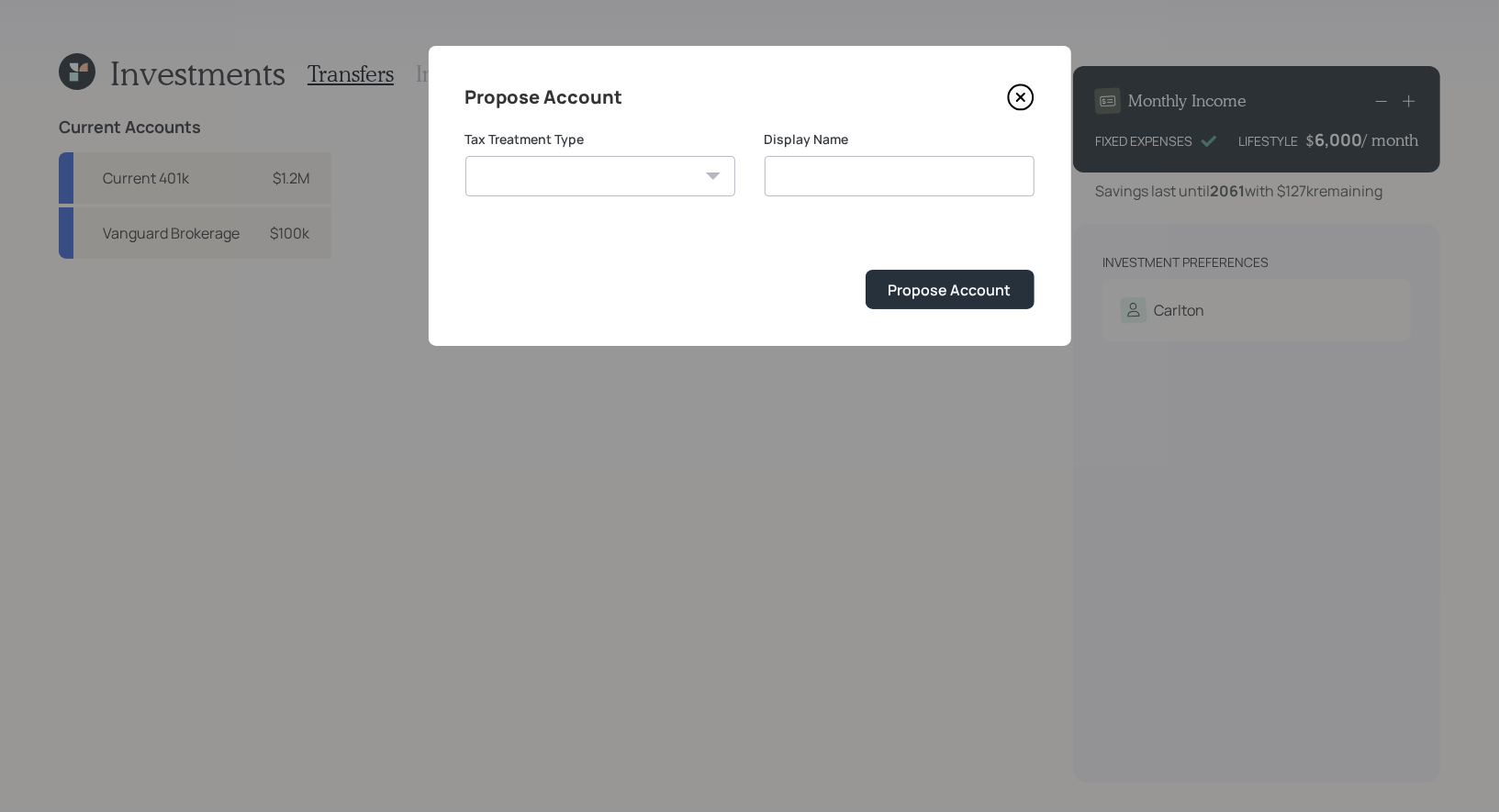
click at [664, 177] on select "[PERSON_NAME] Taxable Traditional" at bounding box center [600, 176] width 270 height 41
select select "traditional"
click at [465, 156] on select "[PERSON_NAME] Taxable Traditional" at bounding box center [600, 176] width 270 height 41
click at [910, 168] on input "Traditional" at bounding box center [899, 176] width 270 height 41
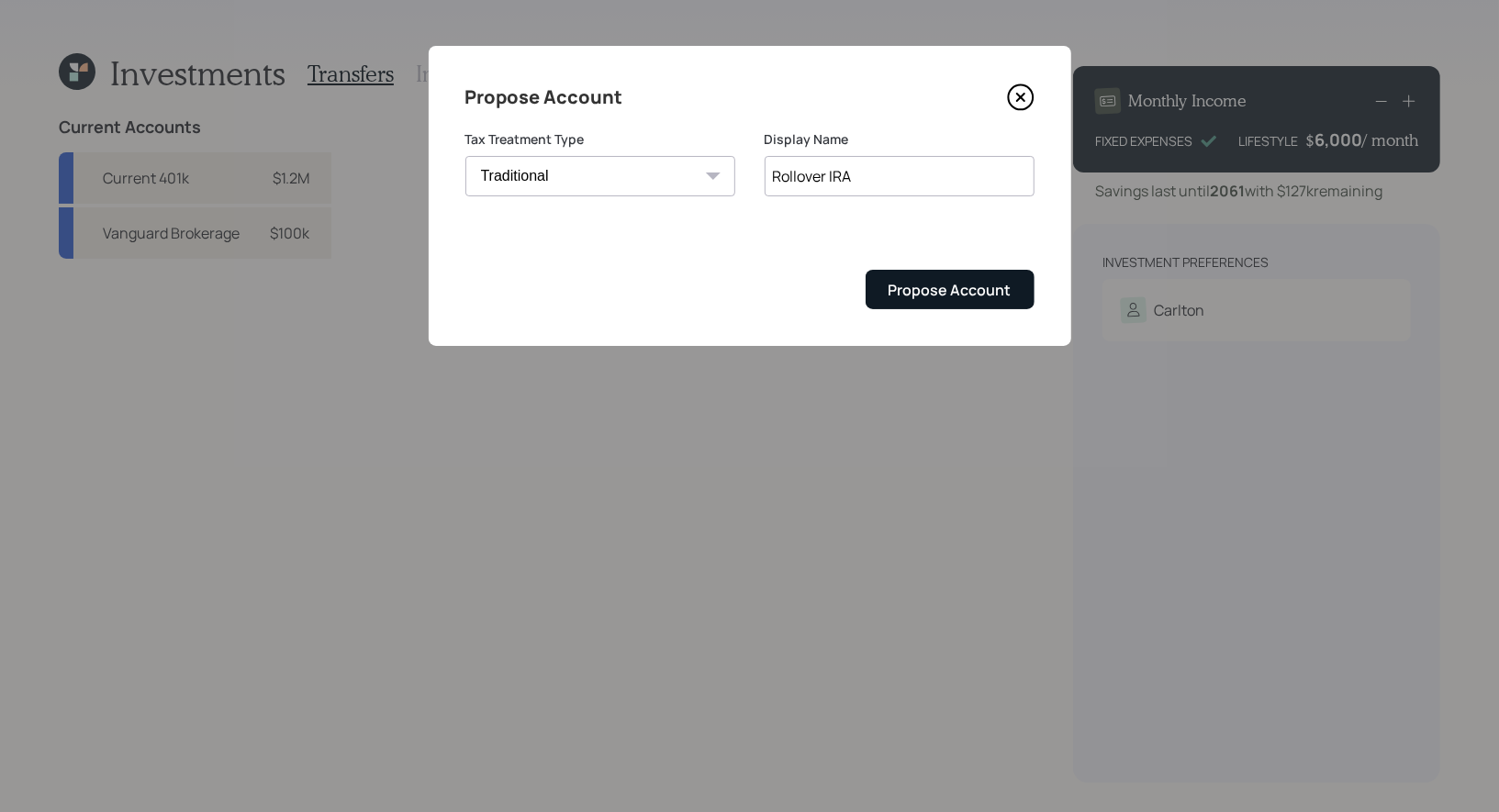
type input "Rollover IRA"
click at [951, 290] on div "Propose Account" at bounding box center [949, 289] width 123 height 20
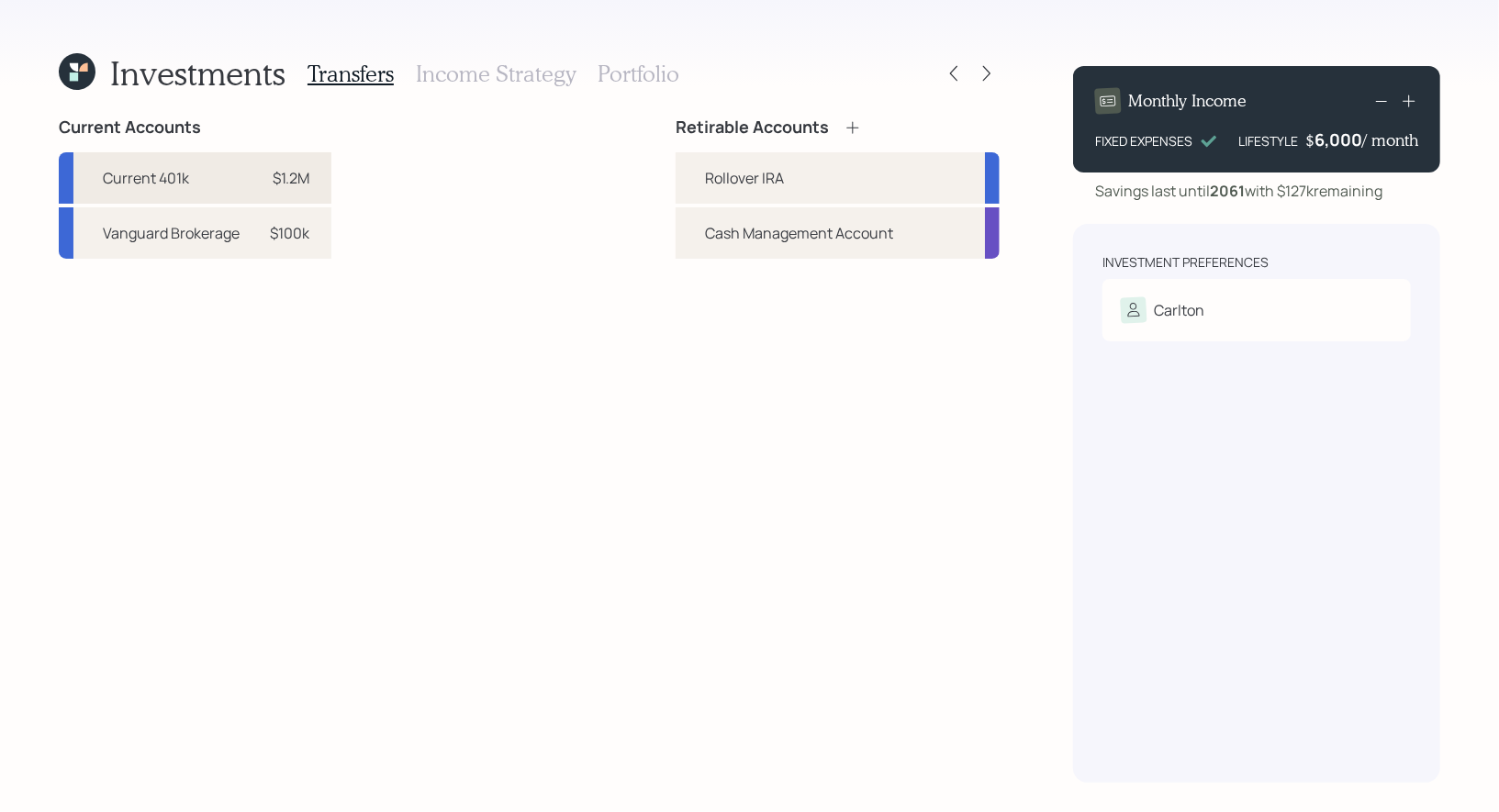
click at [290, 174] on div "$1.2M" at bounding box center [291, 177] width 37 height 22
click at [692, 180] on div "Rollover IRA" at bounding box center [838, 178] width 324 height 51
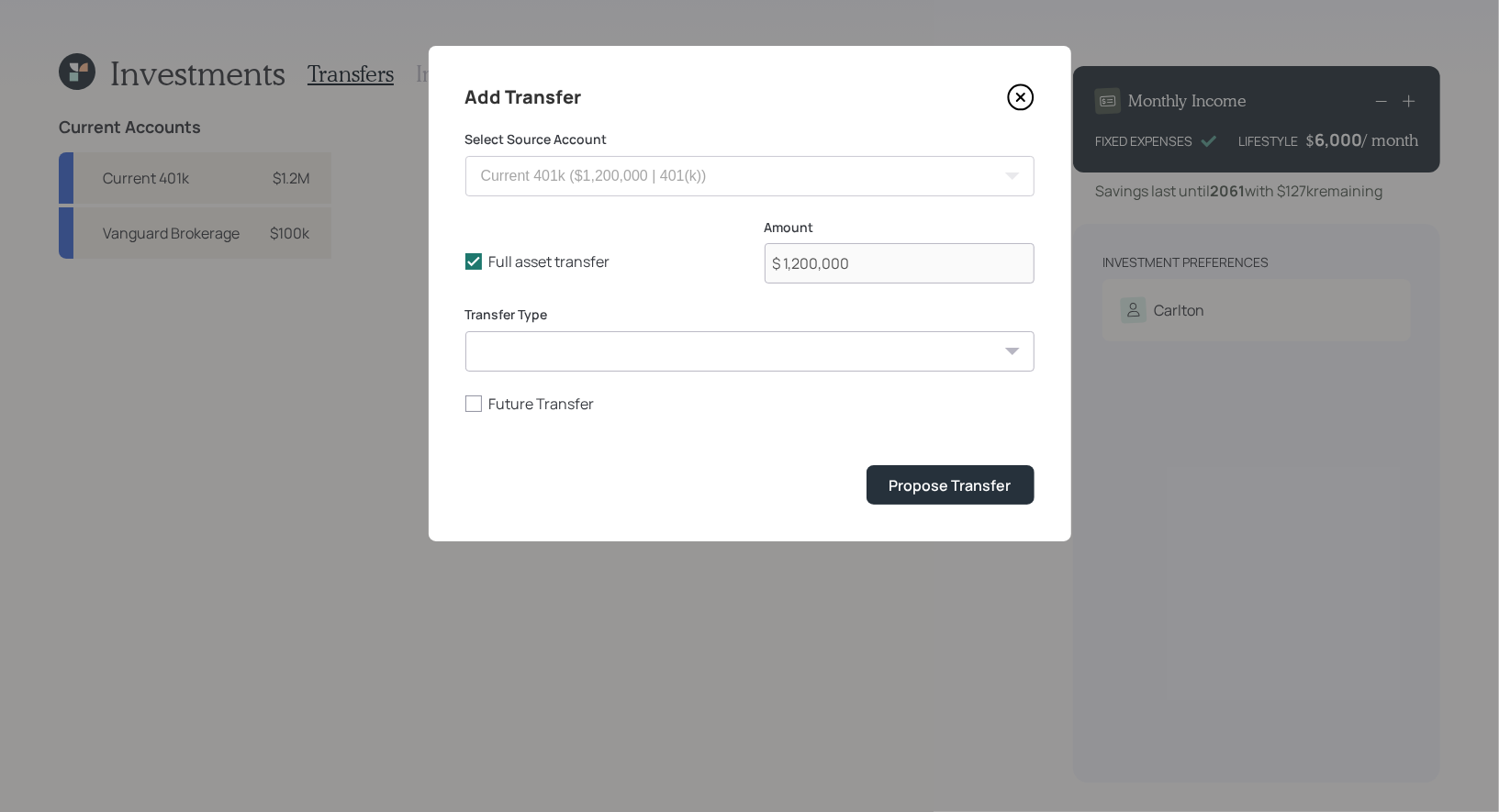
click at [601, 352] on select "ACAT Transfer Non ACAT Transfer Capitalize Rollover Rollover Deposit" at bounding box center [750, 352] width 569 height 41
select select "rollover"
click at [465, 332] on select "ACAT Transfer Non ACAT Transfer Capitalize Rollover Rollover Deposit" at bounding box center [750, 352] width 569 height 41
click at [928, 478] on div "Propose Transfer" at bounding box center [949, 485] width 122 height 20
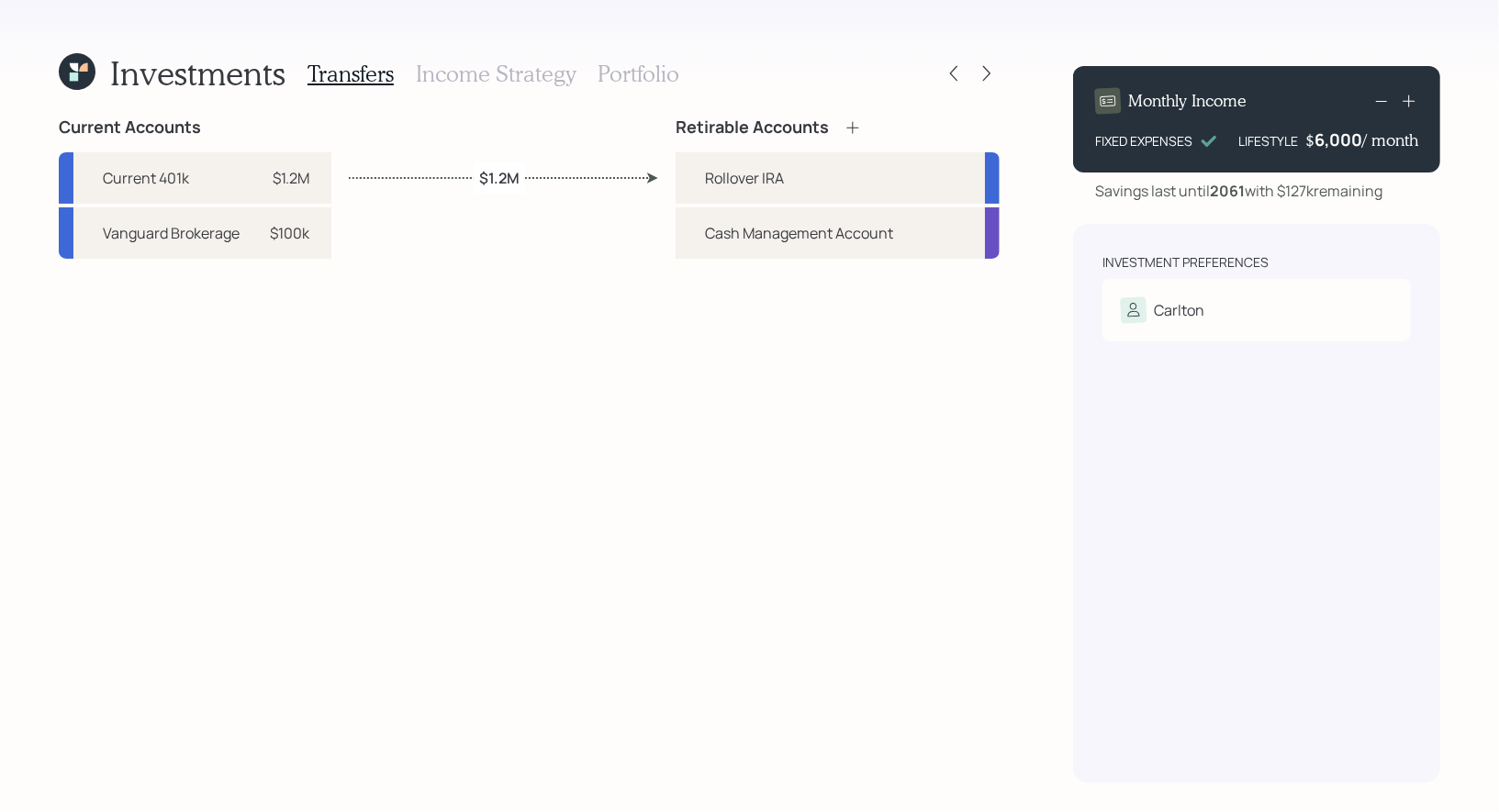
click at [858, 120] on icon at bounding box center [852, 127] width 18 height 18
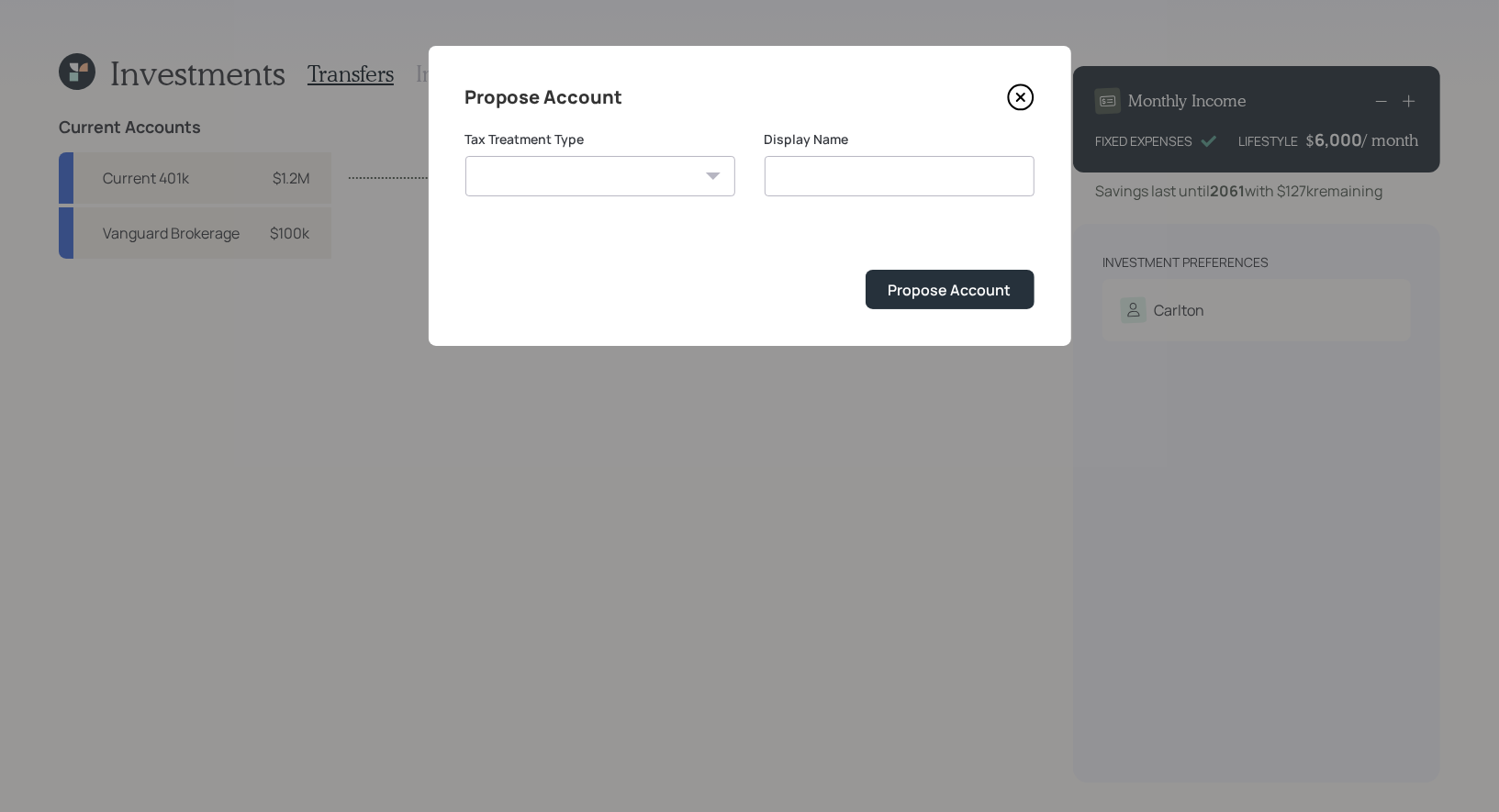
click at [618, 173] on select "[PERSON_NAME] Taxable Traditional" at bounding box center [600, 176] width 270 height 41
select select "taxable"
click at [465, 156] on select "[PERSON_NAME] Taxable Traditional" at bounding box center [600, 176] width 270 height 41
type input "Taxable"
click at [883, 185] on input "Taxable" at bounding box center [899, 176] width 270 height 41
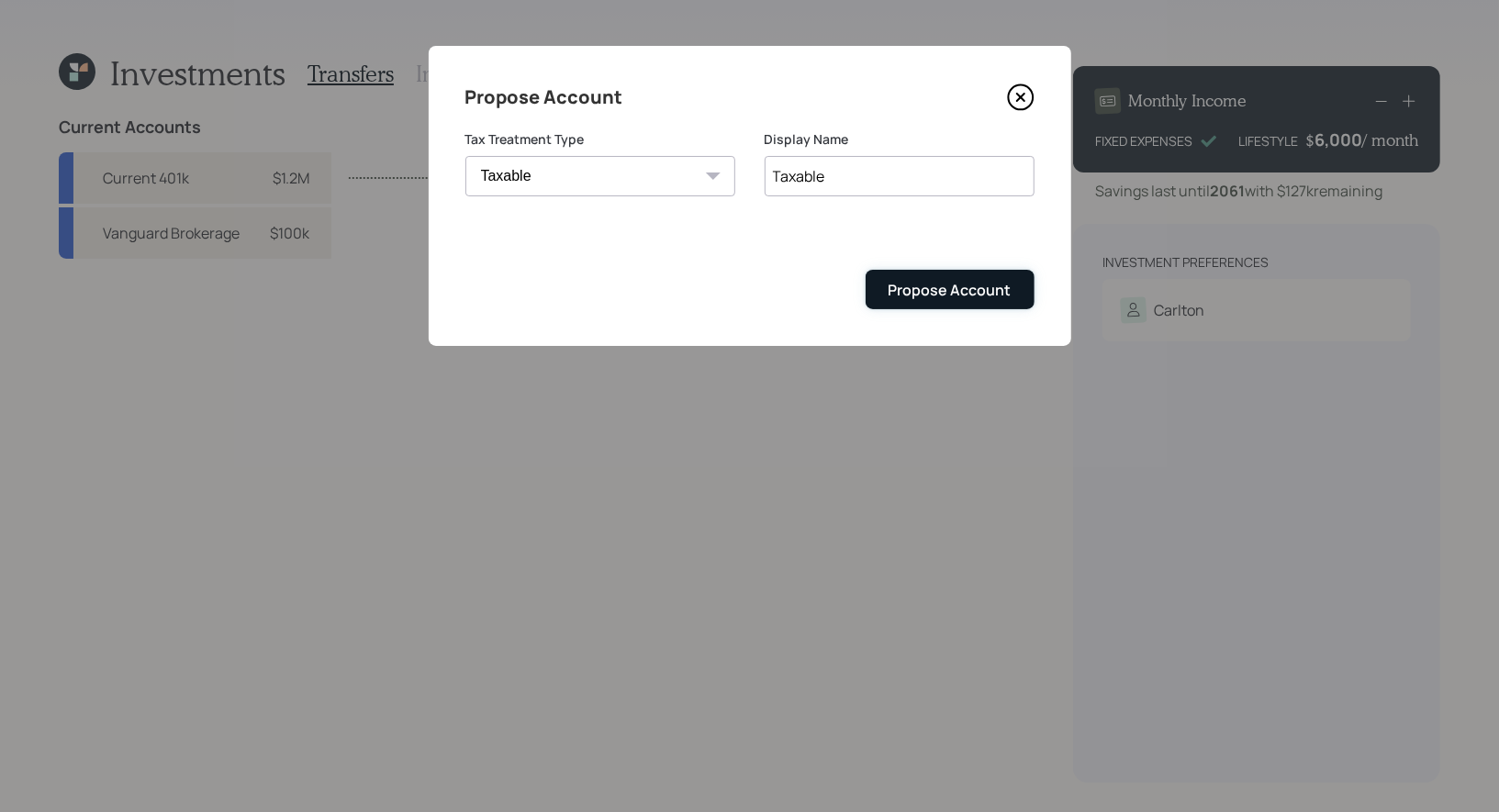
click at [923, 283] on div "Propose Account" at bounding box center [949, 289] width 123 height 20
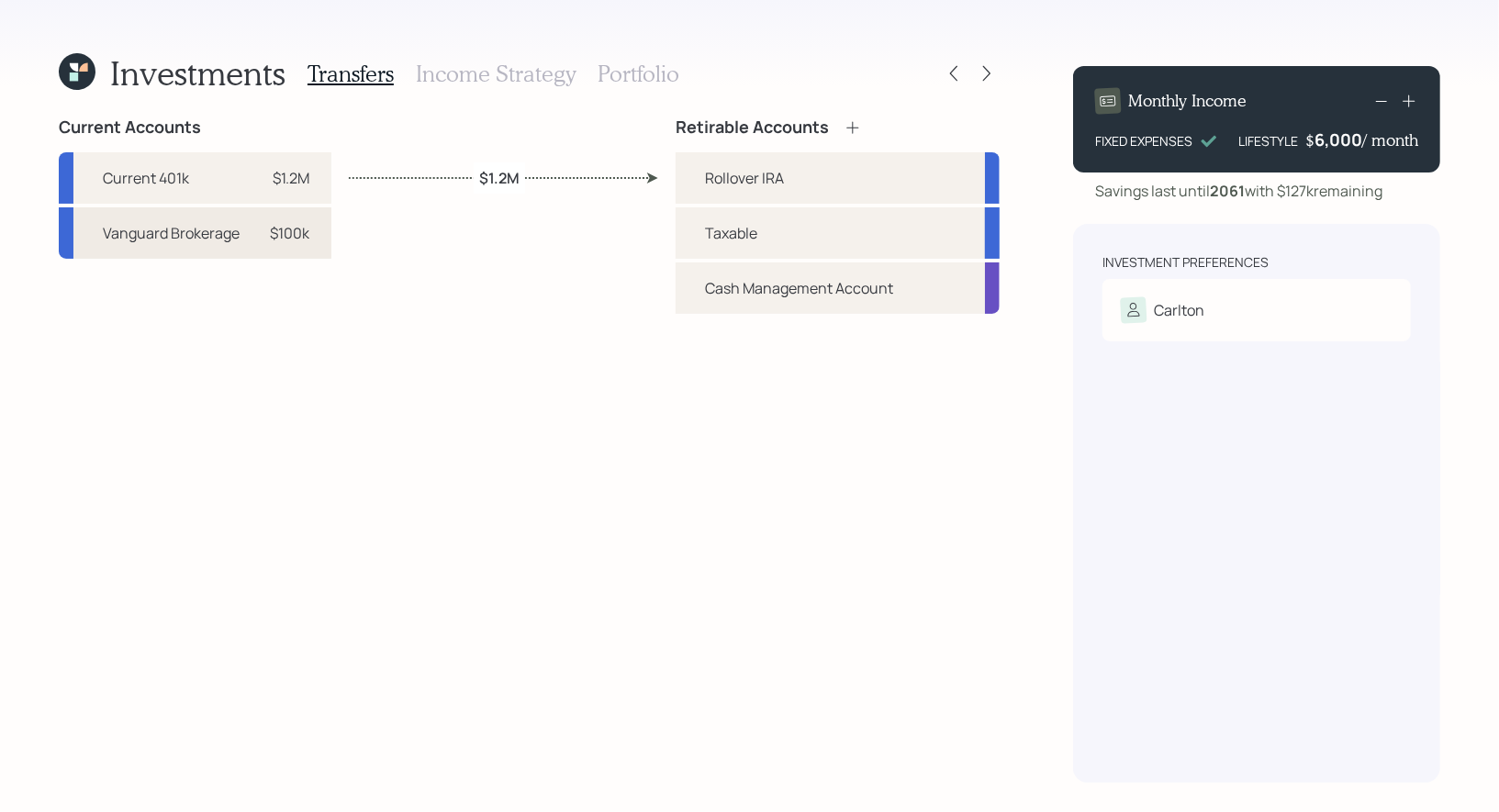
click at [236, 238] on div "Vanguard Brokerage" at bounding box center [171, 232] width 136 height 22
click at [698, 236] on div "Taxable" at bounding box center [838, 233] width 324 height 51
select select "7c33ff4a-389a-48ba-a7a0-186b8c724c38"
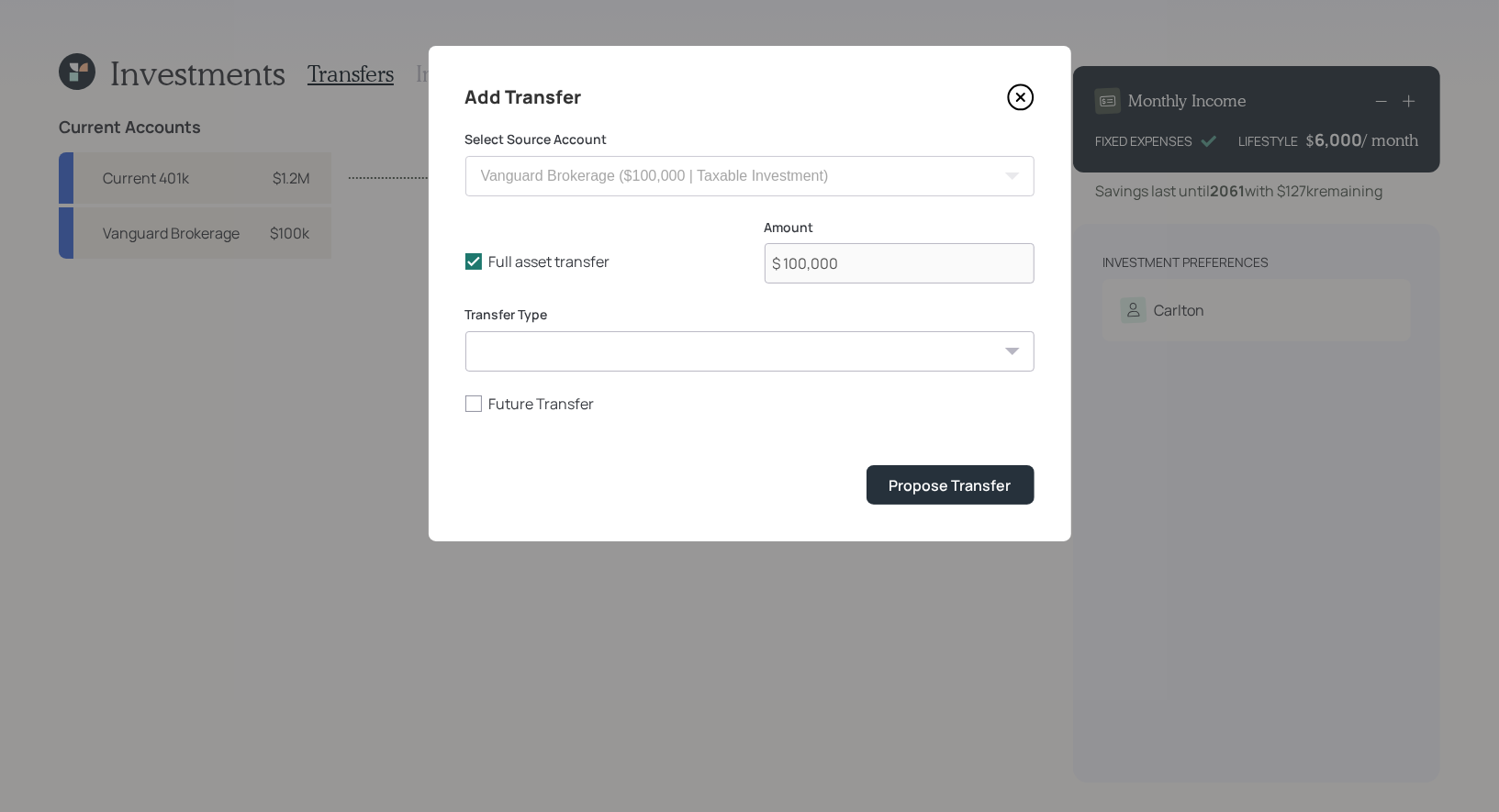
click at [631, 348] on select "ACAT Transfer Non ACAT Transfer Capitalize Rollover Rollover Deposit" at bounding box center [750, 352] width 569 height 41
select select "acat_transfer"
click at [465, 332] on select "ACAT Transfer Non ACAT Transfer Capitalize Rollover Rollover Deposit" at bounding box center [750, 352] width 569 height 41
click at [957, 482] on div "Propose Transfer" at bounding box center [949, 485] width 122 height 20
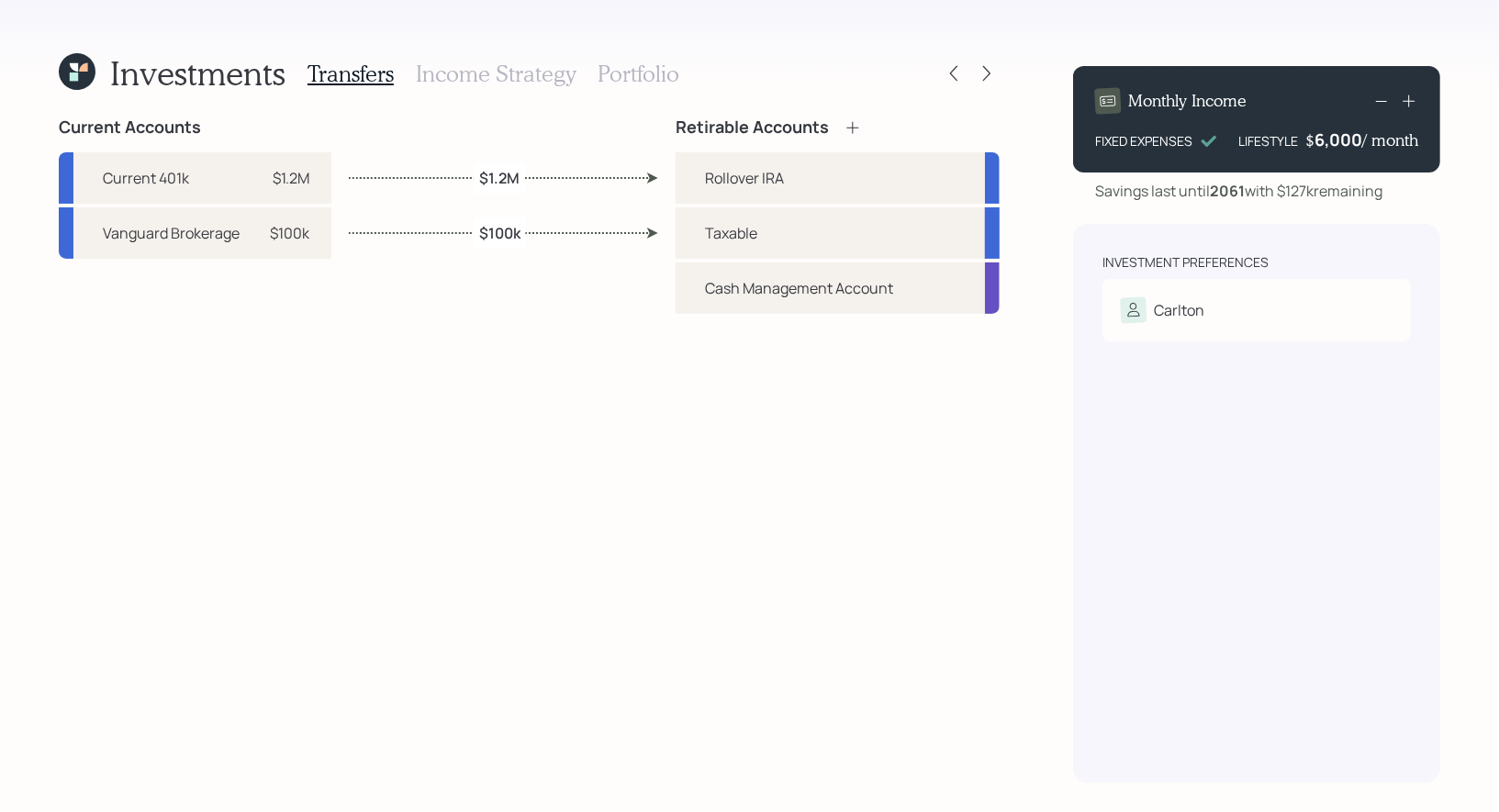
click at [489, 71] on h3 "Income Strategy" at bounding box center [496, 74] width 160 height 27
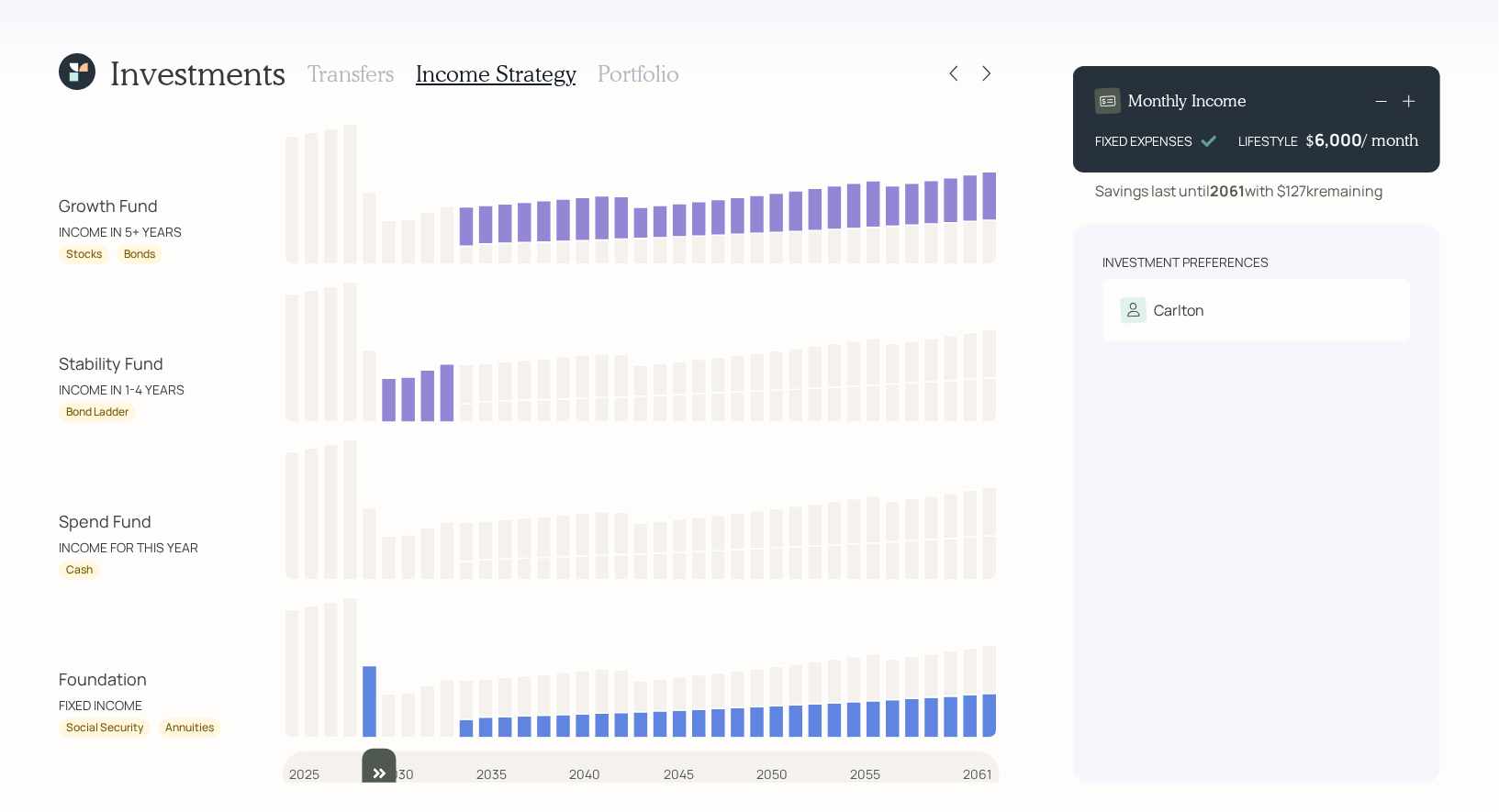
drag, startPoint x: 298, startPoint y: 770, endPoint x: 370, endPoint y: 761, distance: 72.6
click at [370, 762] on input "slider" at bounding box center [641, 773] width 716 height 49
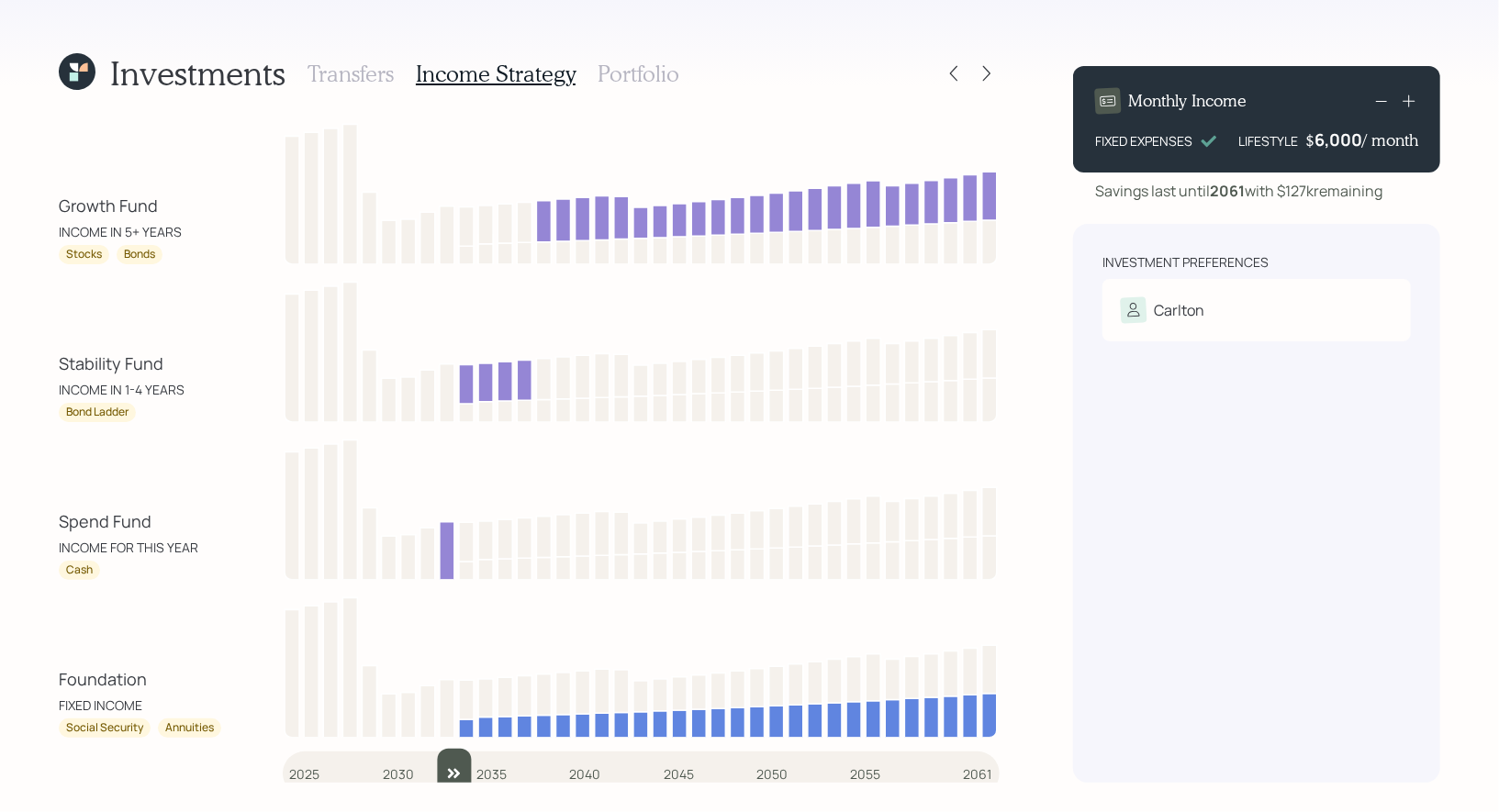
drag, startPoint x: 377, startPoint y: 763, endPoint x: 438, endPoint y: 762, distance: 61.0
type input "2033"
click at [438, 762] on input "slider" at bounding box center [641, 773] width 716 height 49
click at [634, 66] on h3 "Portfolio" at bounding box center [638, 74] width 81 height 27
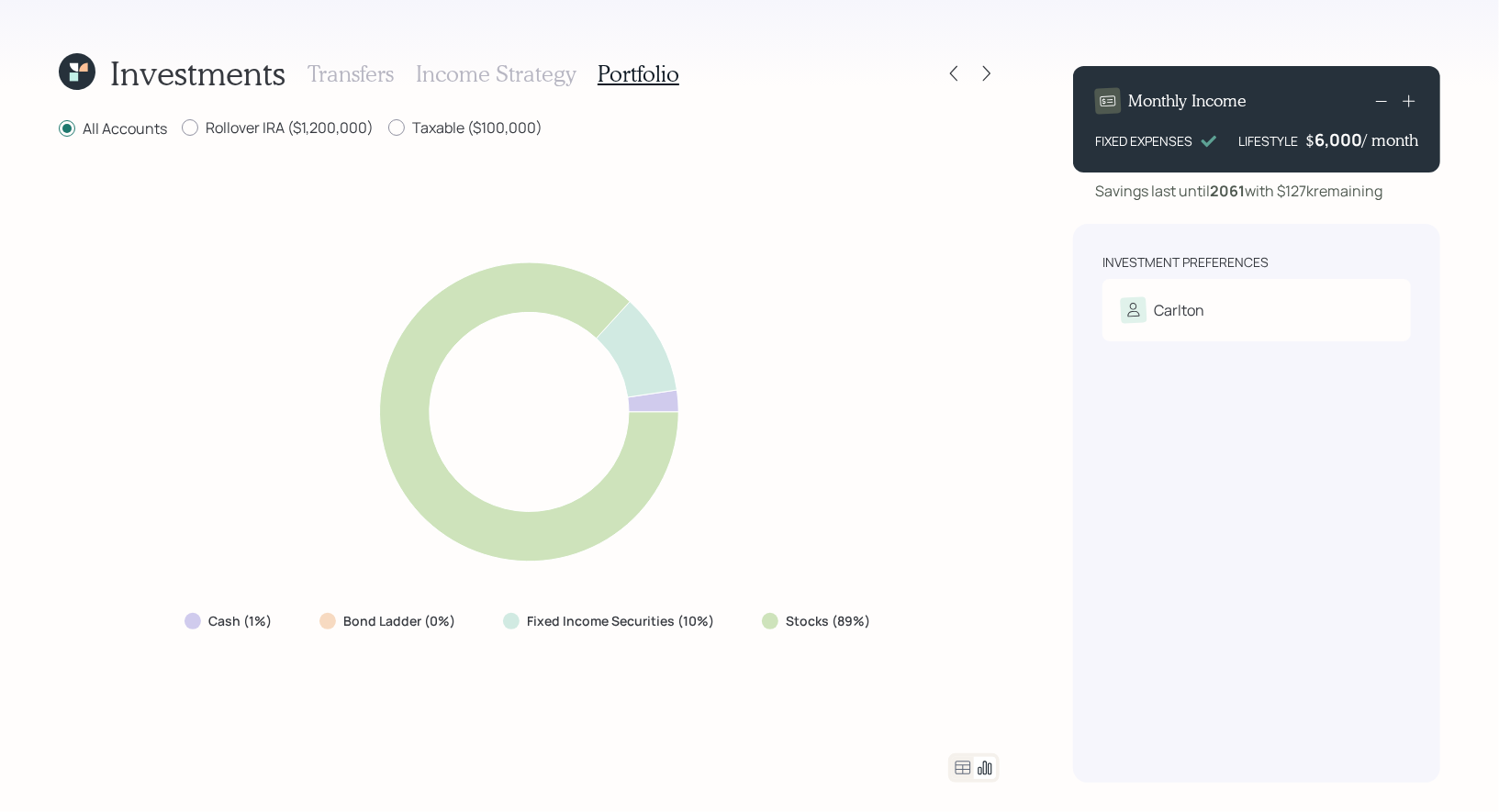
click at [513, 68] on h3 "Income Strategy" at bounding box center [496, 74] width 160 height 27
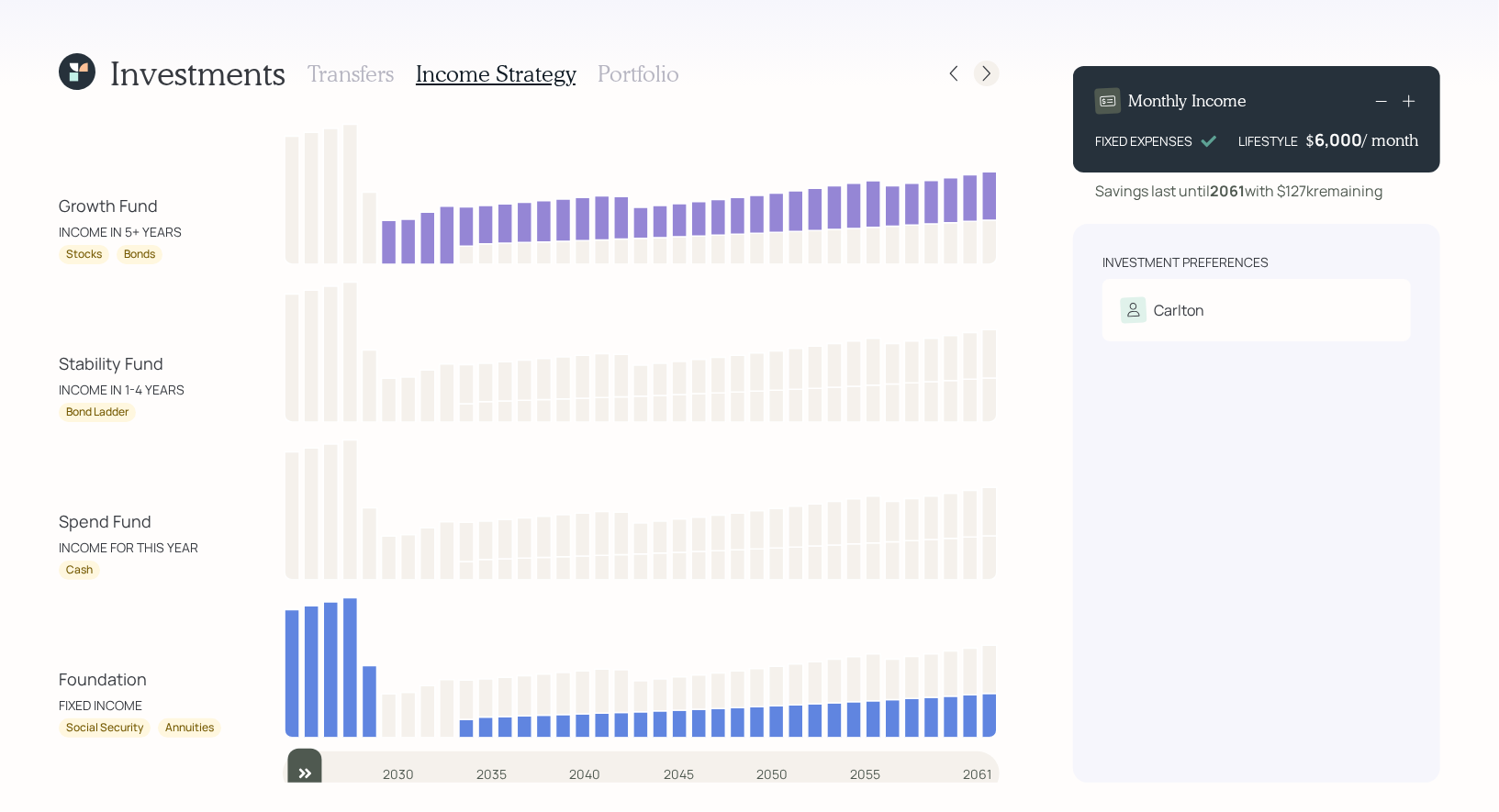
click at [990, 74] on icon at bounding box center [985, 73] width 18 height 18
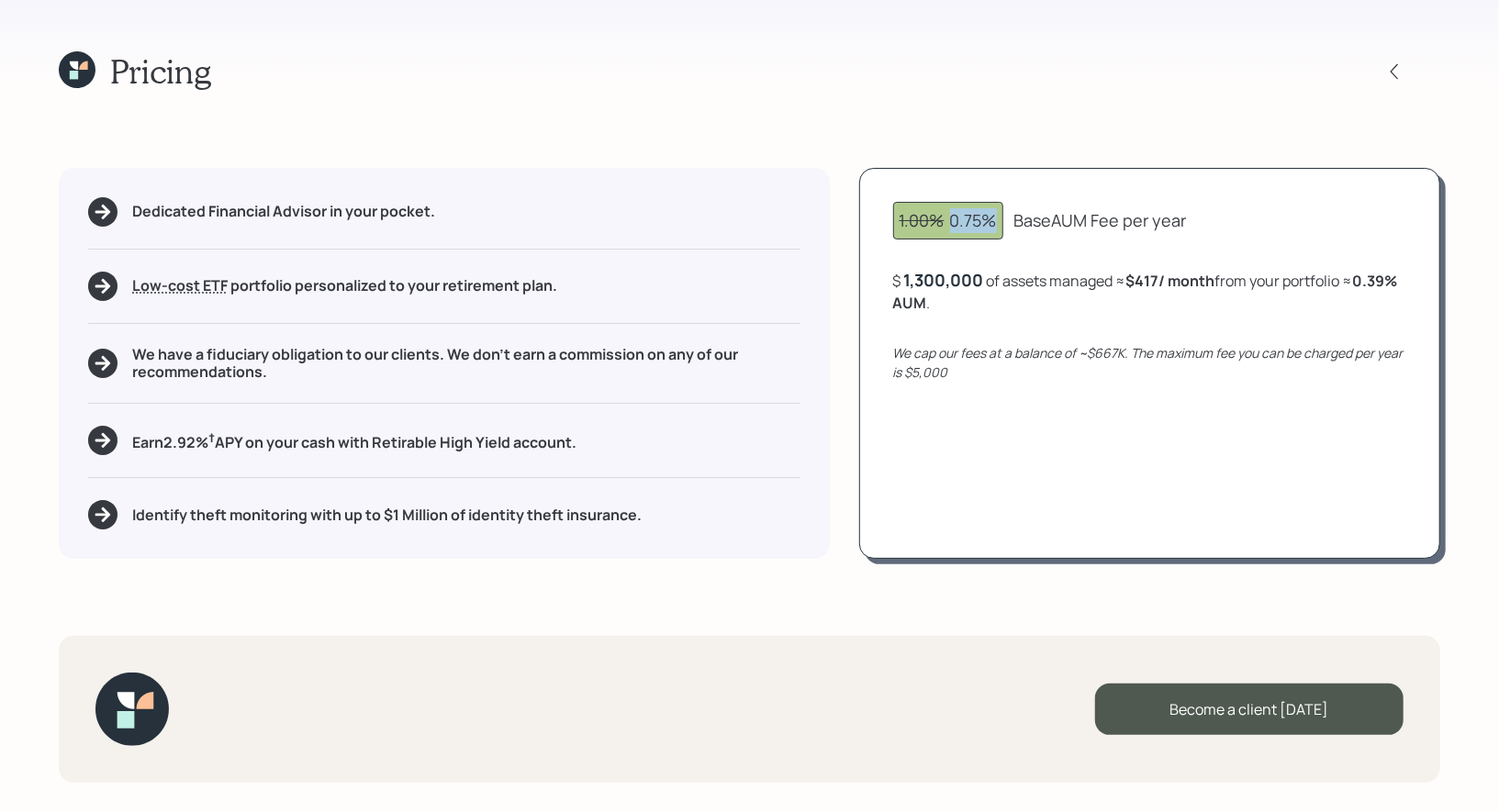
drag, startPoint x: 999, startPoint y: 221, endPoint x: 948, endPoint y: 224, distance: 51.1
click at [948, 224] on div "1.00% 0.75%" at bounding box center [948, 221] width 110 height 38
drag, startPoint x: 1126, startPoint y: 353, endPoint x: 1088, endPoint y: 354, distance: 38.0
click at [1088, 354] on icon "We cap our fees at a balance of ~$667K. The maximum fee you can be charged per …" at bounding box center [1147, 362] width 510 height 37
drag, startPoint x: 942, startPoint y: 307, endPoint x: 893, endPoint y: 306, distance: 49.0
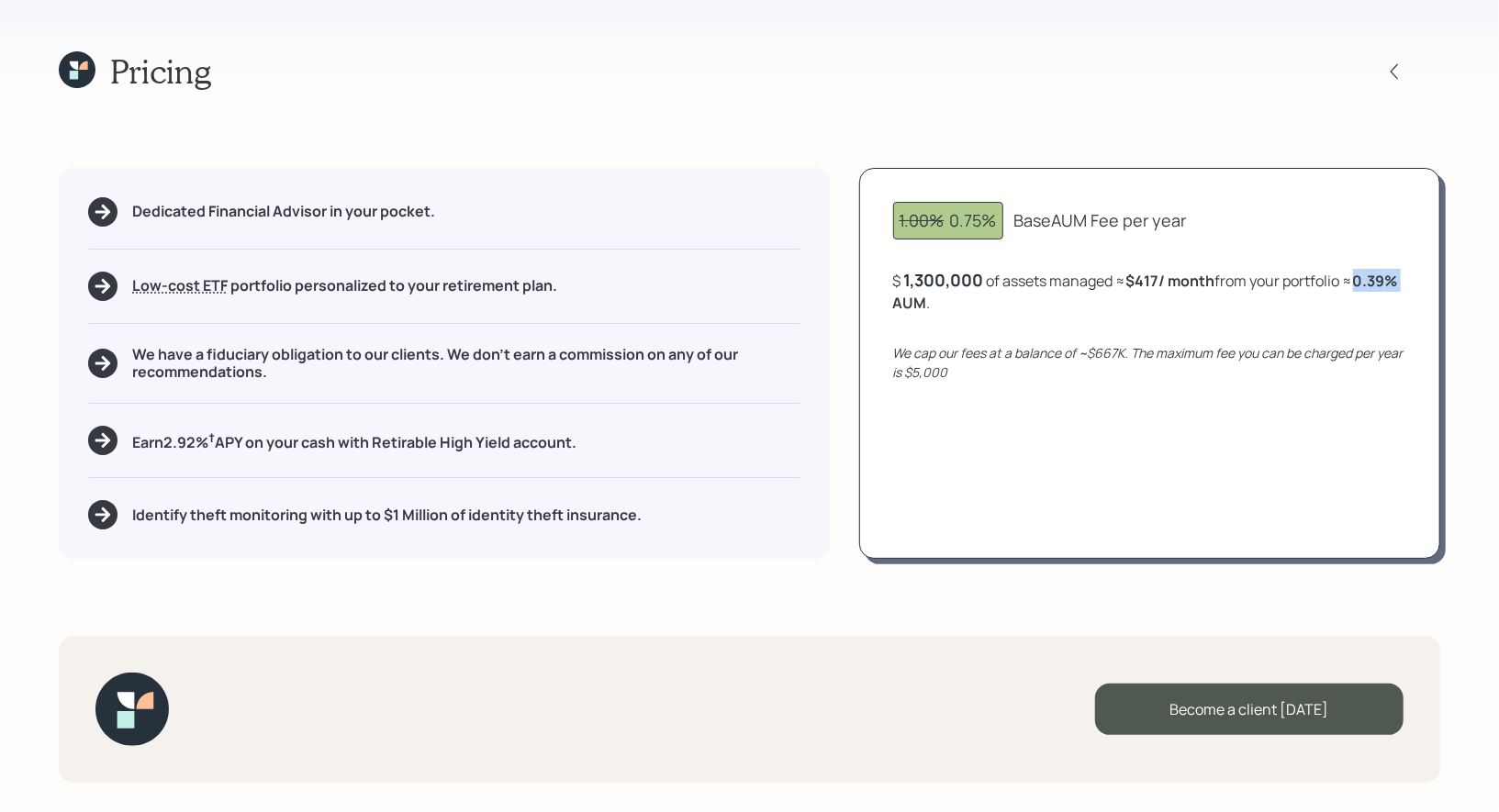
click at [893, 306] on div "1.00% 0.75% Base AUM Fee per year $ 1,300,000 of assets managed ≈ $417 / month …" at bounding box center [1148, 363] width 581 height 391
click at [928, 276] on div "1300000" at bounding box center [940, 280] width 72 height 22
click at [1039, 381] on div "1.00% 0.75% Base AUM Fee per year $ 2000000 of assets managed ≈ $417 / month fr…" at bounding box center [1148, 363] width 581 height 391
click at [81, 73] on icon at bounding box center [77, 69] width 37 height 37
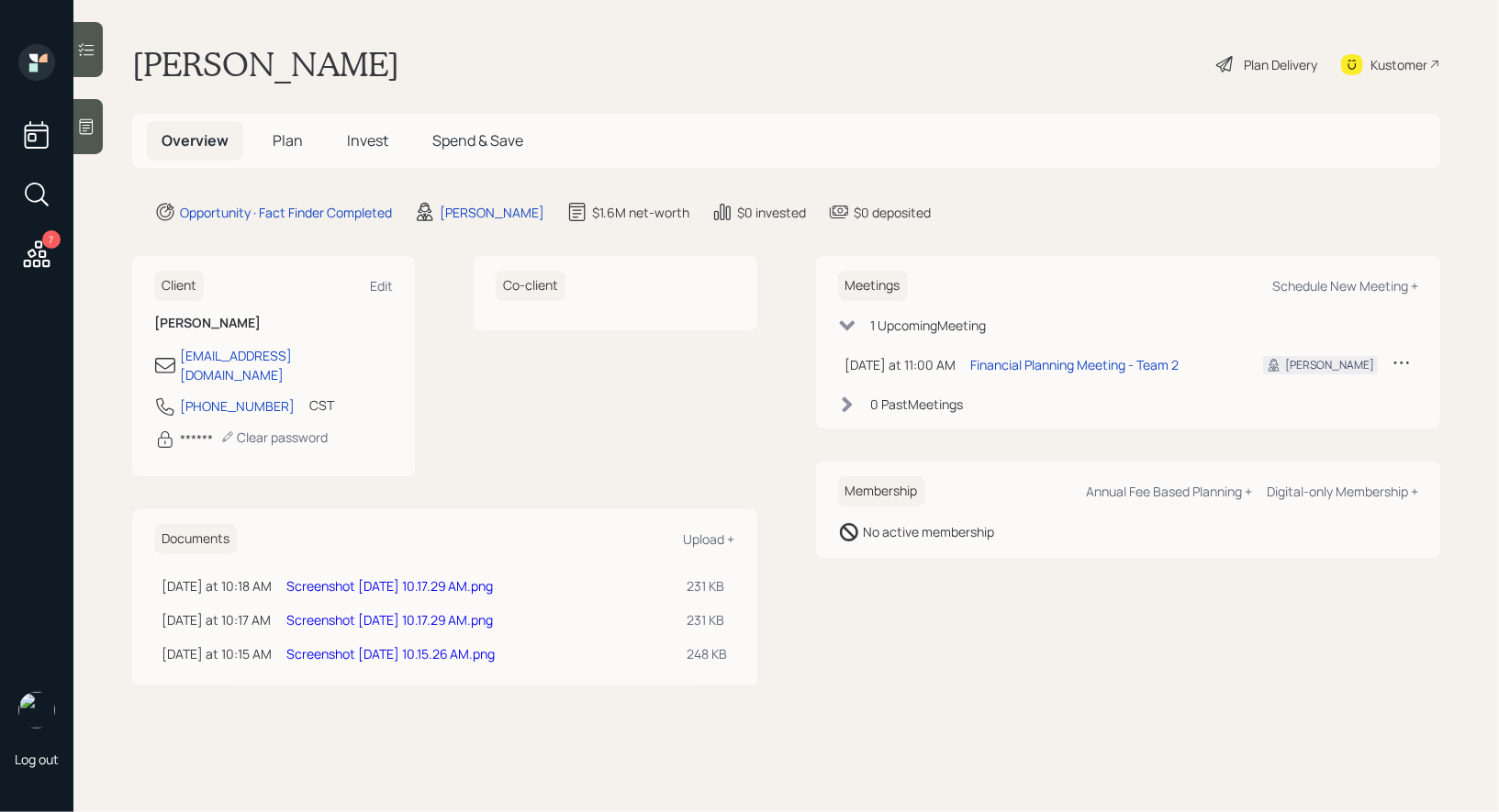
click at [1274, 66] on div "Plan Delivery" at bounding box center [1279, 64] width 73 height 19
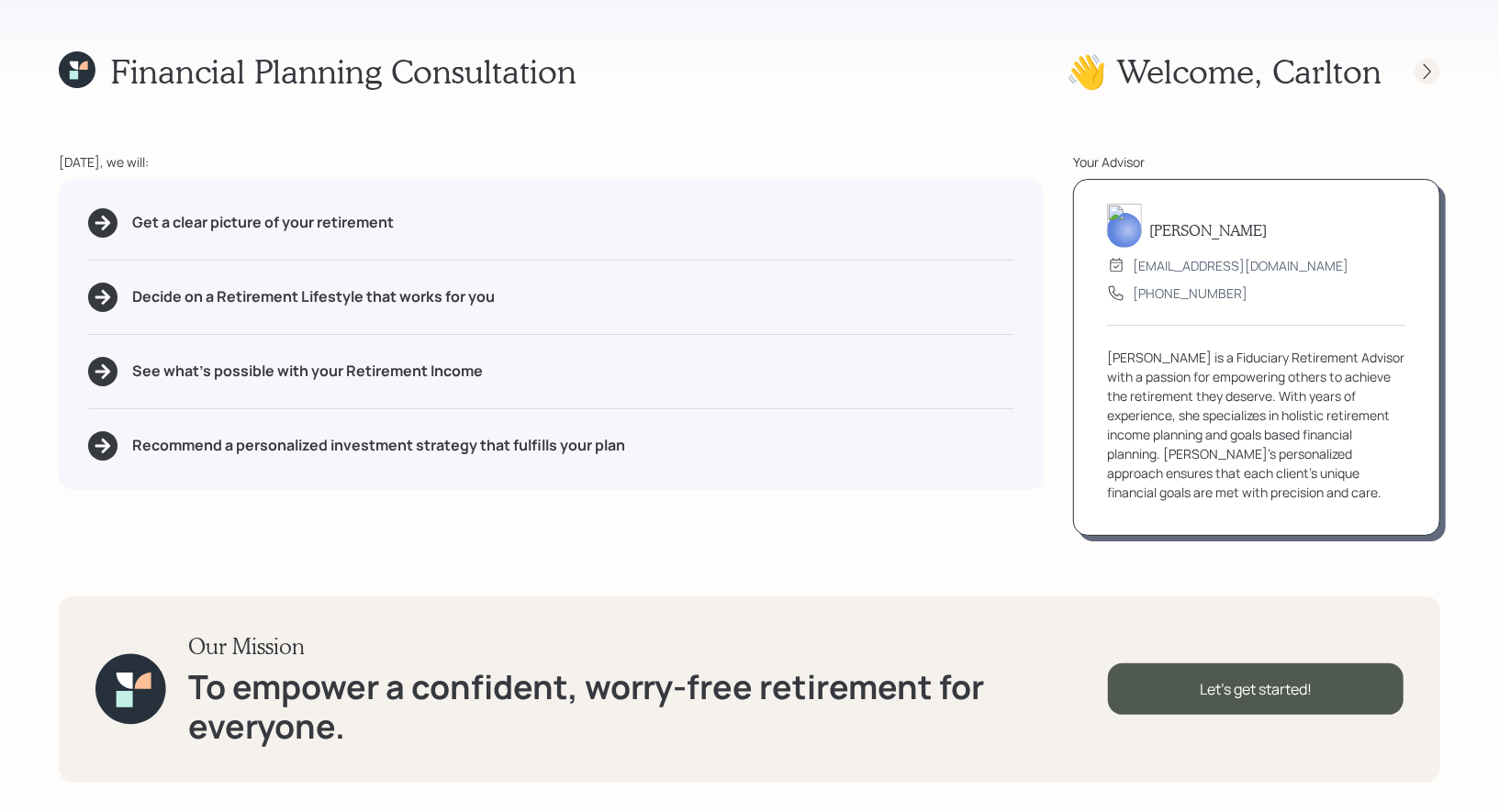
click at [1429, 73] on icon at bounding box center [1427, 71] width 8 height 15
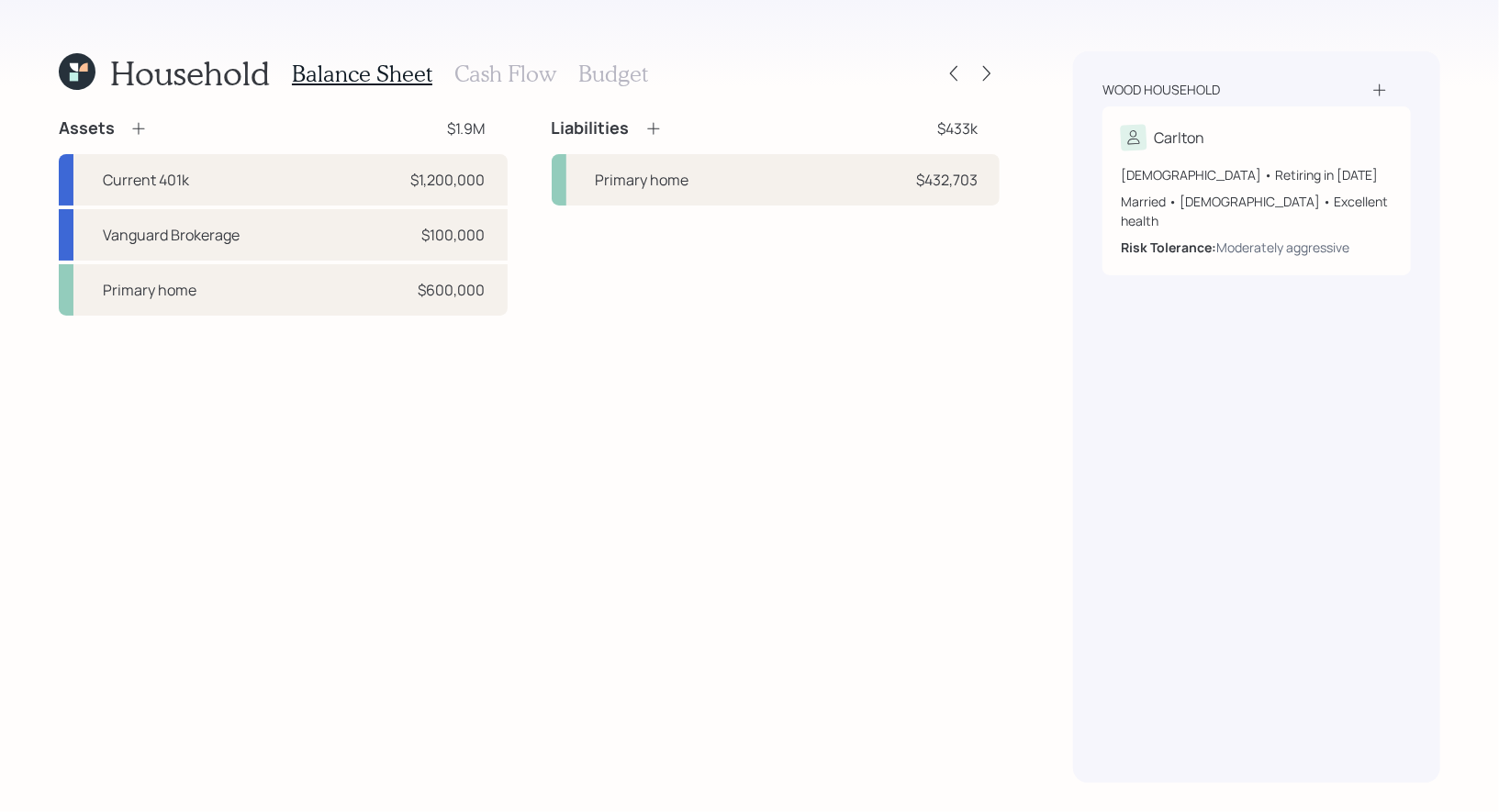
click at [537, 70] on h3 "Cash Flow" at bounding box center [504, 74] width 101 height 27
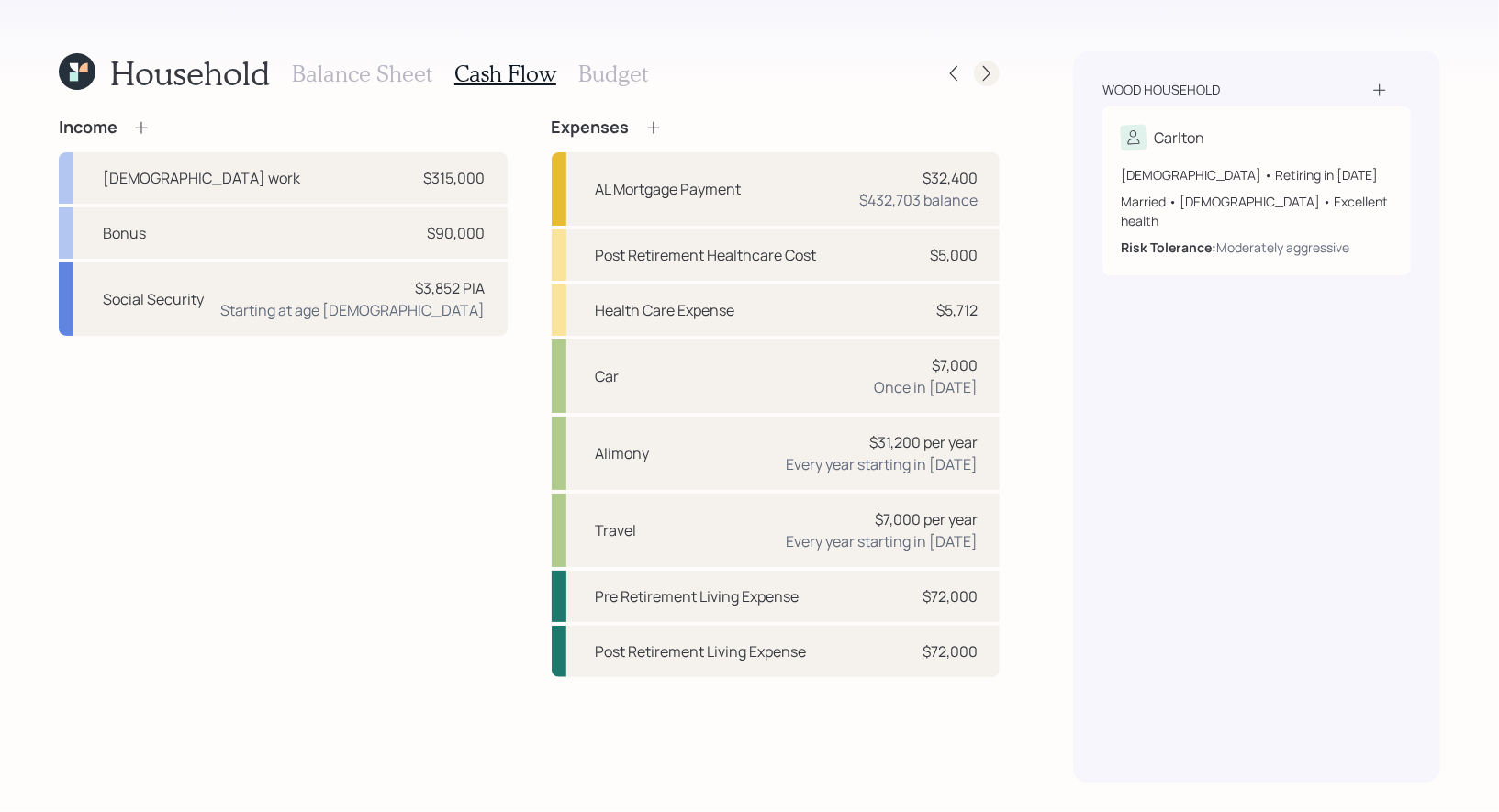
click at [985, 74] on icon at bounding box center [985, 73] width 18 height 18
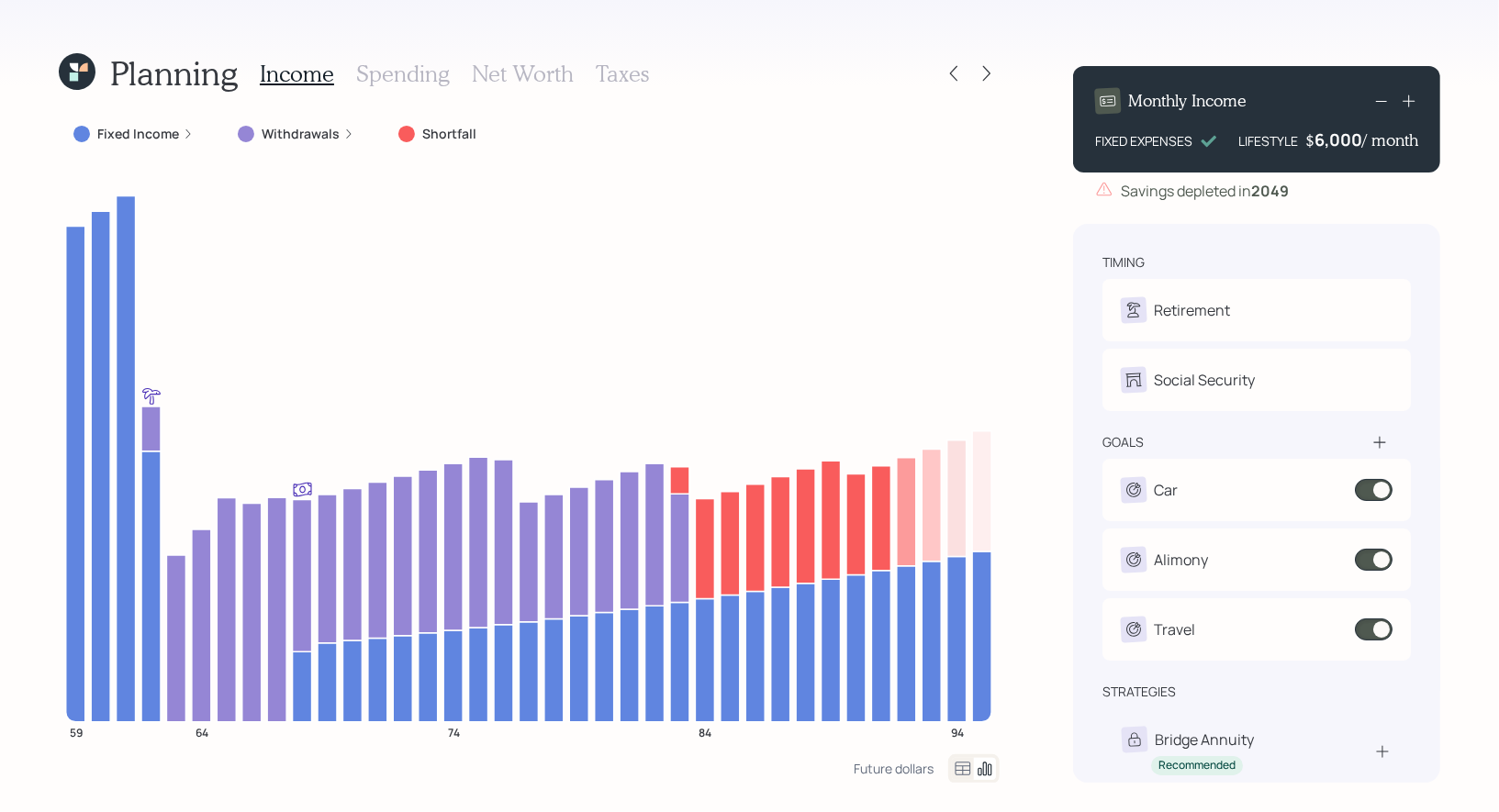
click at [388, 73] on h3 "Spending" at bounding box center [403, 74] width 94 height 27
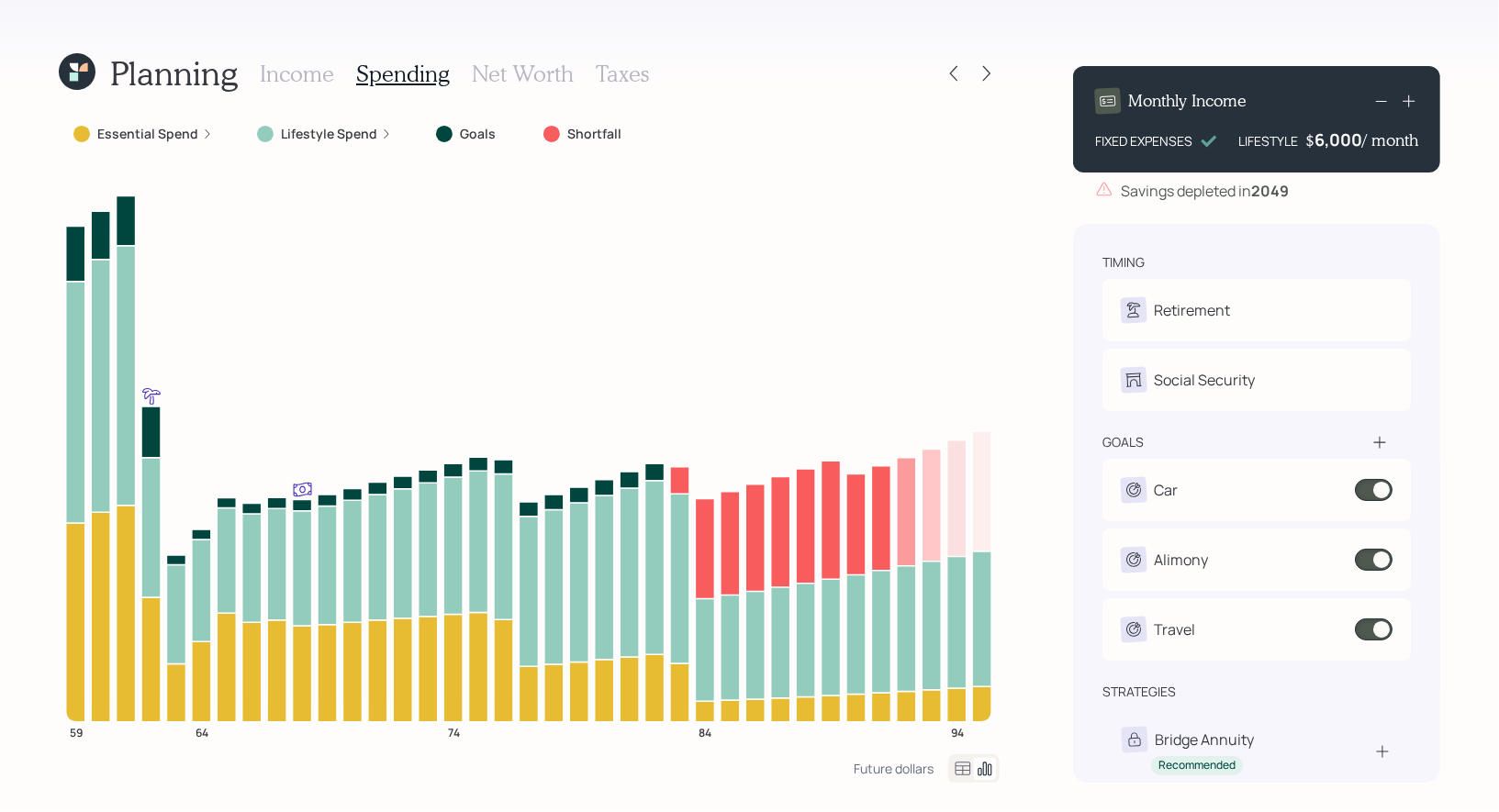
click at [965, 764] on icon at bounding box center [962, 768] width 22 height 22
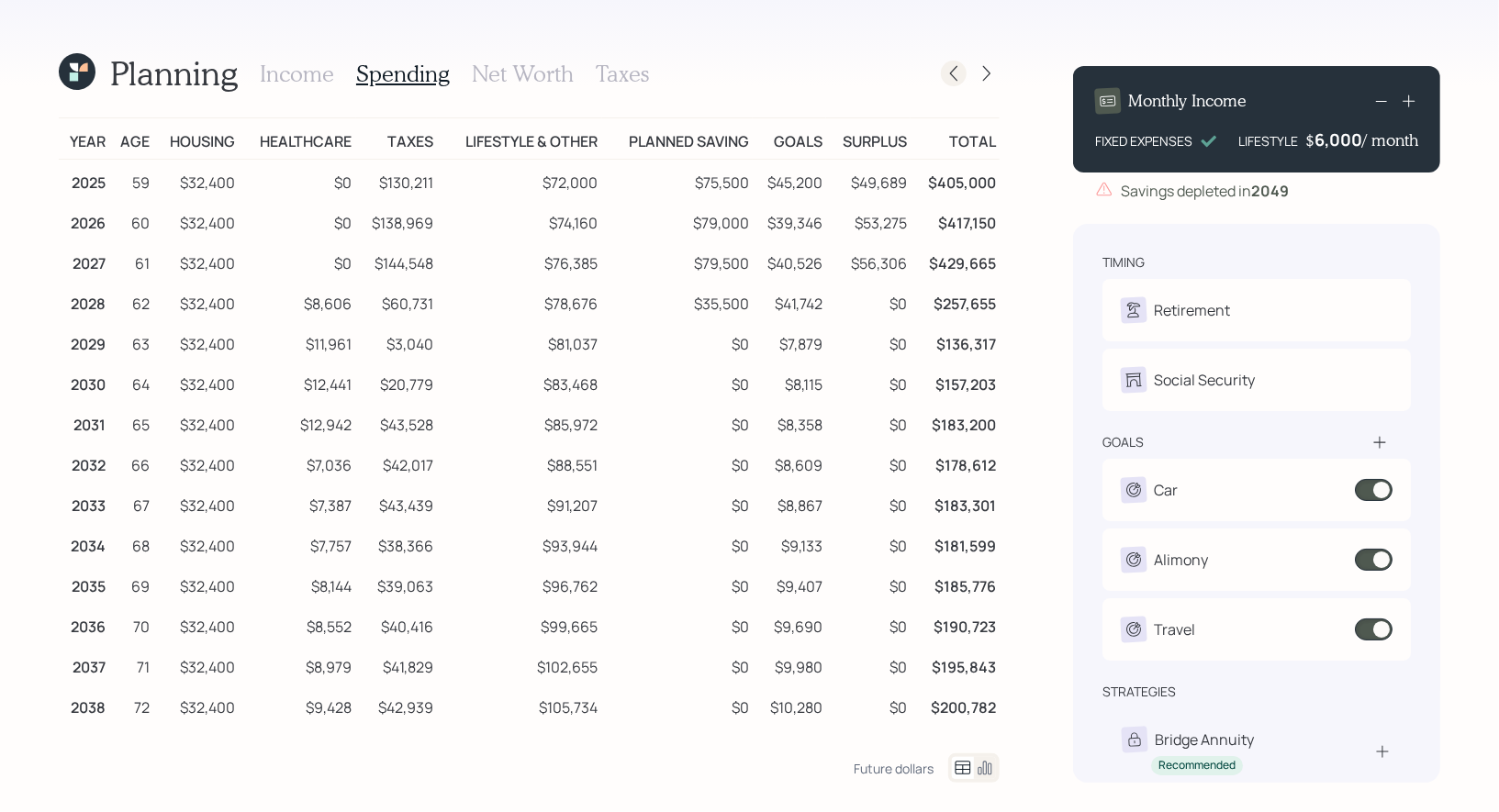
click at [959, 68] on icon at bounding box center [953, 73] width 18 height 18
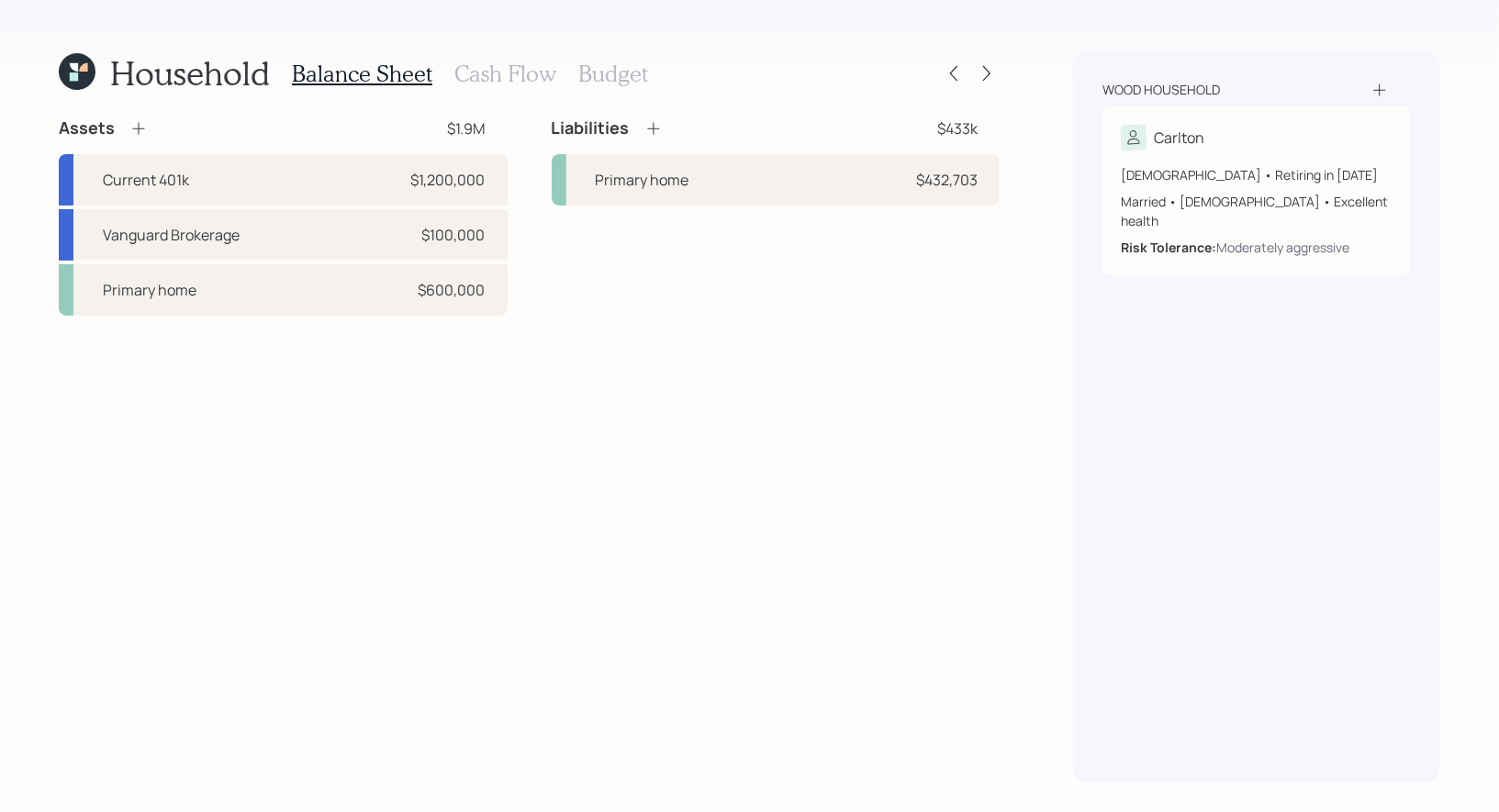
click at [516, 73] on h3 "Cash Flow" at bounding box center [504, 74] width 101 height 27
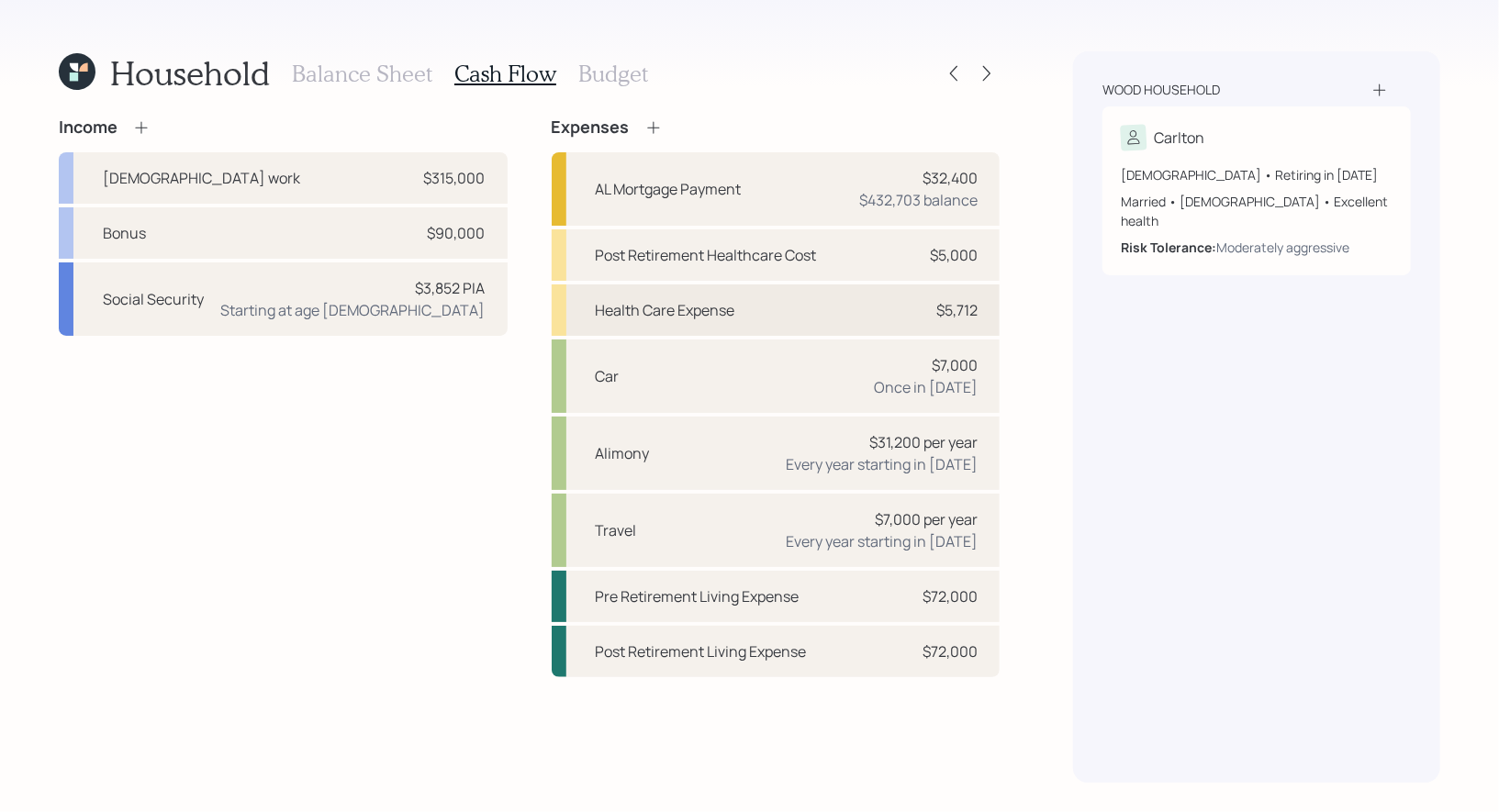
click at [656, 305] on div "Health Care Expense" at bounding box center [665, 310] width 139 height 22
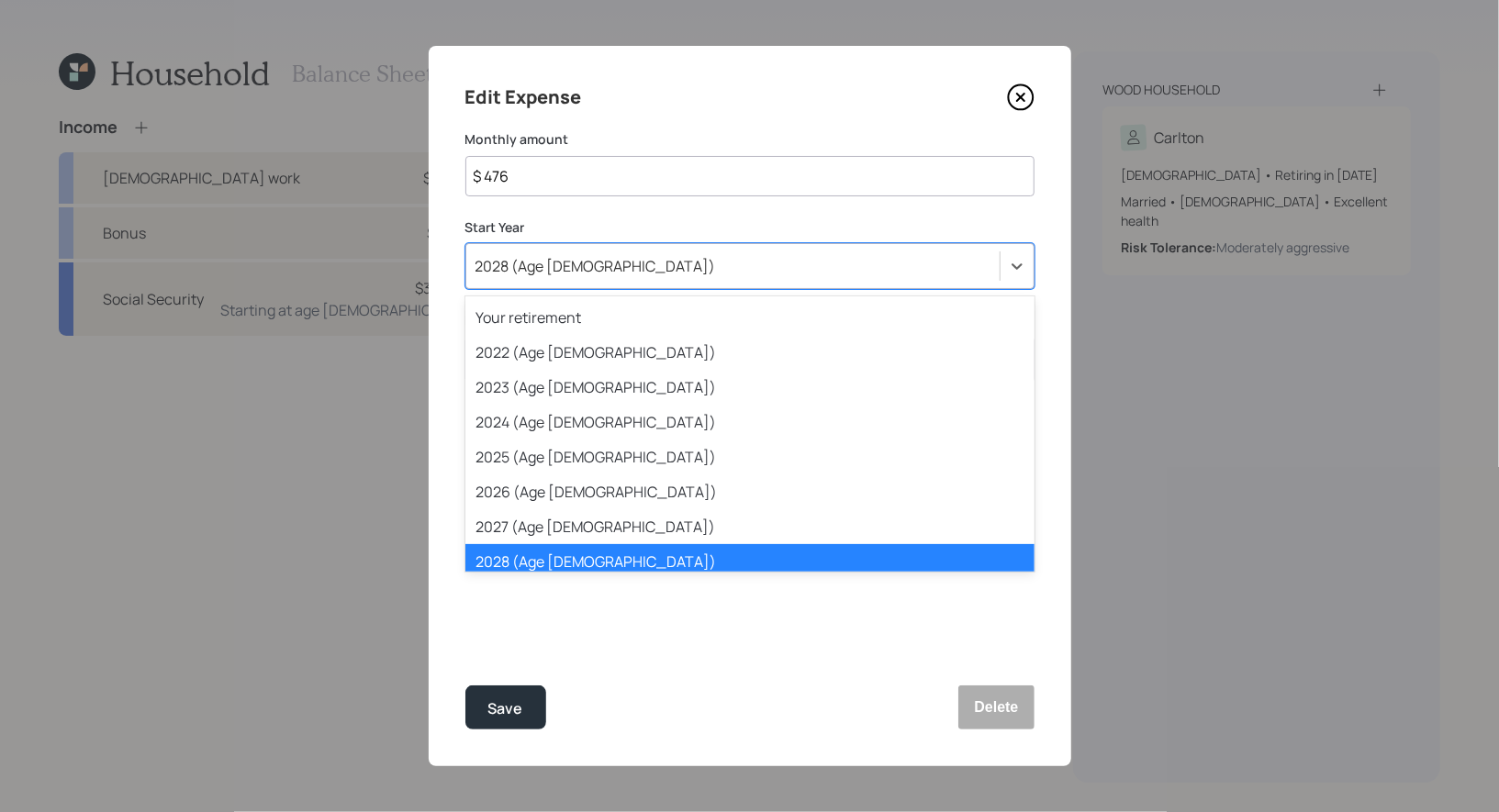
click at [584, 267] on div "2028 (Age [DEMOGRAPHIC_DATA])" at bounding box center [732, 265] width 533 height 31
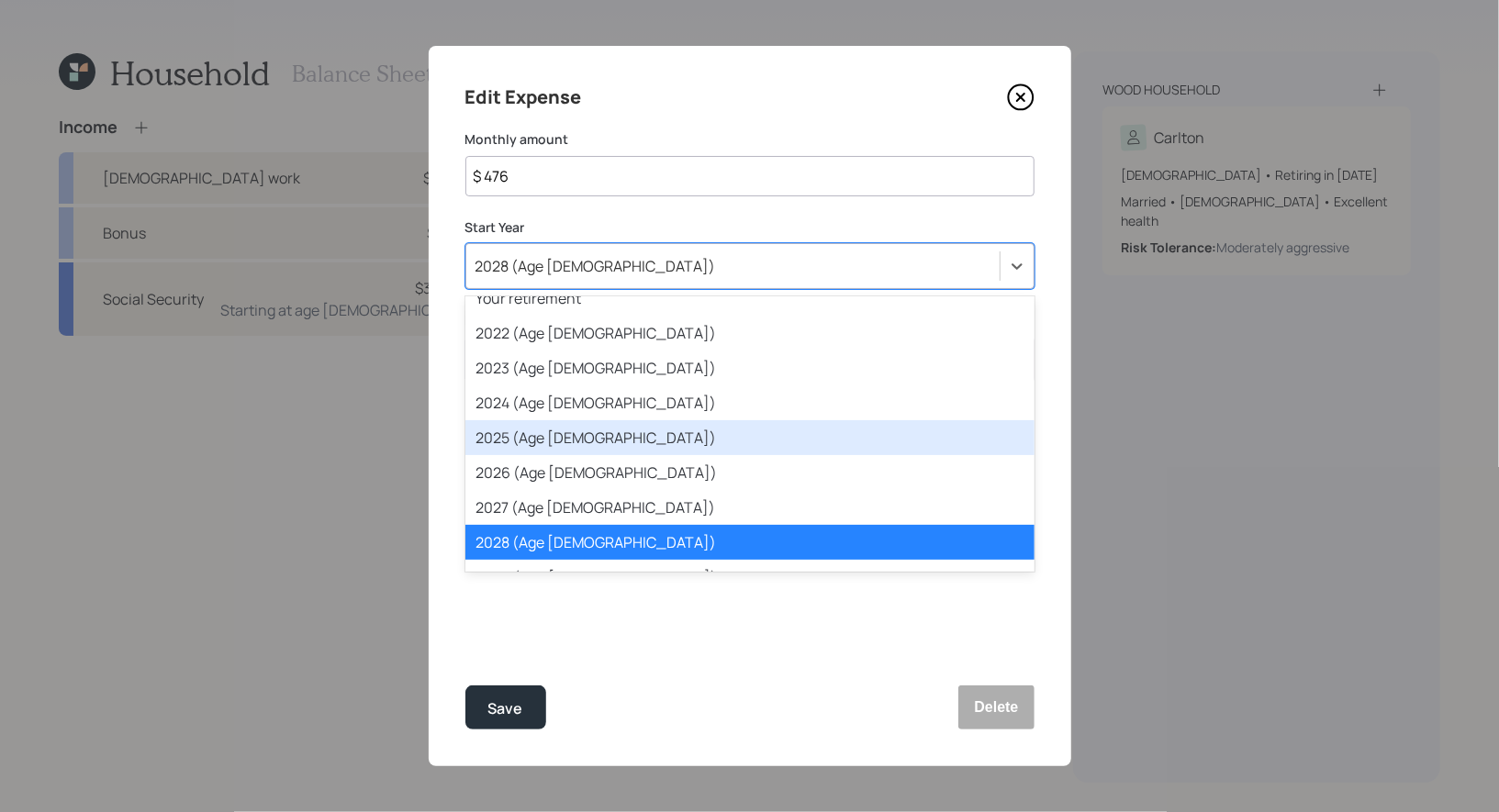
click at [582, 443] on div "2025 (Age [DEMOGRAPHIC_DATA])" at bounding box center [750, 438] width 569 height 35
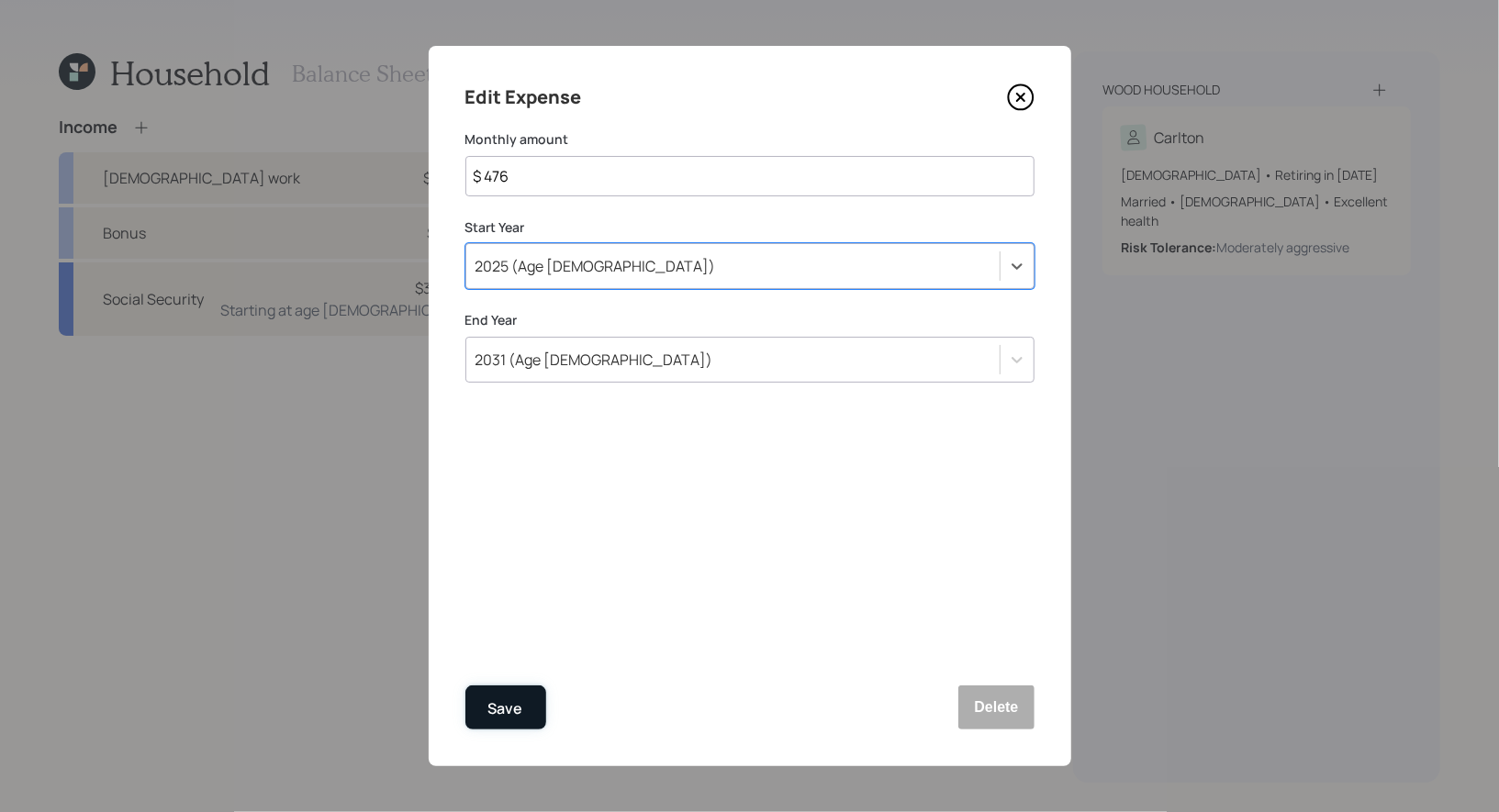
click at [515, 704] on div "Save" at bounding box center [505, 709] width 35 height 25
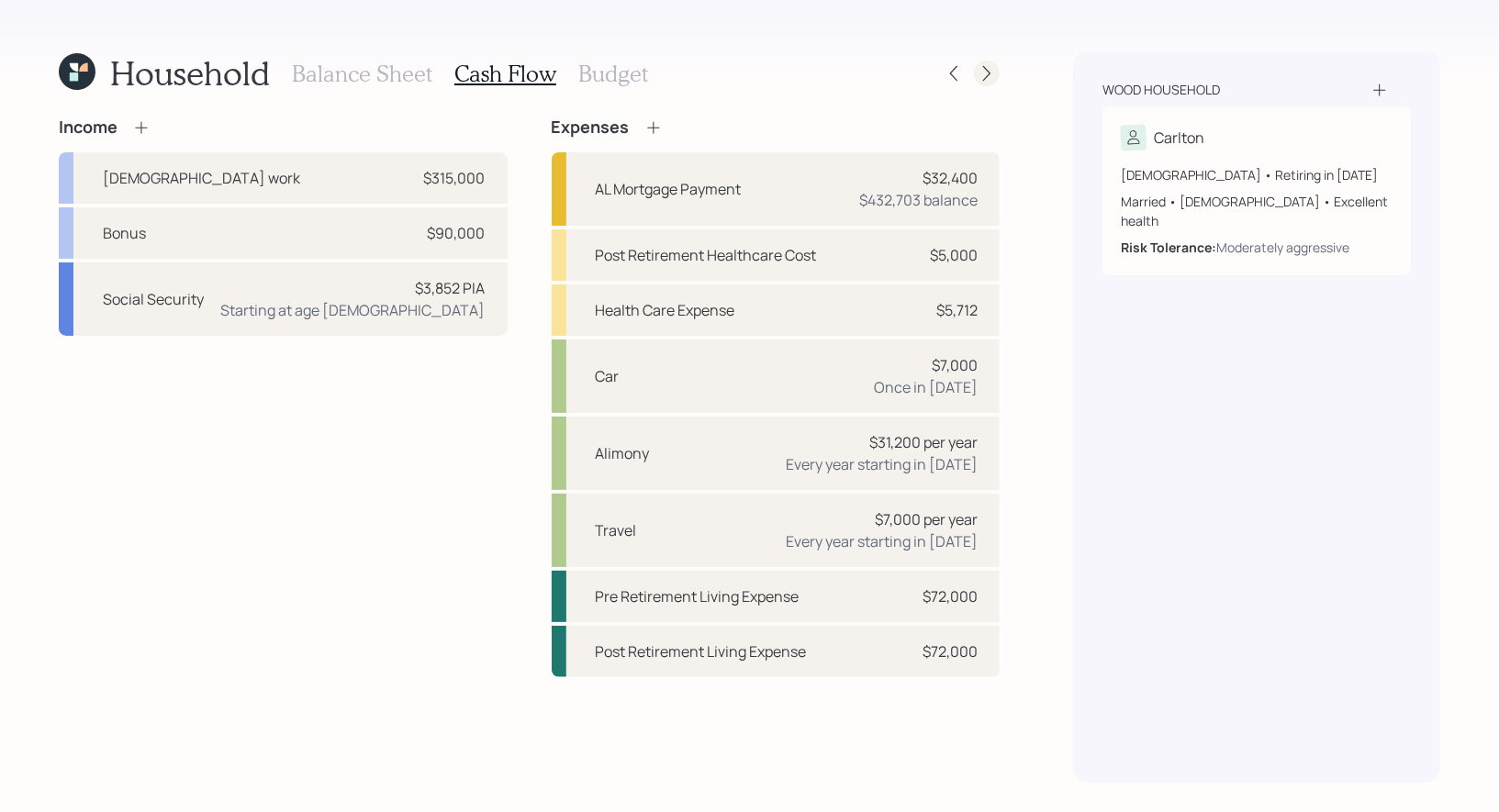
click at [989, 73] on icon at bounding box center [986, 74] width 8 height 15
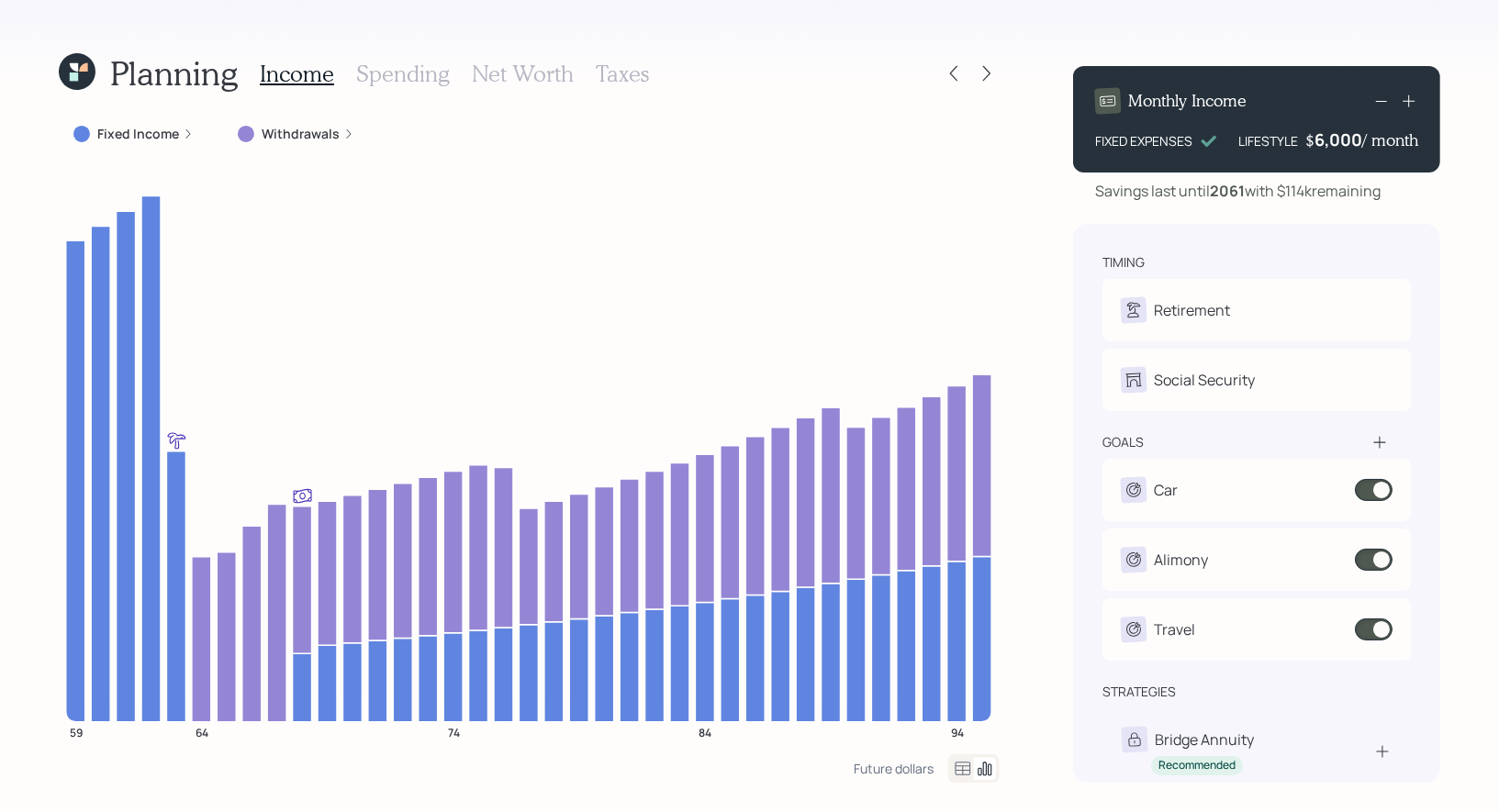
click at [408, 73] on h3 "Spending" at bounding box center [403, 74] width 94 height 27
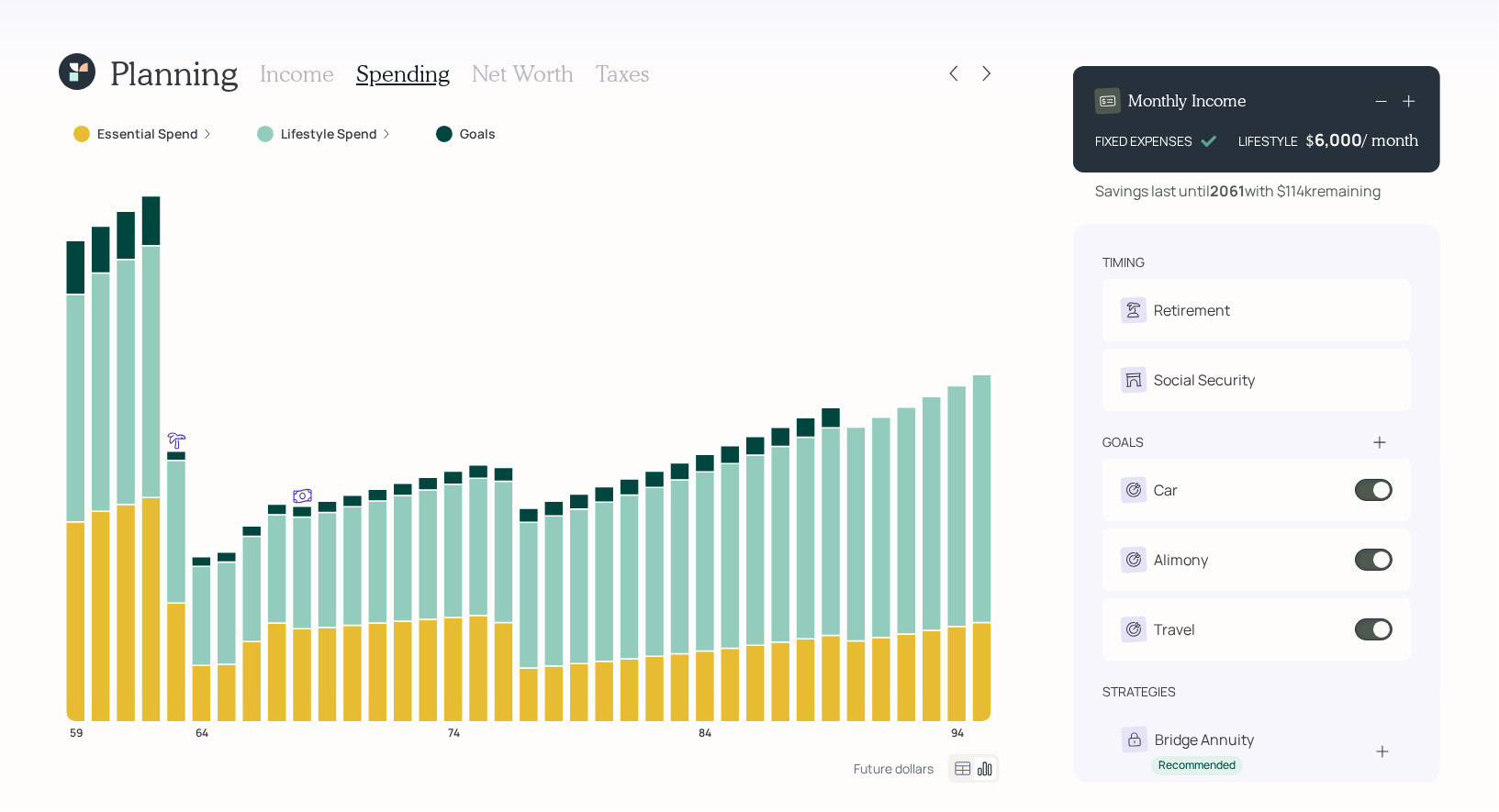
click at [962, 769] on icon at bounding box center [962, 768] width 22 height 22
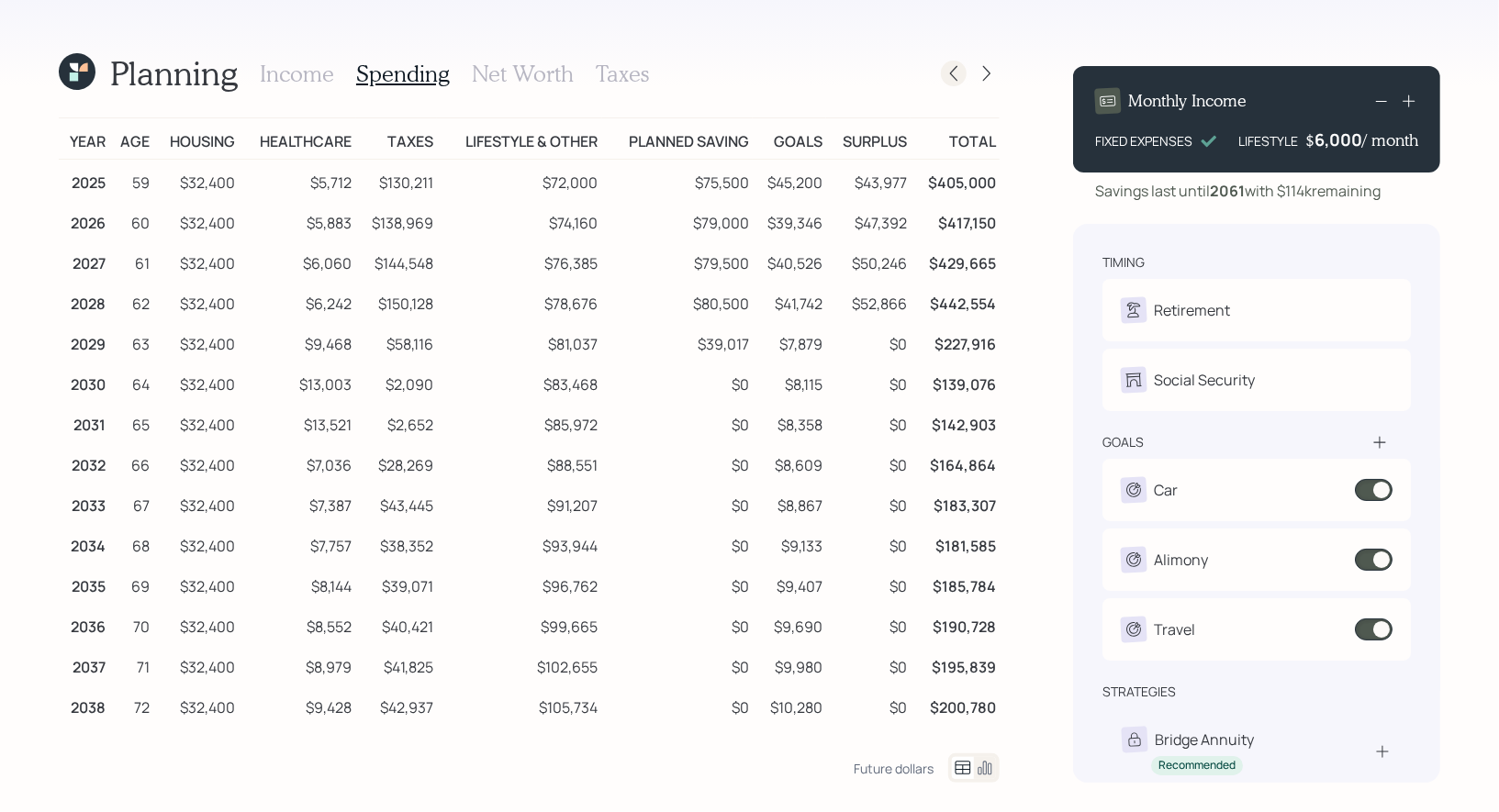
click at [954, 73] on icon at bounding box center [953, 73] width 18 height 18
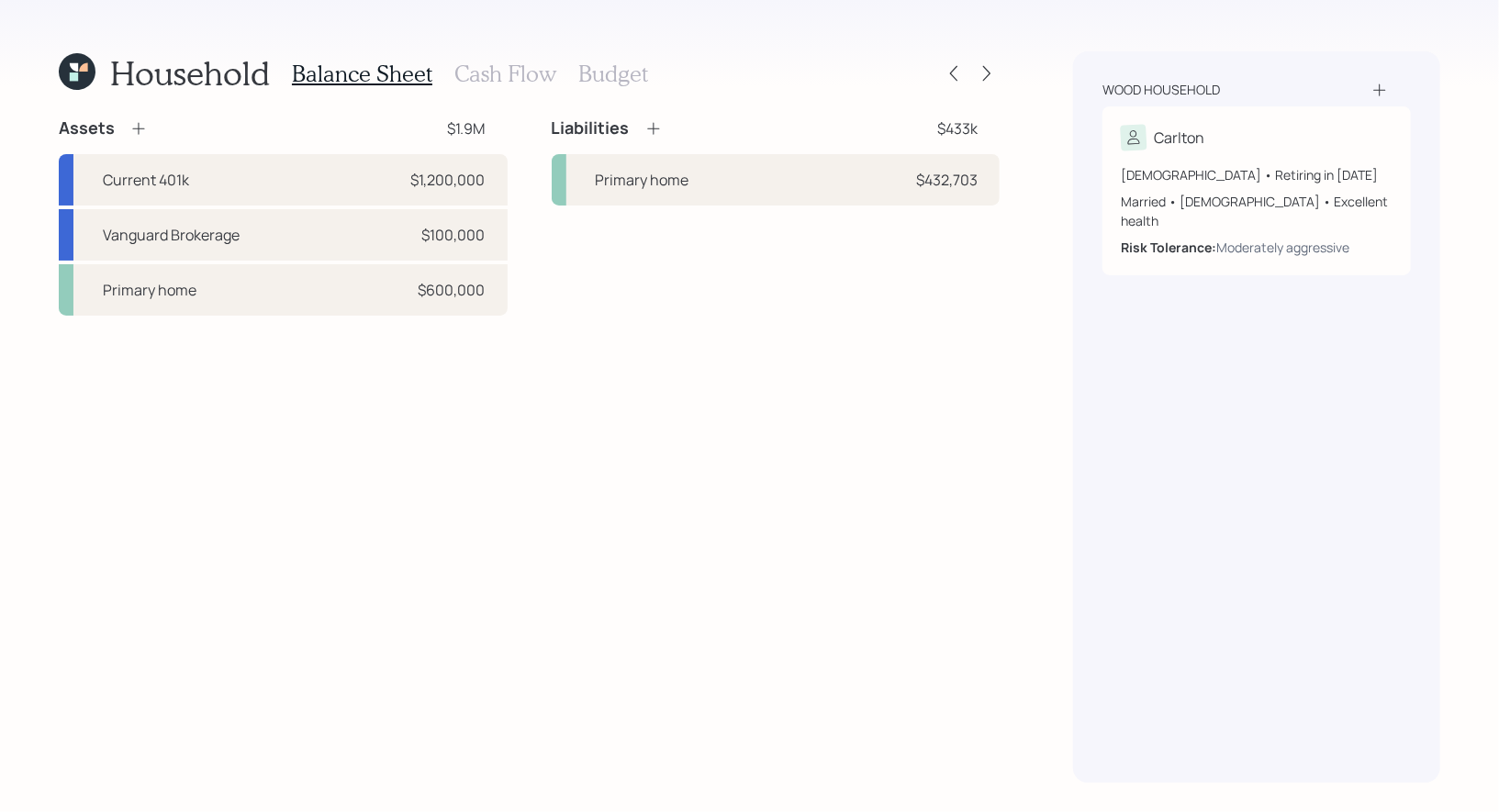
click at [77, 71] on icon at bounding box center [74, 67] width 9 height 9
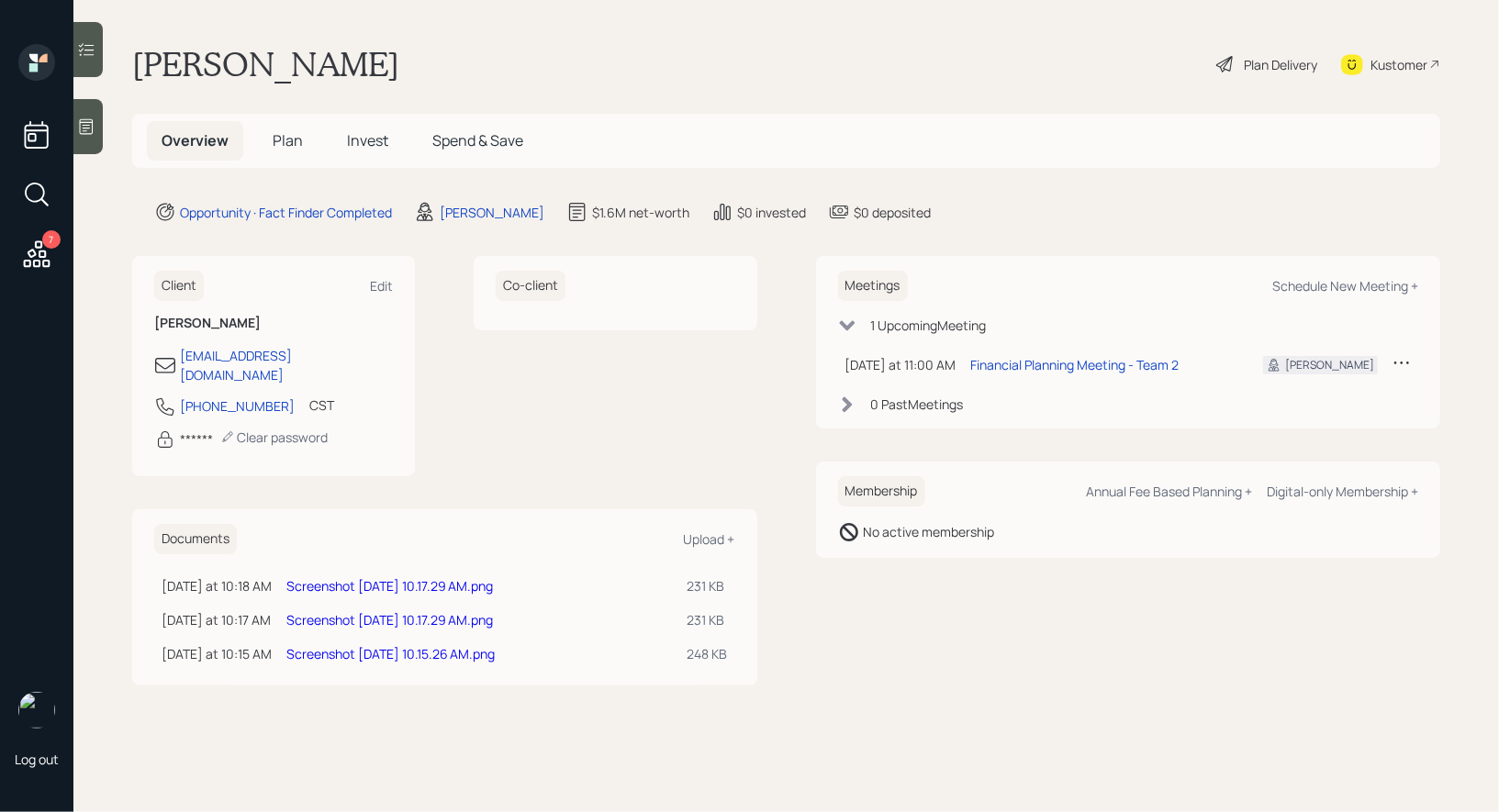
click at [368, 141] on span "Invest" at bounding box center [368, 140] width 42 height 20
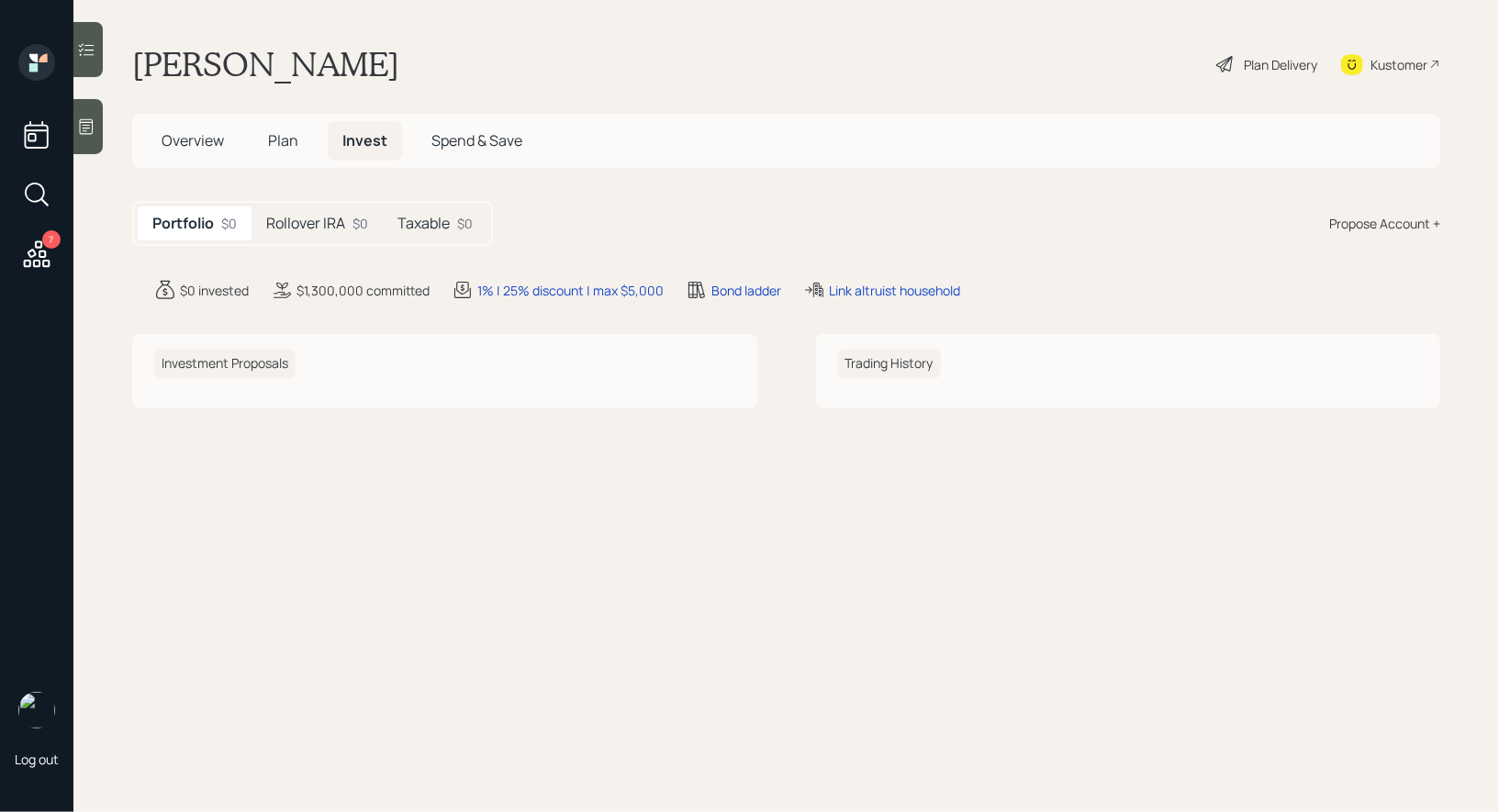
click at [1401, 221] on div "Propose Account +" at bounding box center [1383, 224] width 111 height 19
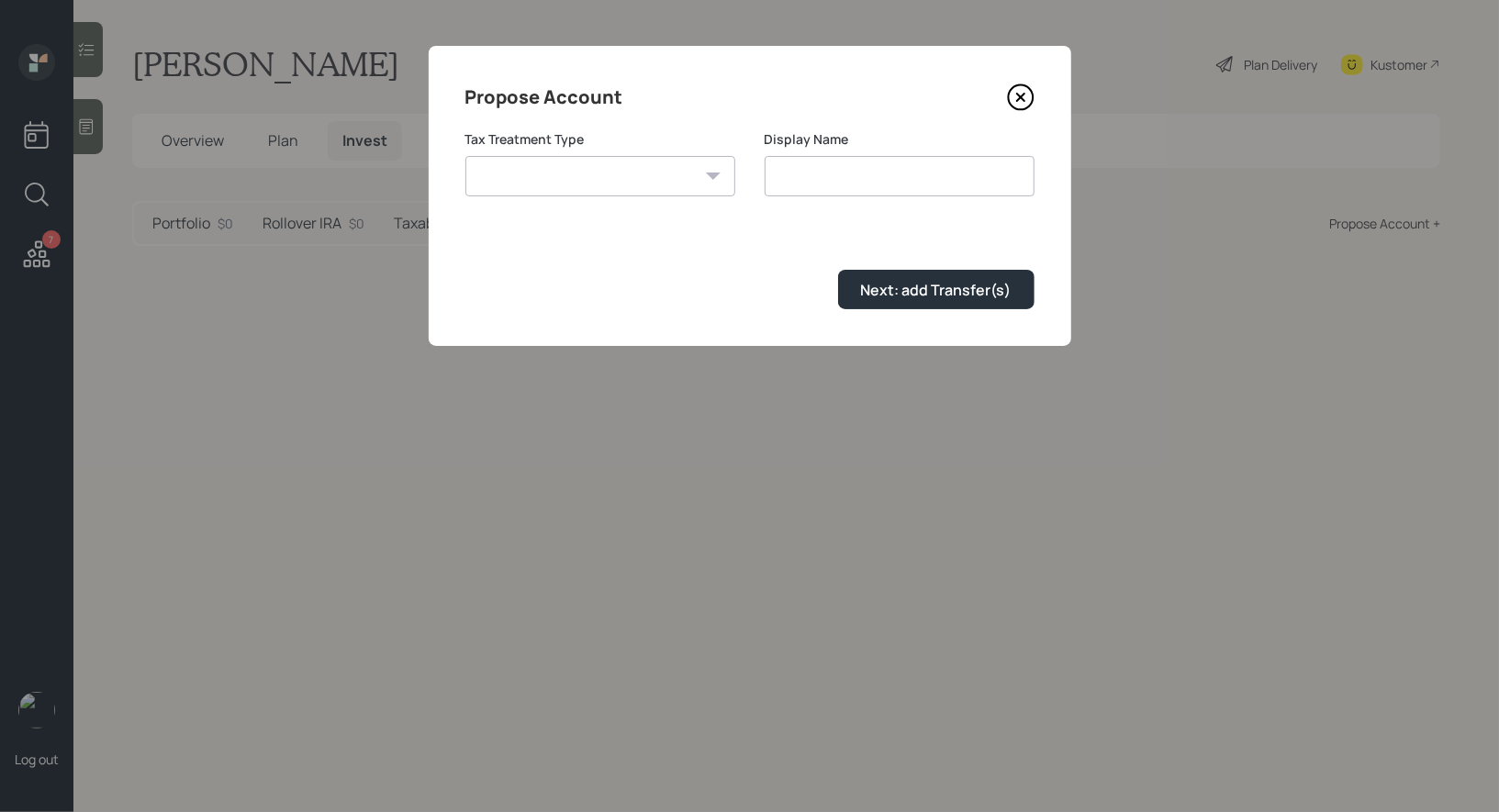
click at [1024, 90] on icon at bounding box center [1020, 97] width 27 height 27
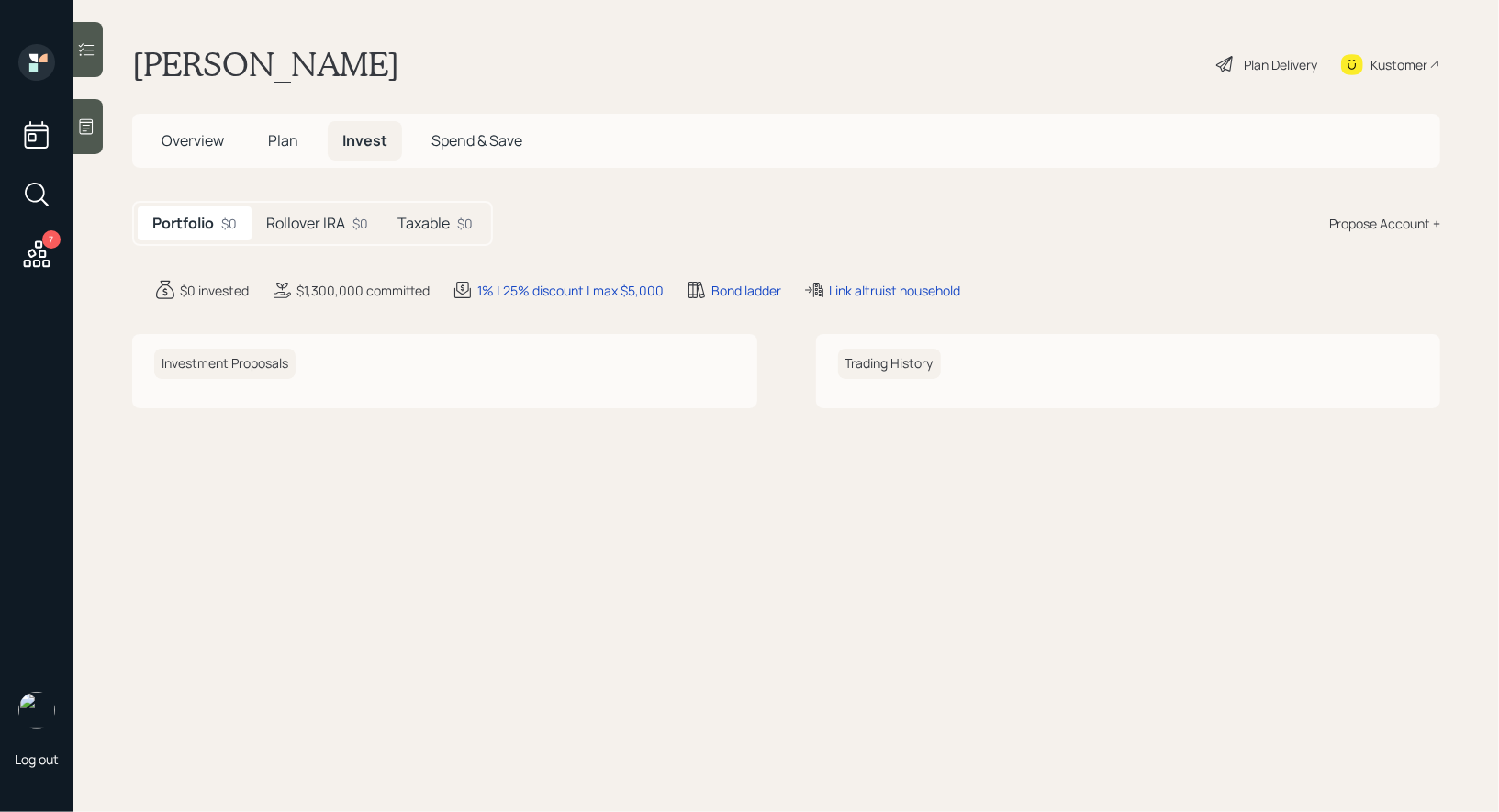
click at [279, 133] on span "Plan" at bounding box center [283, 140] width 30 height 20
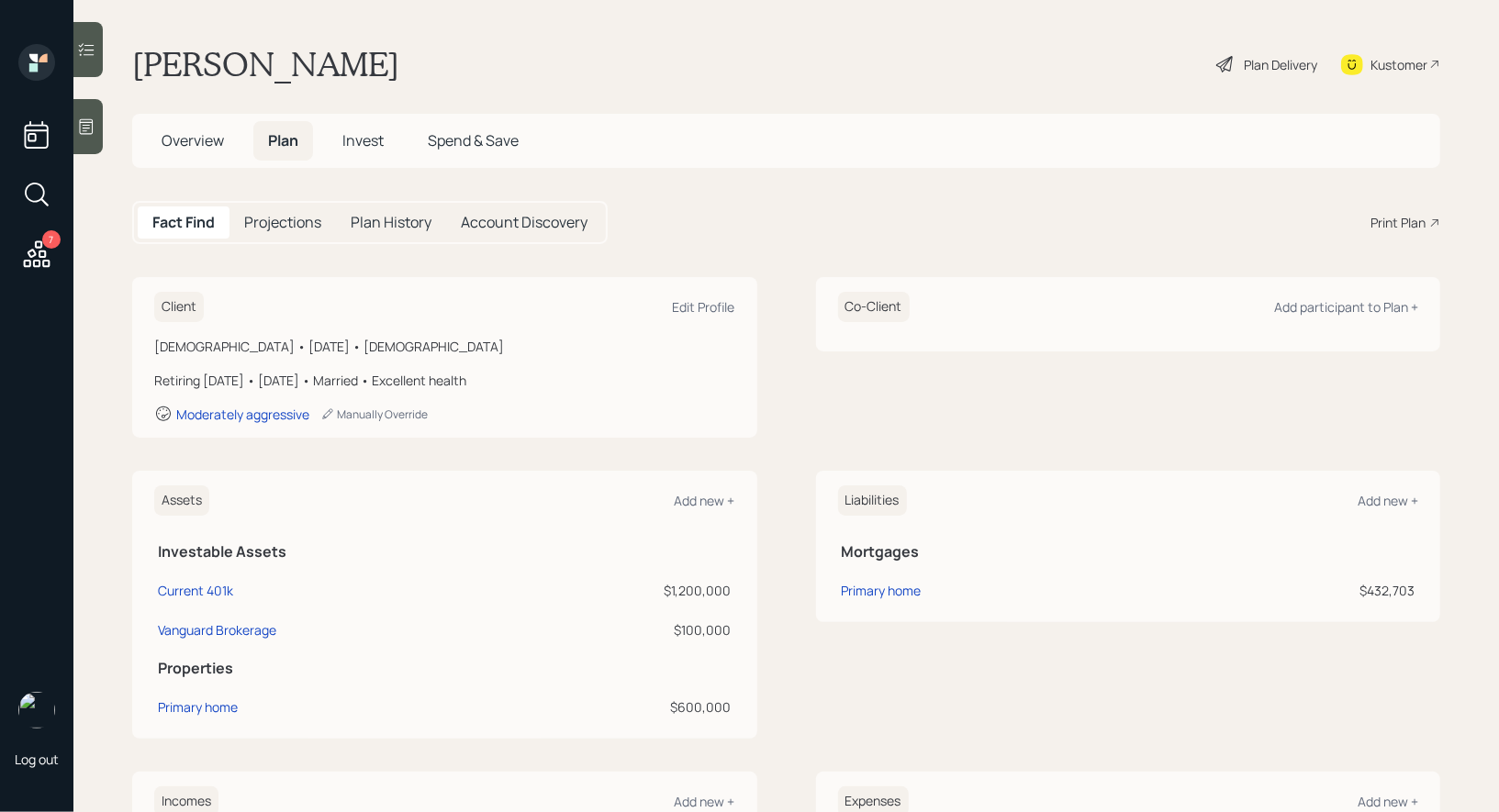
click at [1407, 222] on div "Print Plan" at bounding box center [1398, 223] width 55 height 19
